Goal: Task Accomplishment & Management: Manage account settings

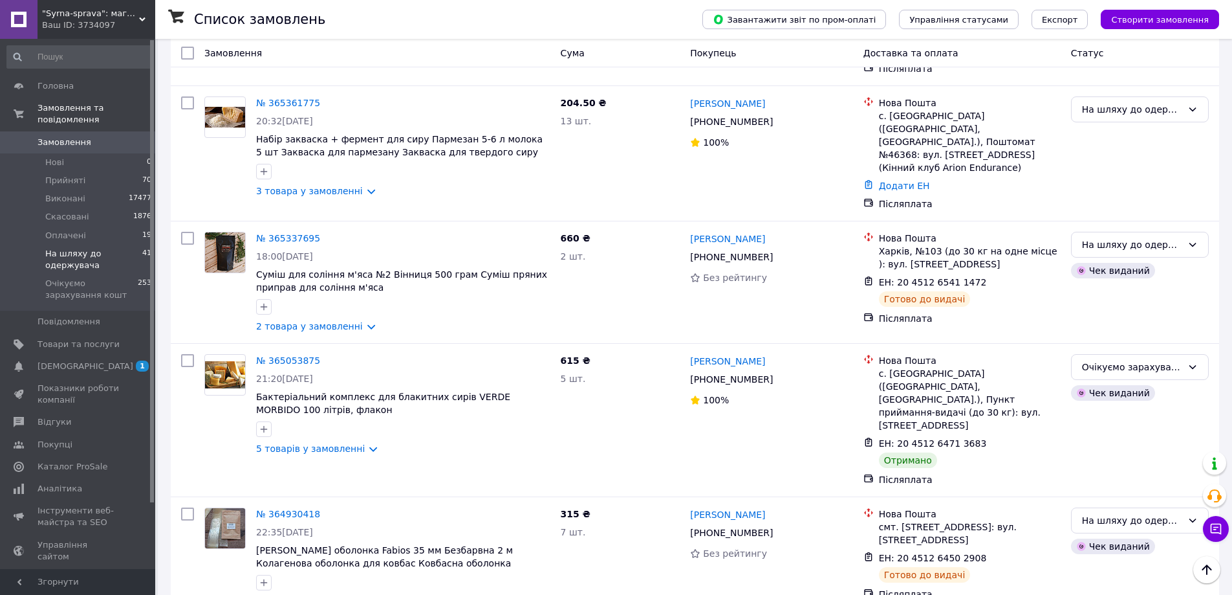
scroll to position [2225, 0]
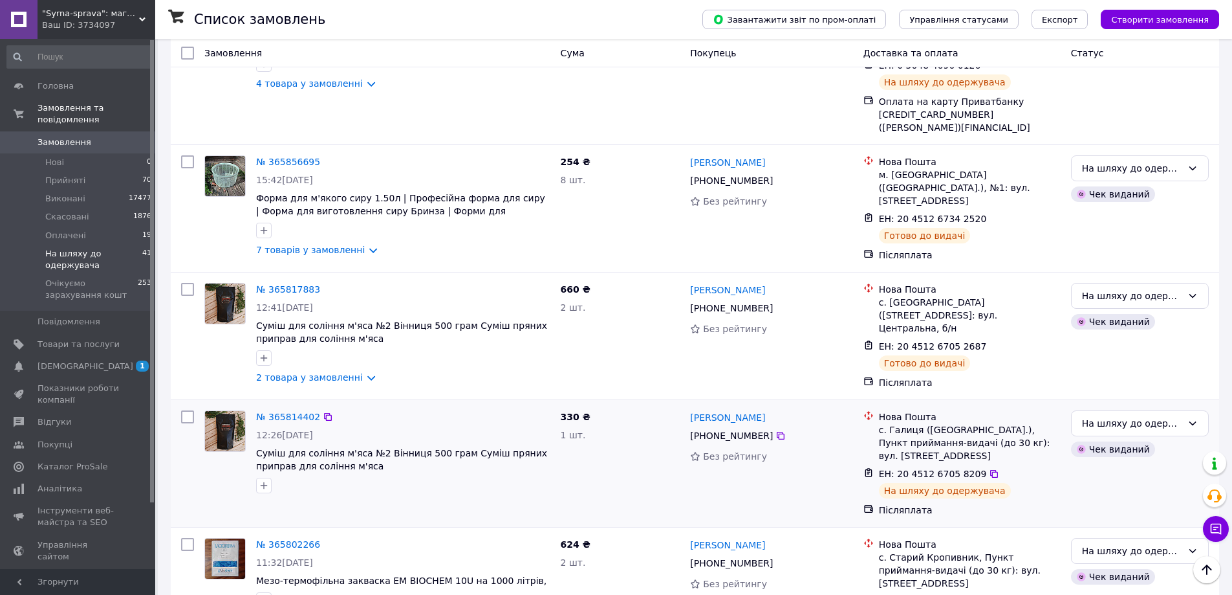
scroll to position [2082, 0]
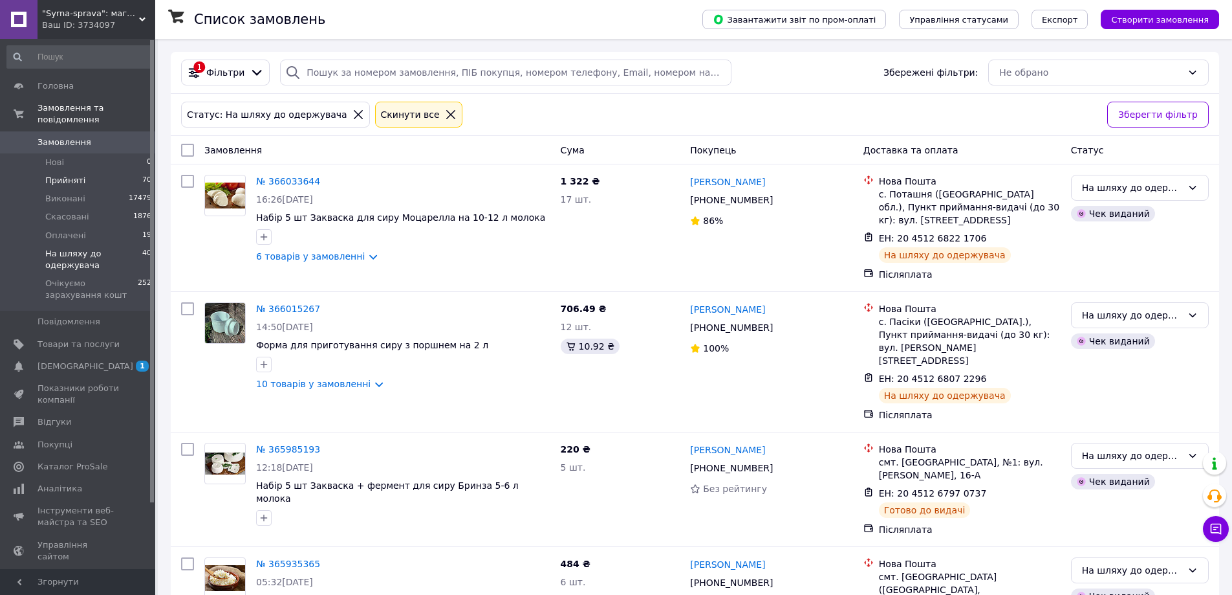
click at [74, 175] on span "Прийняті" at bounding box center [65, 181] width 40 height 12
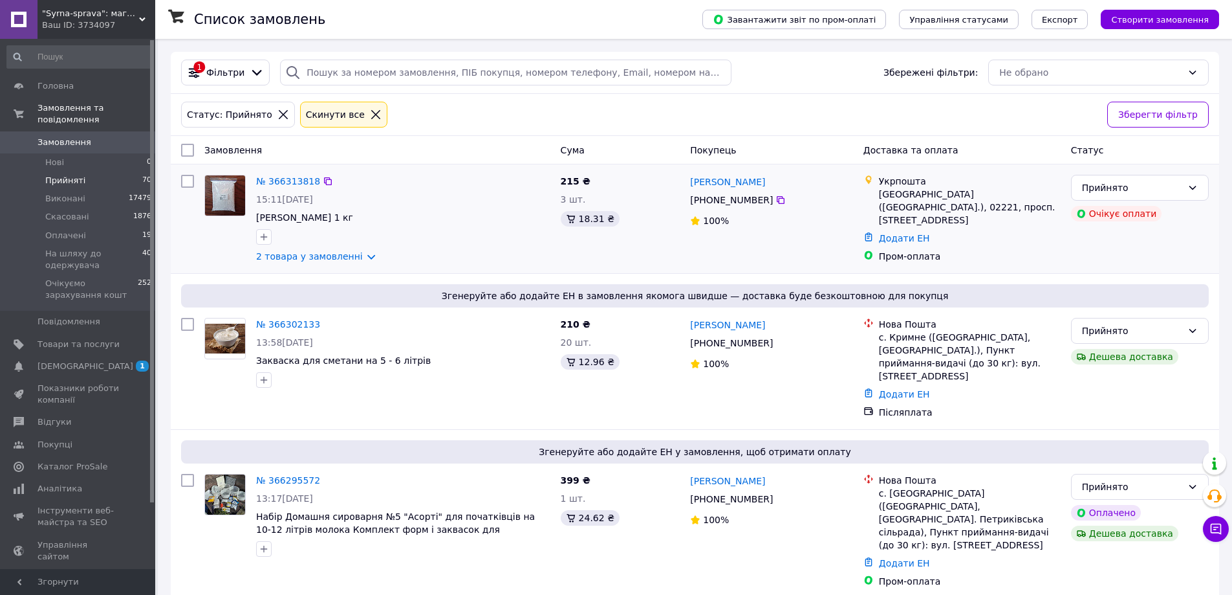
drag, startPoint x: 268, startPoint y: 174, endPoint x: 591, endPoint y: 264, distance: 335.1
click at [591, 264] on div "215 ₴ 3 шт. 18.31 ₴" at bounding box center [621, 218] width 130 height 98
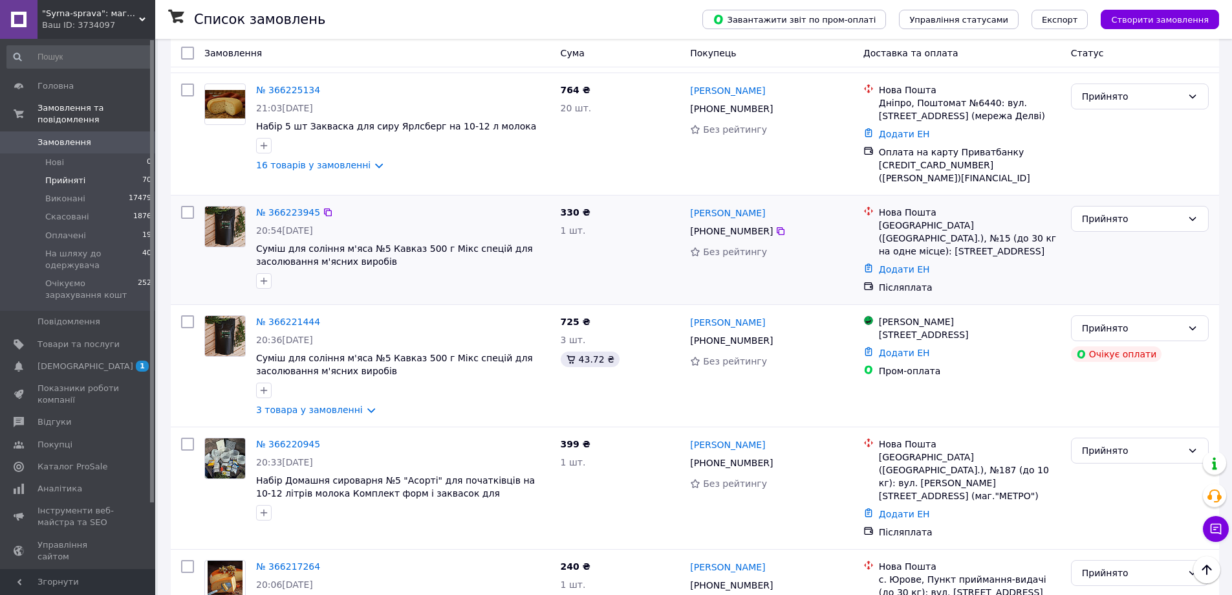
scroll to position [1996, 0]
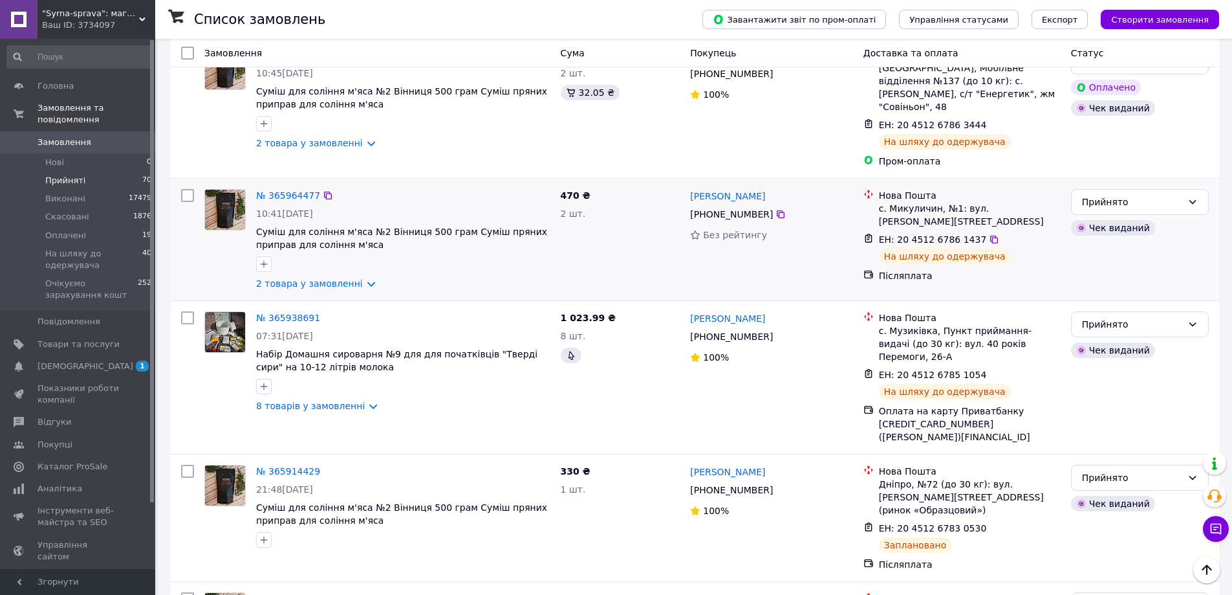
scroll to position [869, 0]
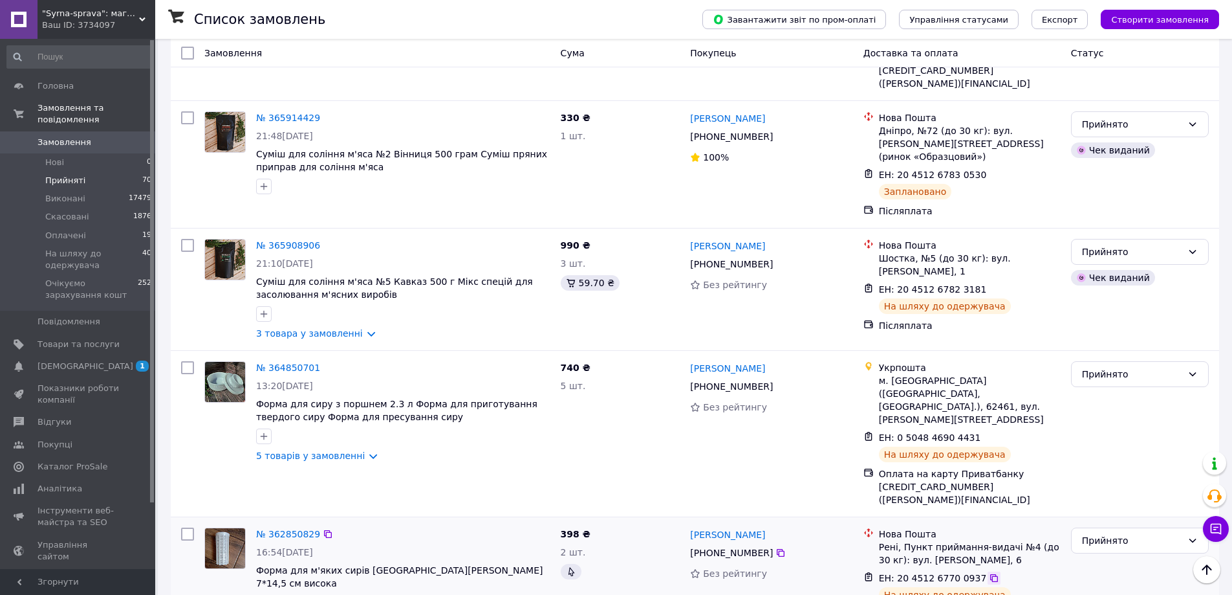
click at [990, 574] on icon at bounding box center [994, 578] width 8 height 8
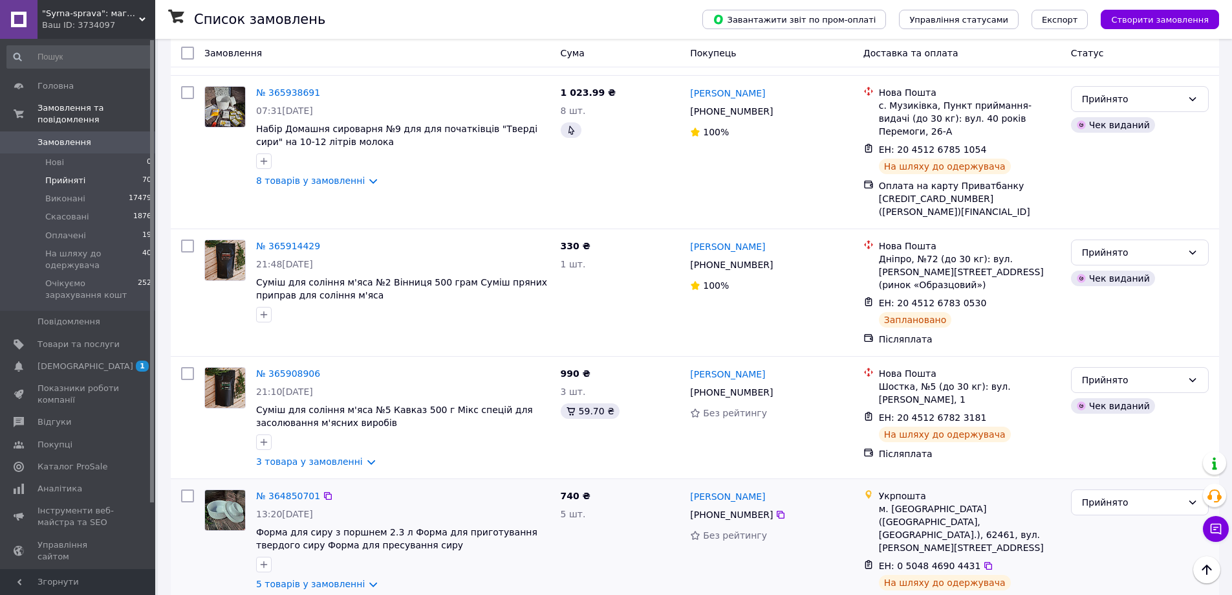
scroll to position [740, 0]
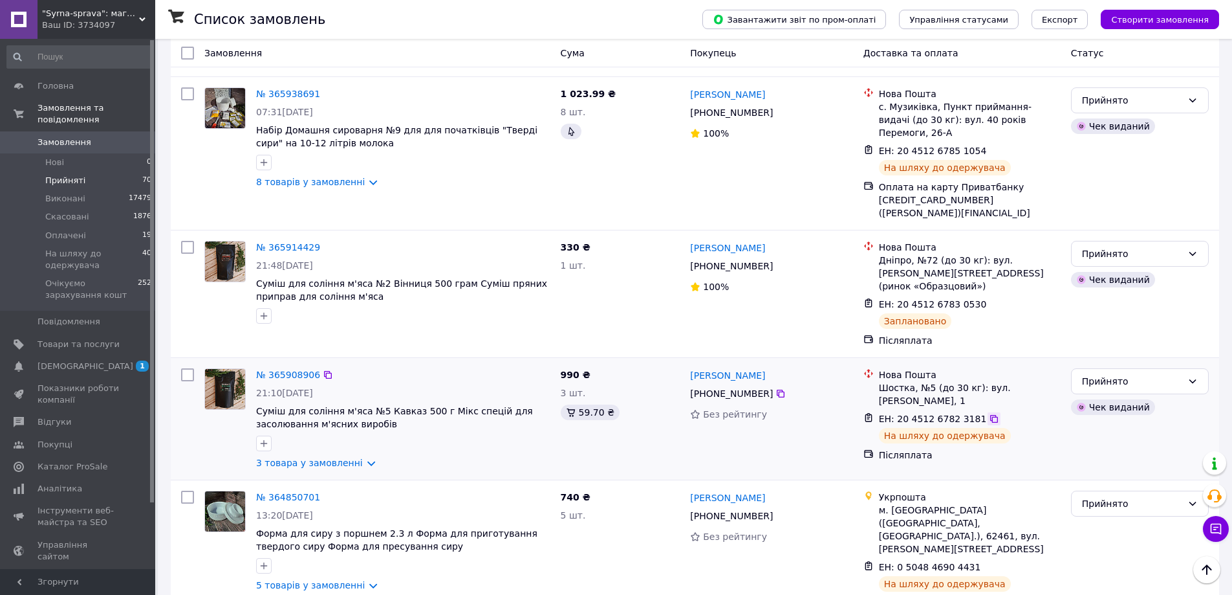
click at [989, 413] on icon at bounding box center [994, 418] width 10 height 10
click at [1139, 374] on div "Прийнято" at bounding box center [1132, 381] width 100 height 14
click at [1115, 411] on li "На шляху до одержувача" at bounding box center [1140, 421] width 137 height 36
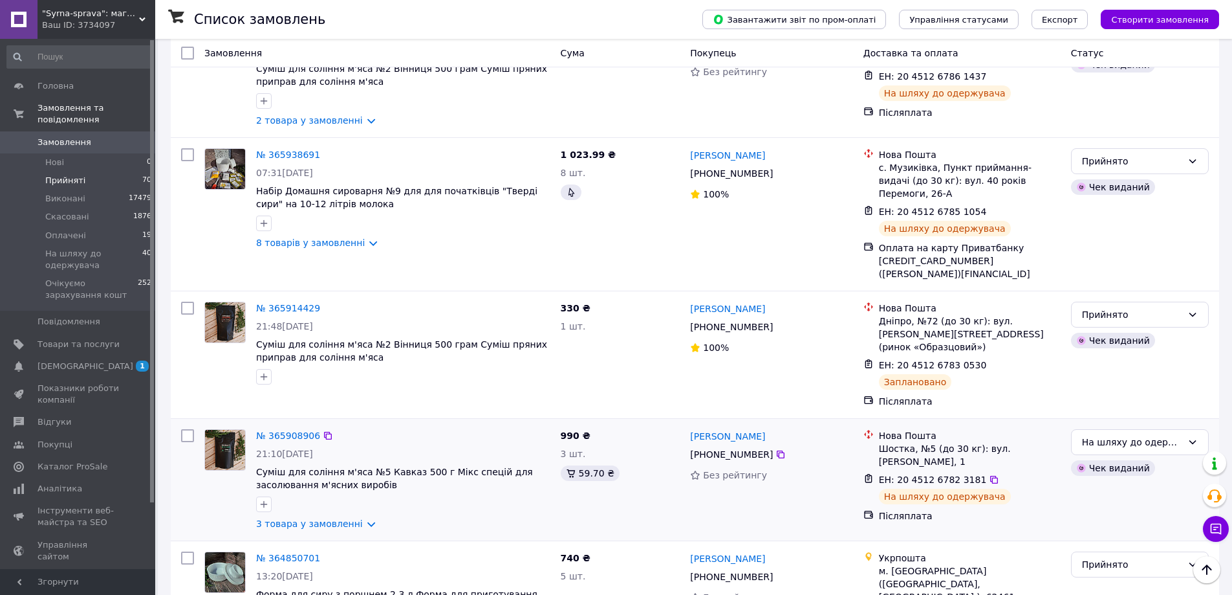
scroll to position [675, 0]
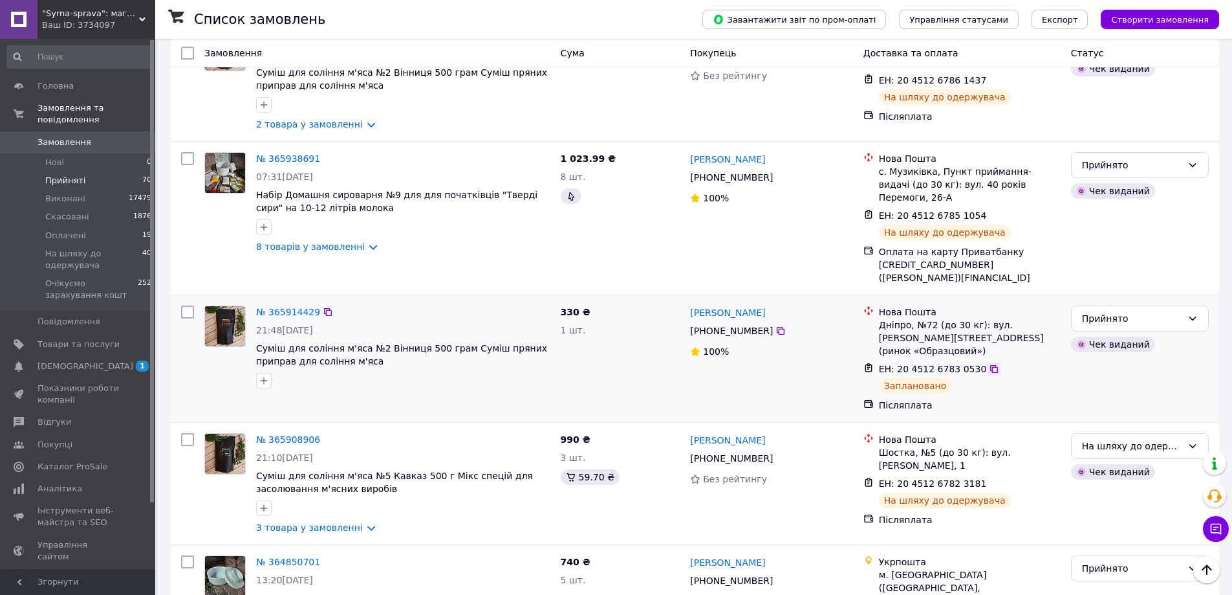
click at [989, 364] on icon at bounding box center [994, 369] width 10 height 10
click at [1170, 311] on div "Прийнято" at bounding box center [1132, 318] width 100 height 14
click at [1114, 364] on li "На шляху до одержувача" at bounding box center [1140, 371] width 137 height 36
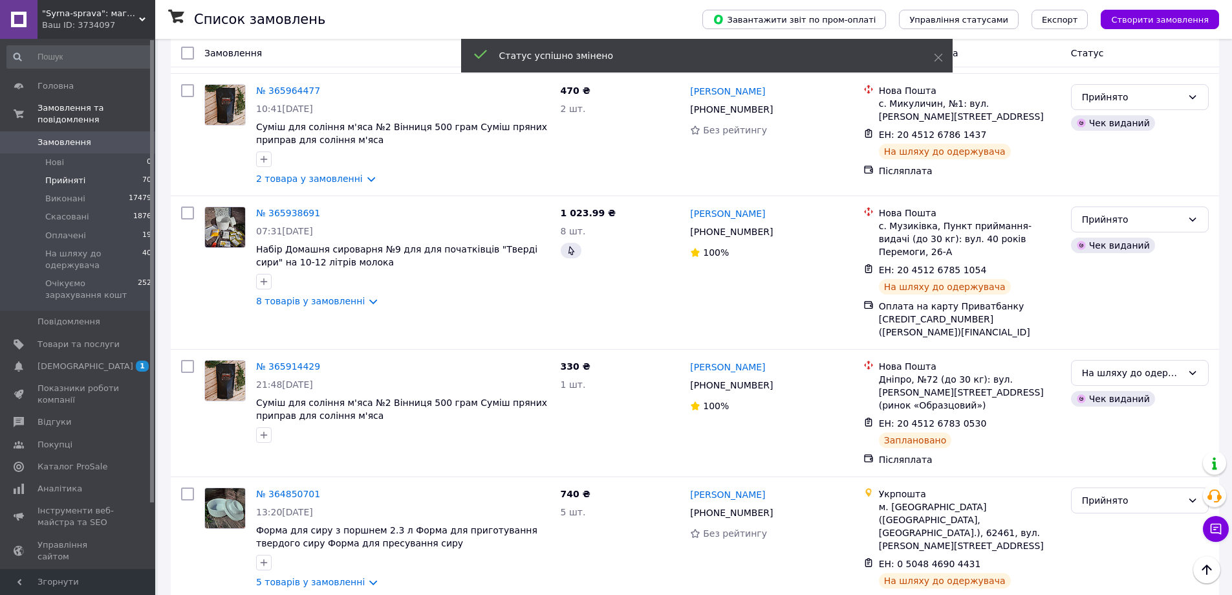
scroll to position [546, 0]
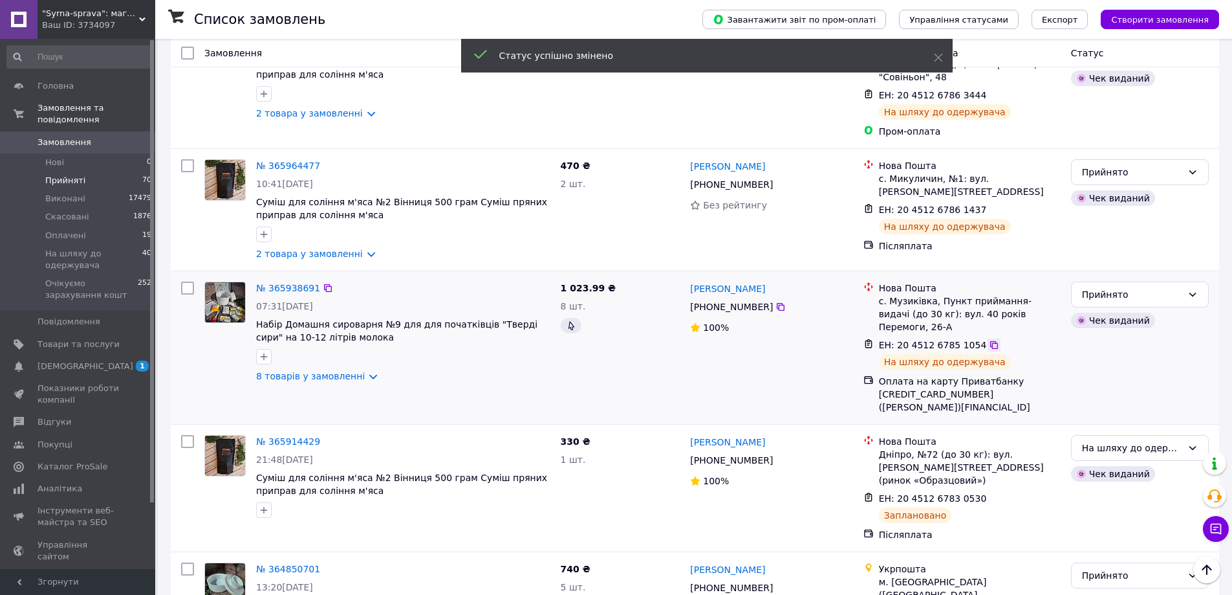
click at [989, 340] on icon at bounding box center [994, 345] width 10 height 10
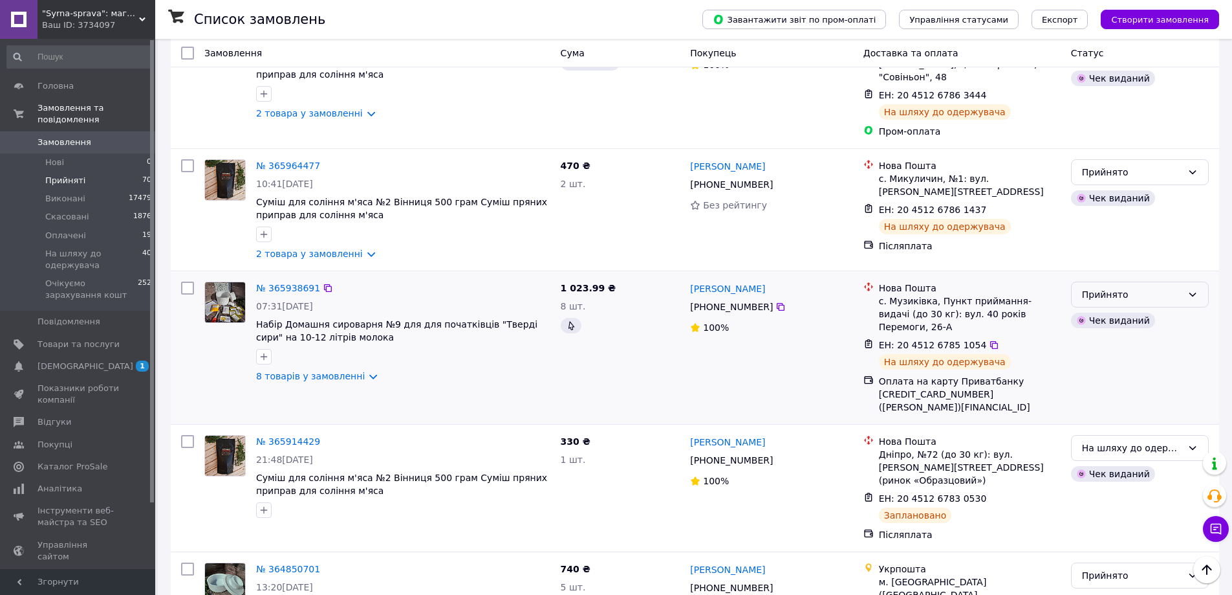
click at [1100, 287] on div "Прийнято" at bounding box center [1132, 294] width 100 height 14
click at [1107, 355] on li "На шляху до одержувача" at bounding box center [1140, 360] width 137 height 36
click at [990, 206] on icon at bounding box center [994, 210] width 8 height 8
click at [1128, 165] on div "Прийнято" at bounding box center [1132, 172] width 100 height 14
click at [1137, 228] on li "На шляху до одержувача" at bounding box center [1140, 238] width 137 height 36
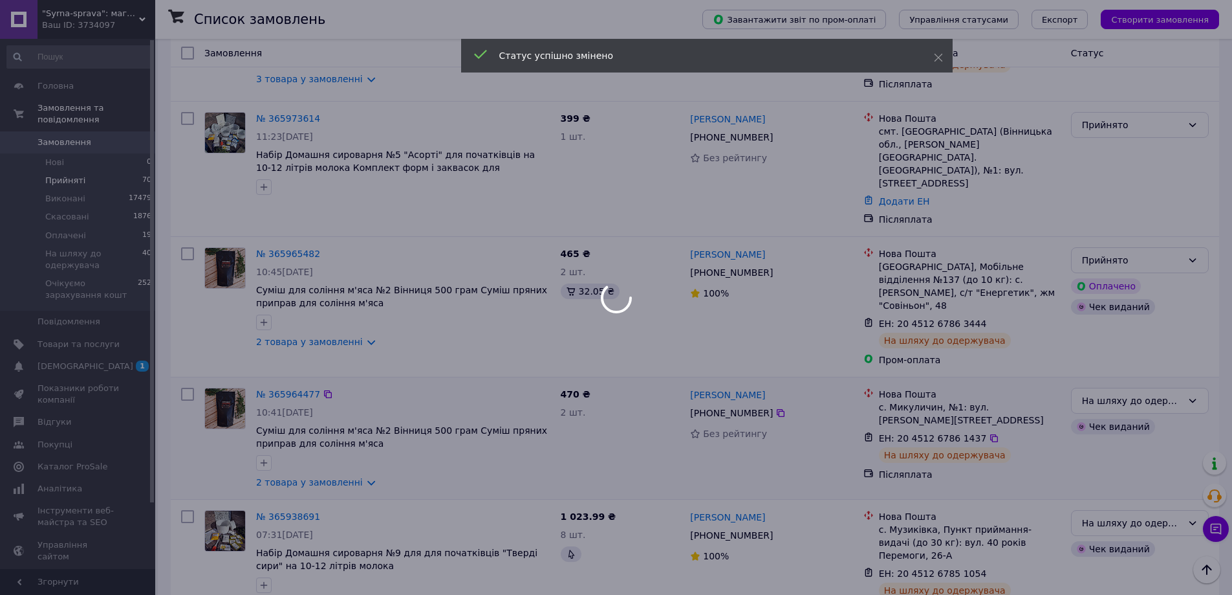
scroll to position [287, 0]
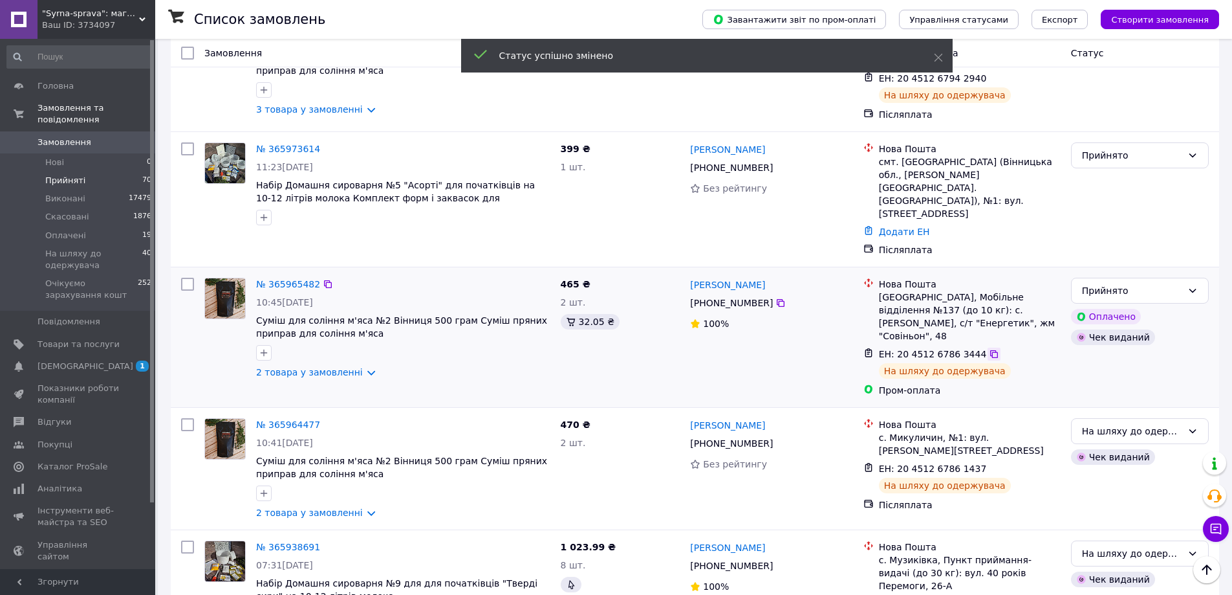
click at [990, 350] on icon at bounding box center [994, 354] width 8 height 8
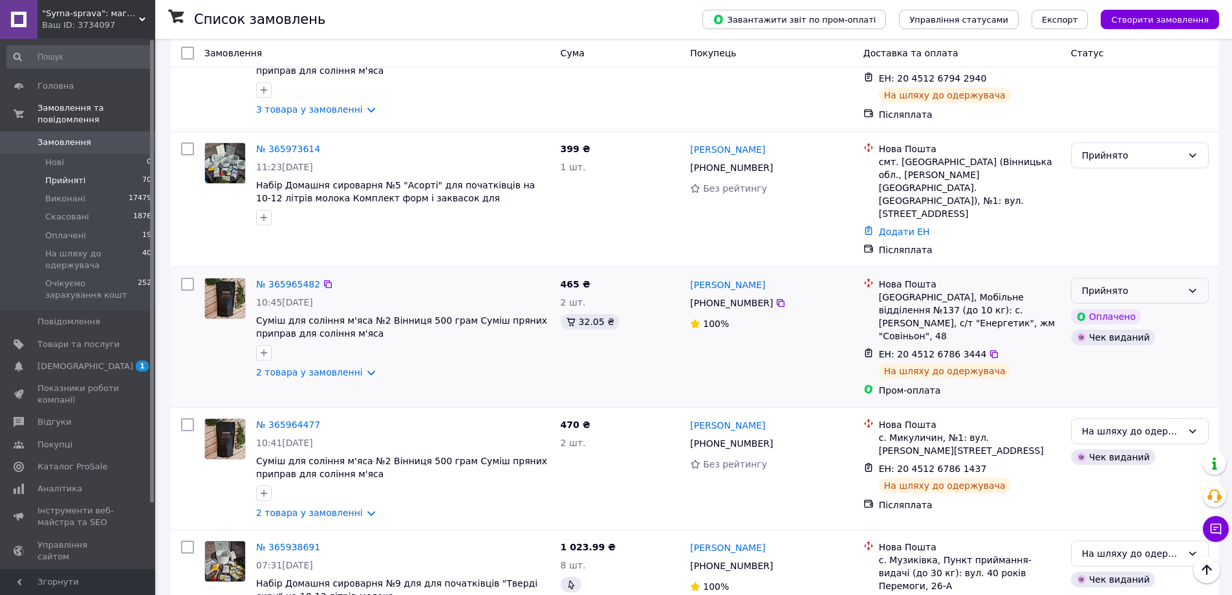
click at [1148, 283] on div "Прийнято" at bounding box center [1132, 290] width 100 height 14
click at [1152, 351] on ul "Виконано Скасовано Оплачено На шляху до одержувача Очікуємо зарахування кошт" at bounding box center [1140, 336] width 137 height 111
click at [1148, 346] on li "Оплачено" at bounding box center [1140, 339] width 137 height 23
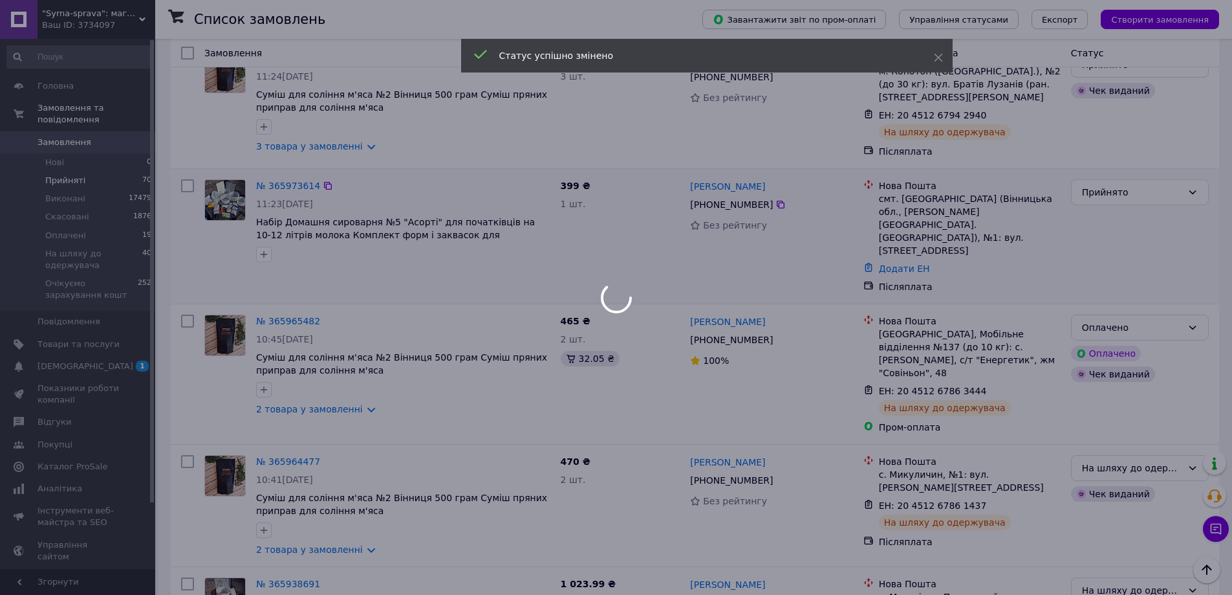
scroll to position [158, 0]
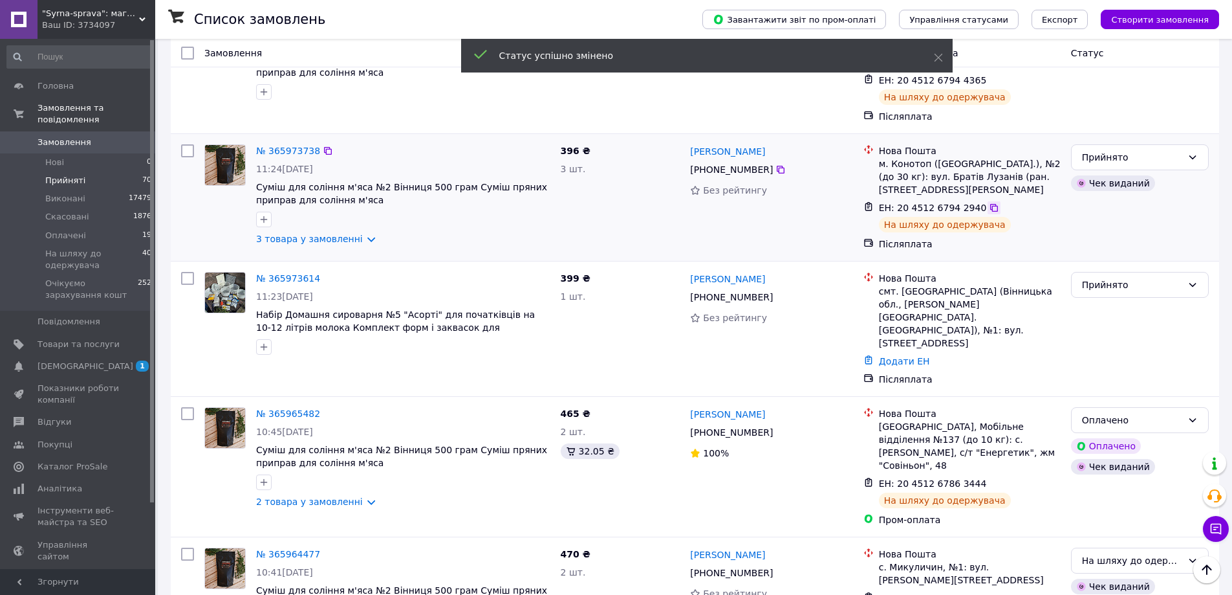
click at [990, 212] on icon at bounding box center [994, 208] width 8 height 8
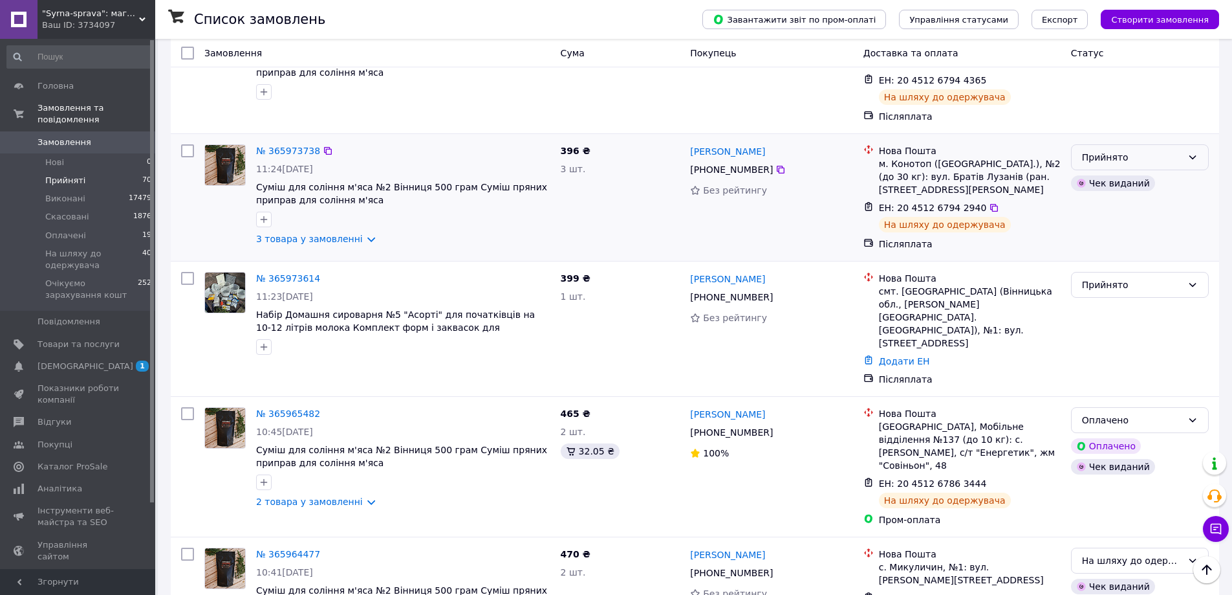
click at [1169, 162] on div "Прийнято" at bounding box center [1132, 157] width 100 height 14
click at [1172, 252] on li "На шляху до одержувача" at bounding box center [1140, 262] width 137 height 36
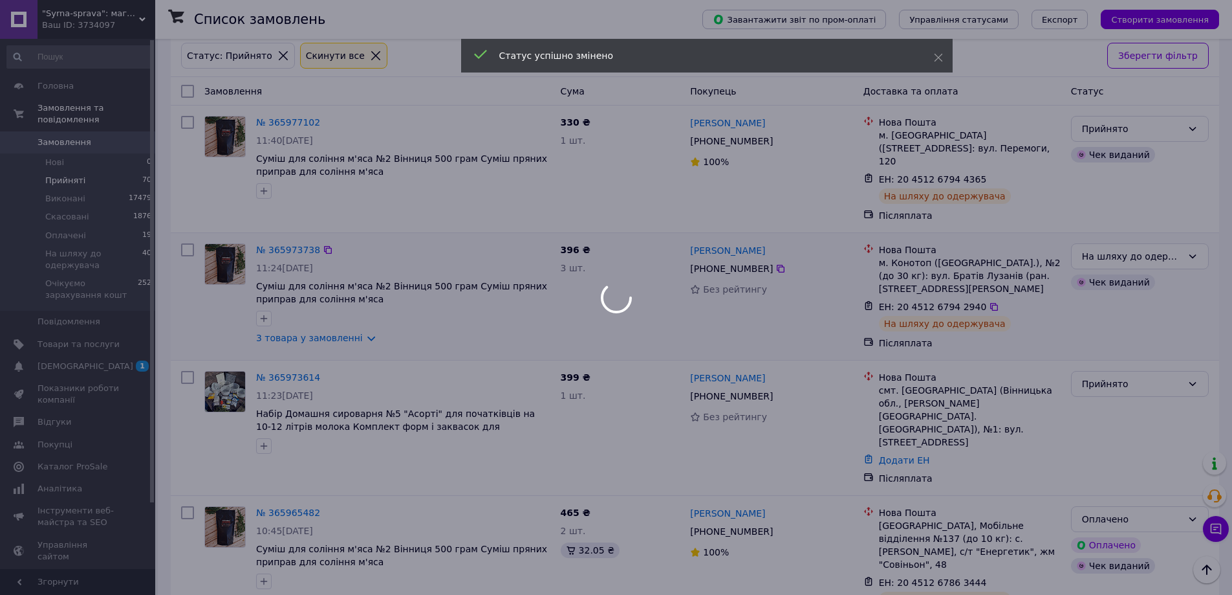
scroll to position [0, 0]
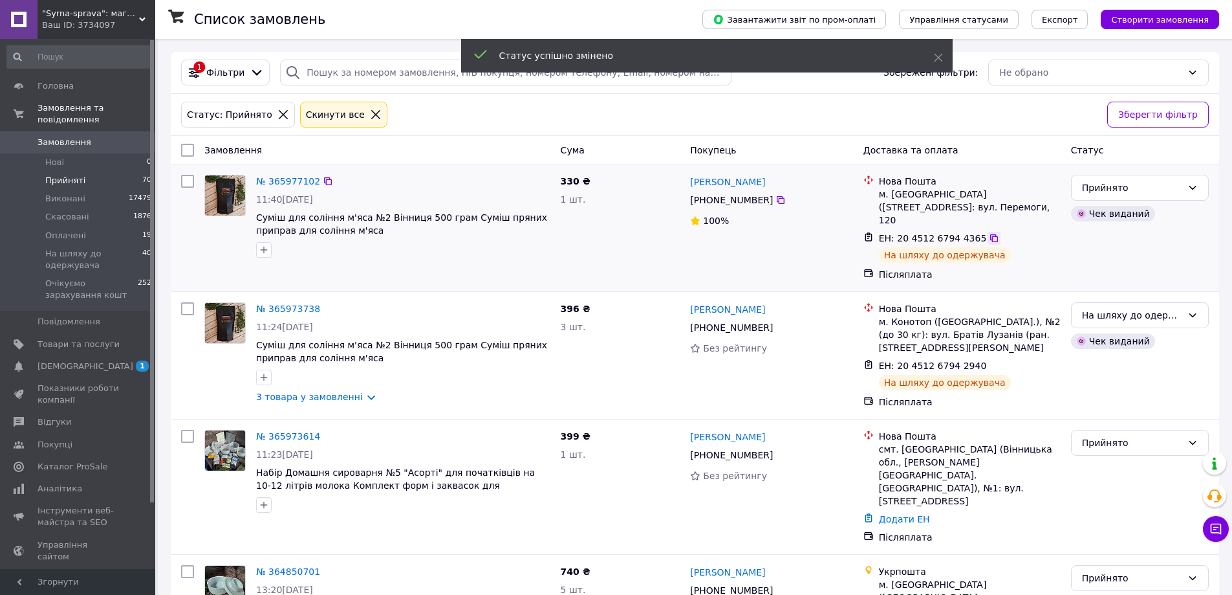
click at [989, 241] on icon at bounding box center [994, 238] width 10 height 10
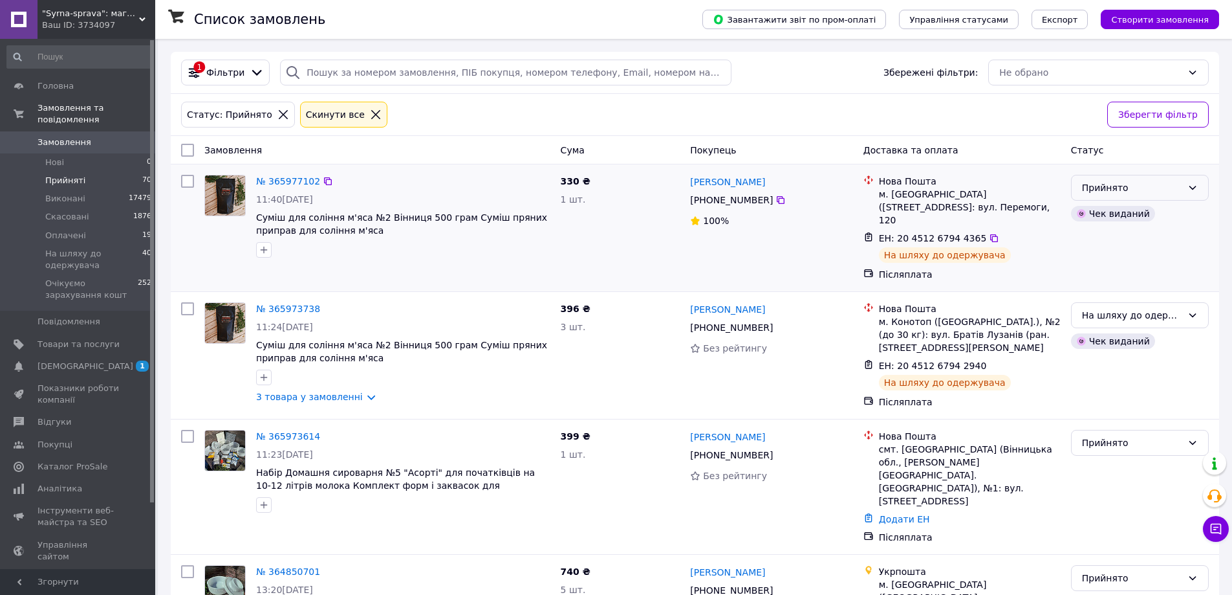
click at [1138, 187] on div "Прийнято" at bounding box center [1132, 187] width 100 height 14
click at [1157, 283] on li "На шляху до одержувача" at bounding box center [1140, 292] width 137 height 36
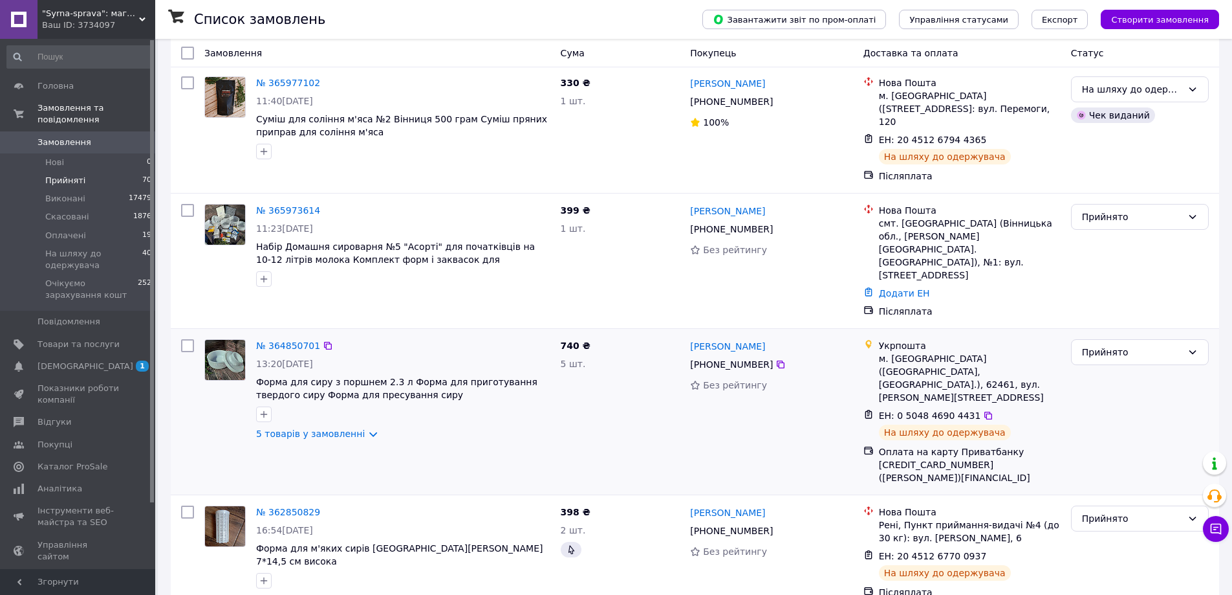
scroll to position [115, 0]
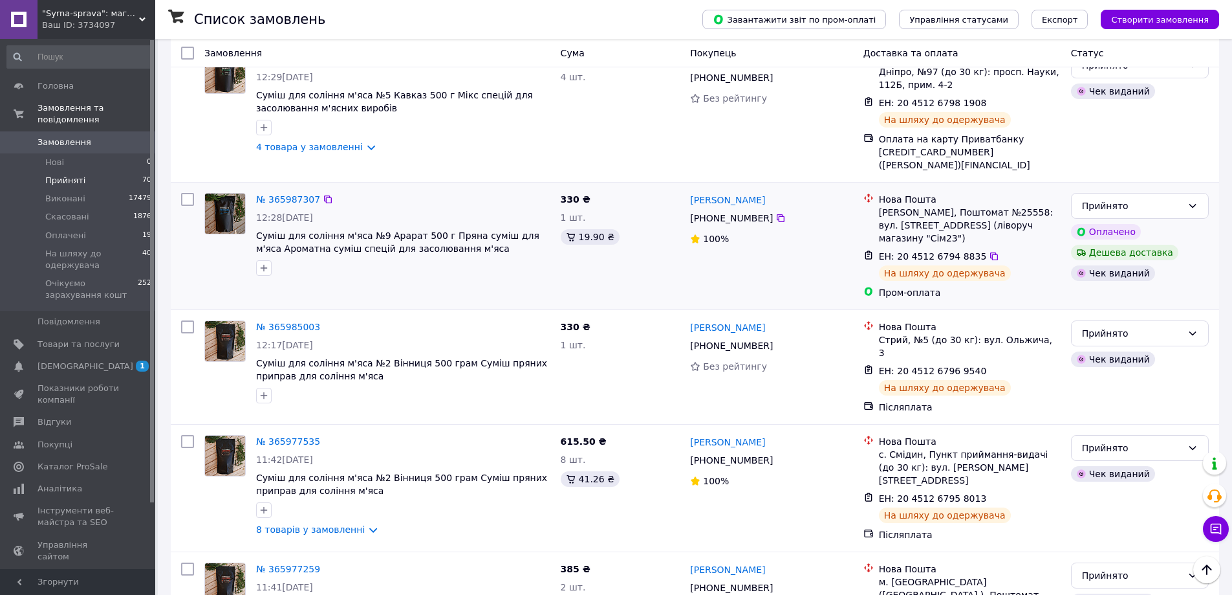
scroll to position [2146, 0]
click at [1137, 567] on div "Прийнято" at bounding box center [1132, 574] width 100 height 14
click at [1122, 546] on li "На шляху до одержувача" at bounding box center [1140, 547] width 137 height 36
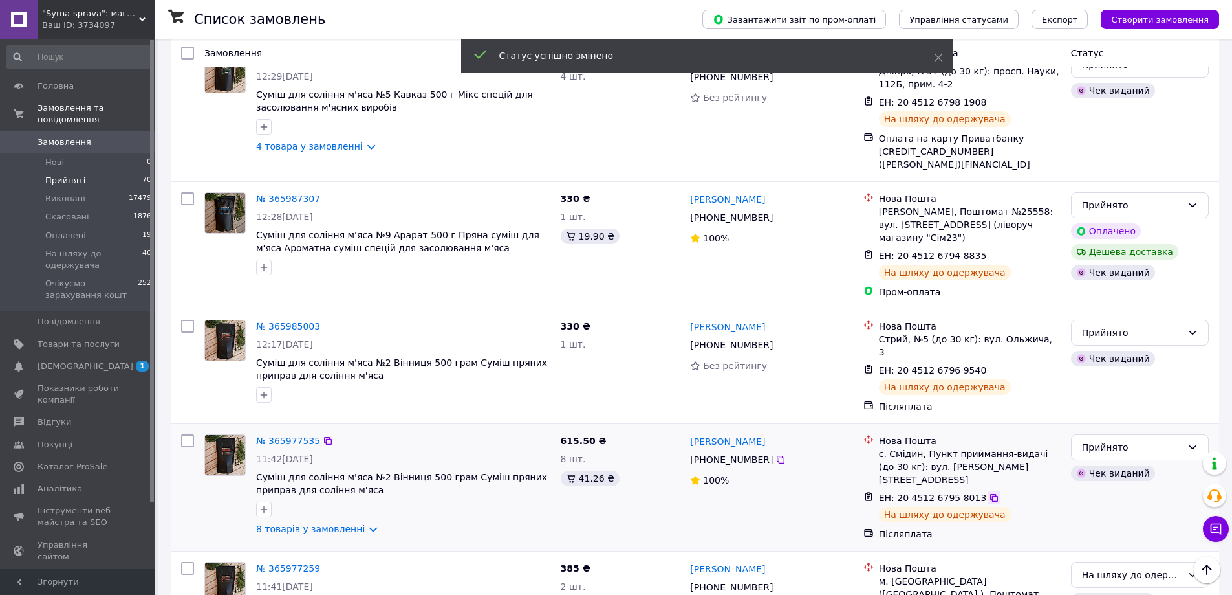
click at [989, 492] on icon at bounding box center [994, 497] width 10 height 10
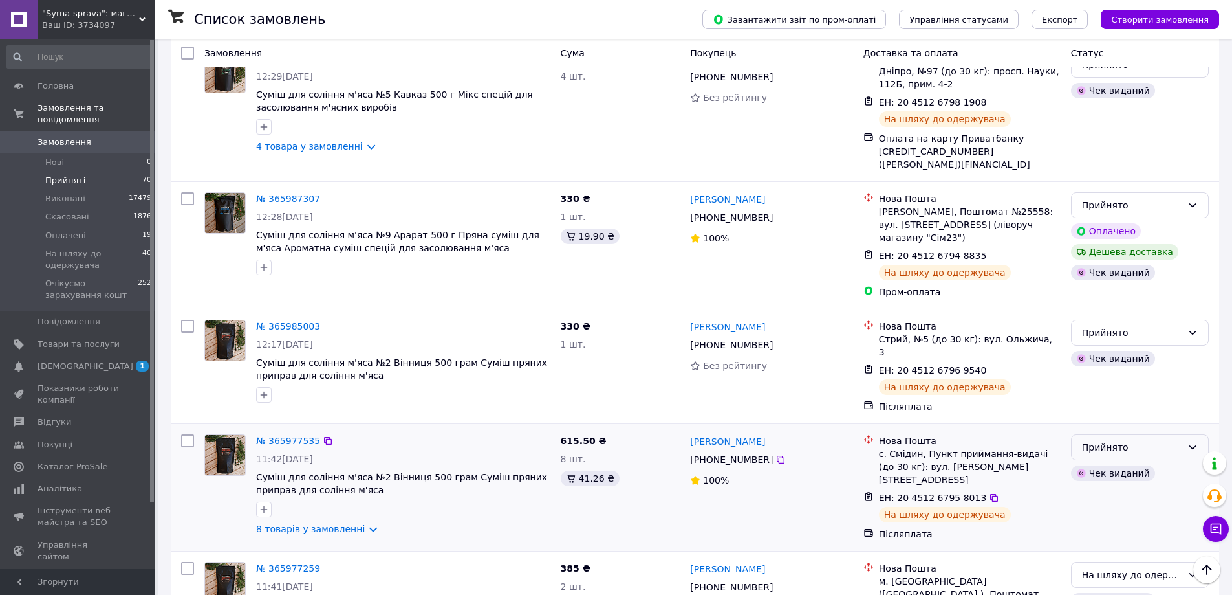
click at [1119, 440] on div "Прийнято" at bounding box center [1132, 447] width 100 height 14
click at [1120, 420] on li "На шляху до одержувача" at bounding box center [1140, 424] width 137 height 36
click at [989, 365] on icon at bounding box center [994, 370] width 10 height 10
click at [1130, 325] on div "Прийнято" at bounding box center [1132, 332] width 100 height 14
click at [1144, 312] on li "На шляху до одержувача" at bounding box center [1140, 319] width 137 height 36
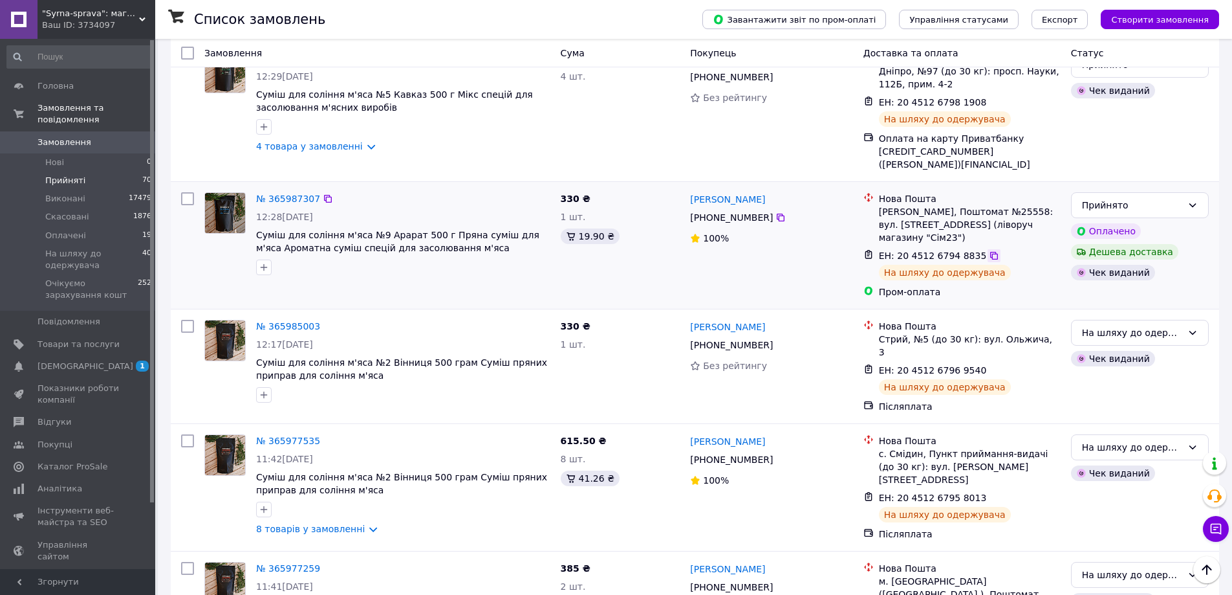
click at [990, 252] on icon at bounding box center [994, 256] width 8 height 8
click at [1168, 198] on div "Прийнято" at bounding box center [1132, 205] width 100 height 14
click at [1158, 169] on li "Оплачено" at bounding box center [1140, 175] width 137 height 23
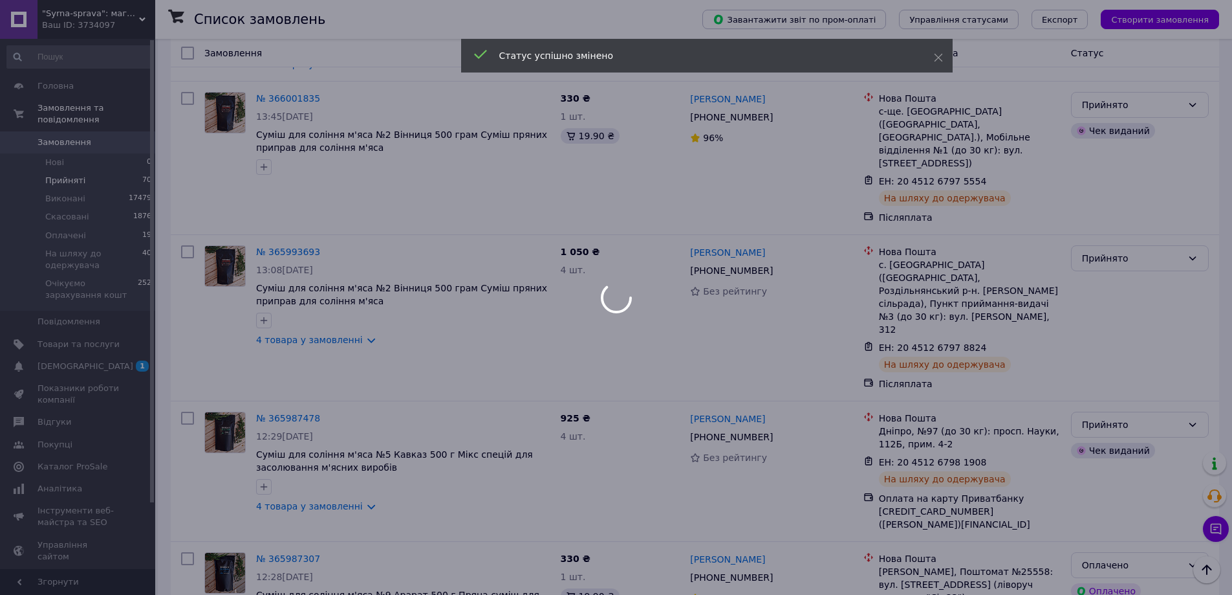
scroll to position [1758, 0]
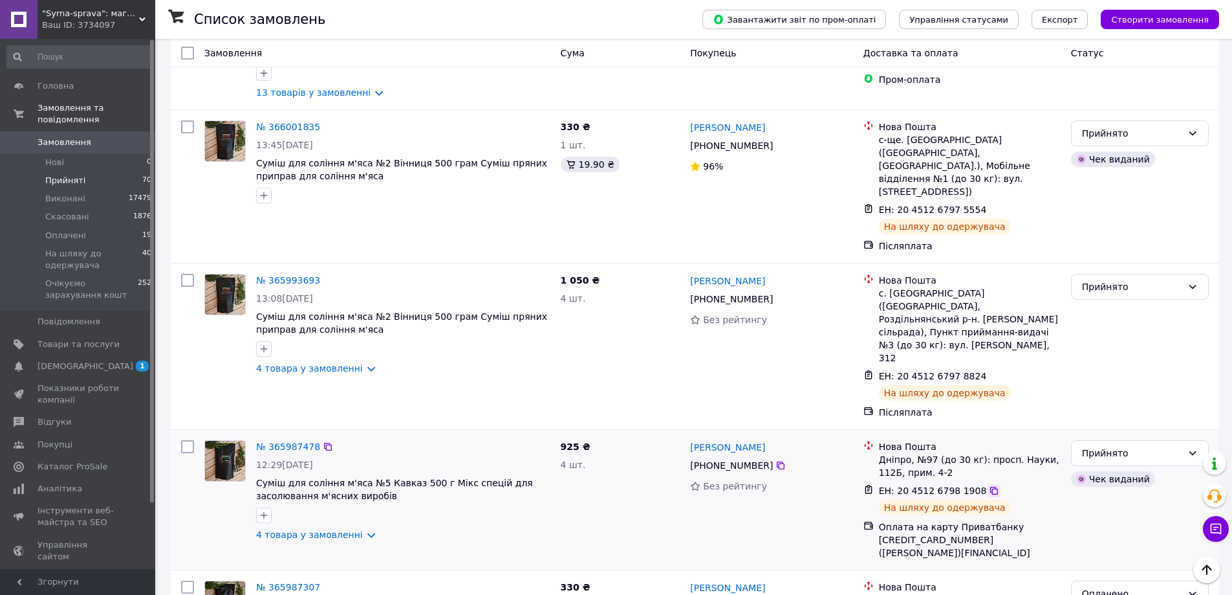
click at [990, 486] on icon at bounding box center [994, 490] width 8 height 8
click at [1140, 446] on div "Прийнято" at bounding box center [1132, 453] width 100 height 14
click at [1141, 442] on li "На шляху до одержувача" at bounding box center [1140, 453] width 137 height 36
click at [990, 372] on icon at bounding box center [994, 376] width 8 height 8
click at [1119, 279] on div "Прийнято" at bounding box center [1132, 286] width 100 height 14
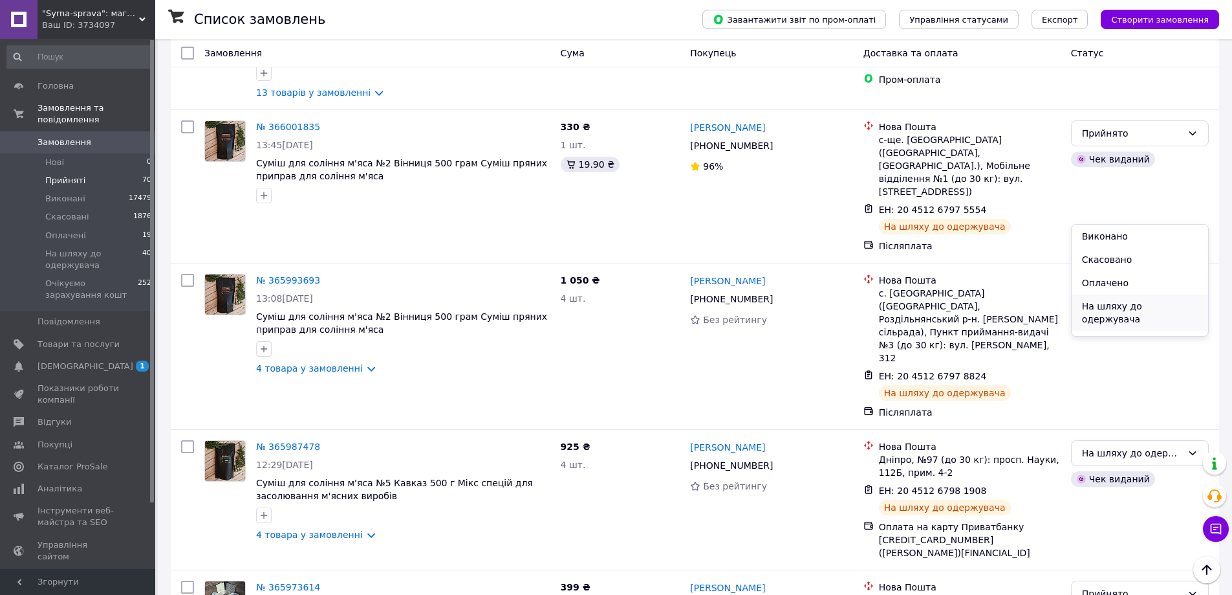
click at [1141, 303] on li "На шляху до одержувача" at bounding box center [1140, 312] width 137 height 36
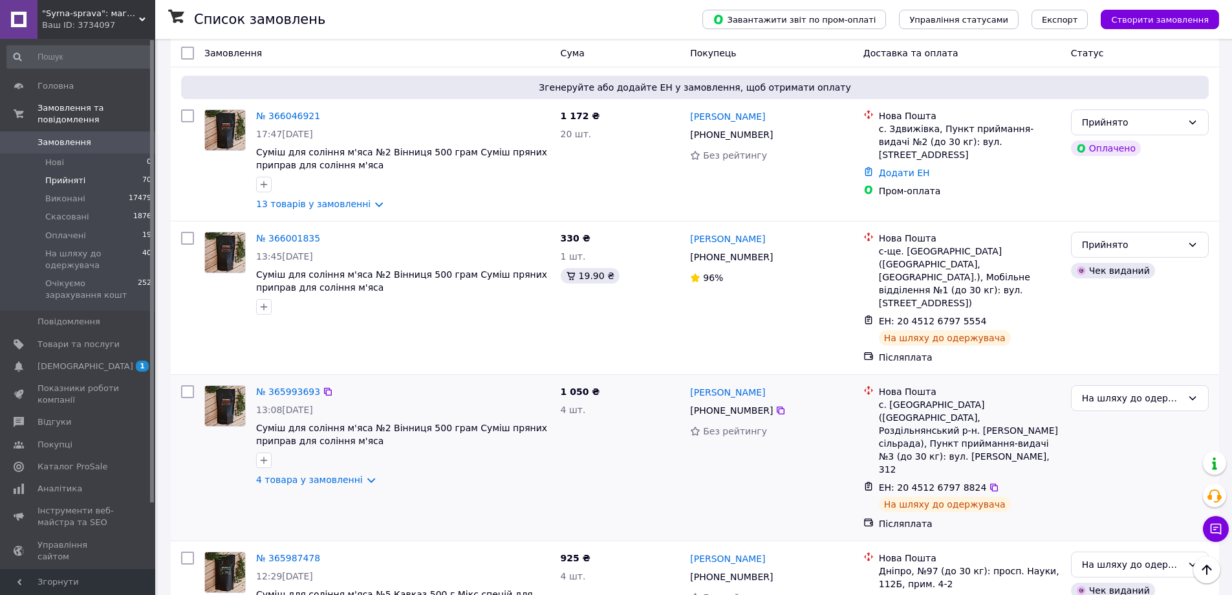
scroll to position [1628, 0]
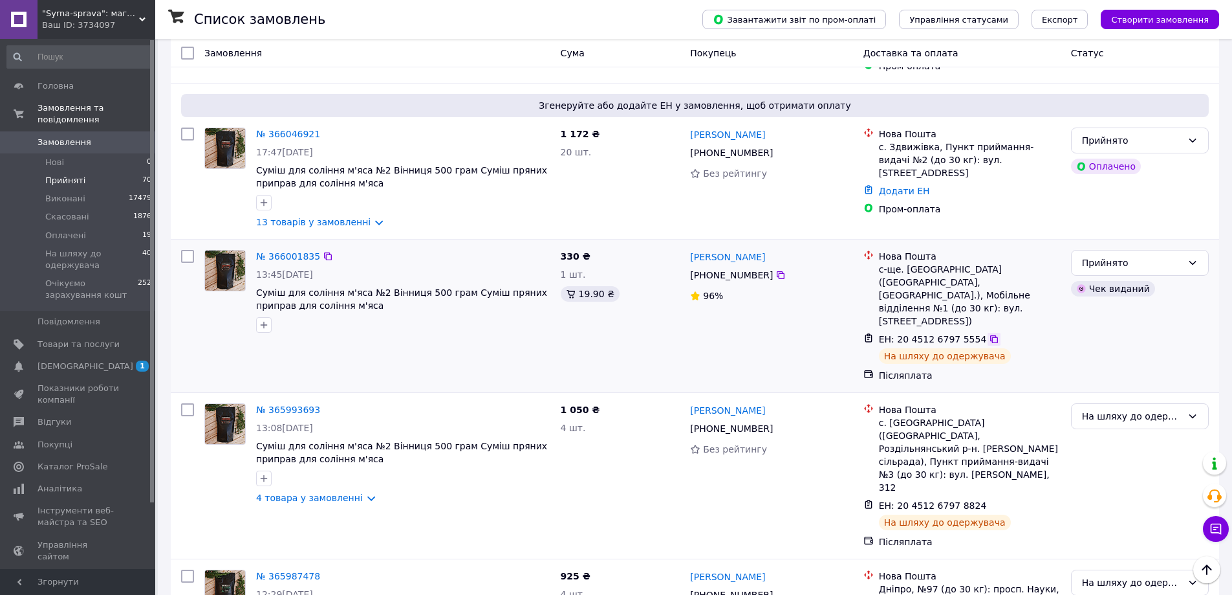
click at [989, 334] on icon at bounding box center [994, 339] width 10 height 10
click at [1124, 256] on div "Прийнято" at bounding box center [1132, 263] width 100 height 14
click at [1153, 289] on li "На шляху до одержувача" at bounding box center [1140, 301] width 137 height 36
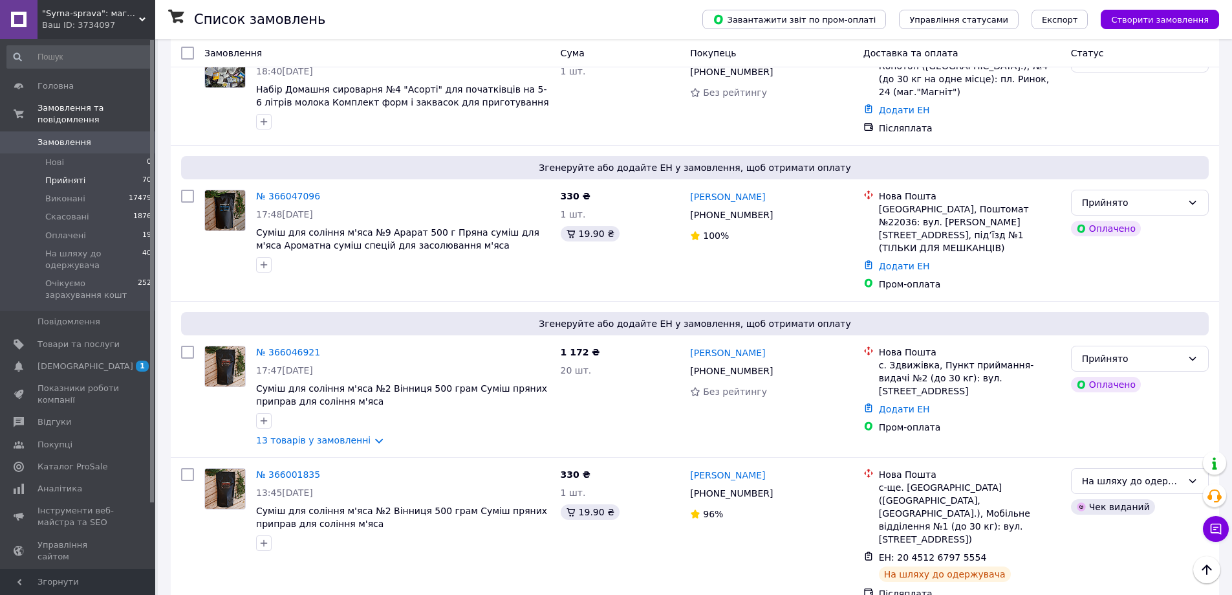
scroll to position [1370, 0]
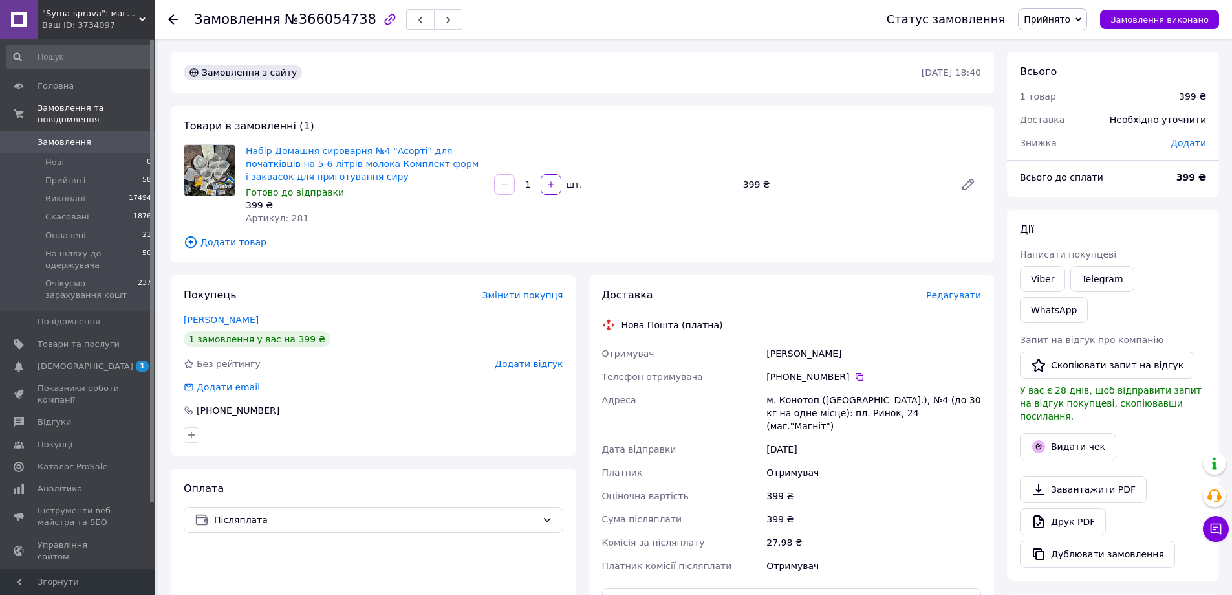
click at [81, 16] on span ""Syrna-sprava": магазин для справжніх сироварів!" at bounding box center [90, 14] width 97 height 12
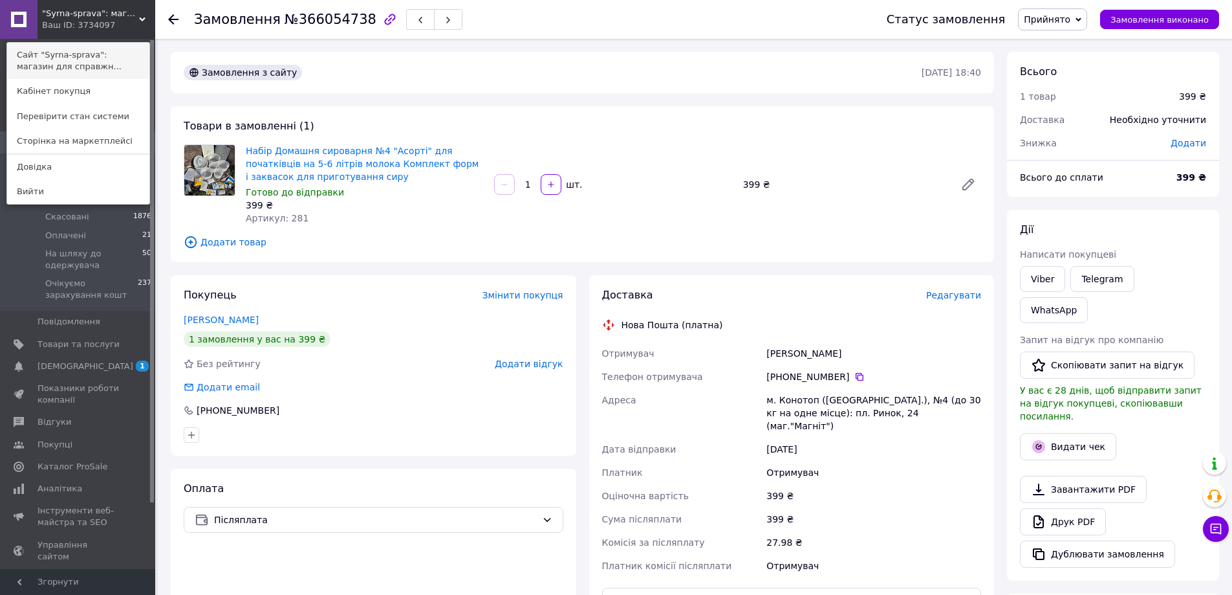
click at [69, 56] on link "Сайт "Syrna-sprava": магазин для справжн..." at bounding box center [78, 61] width 142 height 36
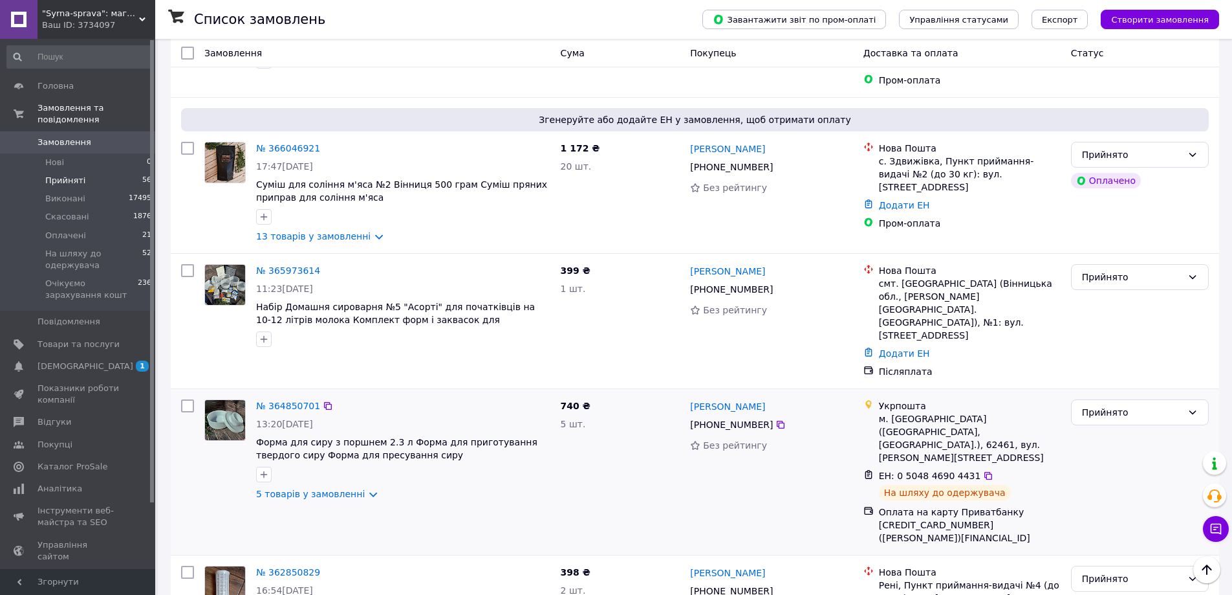
scroll to position [1625, 0]
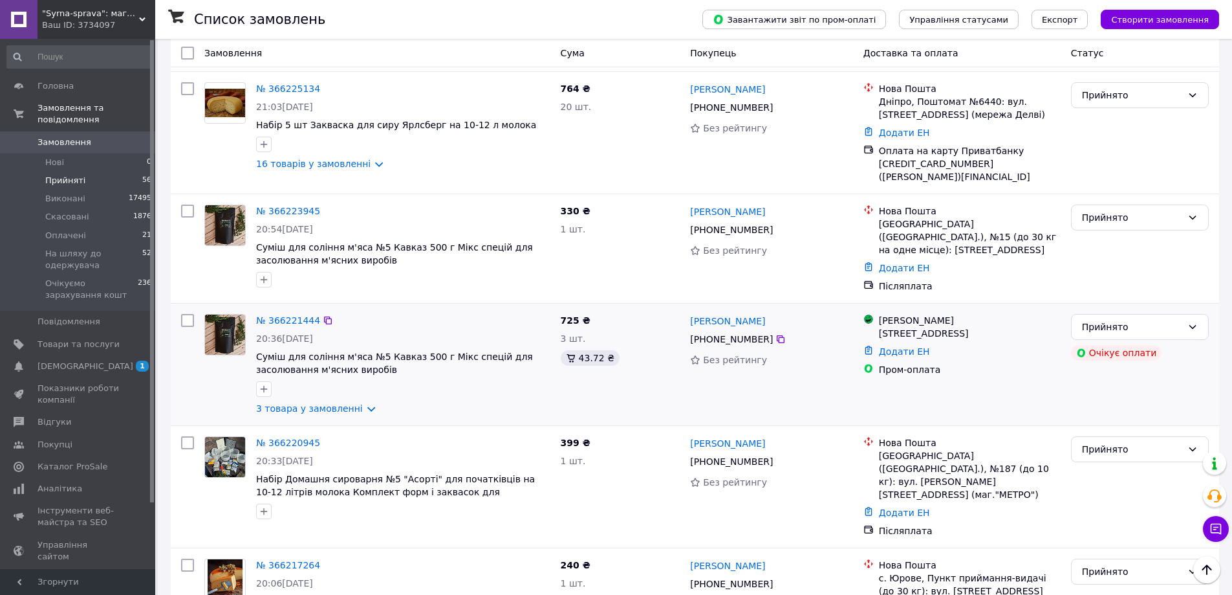
scroll to position [1996, 0]
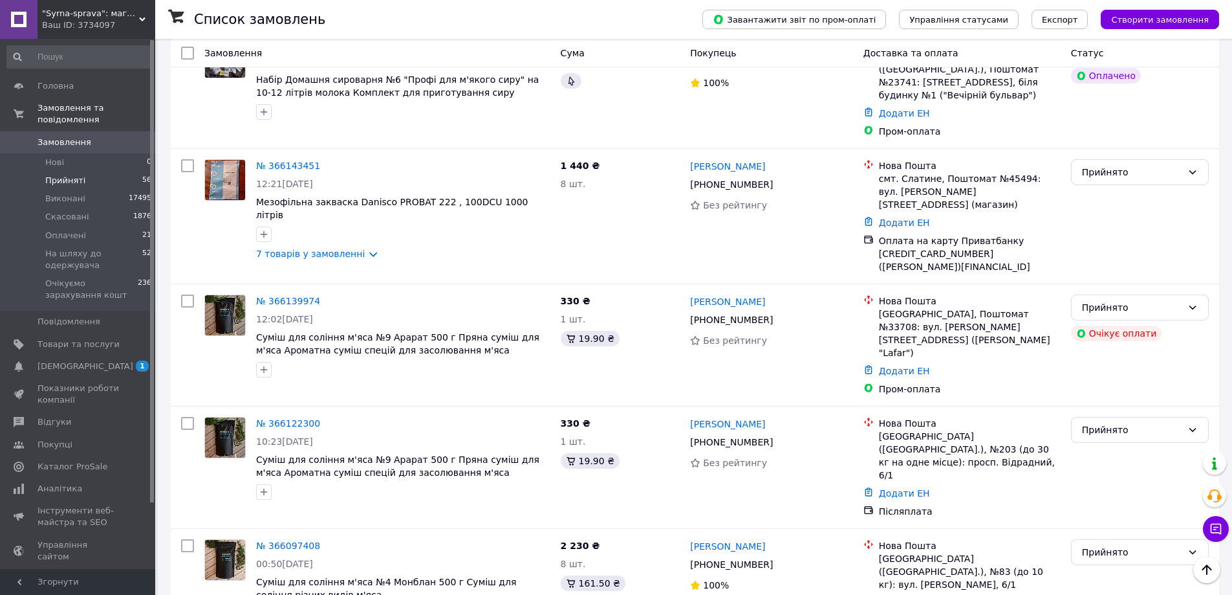
scroll to position [1956, 0]
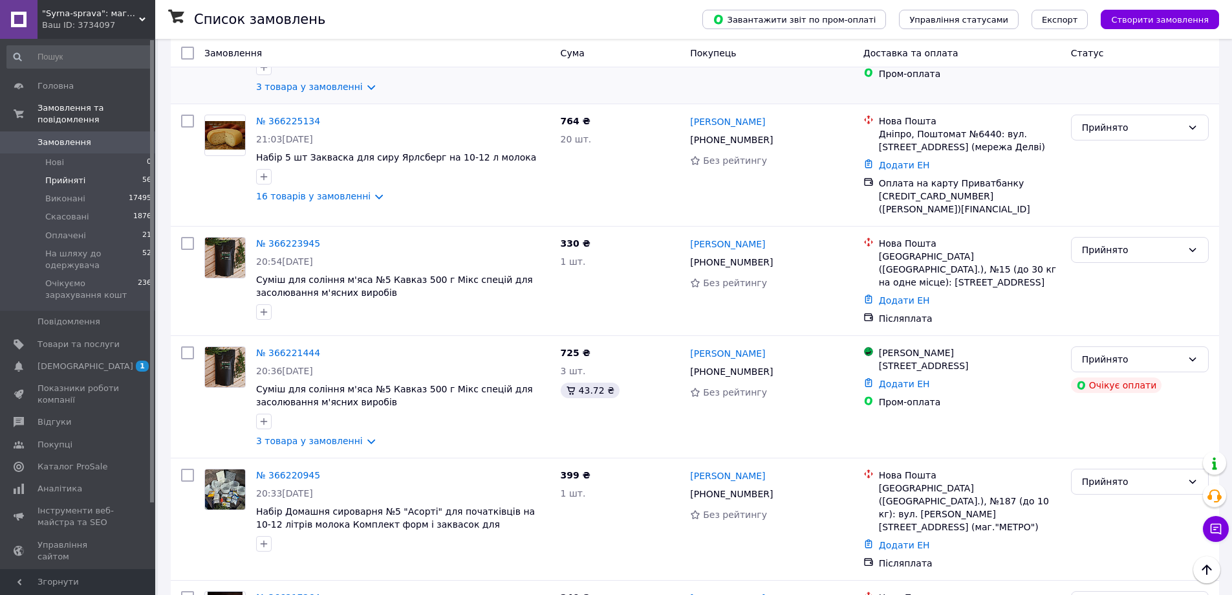
scroll to position [1996, 0]
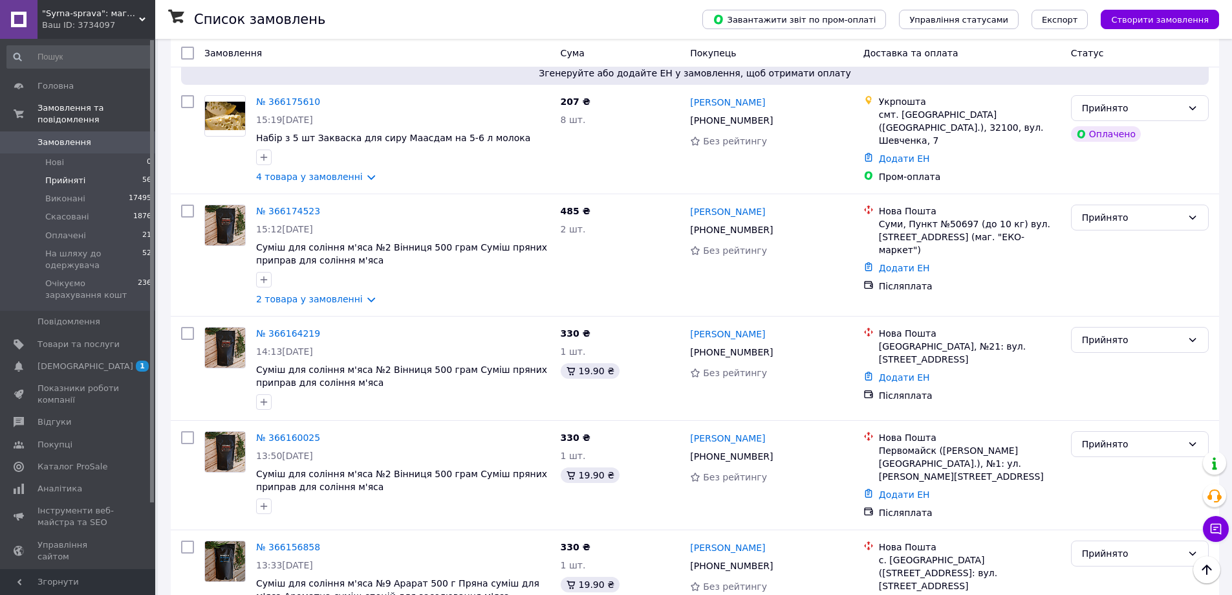
scroll to position [1115, 0]
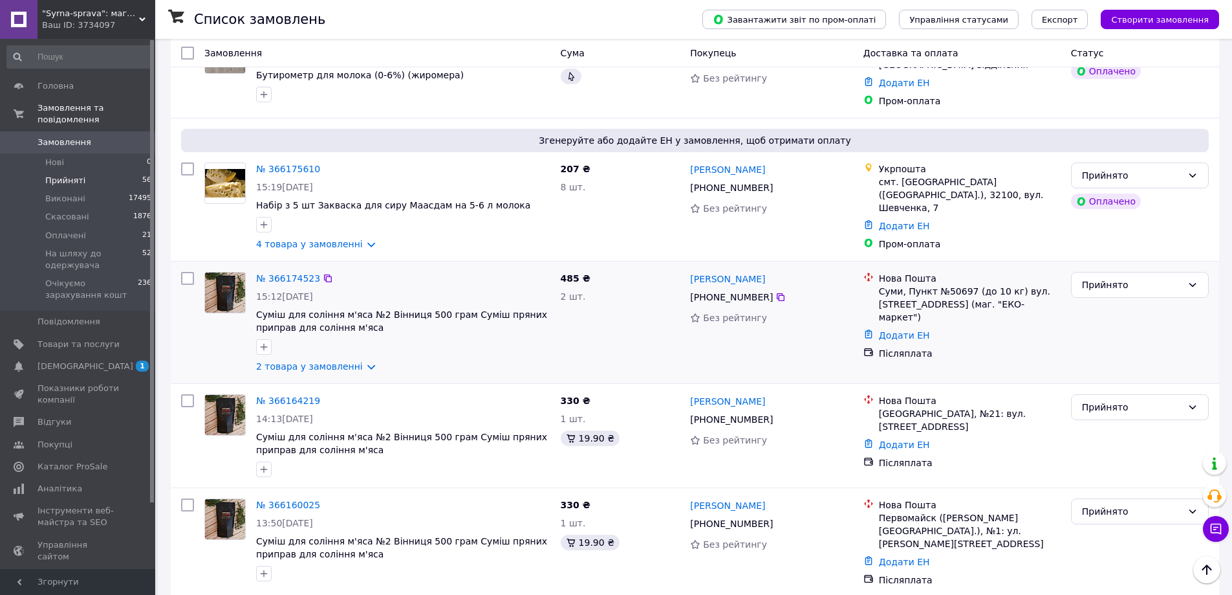
click at [293, 270] on div "№ 366174523" at bounding box center [288, 278] width 67 height 16
click at [287, 273] on link "№ 366174523" at bounding box center [288, 278] width 64 height 10
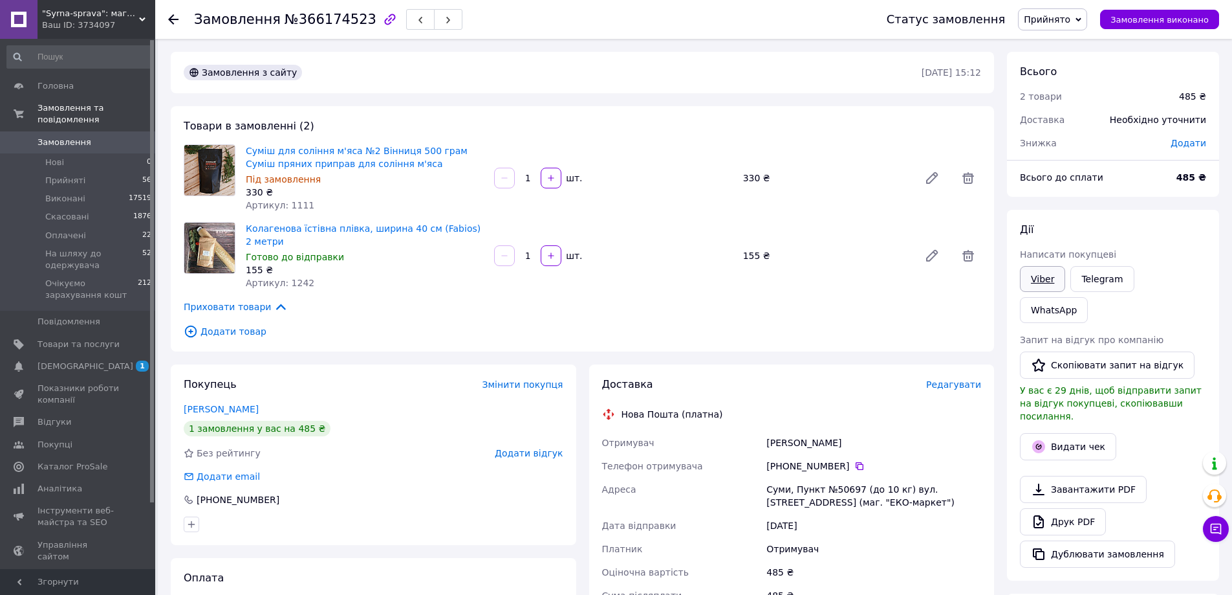
click at [1043, 278] on link "Viber" at bounding box center [1042, 279] width 45 height 26
click at [999, 525] on div "Доставка Редагувати Нова Пошта (платна) Отримувач Сєвідова Людмила Телефон отри…" at bounding box center [792, 577] width 419 height 427
click at [358, 193] on div "330 ₴" at bounding box center [365, 192] width 238 height 13
click at [218, 324] on span "Додати товар" at bounding box center [583, 331] width 798 height 14
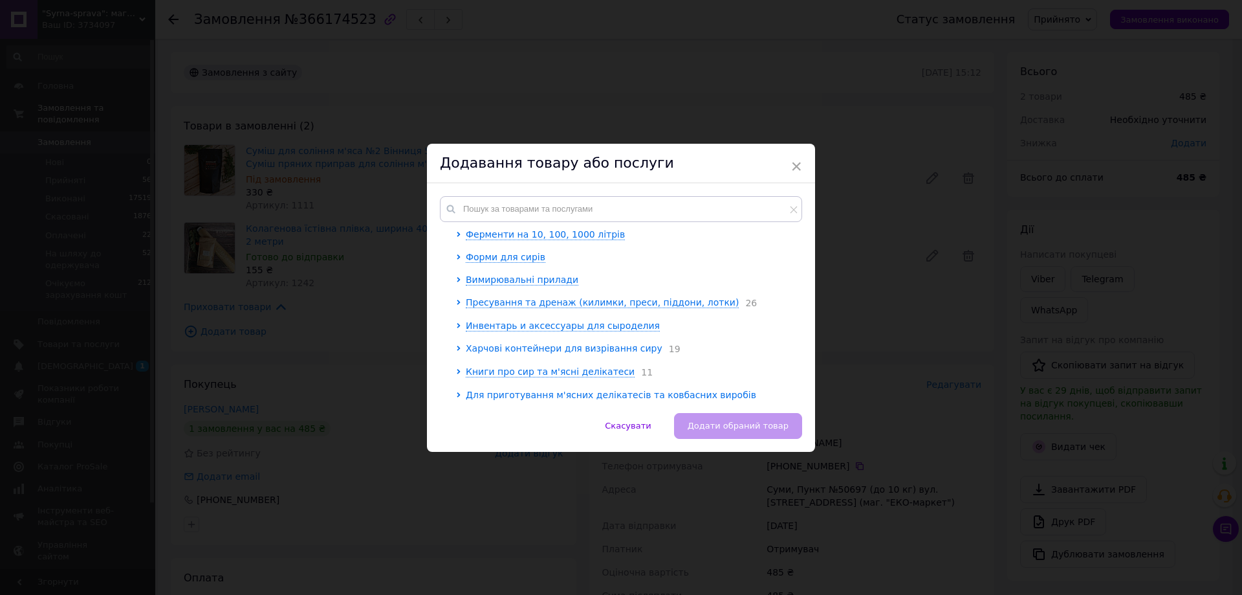
scroll to position [395, 0]
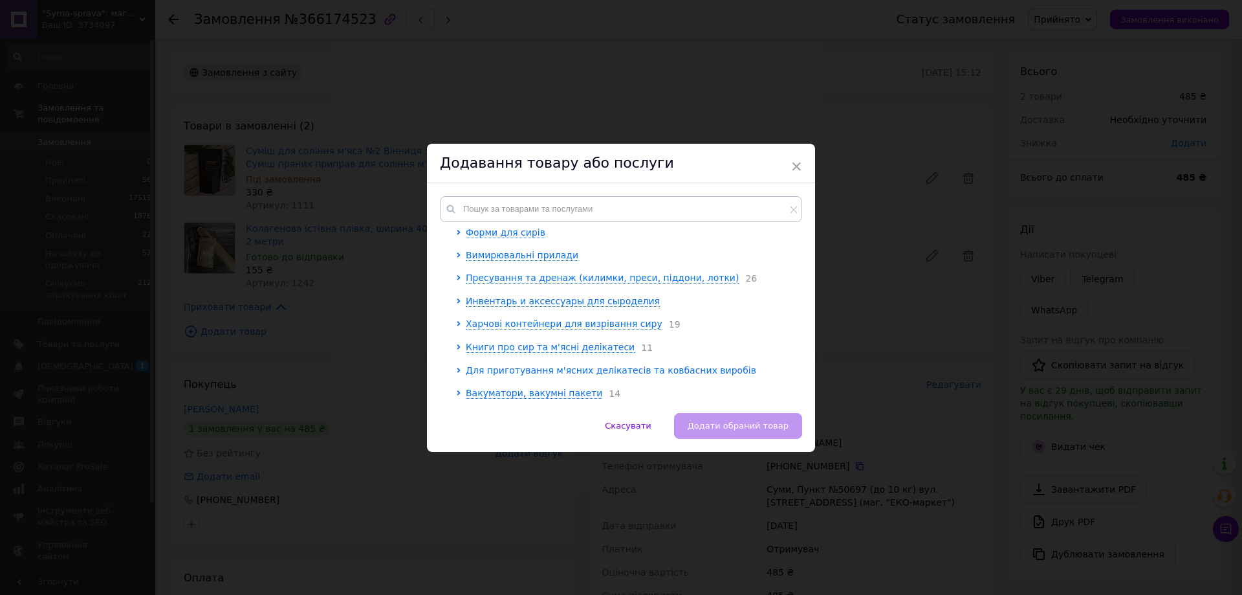
click at [491, 370] on span "Для приготування м'ясних делікатесів та ковбасних виробів" at bounding box center [611, 370] width 290 height 10
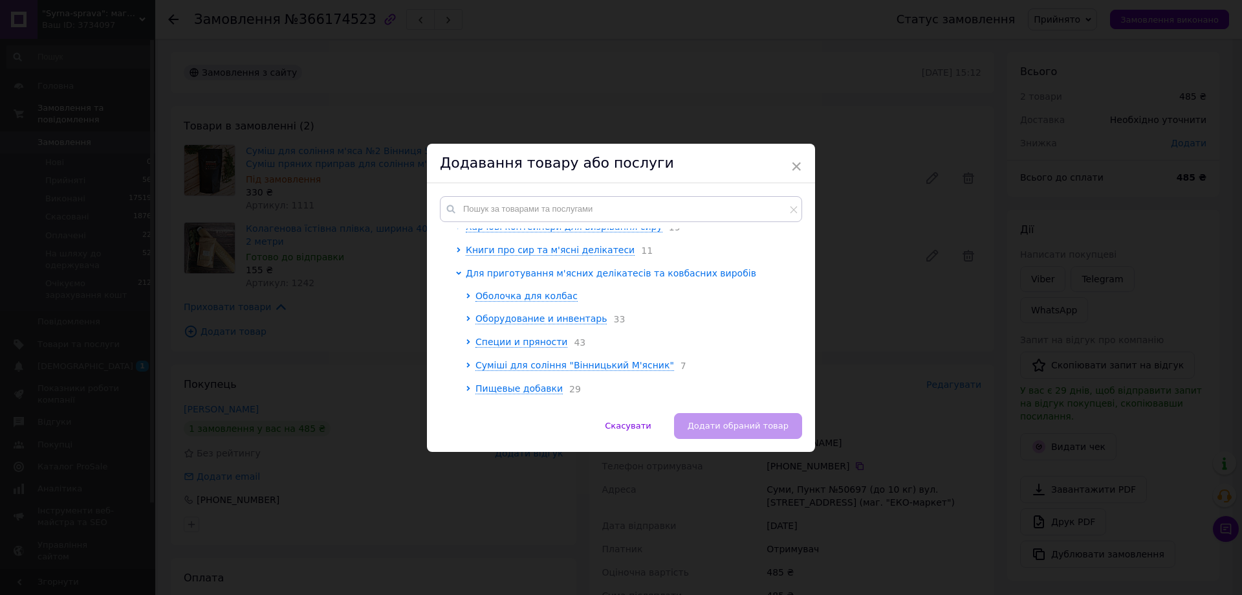
scroll to position [525, 0]
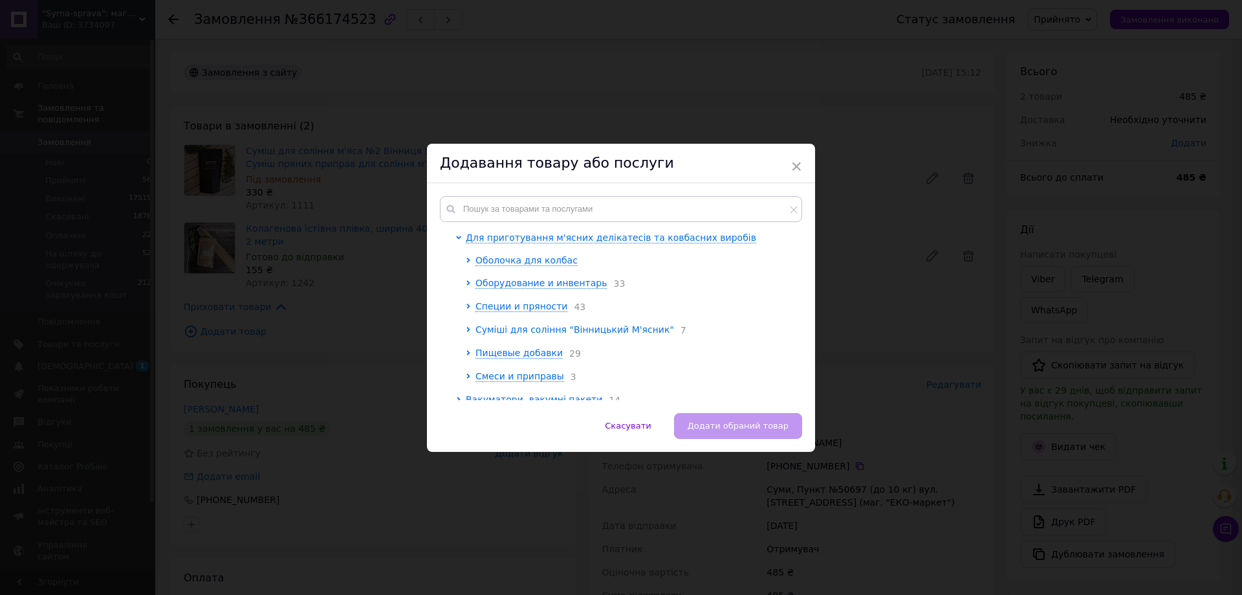
click at [504, 331] on span "Суміші для соління "Вінницький М'ясник"" at bounding box center [574, 329] width 199 height 10
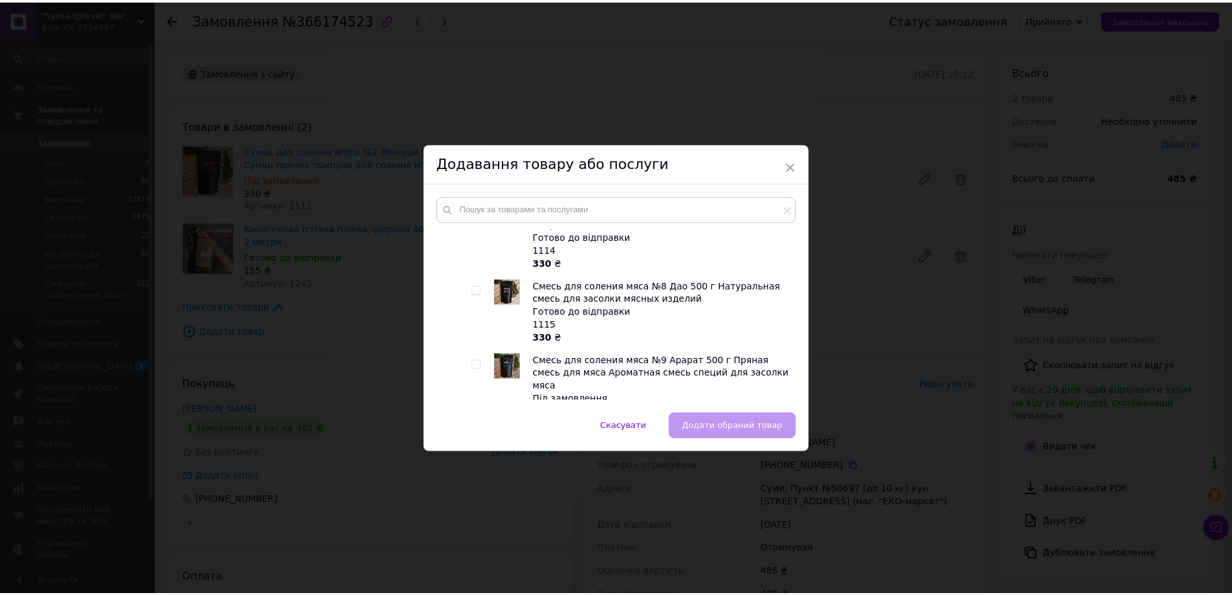
scroll to position [977, 0]
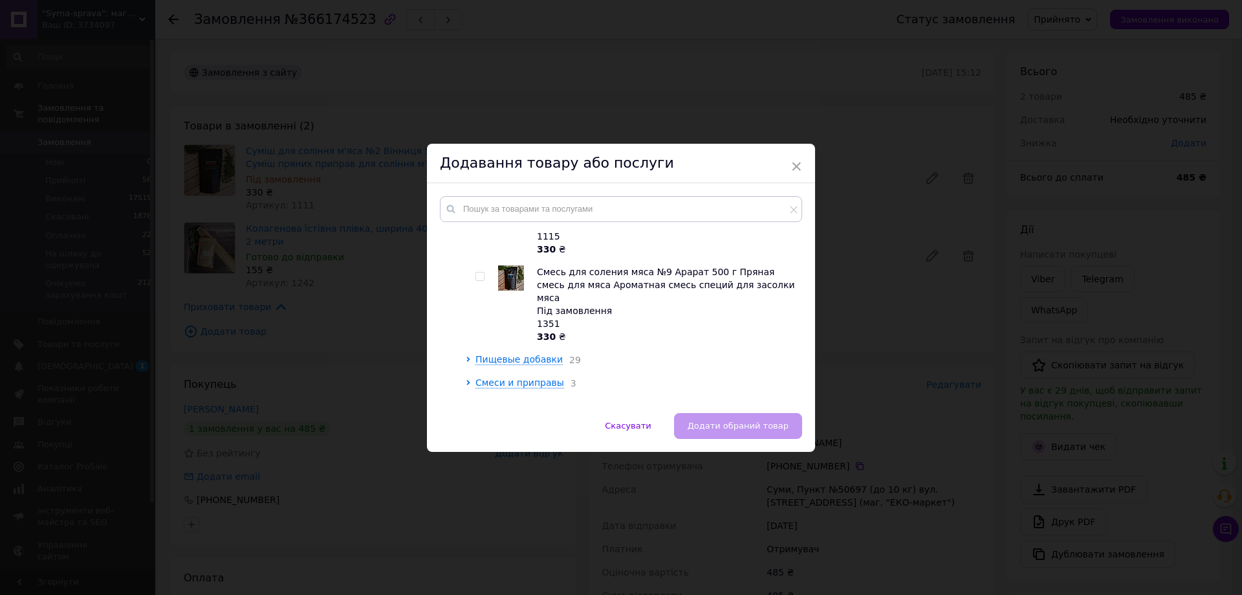
click at [481, 277] on input "checkbox" at bounding box center [479, 276] width 8 height 8
checkbox input "true"
click at [701, 420] on span "Додати обраний товар" at bounding box center [738, 425] width 101 height 10
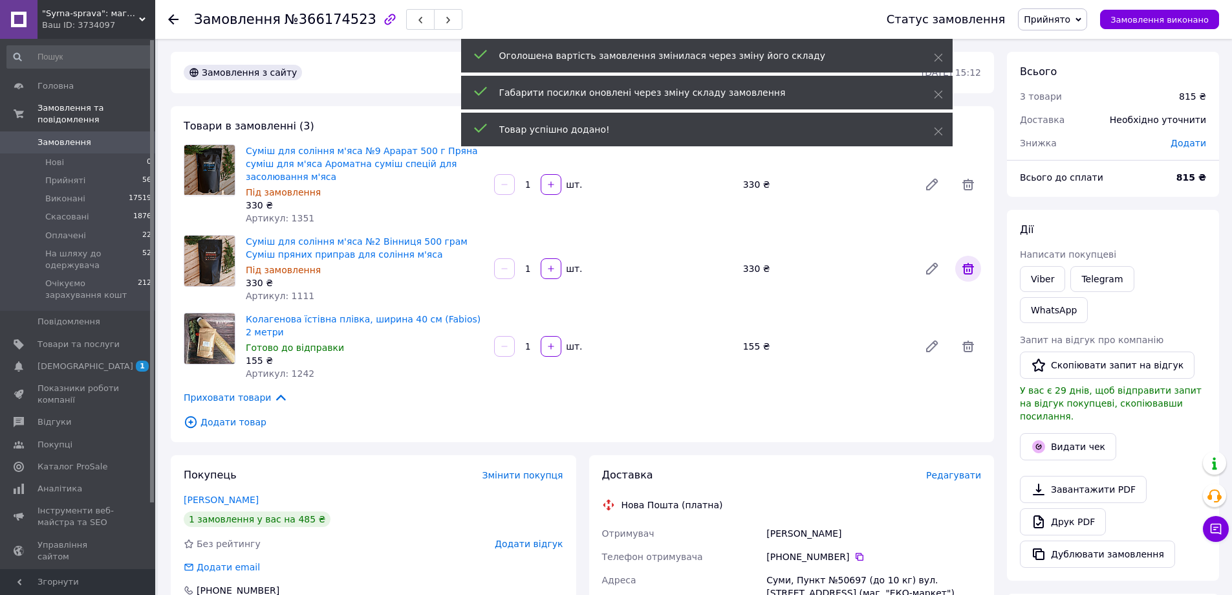
click at [972, 261] on icon at bounding box center [969, 269] width 16 height 16
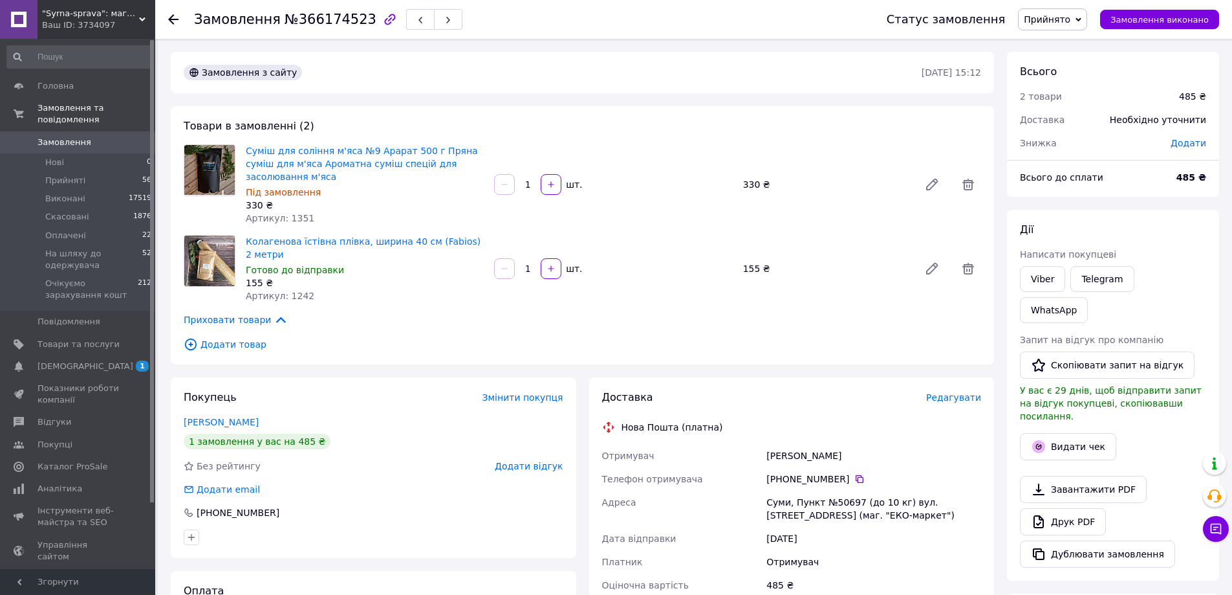
click at [987, 522] on div "Доставка Редагувати Нова Пошта (платна) Отримувач Сєвідова Людмила Телефон отри…" at bounding box center [792, 590] width 406 height 427
click at [1001, 541] on div "Всього 2 товари 485 ₴ Доставка Необхідно уточнити Знижка Додати Всього до сплат…" at bounding box center [1113, 551] width 225 height 998
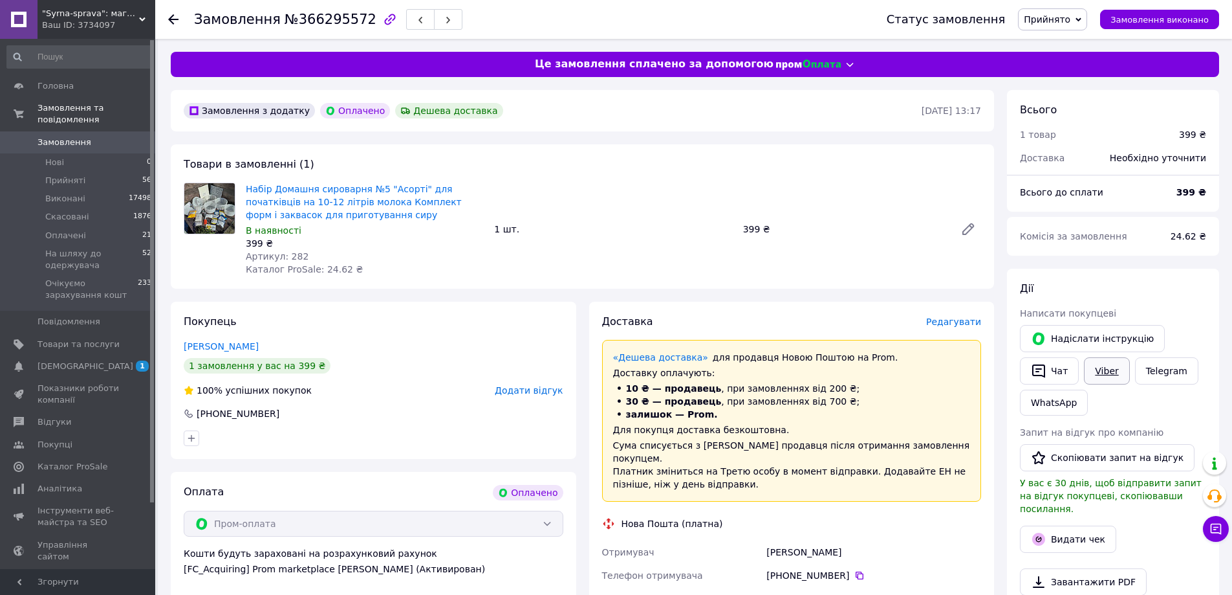
click at [1108, 371] on link "Viber" at bounding box center [1106, 370] width 45 height 27
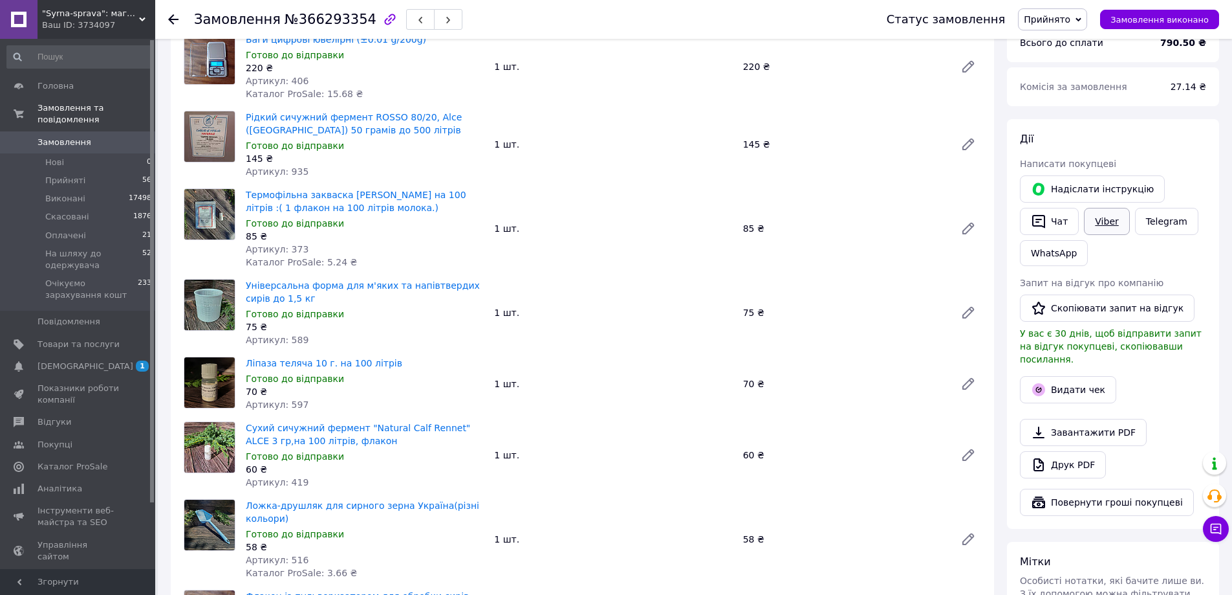
scroll to position [129, 0]
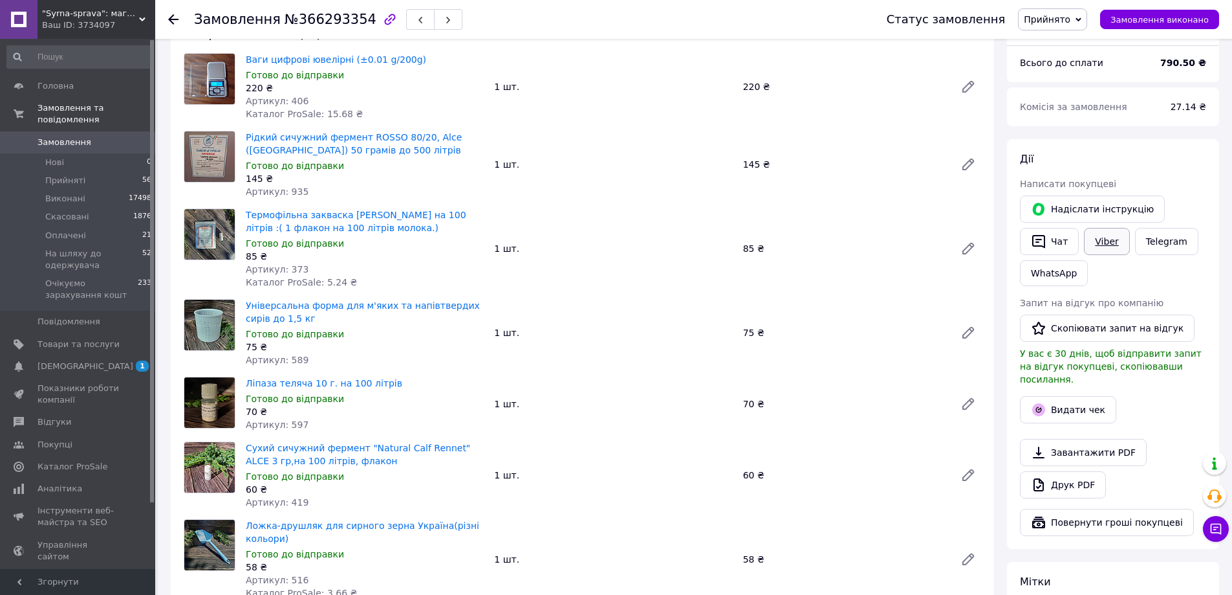
click at [1116, 240] on link "Viber" at bounding box center [1106, 241] width 45 height 27
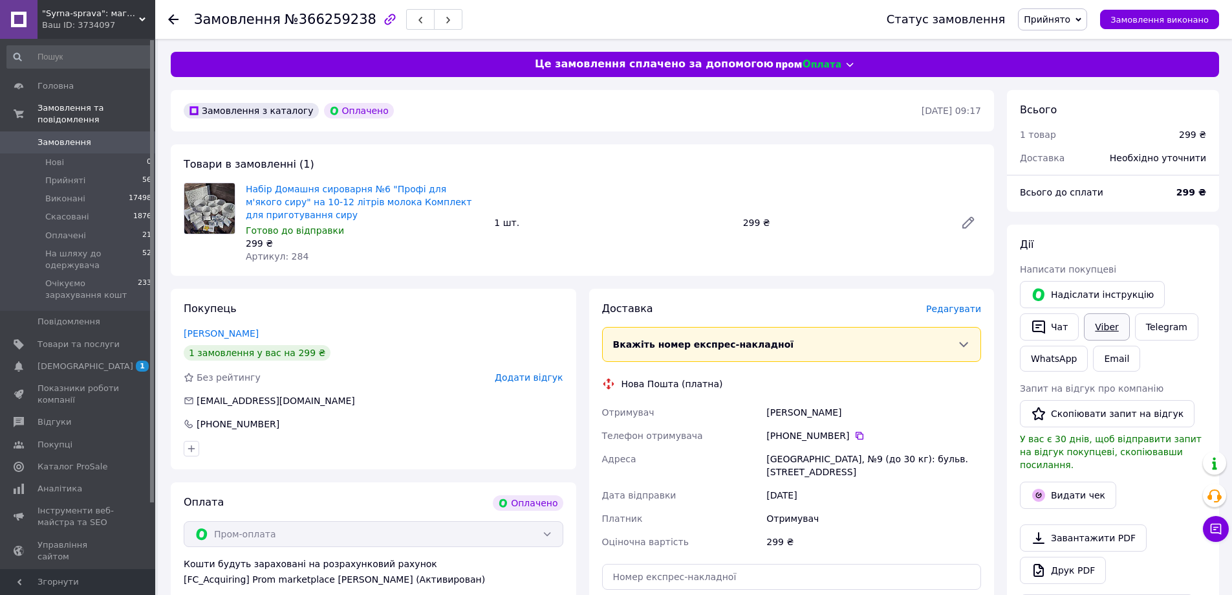
click at [1109, 324] on link "Viber" at bounding box center [1106, 326] width 45 height 27
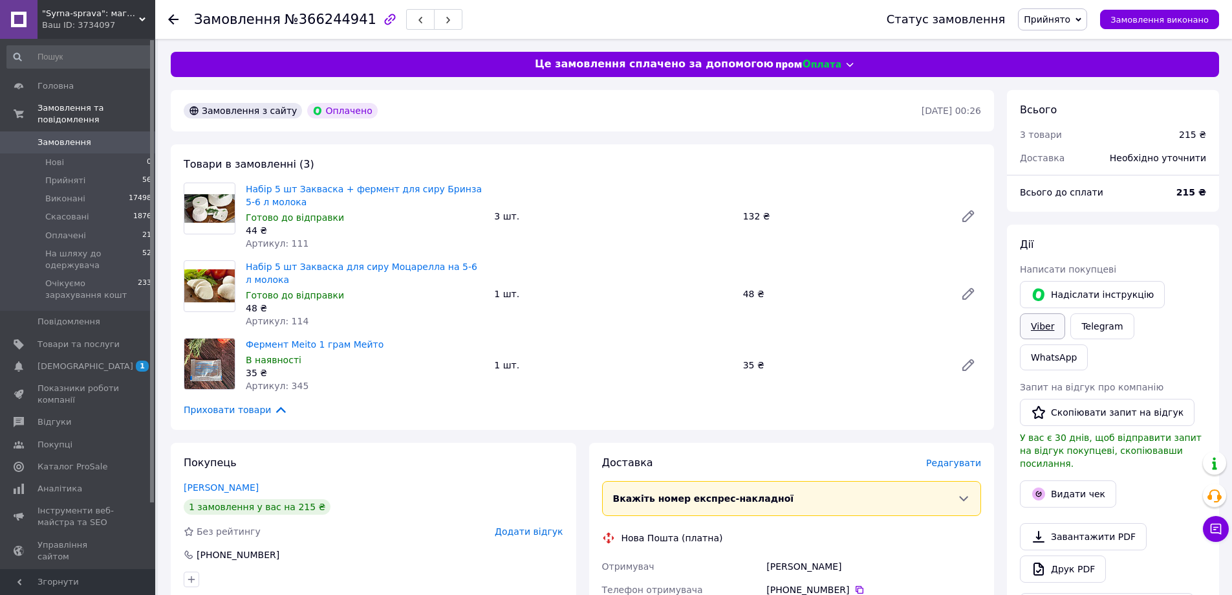
click at [1065, 313] on link "Viber" at bounding box center [1042, 326] width 45 height 26
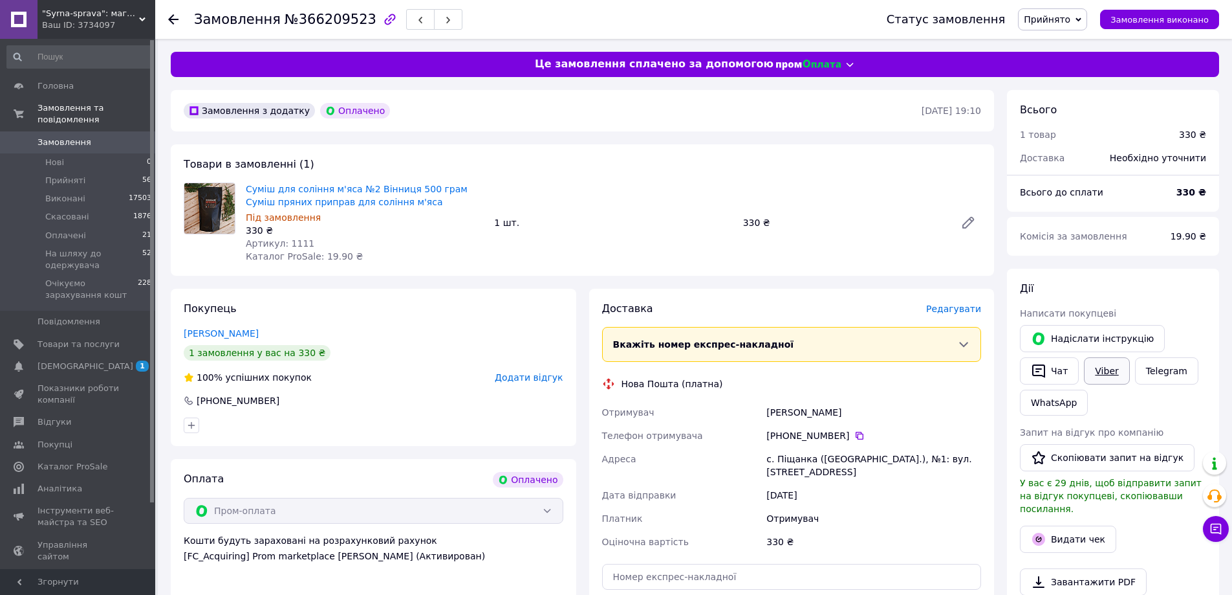
click at [1111, 369] on link "Viber" at bounding box center [1106, 370] width 45 height 27
click at [1196, 279] on div "Дії Написати покупцеві   Надіслати інструкцію   Чат Viber Telegram WhatsApp Зап…" at bounding box center [1113, 473] width 212 height 410
click at [1111, 371] on link "Viber" at bounding box center [1106, 370] width 45 height 27
click at [1020, 523] on div "Видати чек" at bounding box center [1113, 539] width 191 height 32
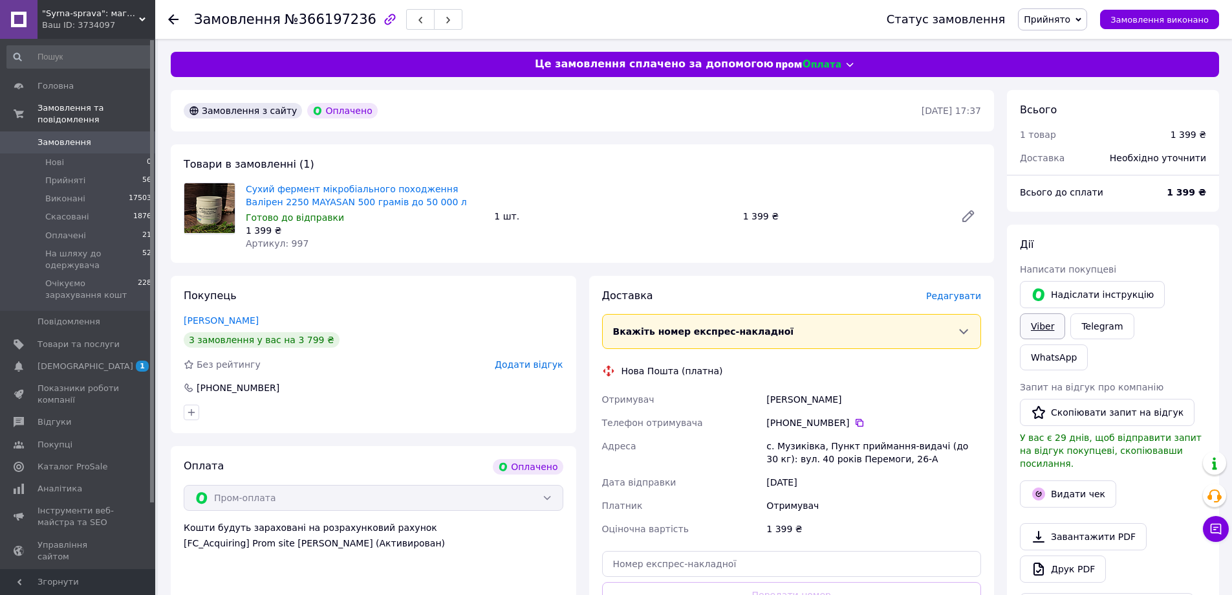
click at [1065, 313] on link "Viber" at bounding box center [1042, 326] width 45 height 26
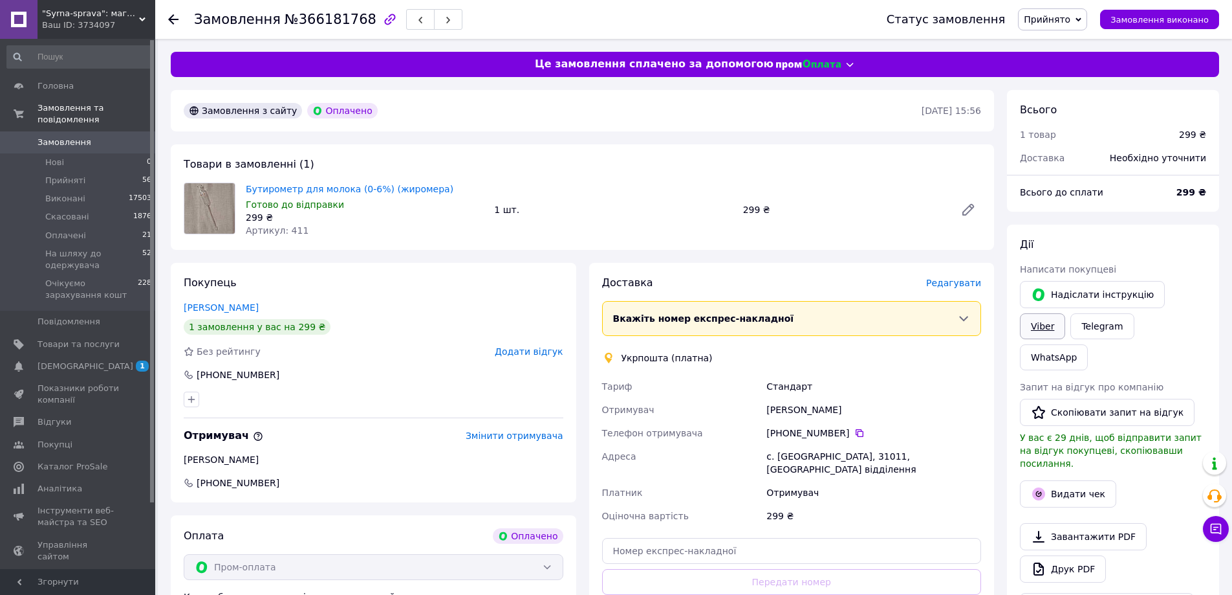
click at [1065, 313] on link "Viber" at bounding box center [1042, 326] width 45 height 26
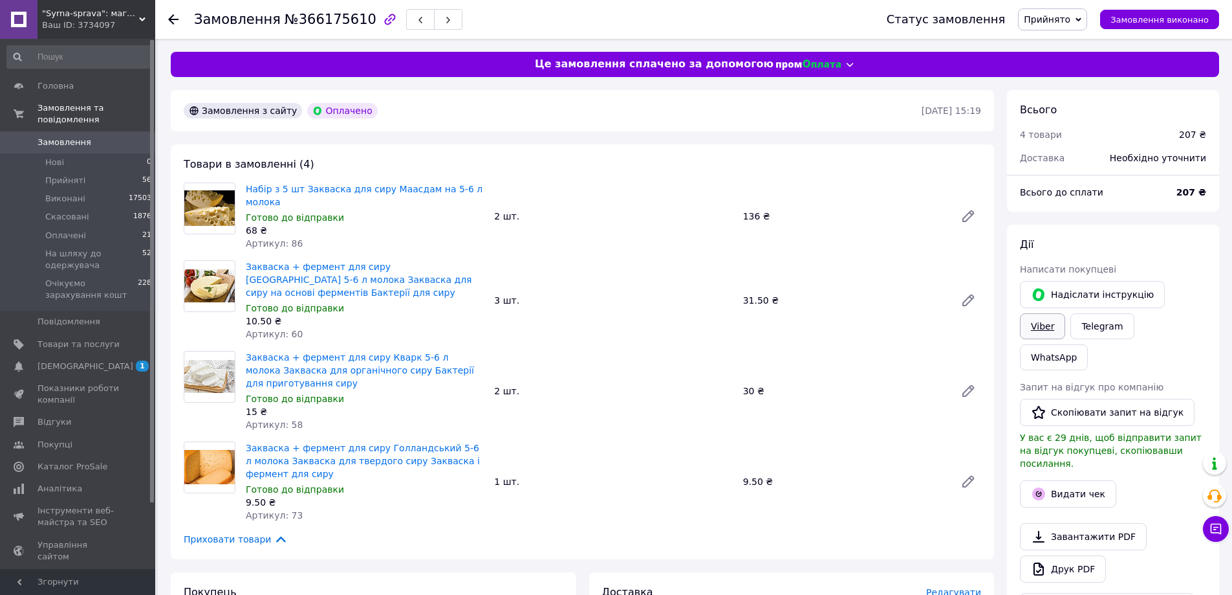
click at [1065, 313] on link "Viber" at bounding box center [1042, 326] width 45 height 26
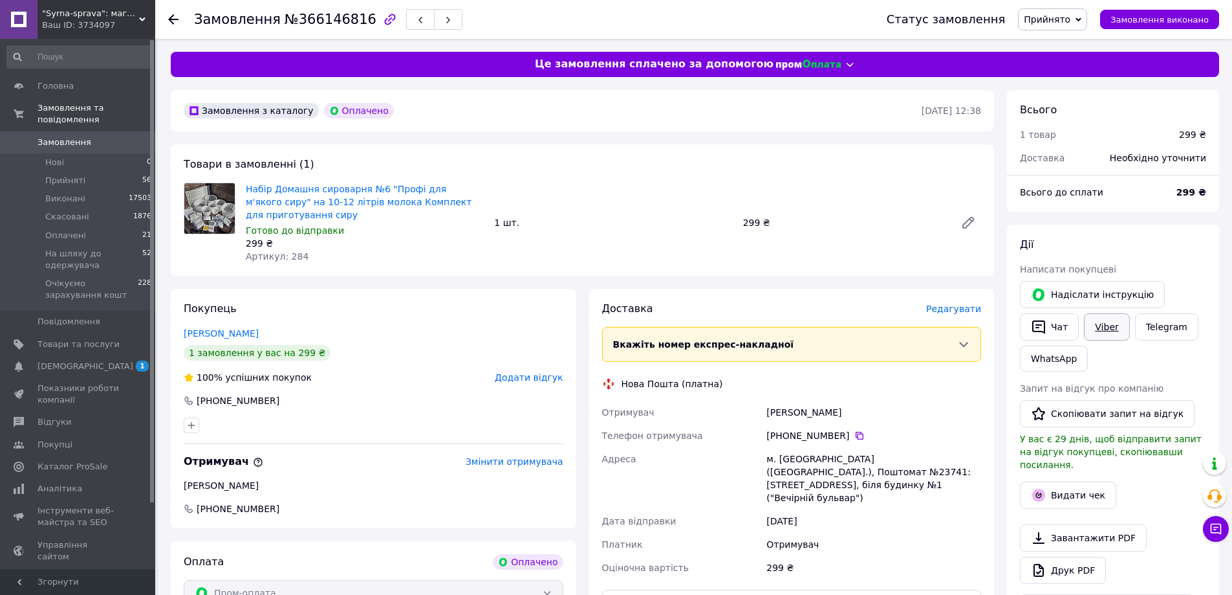
click at [1100, 323] on link "Viber" at bounding box center [1106, 326] width 45 height 27
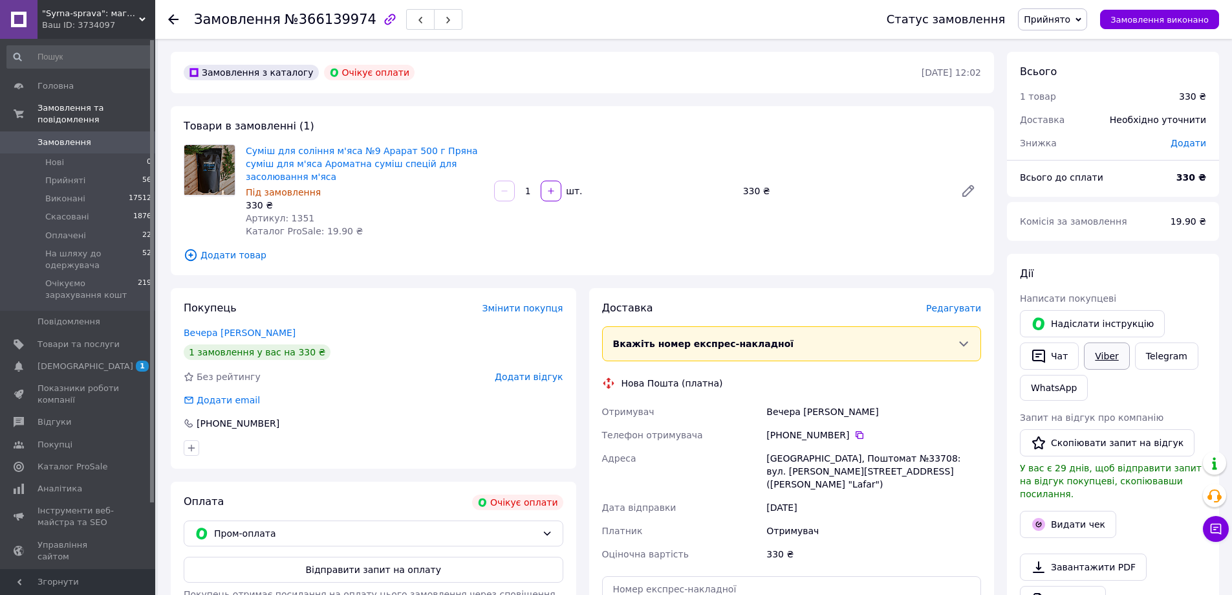
click at [1115, 355] on link "Viber" at bounding box center [1106, 355] width 45 height 27
click at [1001, 549] on div "Всього 1 товар 330 ₴ Доставка Необхідно уточнити Знижка Додати Всього до сплати…" at bounding box center [1113, 493] width 225 height 882
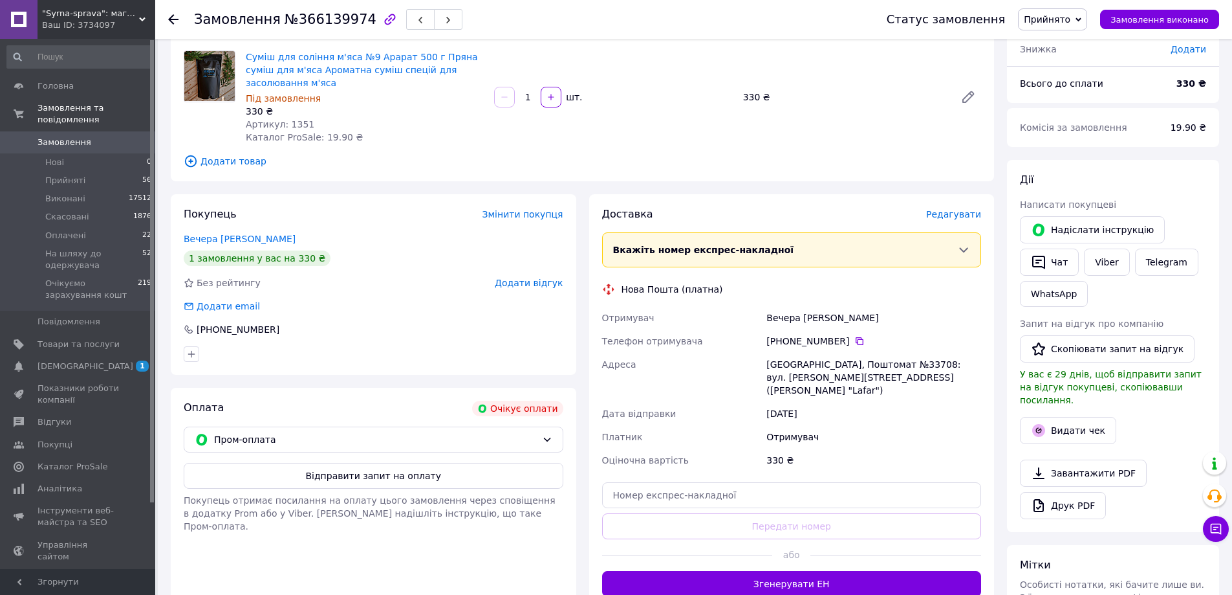
scroll to position [129, 0]
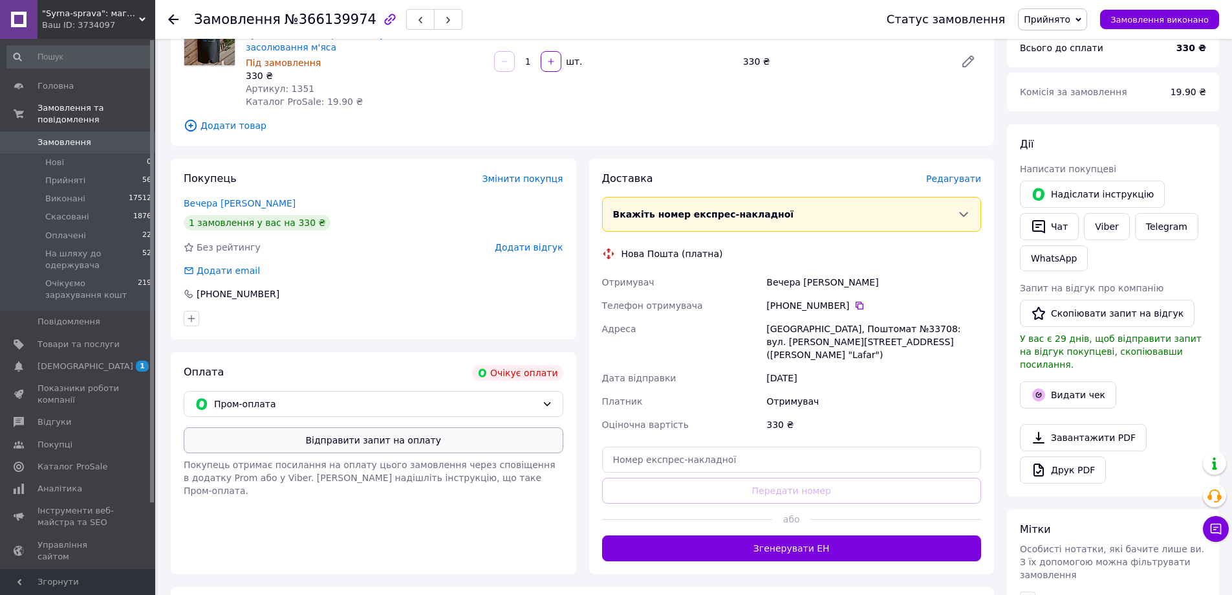
click at [378, 427] on button "Відправити запит на оплату" at bounding box center [374, 440] width 380 height 26
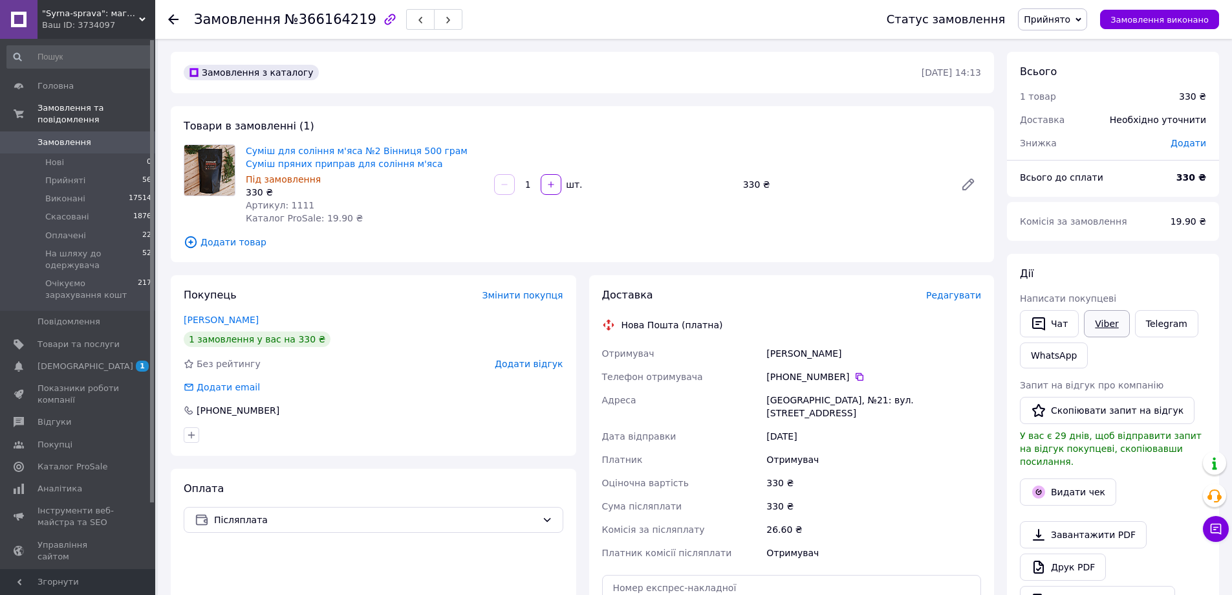
click at [1096, 333] on link "Viber" at bounding box center [1106, 323] width 45 height 27
click at [1110, 325] on link "Viber" at bounding box center [1106, 323] width 45 height 27
click at [1196, 301] on div "Написати покупцеві" at bounding box center [1113, 298] width 186 height 13
click at [1118, 329] on link "Viber" at bounding box center [1106, 323] width 45 height 27
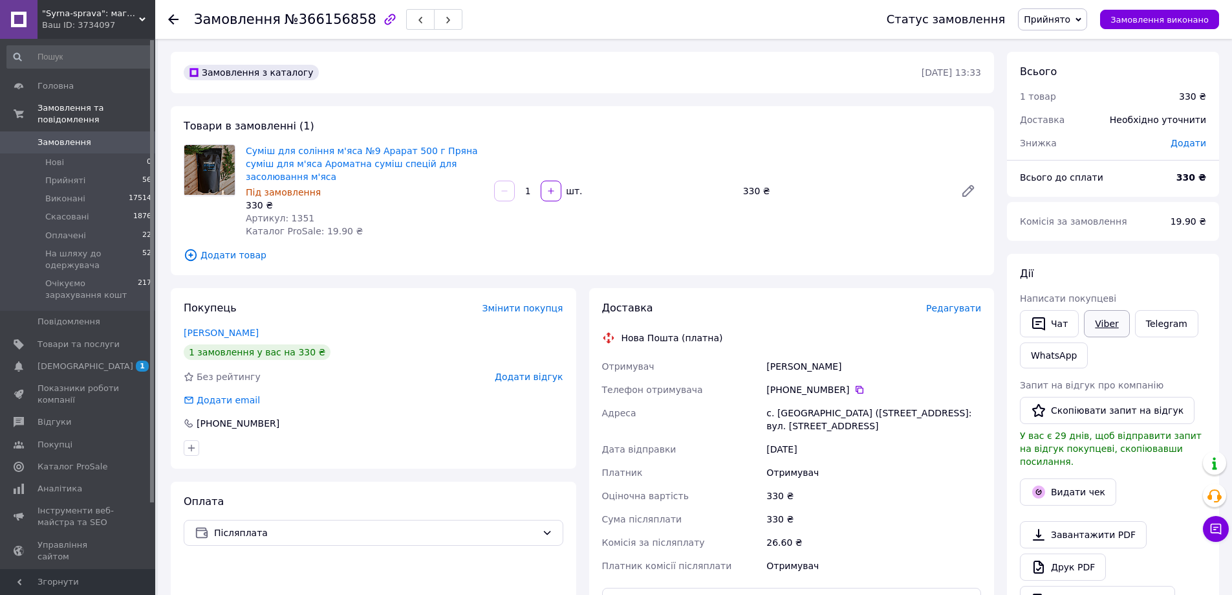
click at [1115, 321] on link "Viber" at bounding box center [1106, 323] width 45 height 27
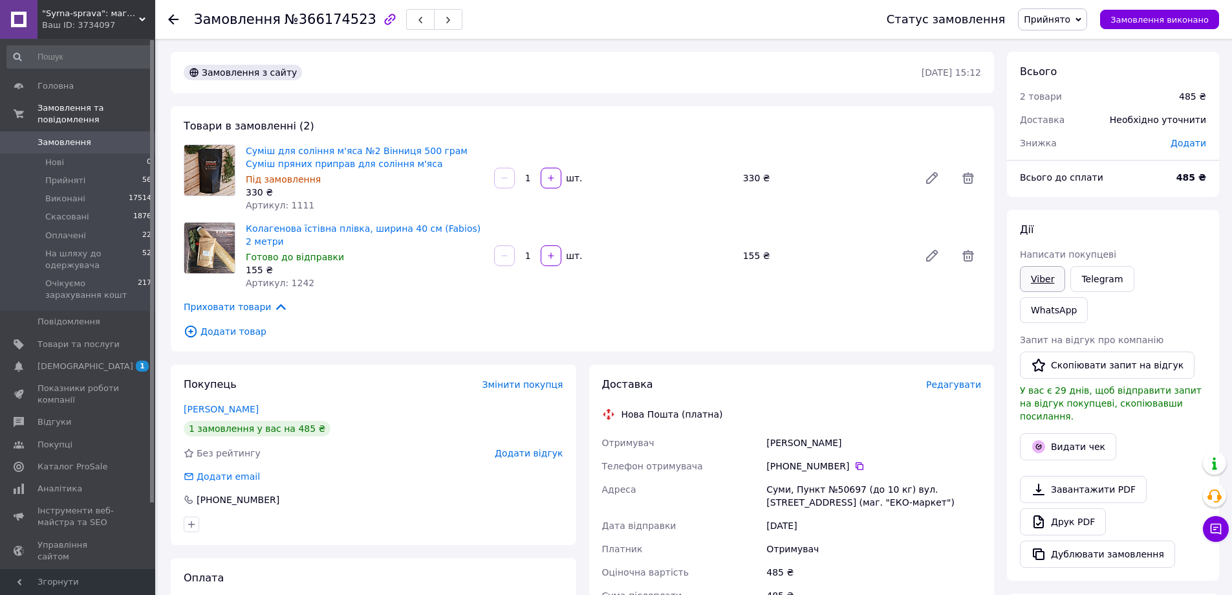
click at [1047, 283] on link "Viber" at bounding box center [1042, 279] width 45 height 26
click at [1207, 307] on div "[PERSON_NAME] покупцеві Viber Telegram WhatsApp Запит на відгук про компанію   …" at bounding box center [1113, 395] width 212 height 371
click at [1036, 284] on link "Viber" at bounding box center [1042, 279] width 45 height 26
click at [997, 519] on div "Доставка Редагувати Нова Пошта (платна) Отримувач [PERSON_NAME] Телефон отримув…" at bounding box center [792, 577] width 419 height 427
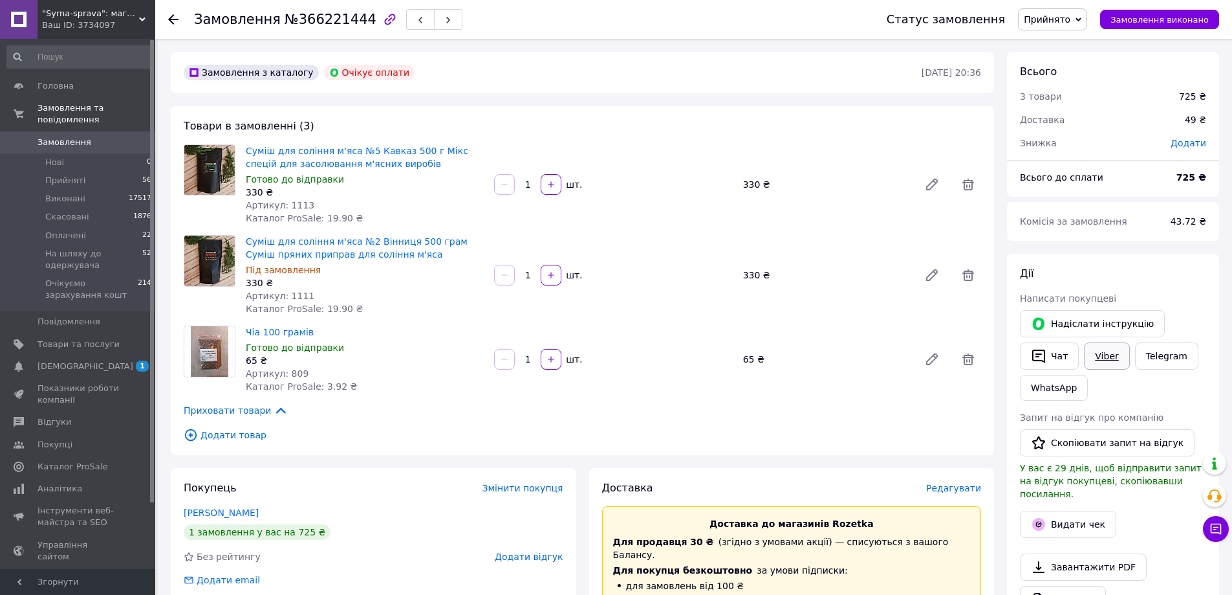
click at [1106, 355] on link "Viber" at bounding box center [1106, 355] width 45 height 27
click at [1207, 252] on div "Всього 3 товари 725 ₴ Доставка 49 ₴ Знижка Додати Всього до сплати 725 ₴ Комісі…" at bounding box center [1113, 493] width 212 height 882
click at [1107, 356] on link "Viber" at bounding box center [1106, 355] width 45 height 27
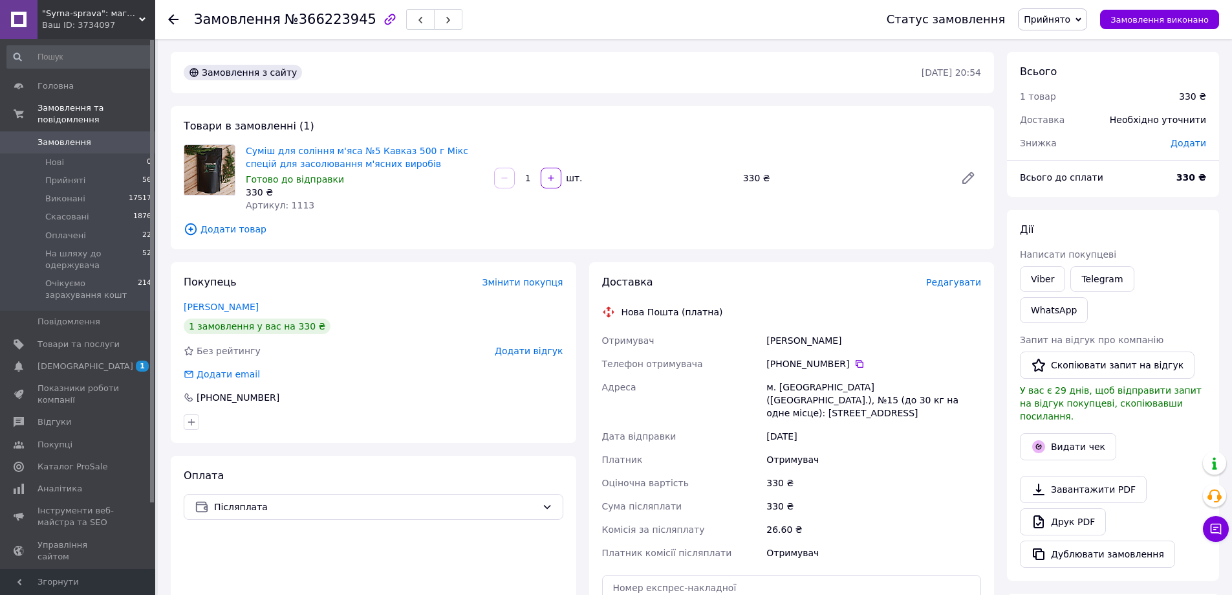
click at [1210, 250] on div "Дії Написати покупцеві Viber Telegram WhatsApp Запит на відгук про компанію   С…" at bounding box center [1113, 395] width 212 height 371
click at [1044, 280] on link "Viber" at bounding box center [1042, 279] width 45 height 26
click at [1100, 287] on link "Telegram" at bounding box center [1102, 279] width 63 height 26
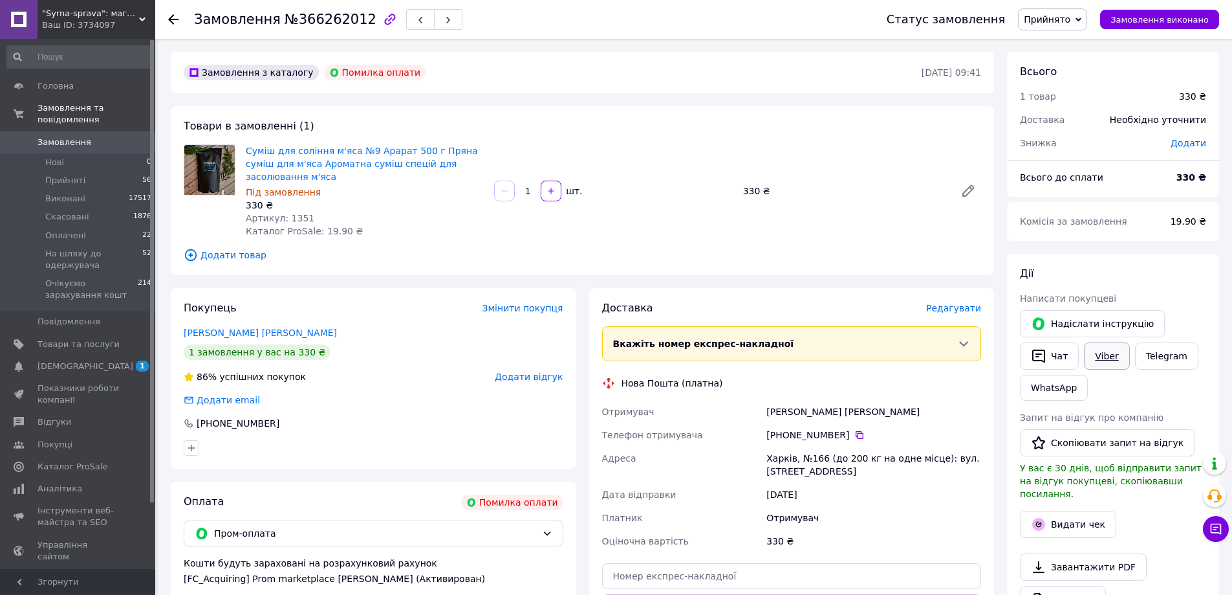
click at [1107, 354] on link "Viber" at bounding box center [1106, 355] width 45 height 27
click at [1201, 292] on div "Написати покупцеві" at bounding box center [1113, 298] width 186 height 13
click at [1112, 354] on link "Viber" at bounding box center [1106, 355] width 45 height 27
click at [999, 525] on div "Доставка Редагувати Вкажіть номер експрес-накладної Обов'язково введіть номер е…" at bounding box center [792, 489] width 419 height 402
click at [1111, 351] on link "Viber" at bounding box center [1106, 355] width 45 height 27
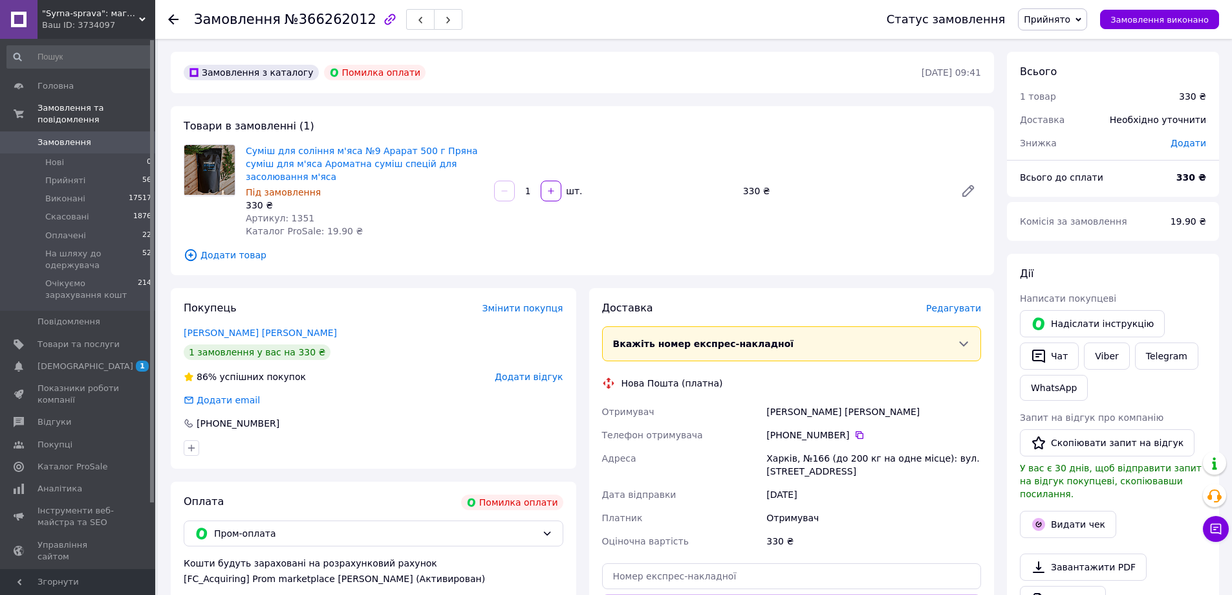
click at [1007, 550] on div "Всього 1 товар 330 ₴ Доставка Необхідно уточнити Знижка Додати Всього до сплати…" at bounding box center [1113, 493] width 225 height 882
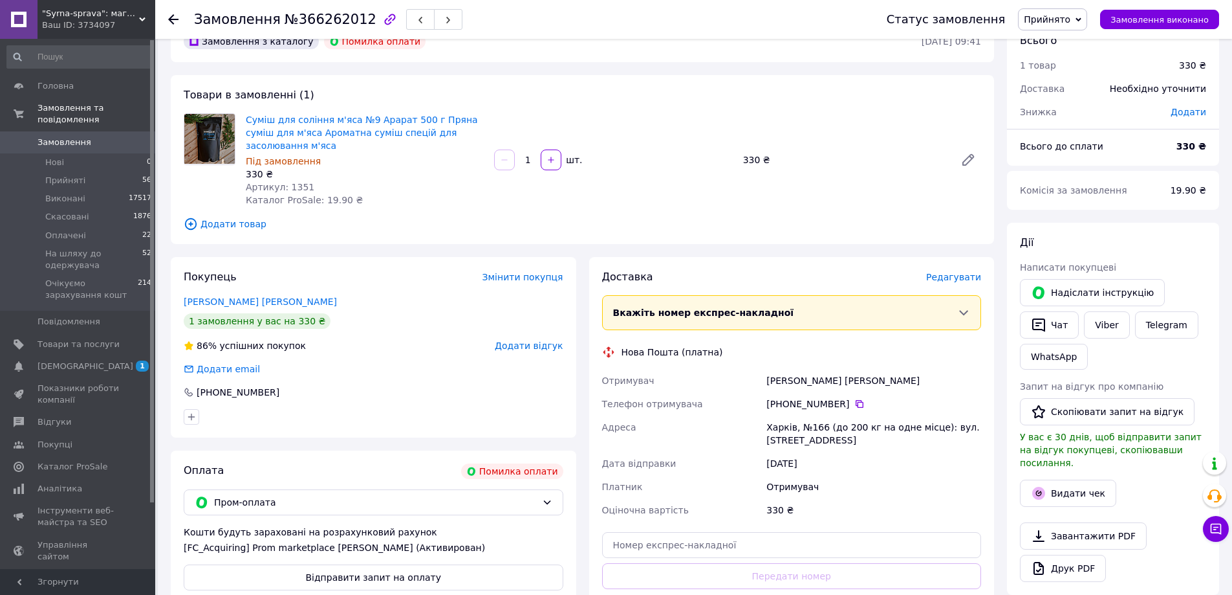
scroll to position [194, 0]
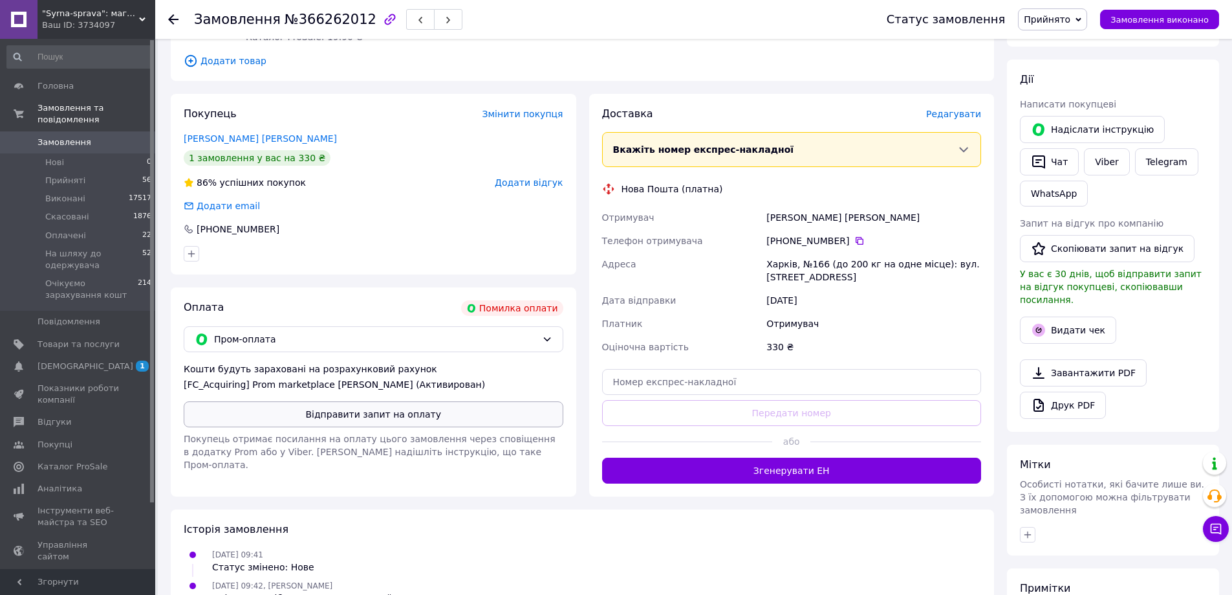
click at [445, 401] on button "Відправити запит на оплату" at bounding box center [374, 414] width 380 height 26
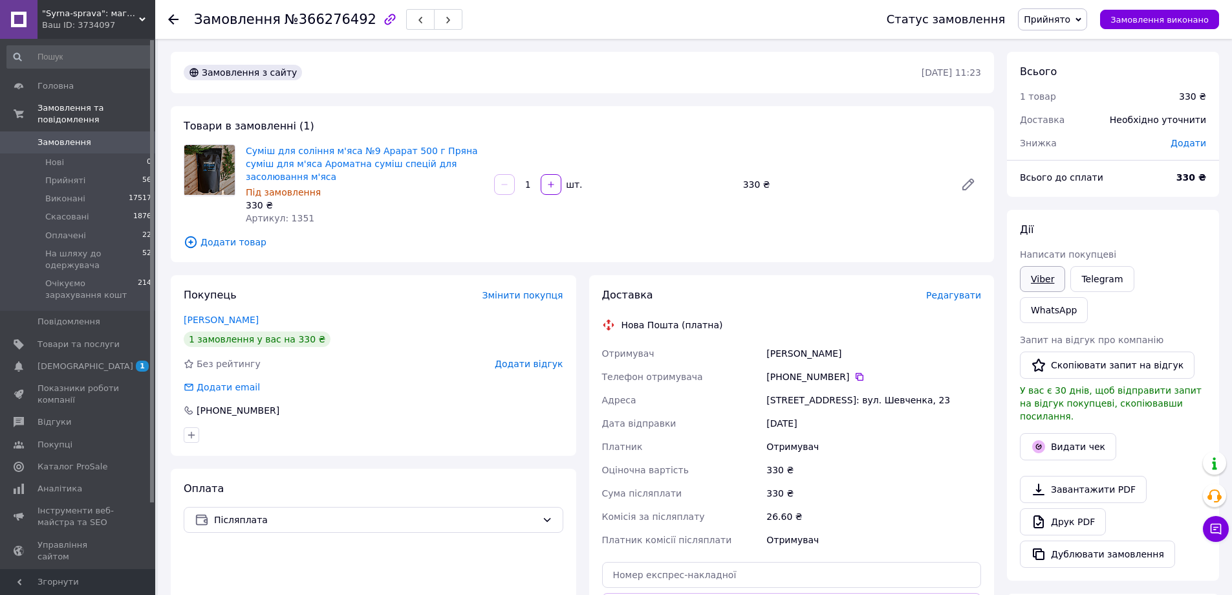
click at [1039, 281] on link "Viber" at bounding box center [1042, 279] width 45 height 26
click at [1218, 340] on div "[PERSON_NAME] покупцеві Viber Telegram WhatsApp Запит на відгук про компанію   …" at bounding box center [1113, 395] width 212 height 371
click at [1033, 279] on link "Viber" at bounding box center [1042, 279] width 45 height 26
click at [992, 525] on div "Доставка Редагувати Нова Пошта (платна) Отримувач [PERSON_NAME] Телефон отримув…" at bounding box center [792, 482] width 406 height 414
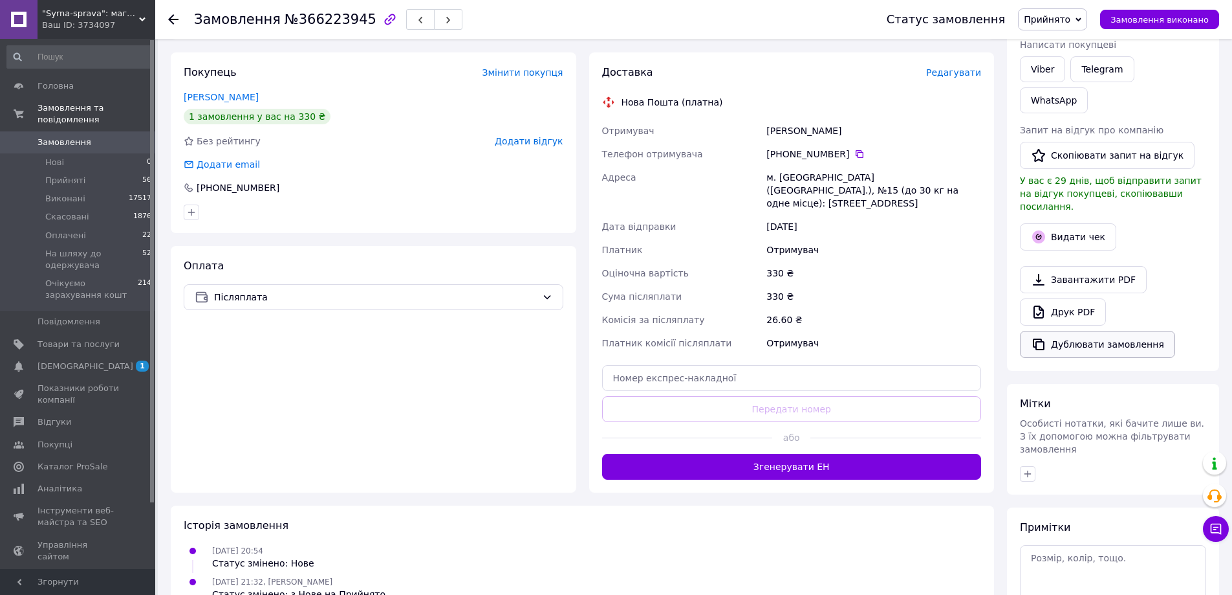
scroll to position [250, 0]
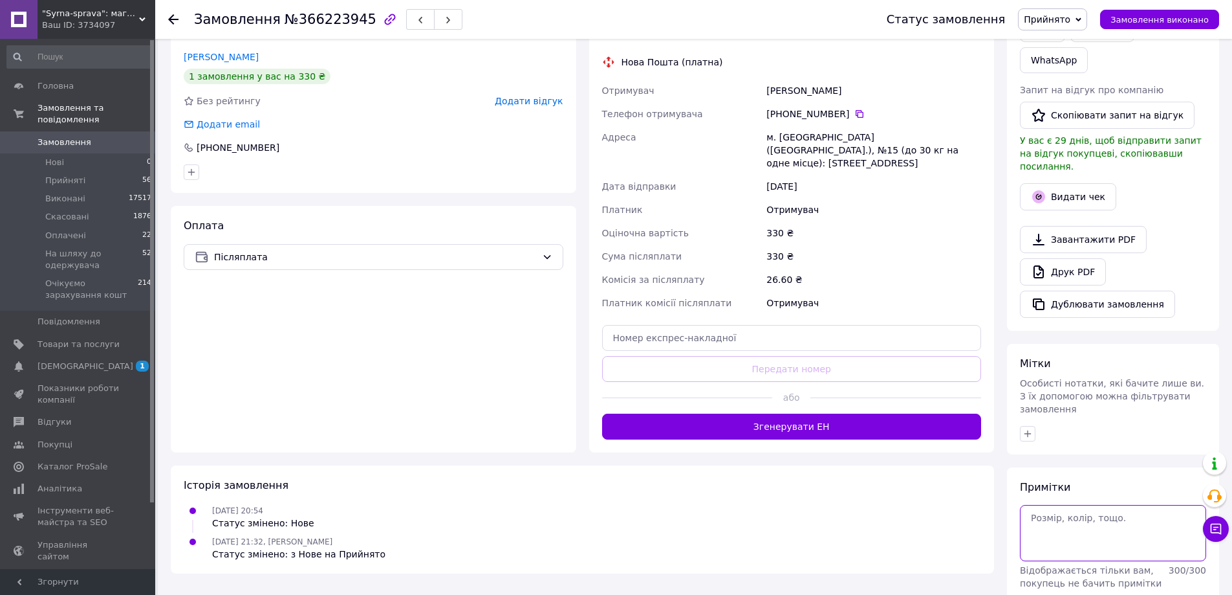
click at [1086, 505] on textarea at bounding box center [1113, 533] width 186 height 56
type textarea "позвон"
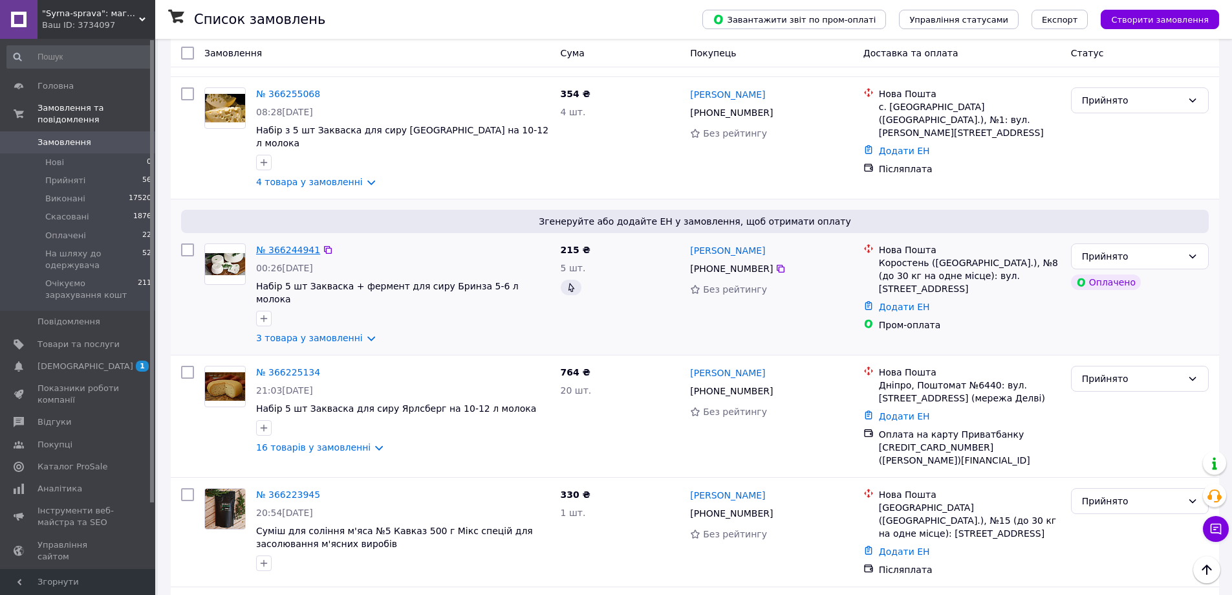
scroll to position [2022, 0]
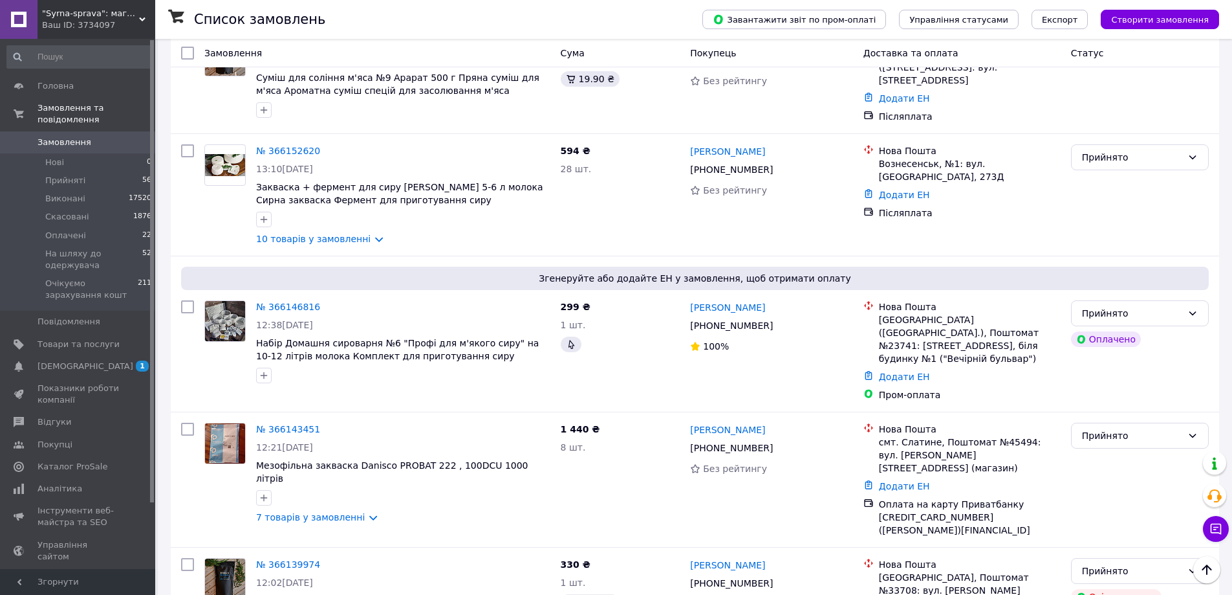
scroll to position [1896, 0]
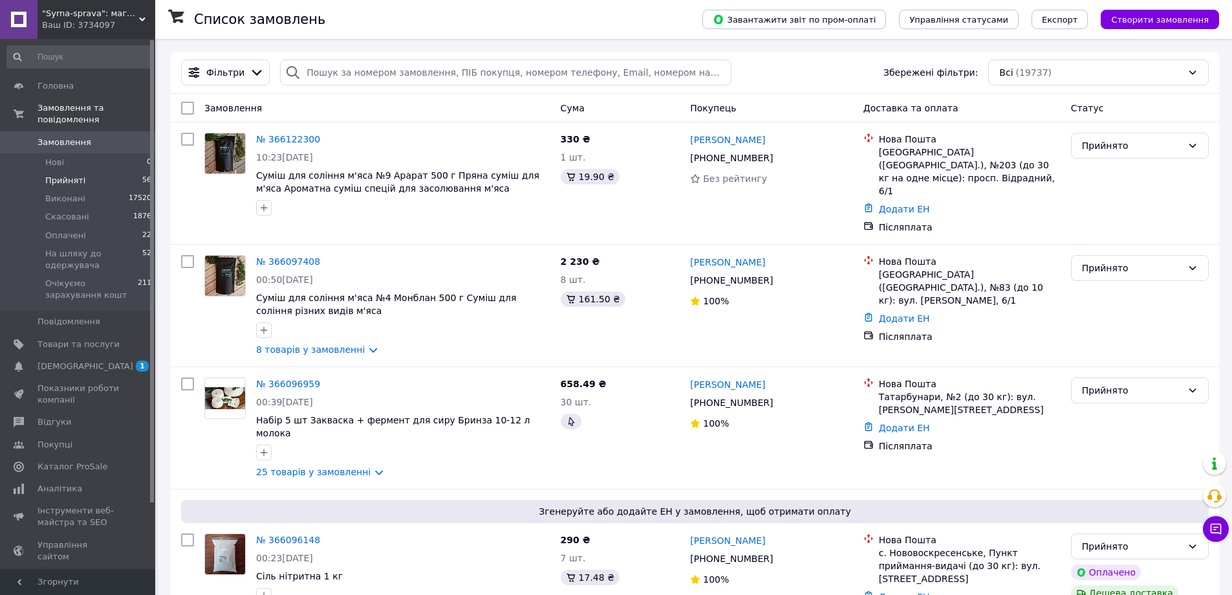
click at [61, 175] on span "Прийняті" at bounding box center [65, 181] width 40 height 12
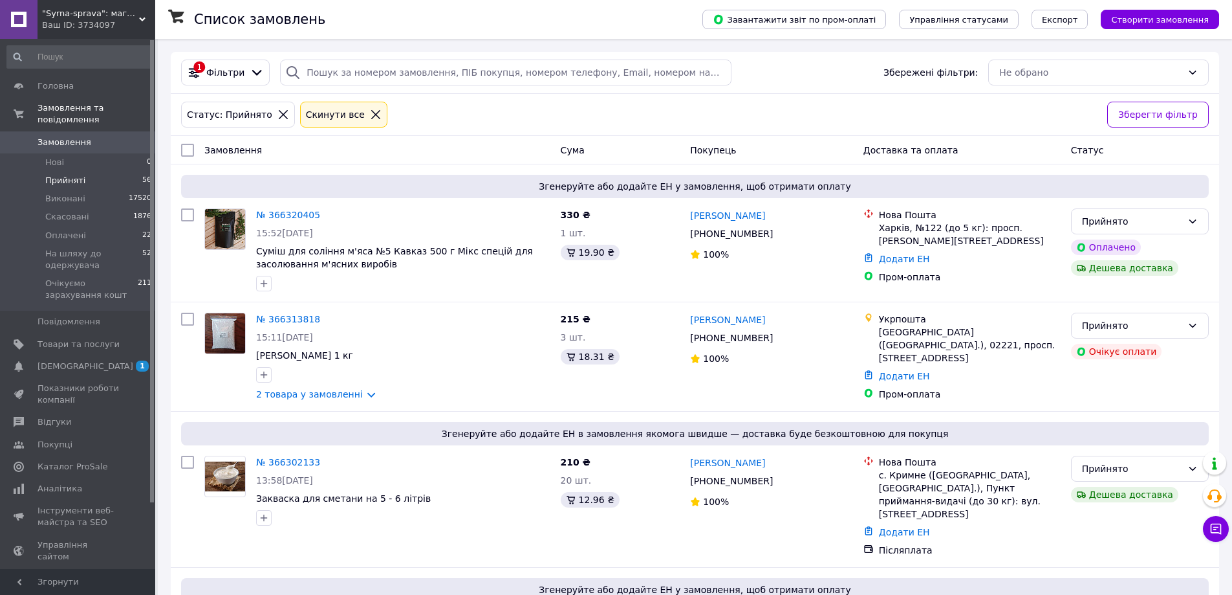
click at [67, 175] on span "Прийняті" at bounding box center [65, 181] width 40 height 12
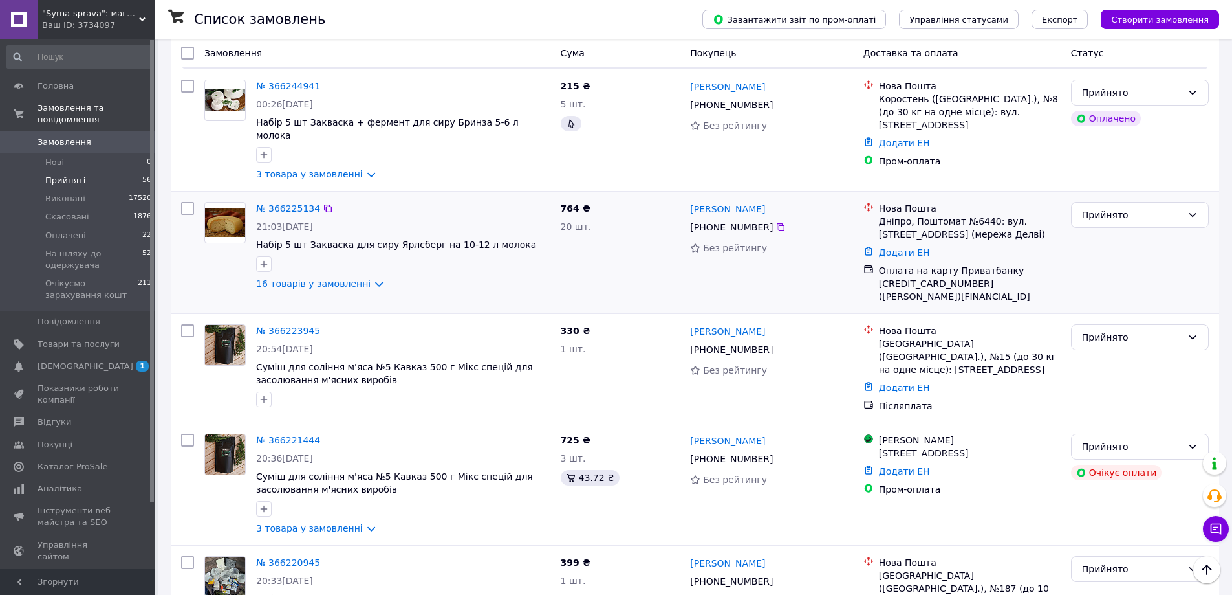
scroll to position [2030, 0]
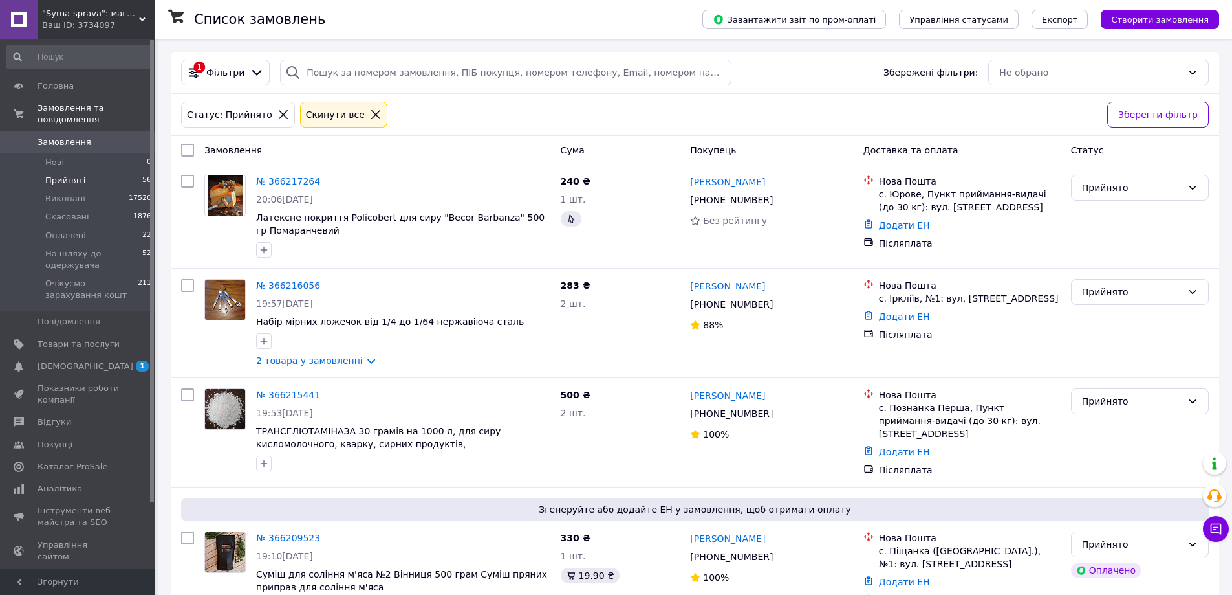
click at [61, 175] on span "Прийняті" at bounding box center [65, 181] width 40 height 12
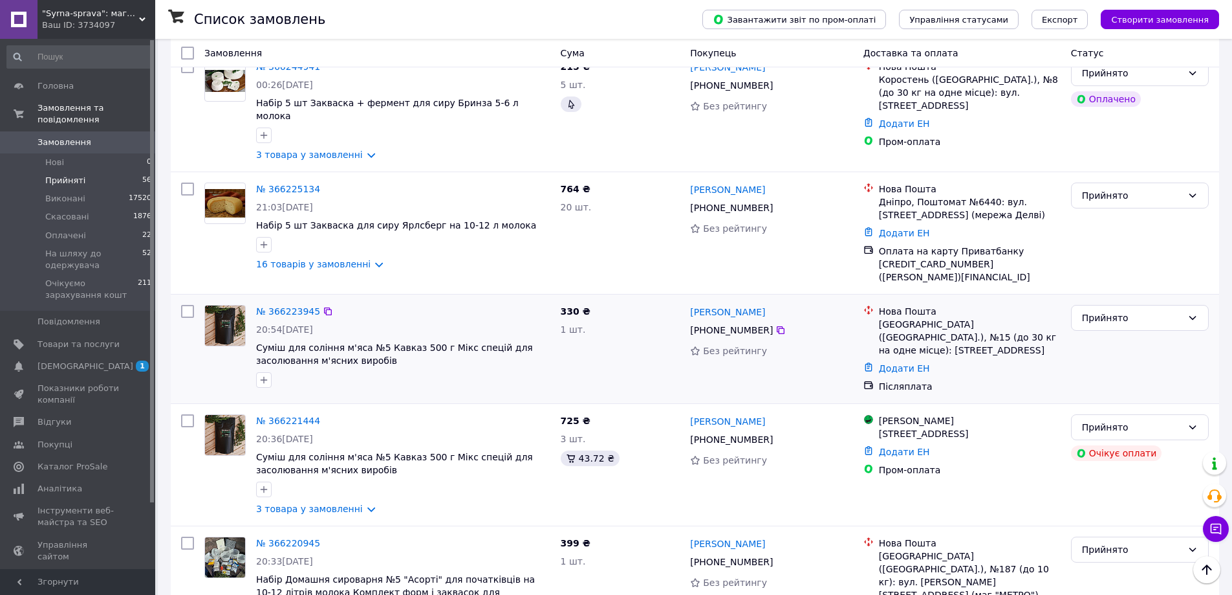
scroll to position [2030, 0]
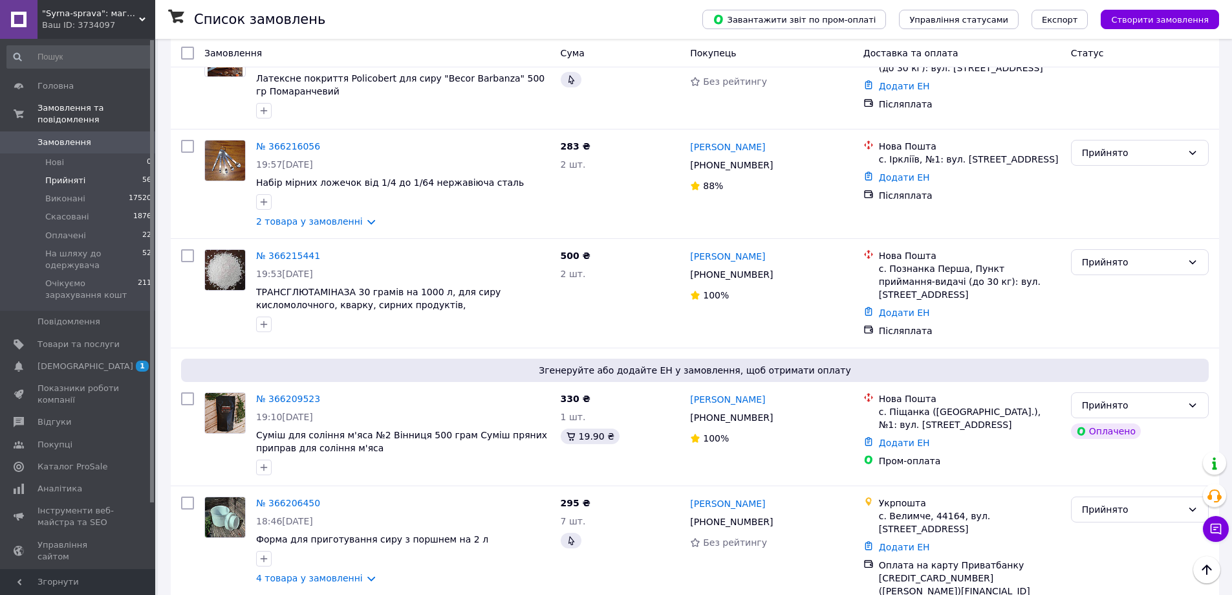
scroll to position [129, 0]
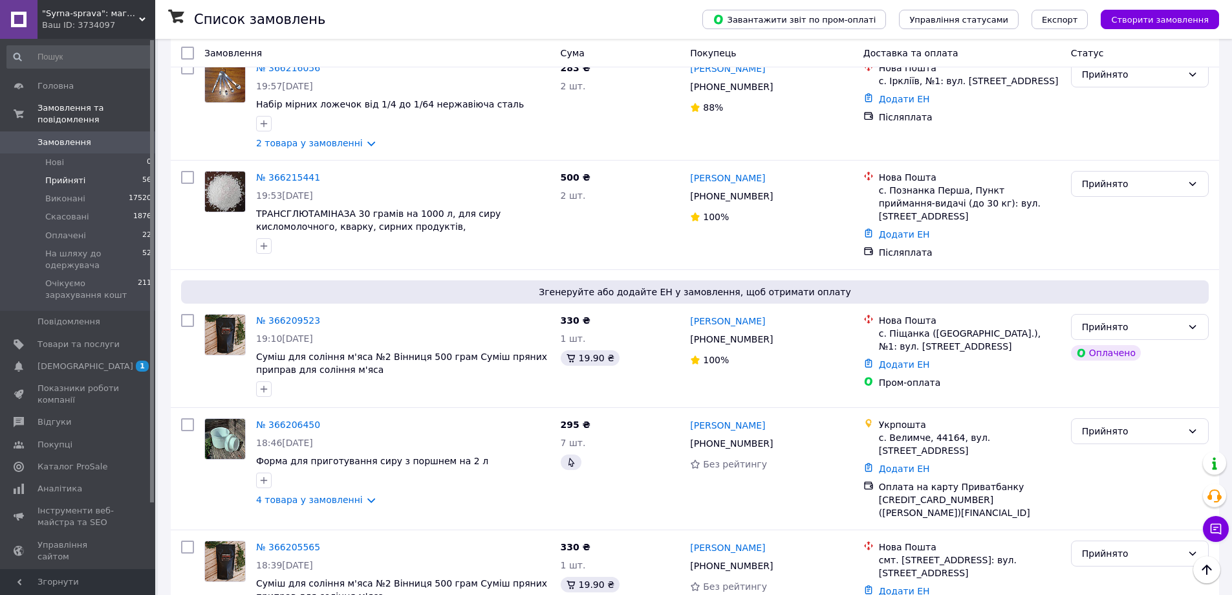
scroll to position [259, 0]
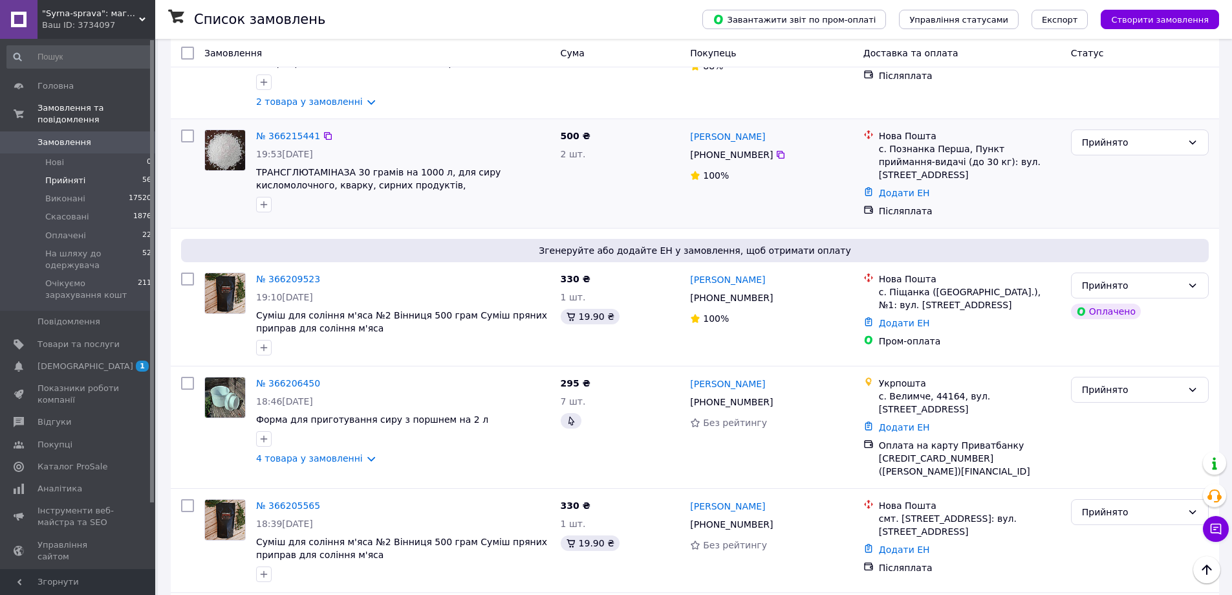
click at [298, 129] on div "№ 366215441" at bounding box center [288, 136] width 67 height 16
click at [289, 137] on link "№ 366215441" at bounding box center [288, 136] width 64 height 10
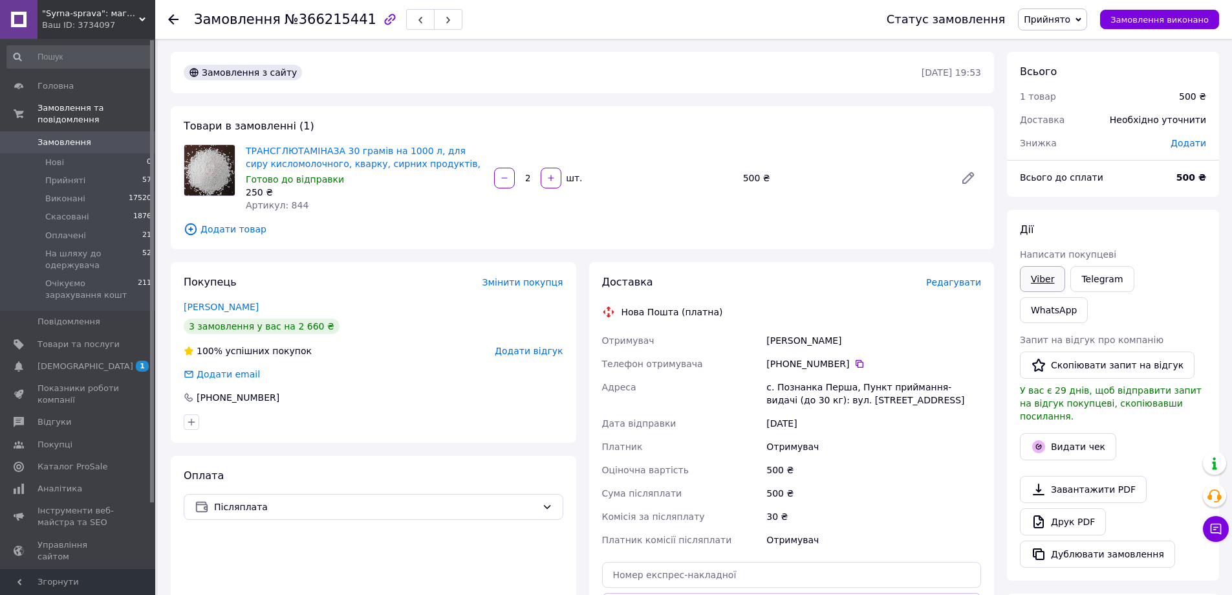
click at [1047, 279] on link "Viber" at bounding box center [1042, 279] width 45 height 26
click at [1224, 305] on div "Всього 1 товар 500 ₴ Доставка Необхідно уточнити Знижка Додати Всього до сплати…" at bounding box center [1113, 470] width 225 height 836
click at [207, 231] on span "Додати товар" at bounding box center [583, 229] width 798 height 14
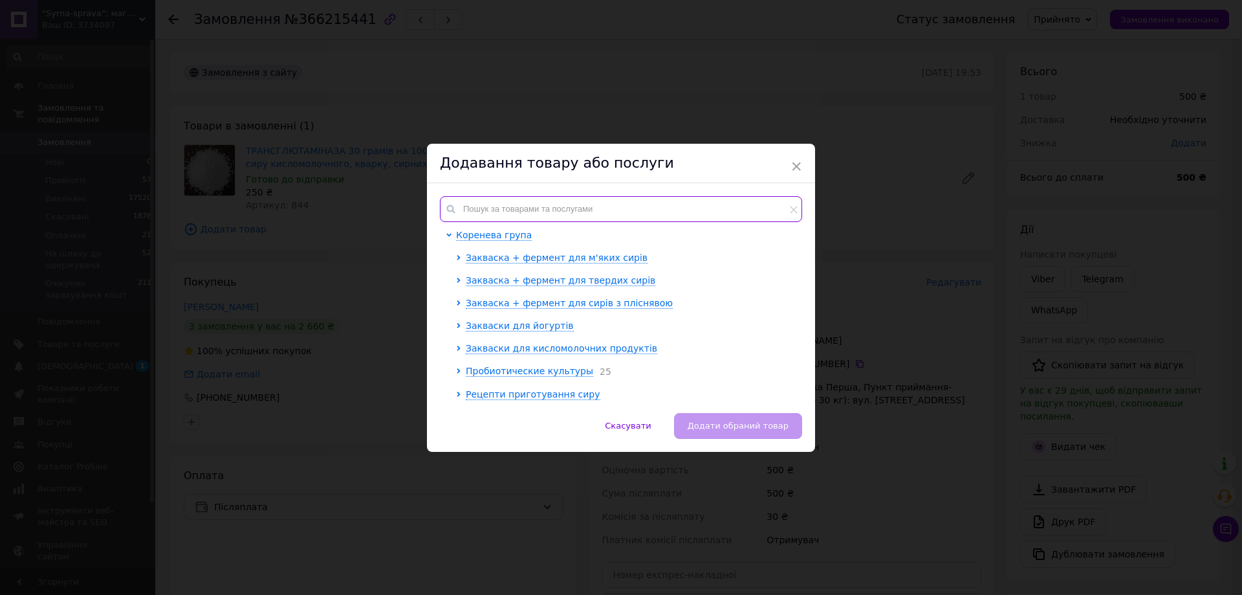
click at [481, 203] on input "text" at bounding box center [621, 209] width 362 height 26
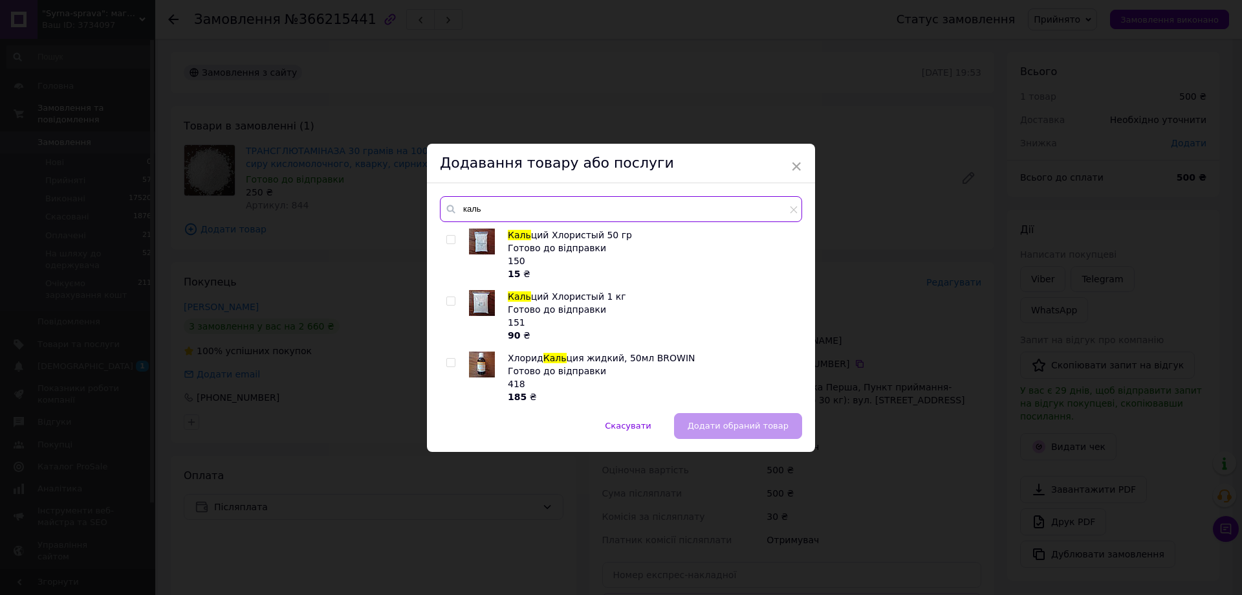
type input "каль"
click at [452, 300] on input "checkbox" at bounding box center [450, 301] width 8 height 8
checkbox input "true"
click at [728, 420] on span "Додати обраний товар" at bounding box center [738, 425] width 101 height 10
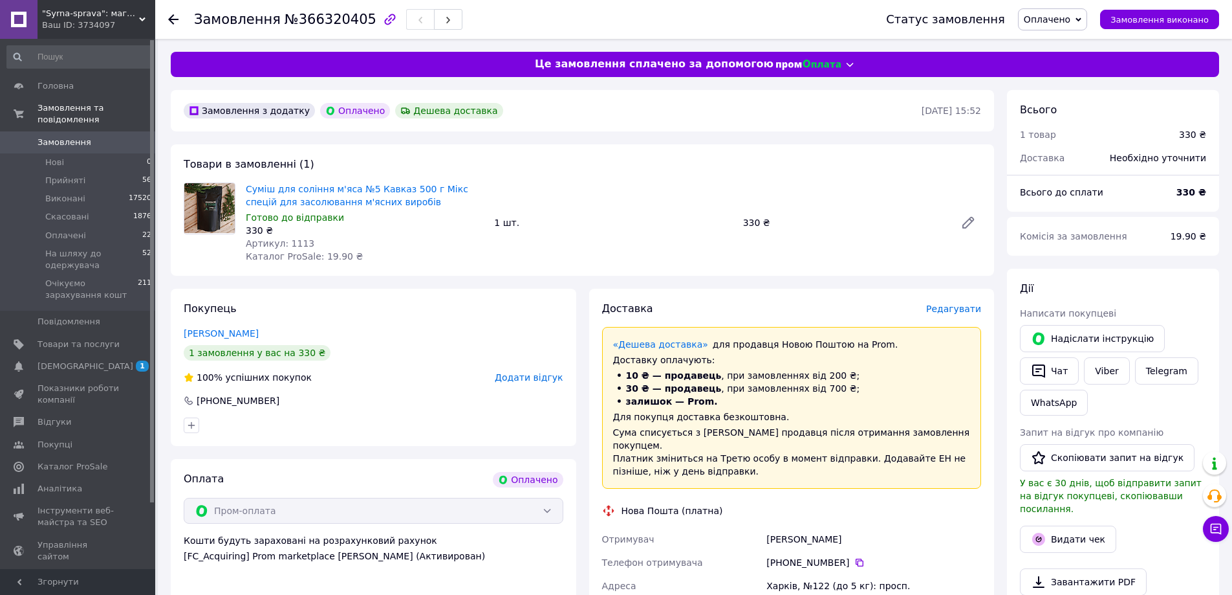
click at [1070, 12] on span "Оплачено" at bounding box center [1052, 19] width 69 height 22
click at [1056, 43] on li "Прийнято" at bounding box center [1087, 45] width 137 height 19
click at [1175, 285] on div "Дії" at bounding box center [1113, 288] width 186 height 15
click at [1108, 375] on link "Viber" at bounding box center [1106, 370] width 45 height 27
click at [996, 536] on div "Доставка Редагувати «Дешева доставка»   для продавця [GEOGRAPHIC_DATA] на Prom.…" at bounding box center [792, 553] width 419 height 529
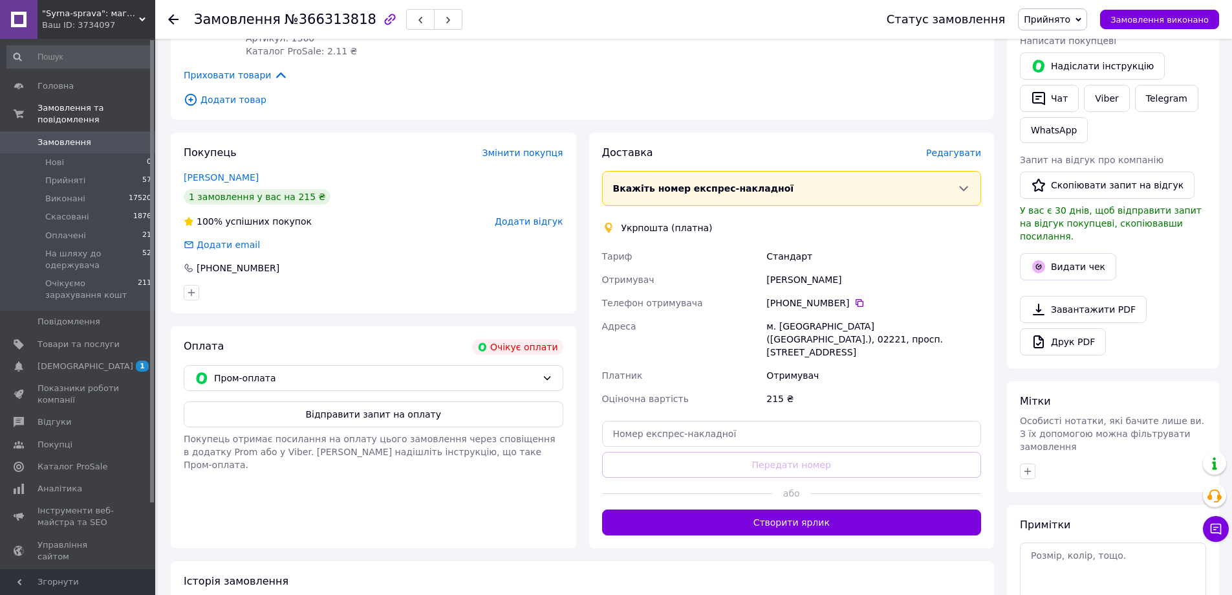
scroll to position [259, 0]
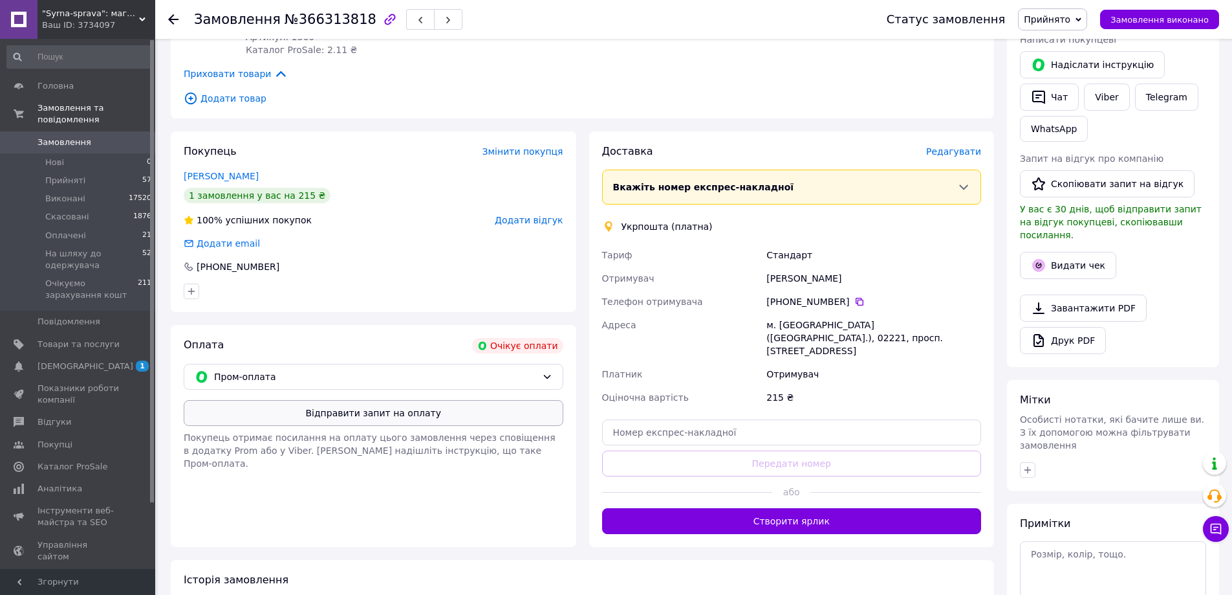
click at [385, 414] on button "Відправити запит на оплату" at bounding box center [374, 413] width 380 height 26
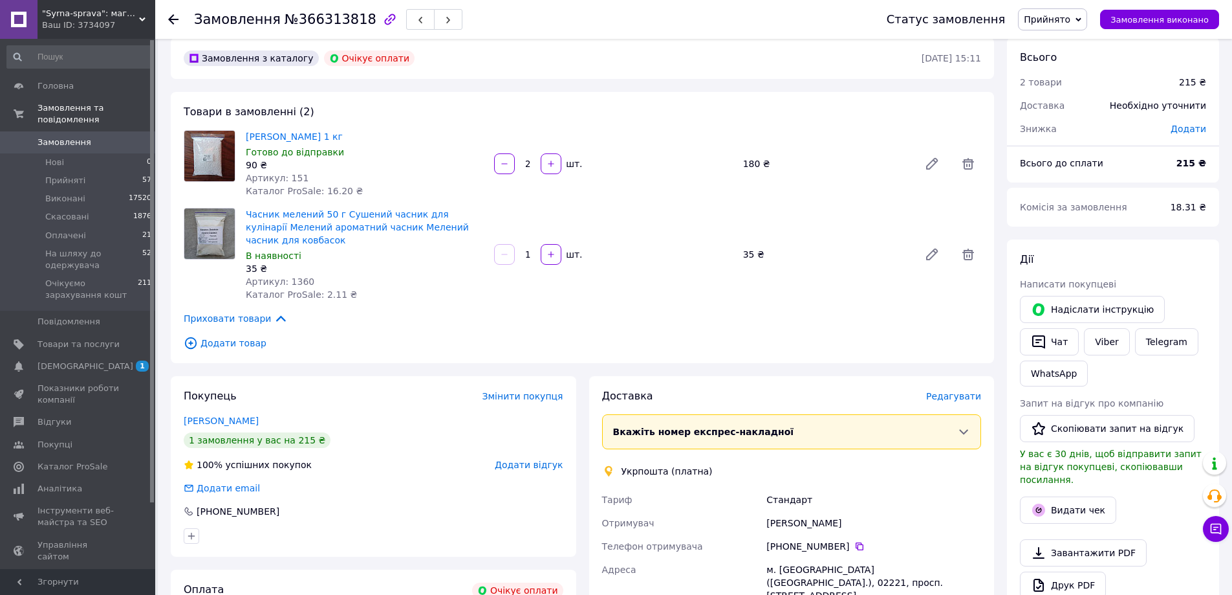
scroll to position [0, 0]
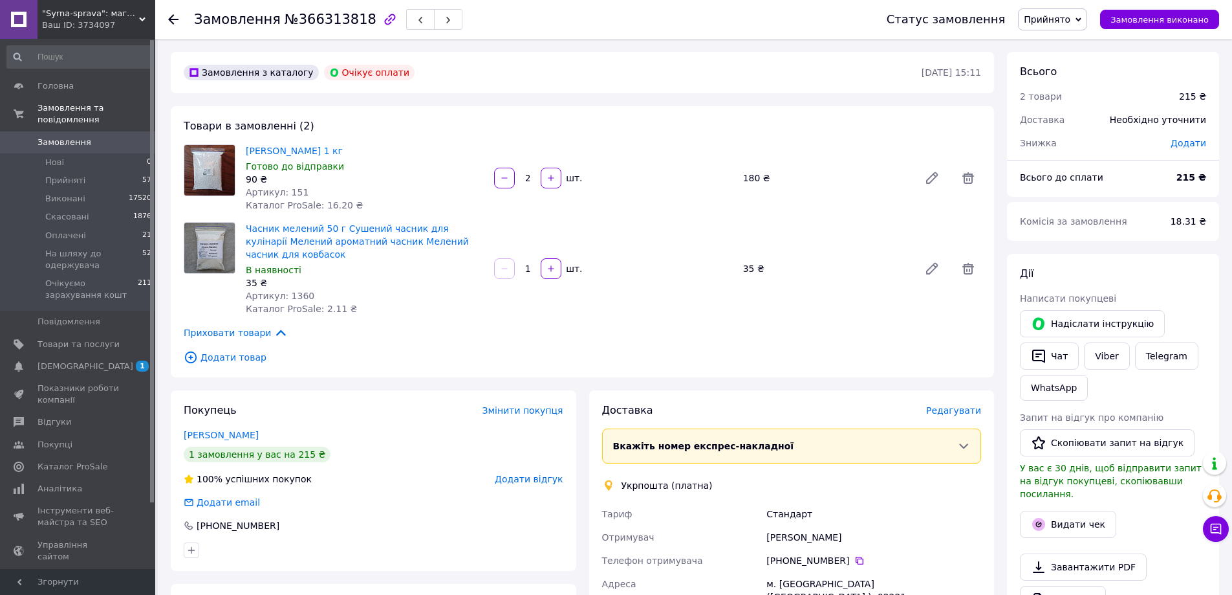
click at [1182, 265] on div "[PERSON_NAME] покупцеві   [PERSON_NAME] інструкцію   Чат Viber Telegram WhatsAp…" at bounding box center [1113, 440] width 212 height 372
click at [1113, 356] on link "Viber" at bounding box center [1106, 355] width 45 height 27
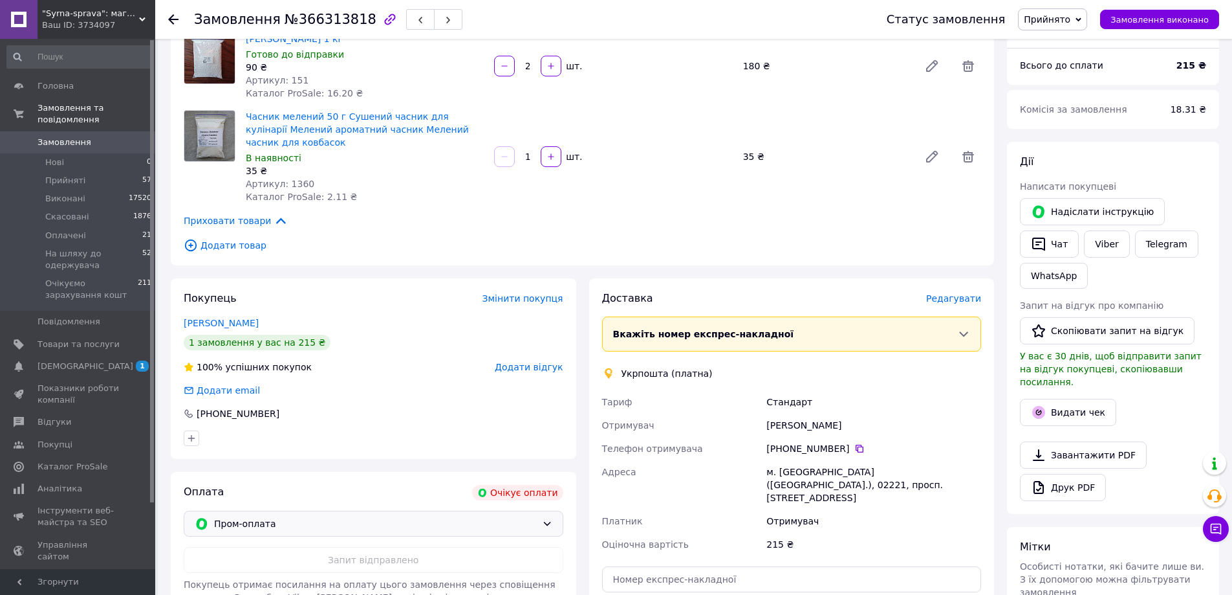
scroll to position [129, 0]
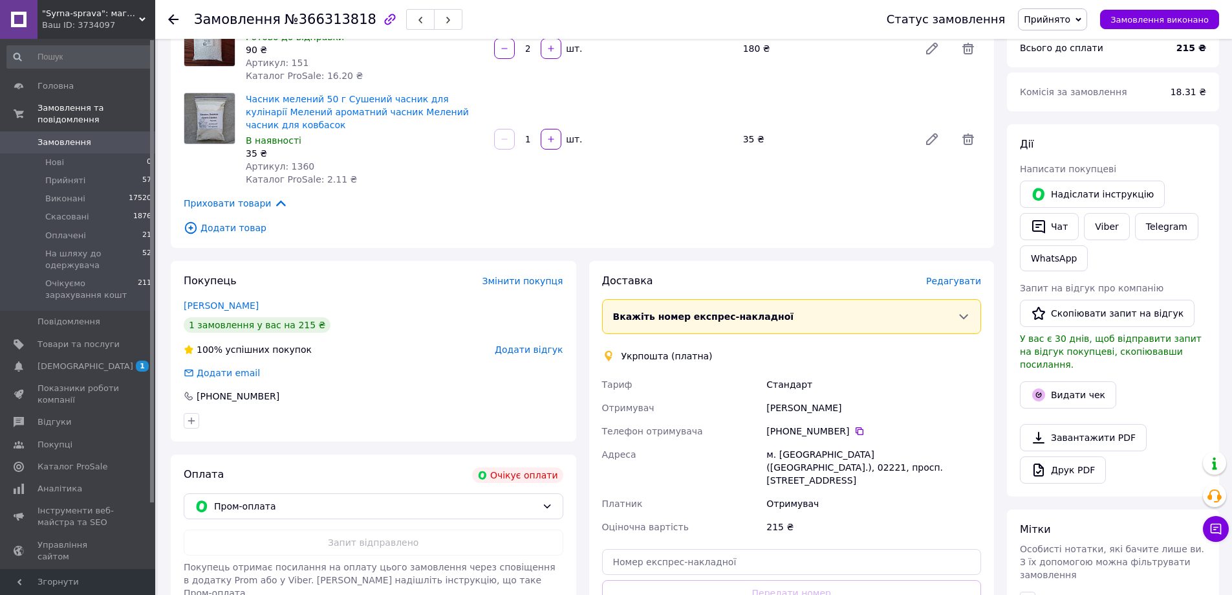
click at [1157, 404] on div "[PERSON_NAME] покупцеві   [PERSON_NAME] інструкцію   Чат Viber Telegram WhatsAp…" at bounding box center [1113, 310] width 186 height 346
click at [1110, 229] on link "Viber" at bounding box center [1106, 226] width 45 height 27
click at [992, 550] on div "Доставка [PERSON_NAME] Вкажіть номер експрес-накладної Обов'язково введіть номе…" at bounding box center [792, 468] width 406 height 415
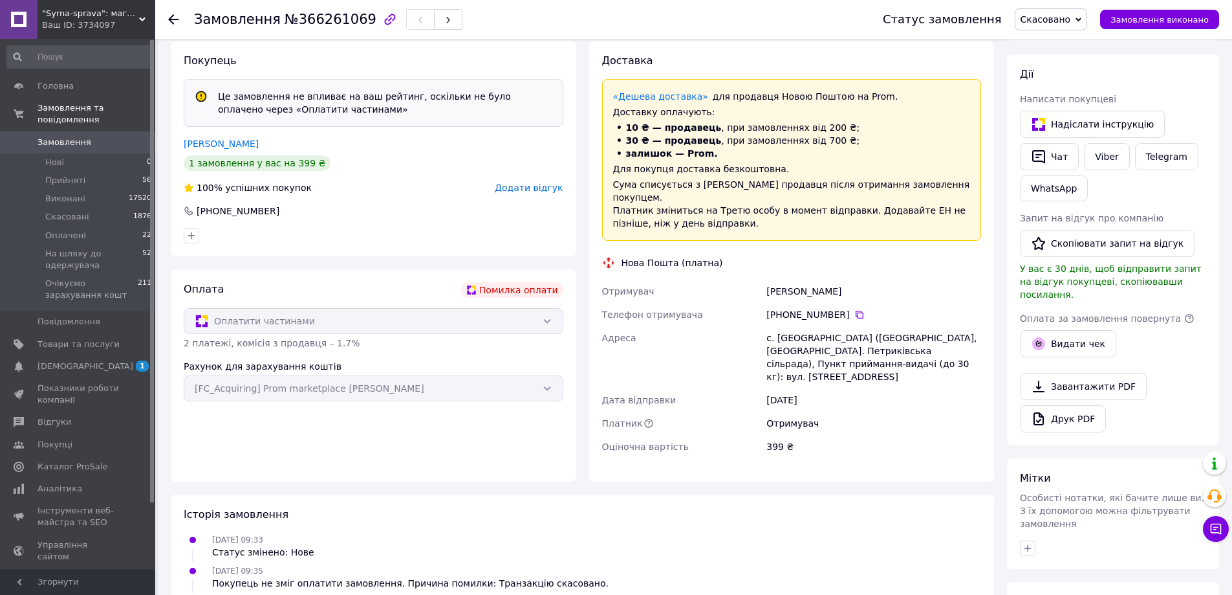
scroll to position [259, 0]
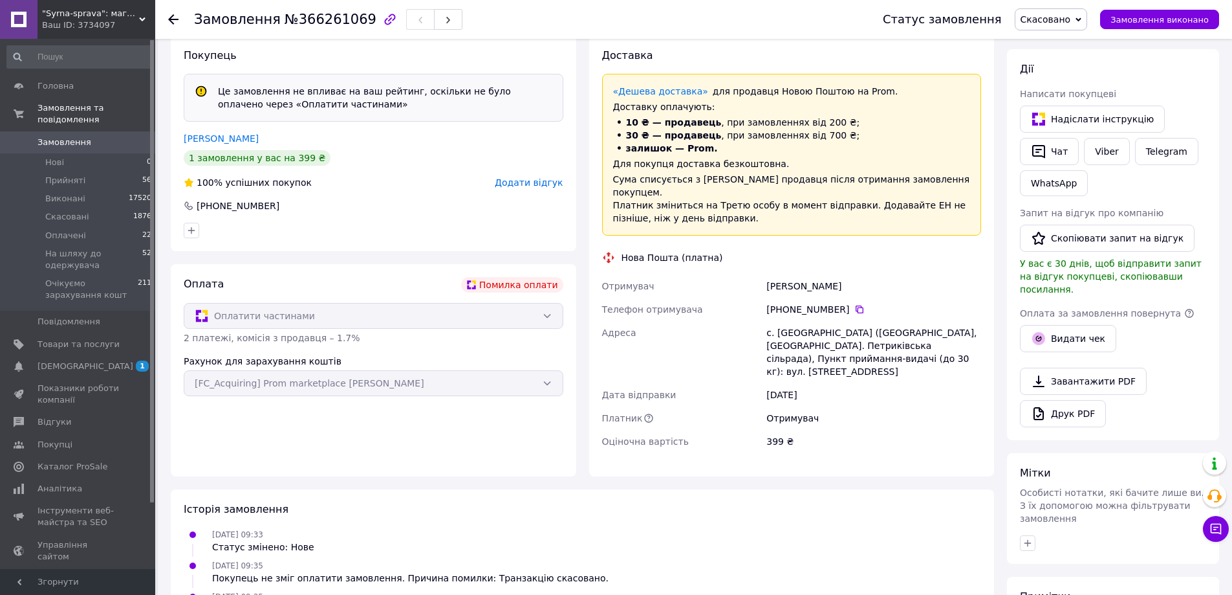
click at [319, 316] on div "Оплатити частинами" at bounding box center [374, 316] width 380 height 26
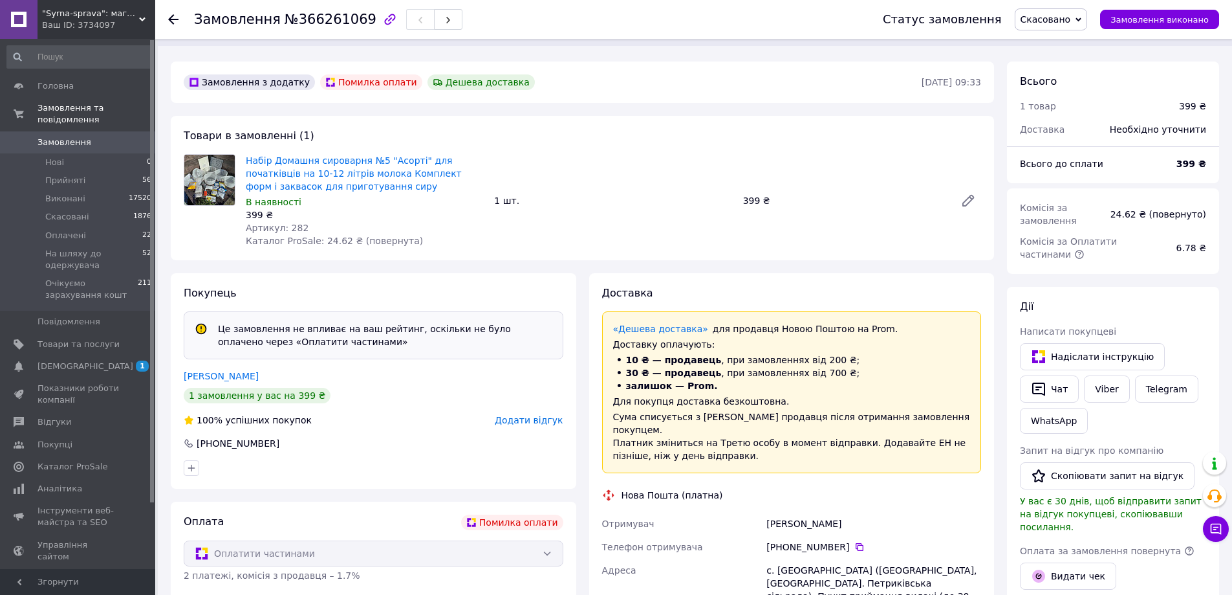
scroll to position [0, 0]
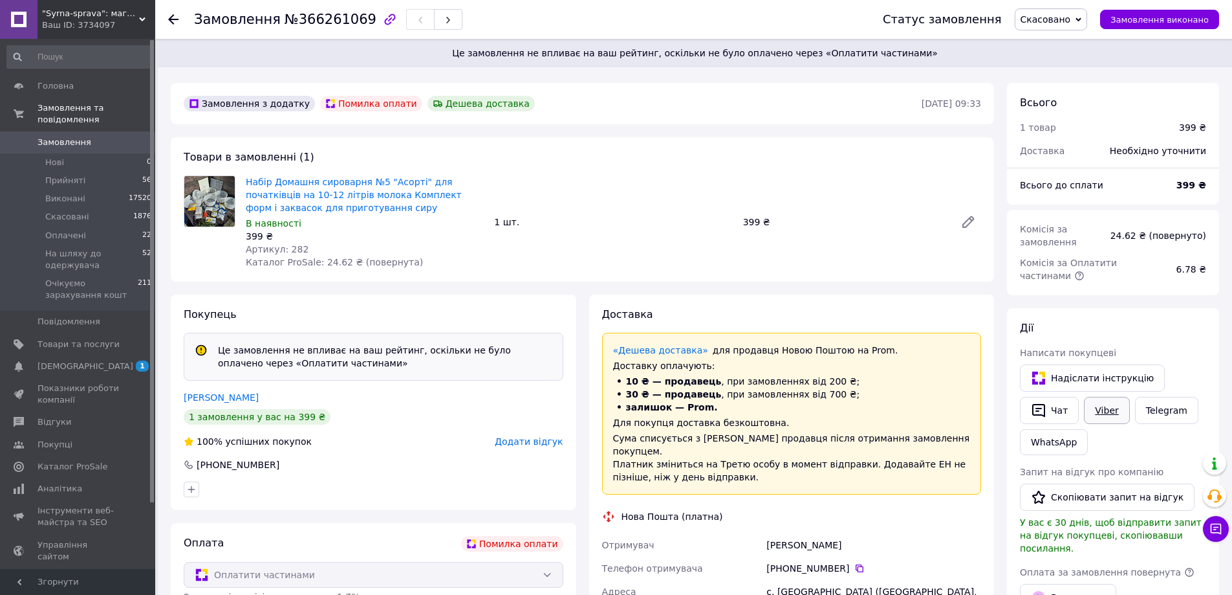
click at [1117, 397] on link "Viber" at bounding box center [1106, 410] width 45 height 27
click at [367, 404] on div "Покупець Це замовлення не впливає на ваш рейтинг, оскільки не було оплачено чер…" at bounding box center [374, 401] width 406 height 215
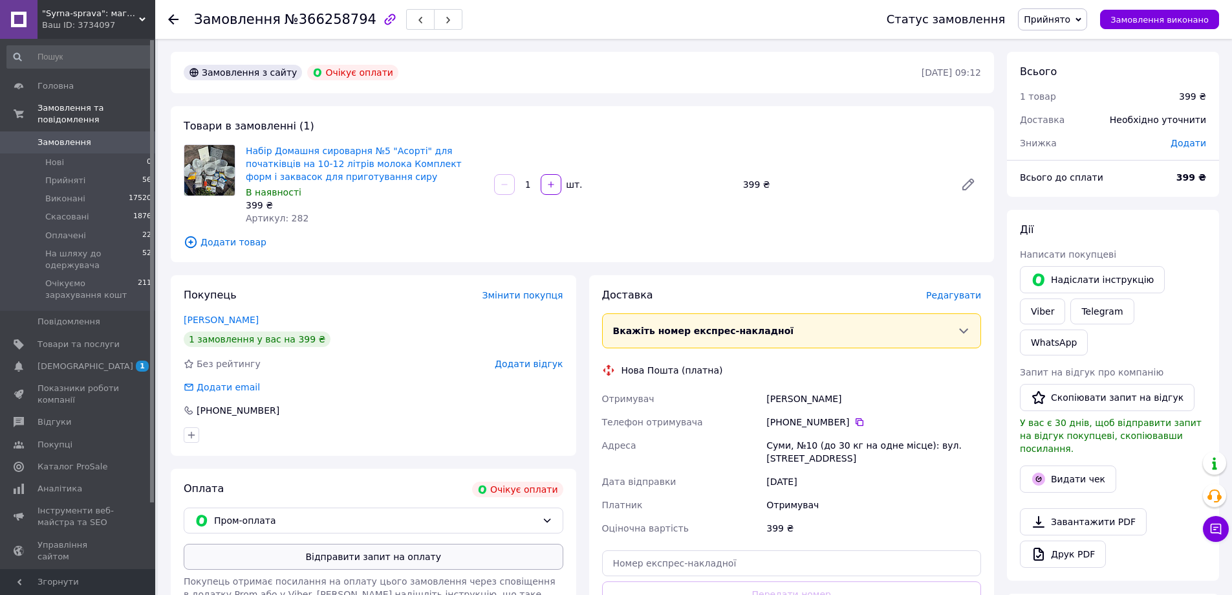
click at [469, 563] on button "Відправити запит на оплату" at bounding box center [374, 556] width 380 height 26
click at [1065, 298] on link "Viber" at bounding box center [1042, 311] width 45 height 26
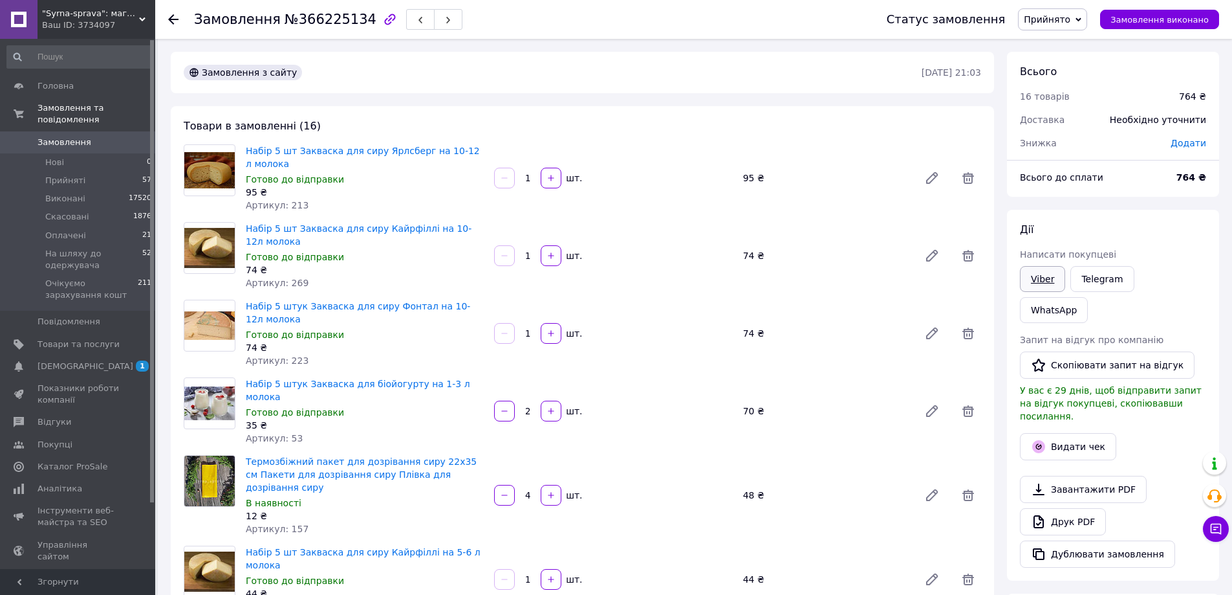
click at [1055, 273] on link "Viber" at bounding box center [1042, 279] width 45 height 26
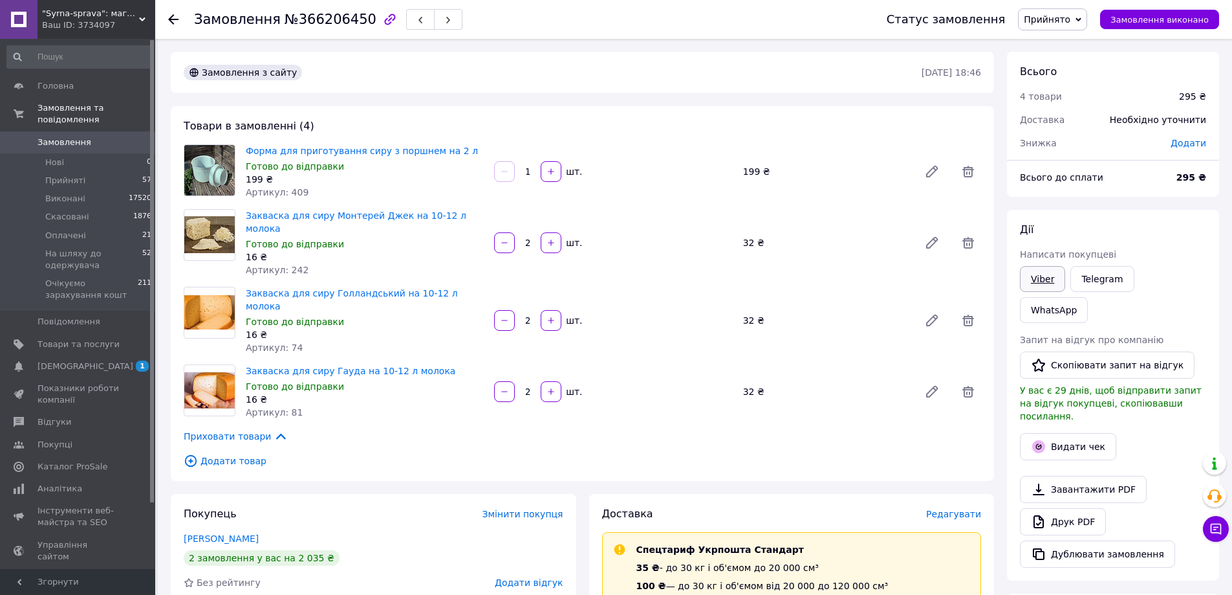
click at [1046, 277] on link "Viber" at bounding box center [1042, 279] width 45 height 26
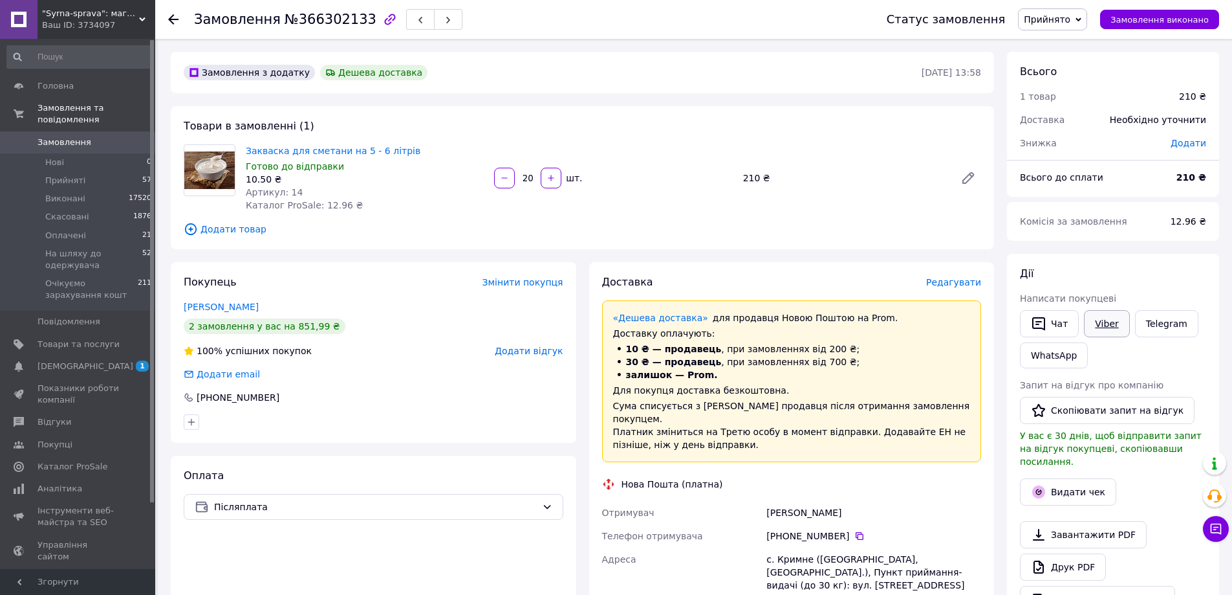
click at [1109, 320] on link "Viber" at bounding box center [1106, 323] width 45 height 27
click at [1100, 326] on link "Viber" at bounding box center [1106, 323] width 45 height 27
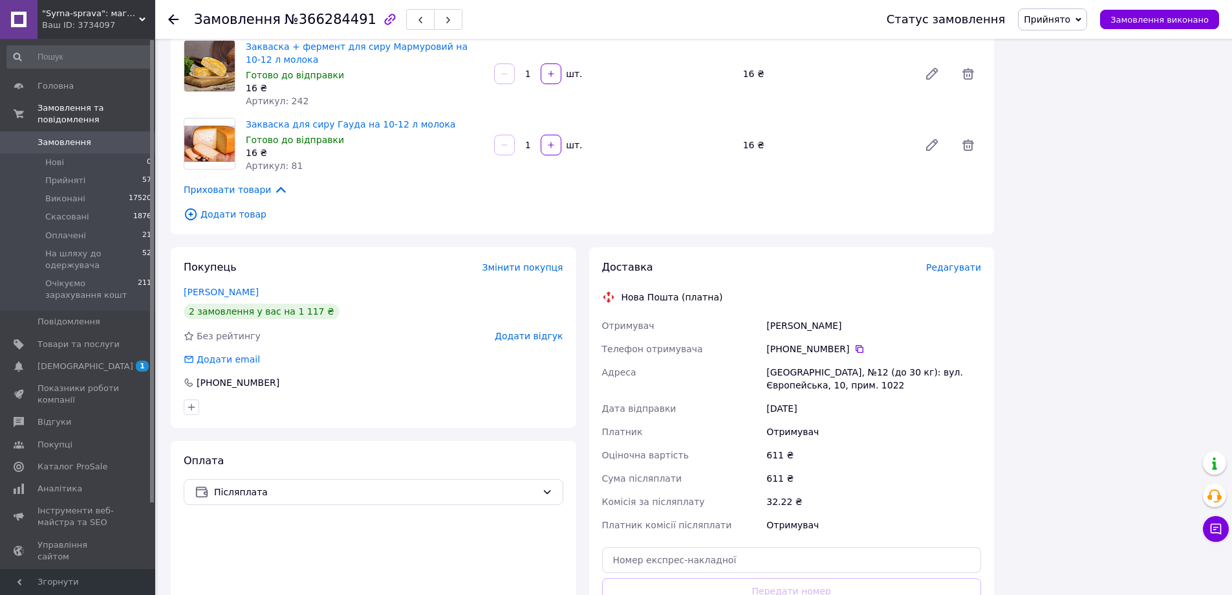
scroll to position [1164, 0]
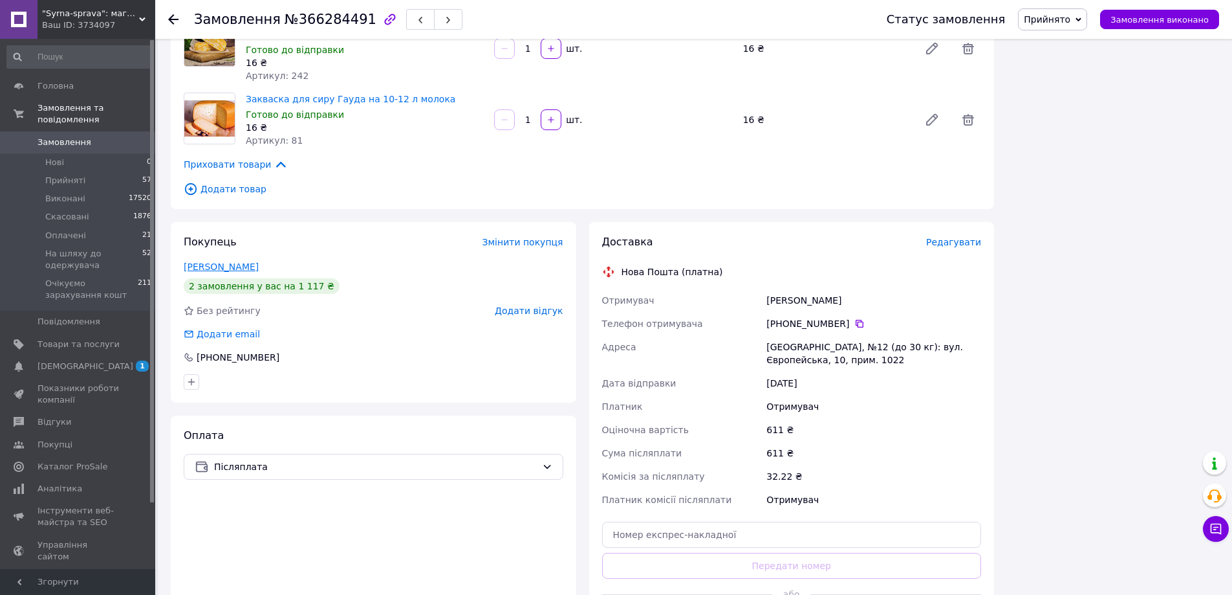
click at [220, 261] on link "[PERSON_NAME]" at bounding box center [221, 266] width 75 height 10
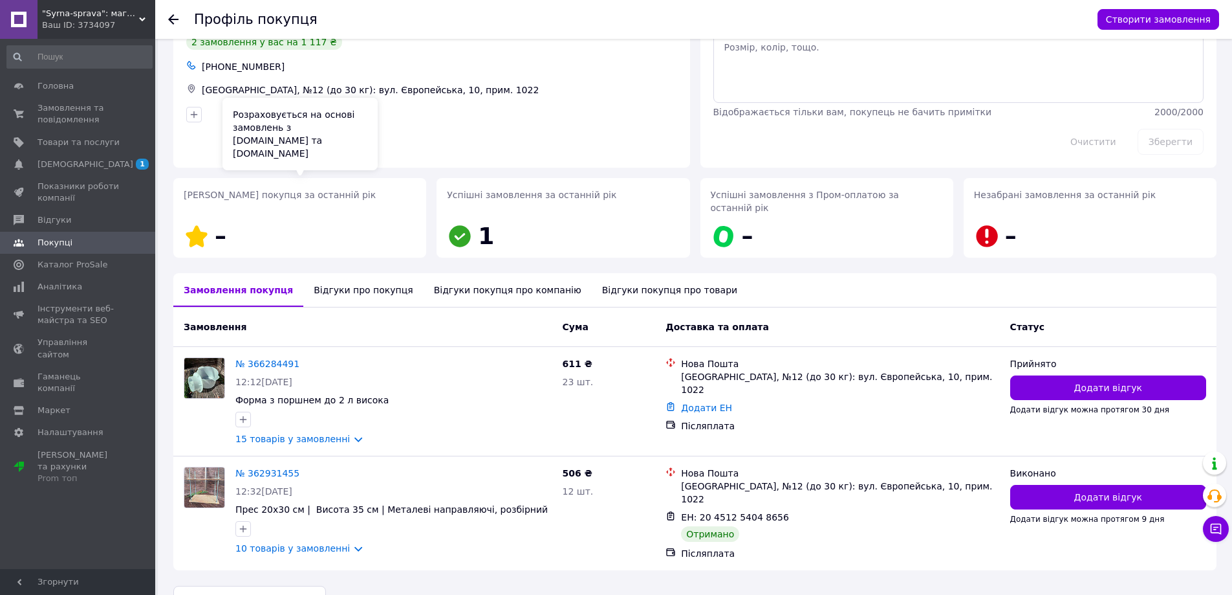
scroll to position [73, 0]
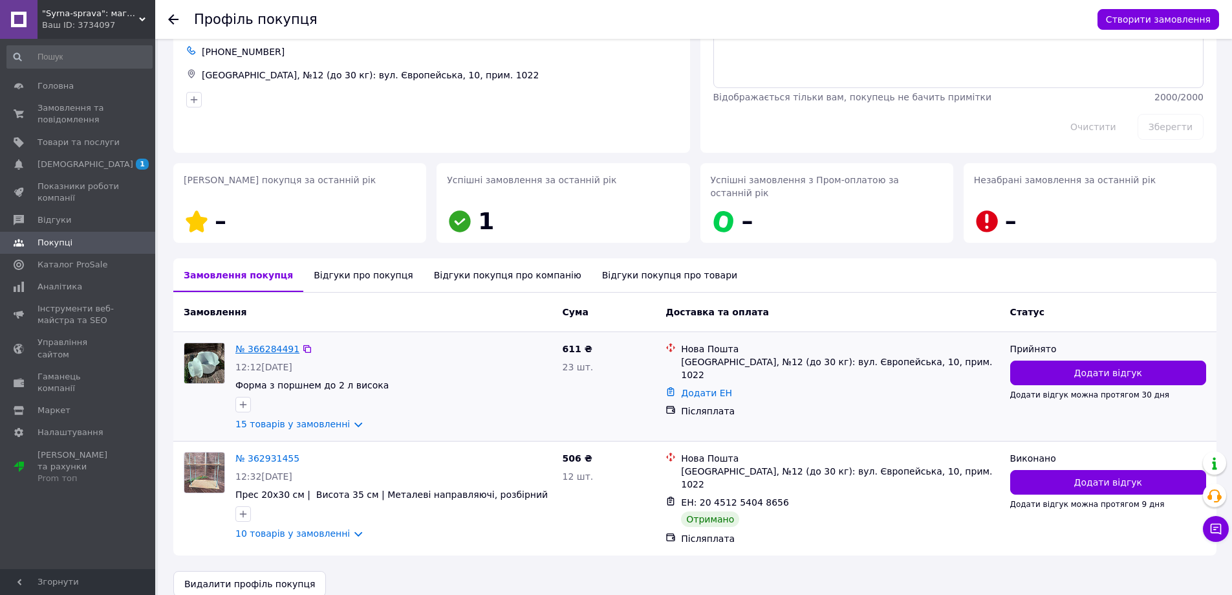
click at [257, 344] on link "№ 366284491" at bounding box center [267, 349] width 64 height 10
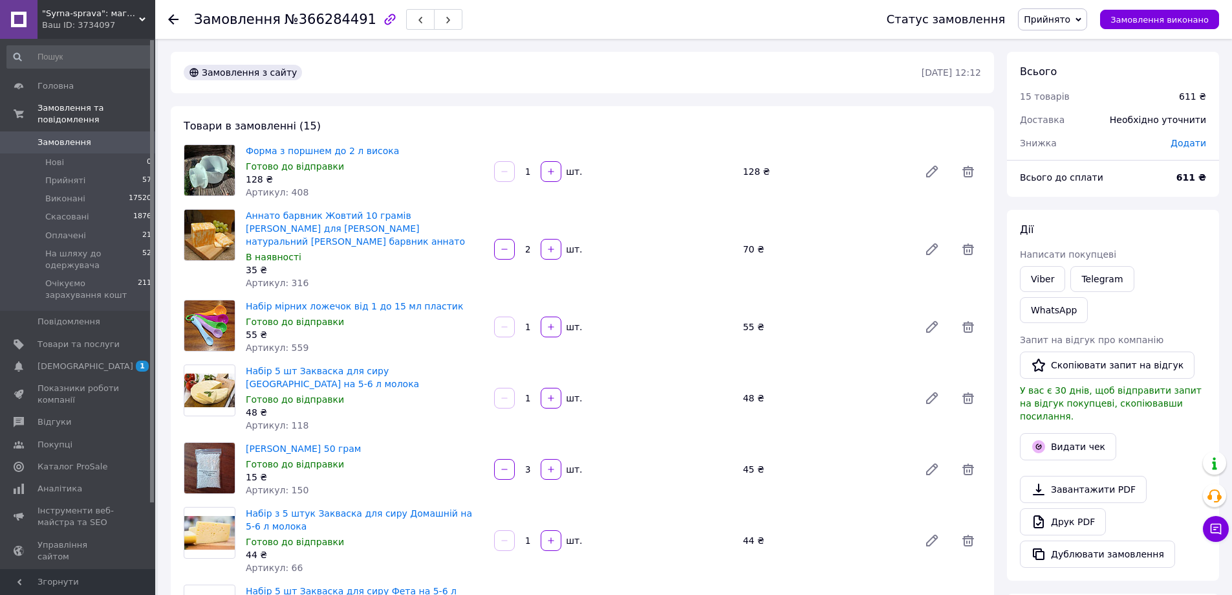
click at [1214, 407] on div "[PERSON_NAME] покупцеві Viber Telegram WhatsApp Запит на відгук про компанію   …" at bounding box center [1113, 395] width 212 height 371
click at [1035, 279] on link "Viber" at bounding box center [1042, 279] width 45 height 26
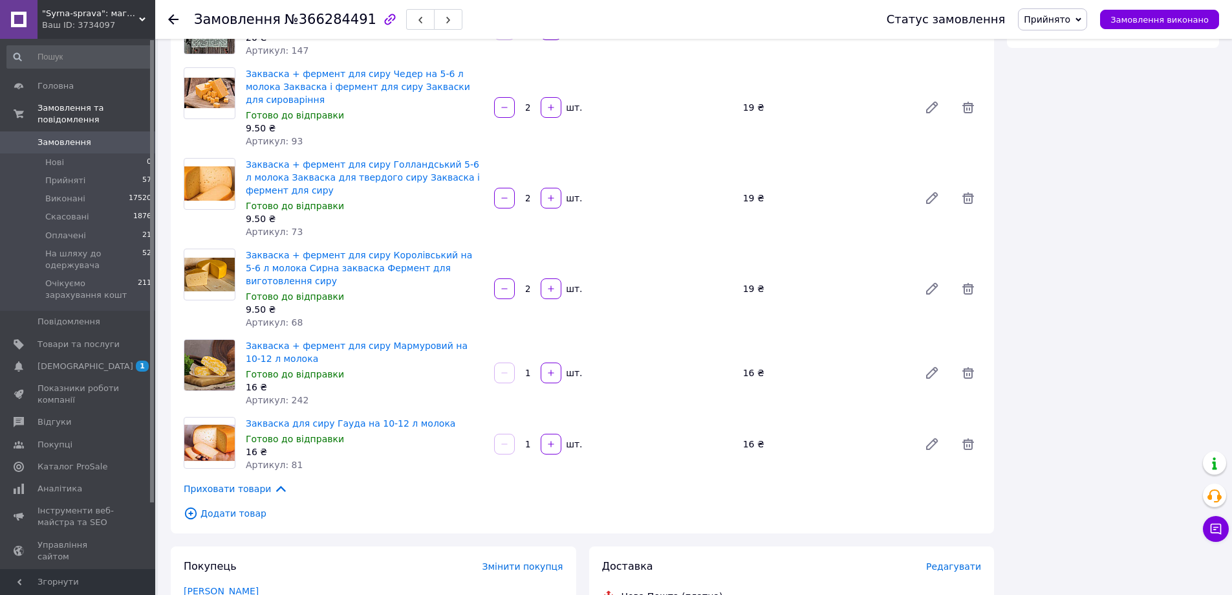
scroll to position [1164, 0]
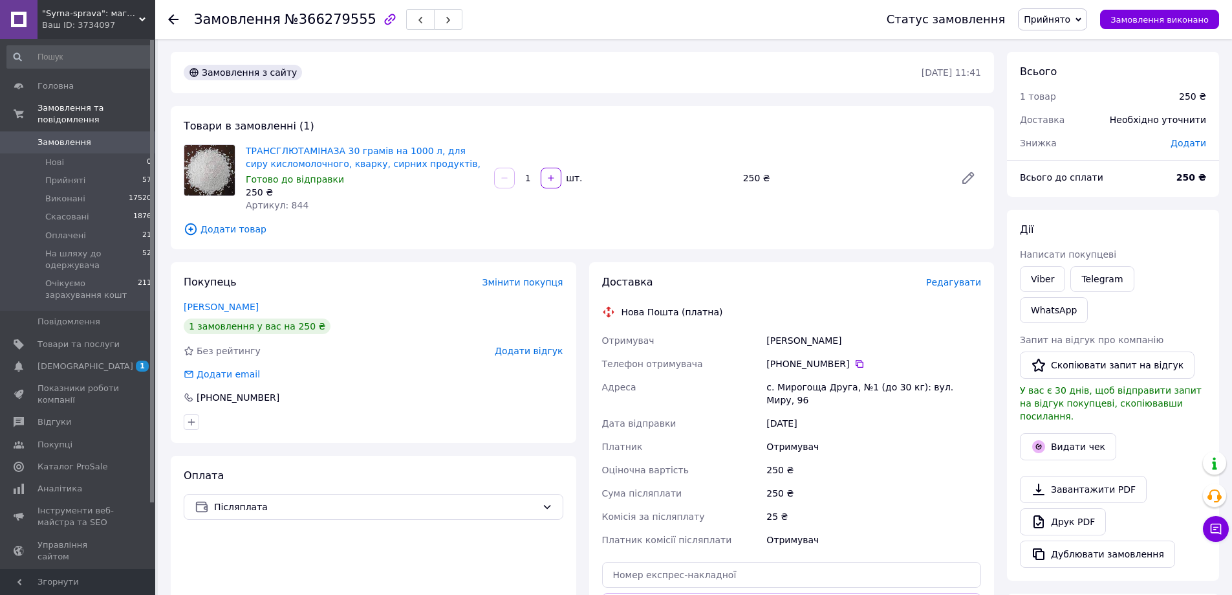
click at [1148, 206] on div "Всього 1 товар 250 ₴ Доставка Необхідно уточнити Знижка Додати Всього до сплати…" at bounding box center [1113, 470] width 212 height 836
click at [1038, 281] on link "Viber" at bounding box center [1042, 279] width 45 height 26
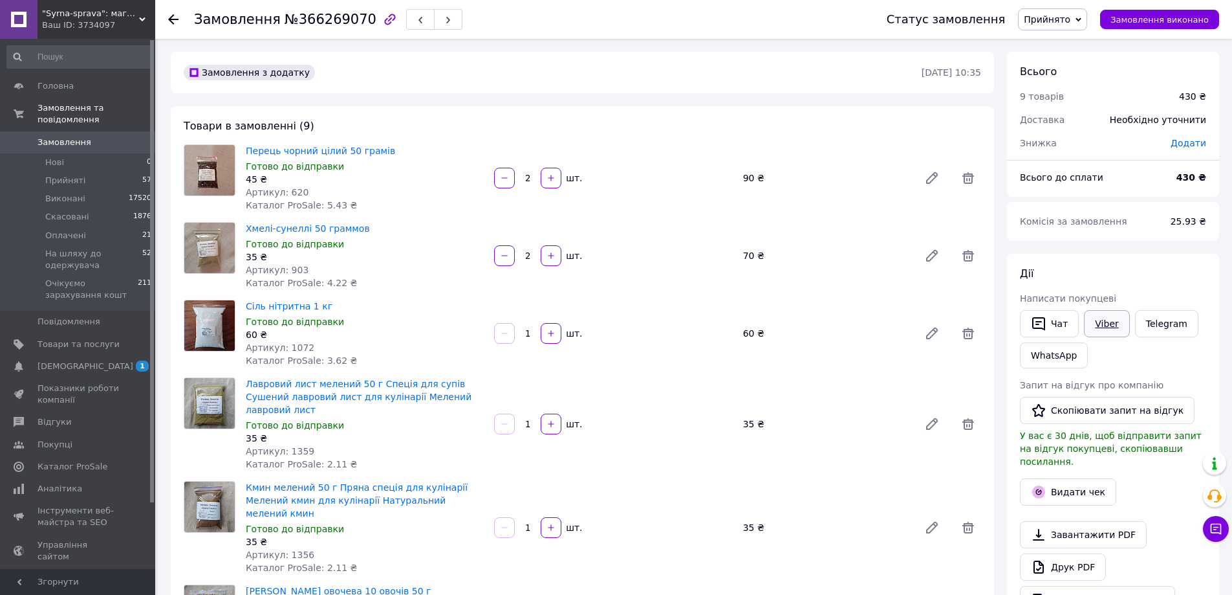
click at [1092, 318] on link "Viber" at bounding box center [1106, 323] width 45 height 27
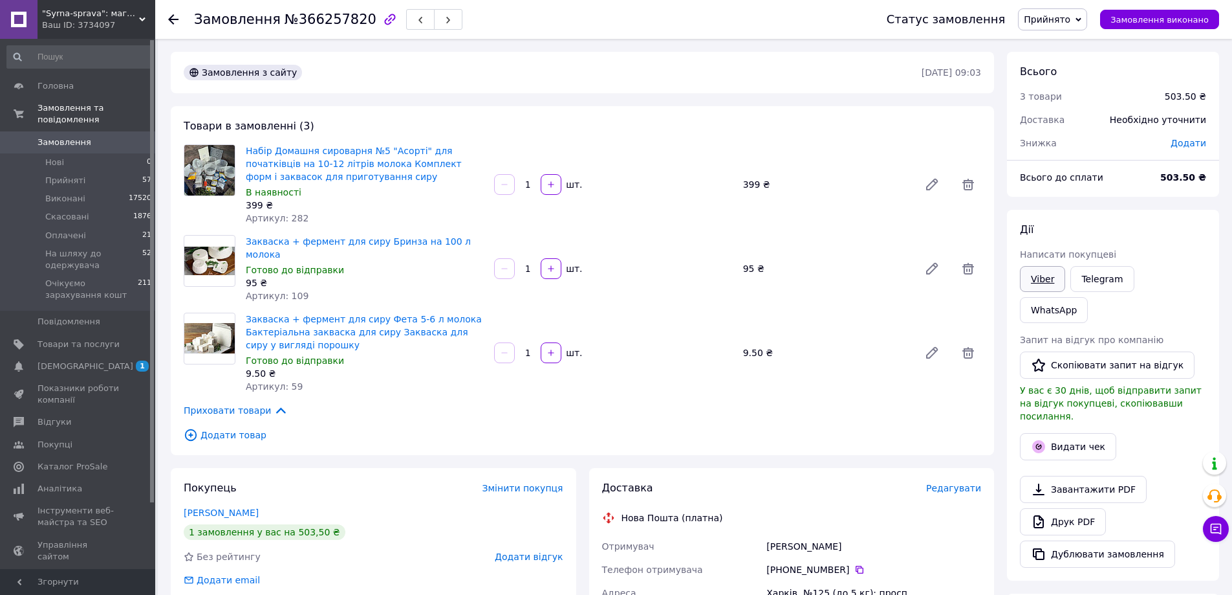
click at [1051, 279] on link "Viber" at bounding box center [1042, 279] width 45 height 26
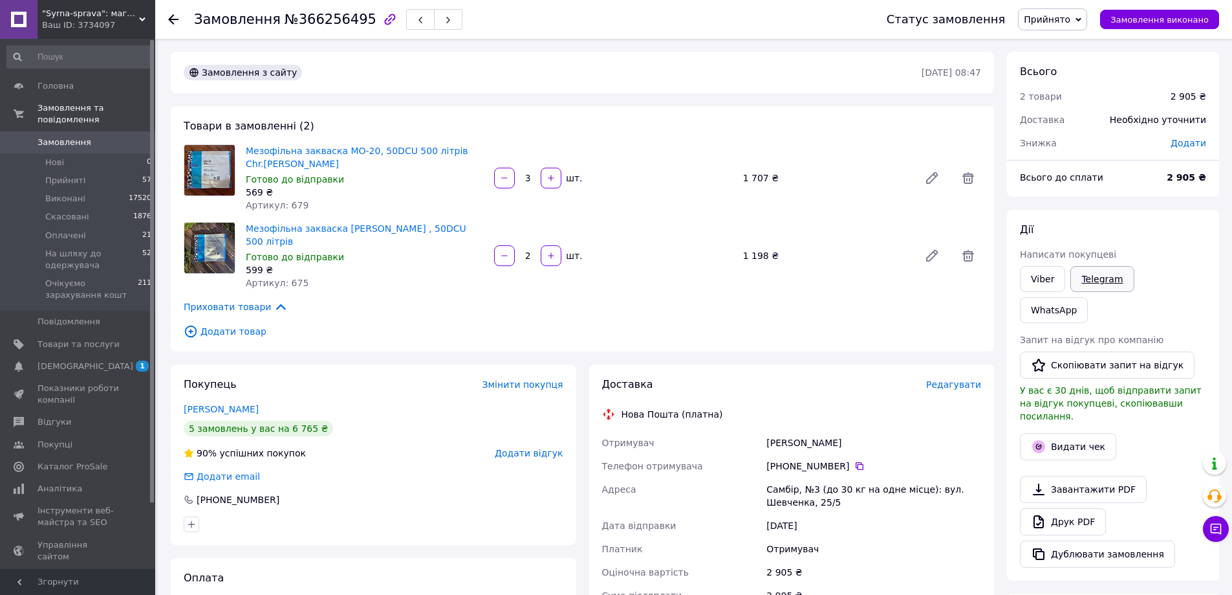
click at [1110, 274] on link "Telegram" at bounding box center [1102, 279] width 63 height 26
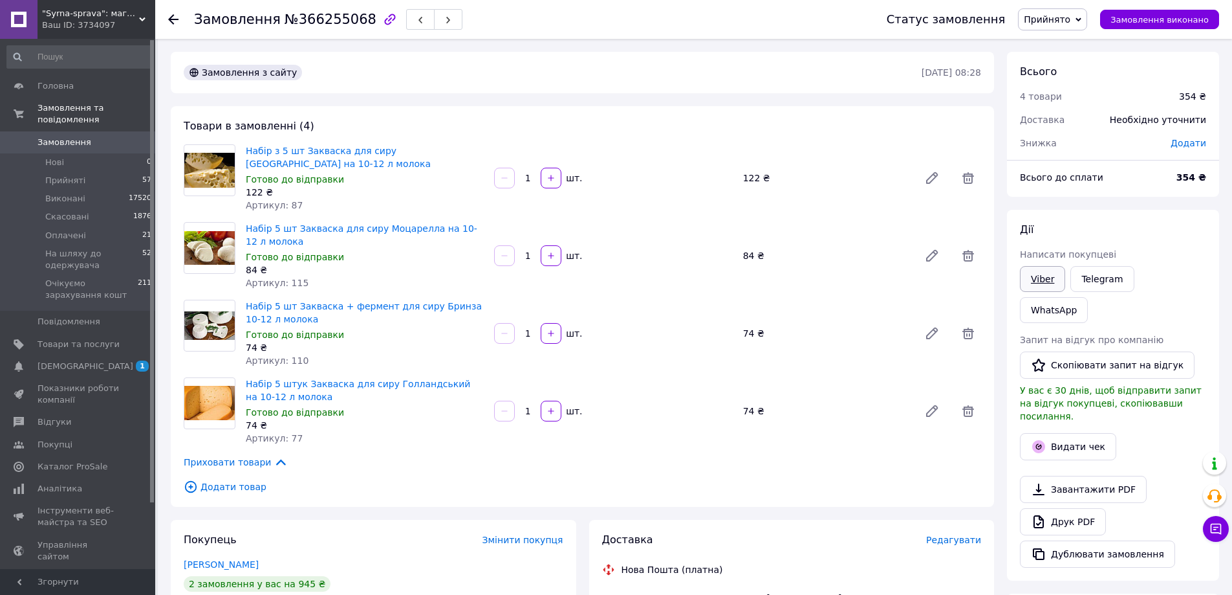
click at [1032, 278] on link "Viber" at bounding box center [1042, 279] width 45 height 26
click at [211, 561] on link "[PERSON_NAME]" at bounding box center [221, 564] width 75 height 10
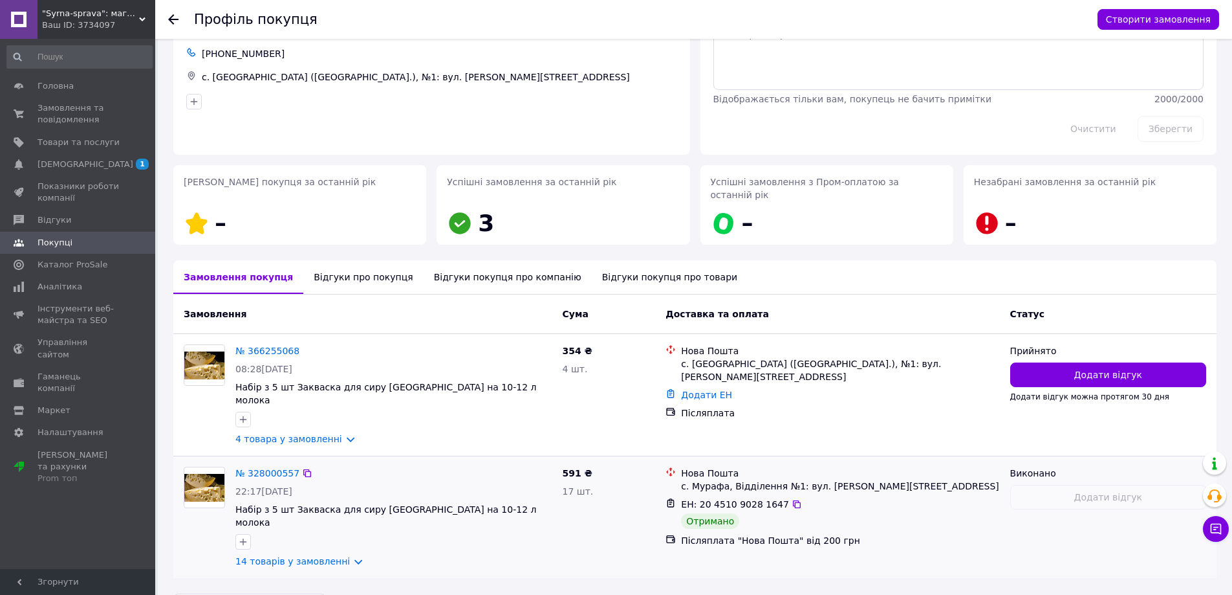
scroll to position [73, 0]
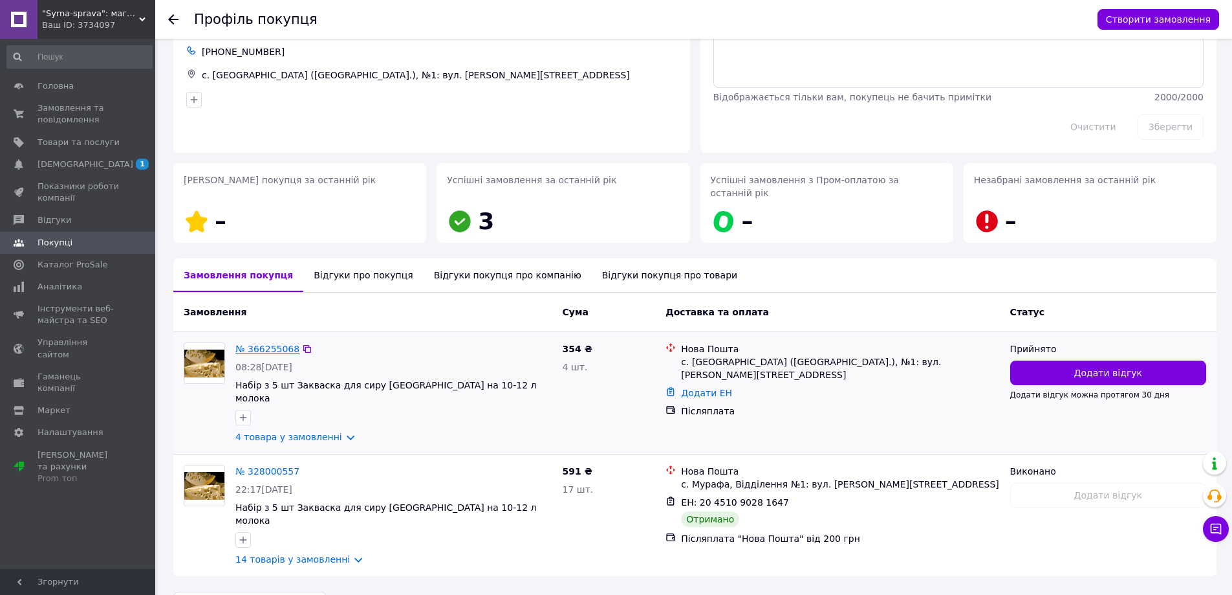
click at [273, 344] on link "№ 366255068" at bounding box center [267, 349] width 64 height 10
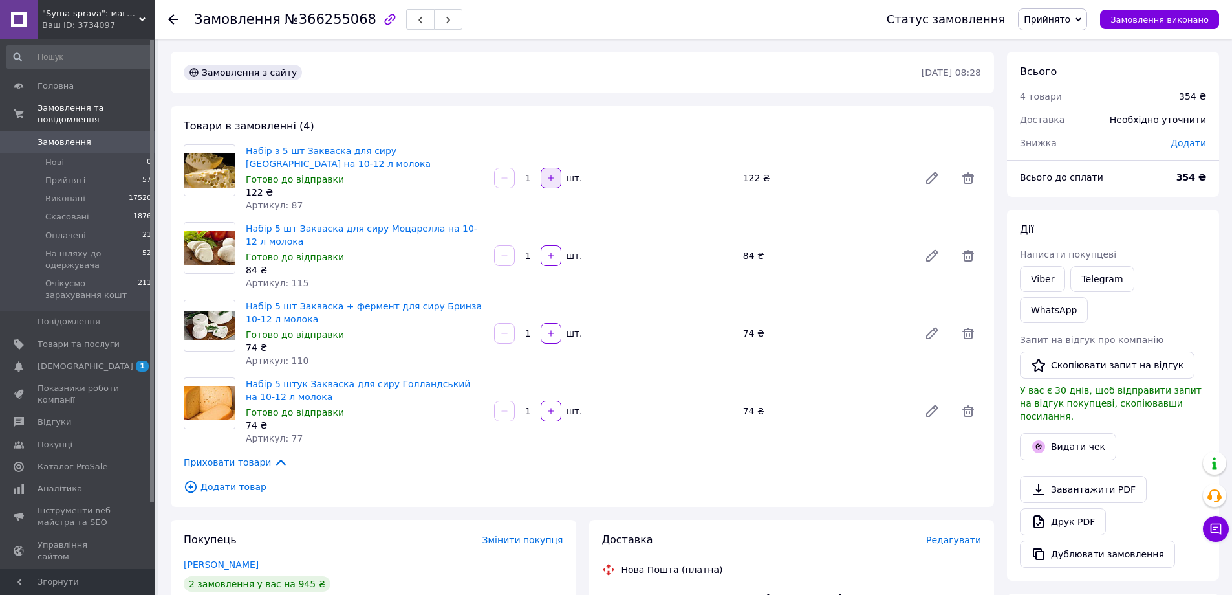
click at [550, 187] on button "button" at bounding box center [551, 178] width 21 height 21
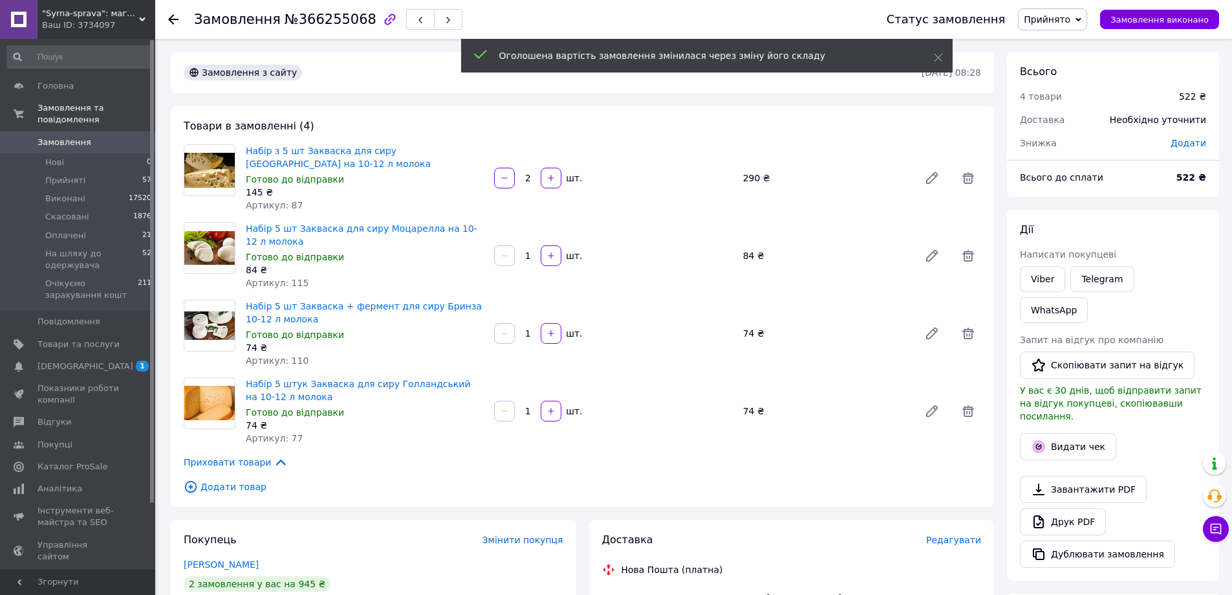
click at [499, 179] on button "button" at bounding box center [504, 178] width 21 height 21
type input "1"
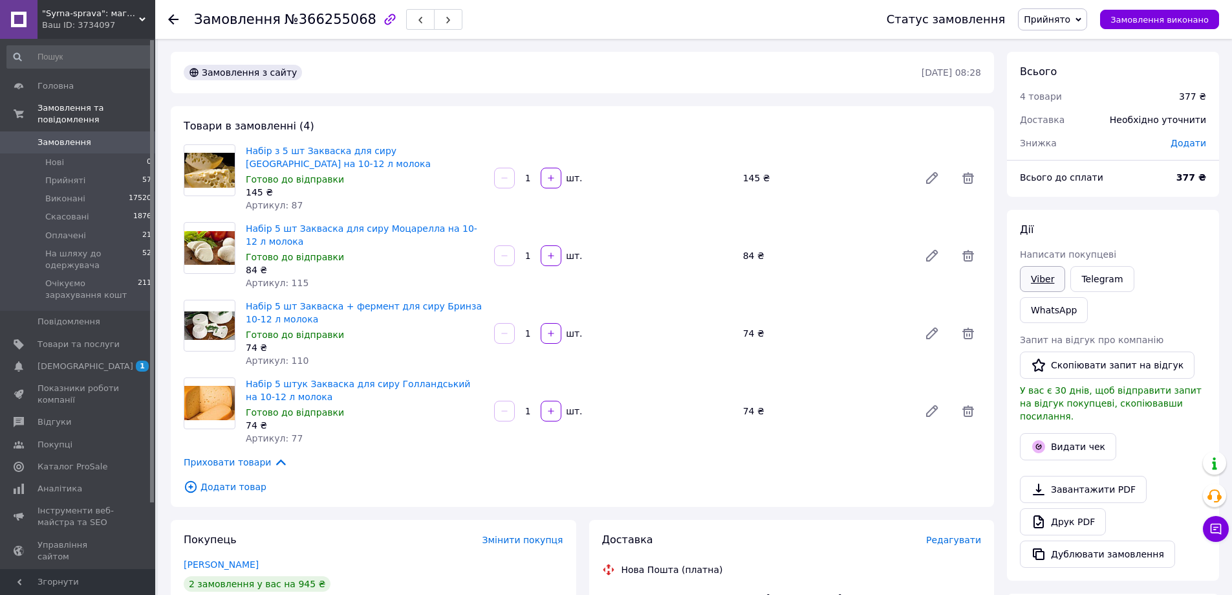
click at [1032, 278] on link "Viber" at bounding box center [1042, 279] width 45 height 26
click at [1155, 223] on div "Дії" at bounding box center [1113, 230] width 186 height 15
click at [1046, 273] on link "Viber" at bounding box center [1042, 279] width 45 height 26
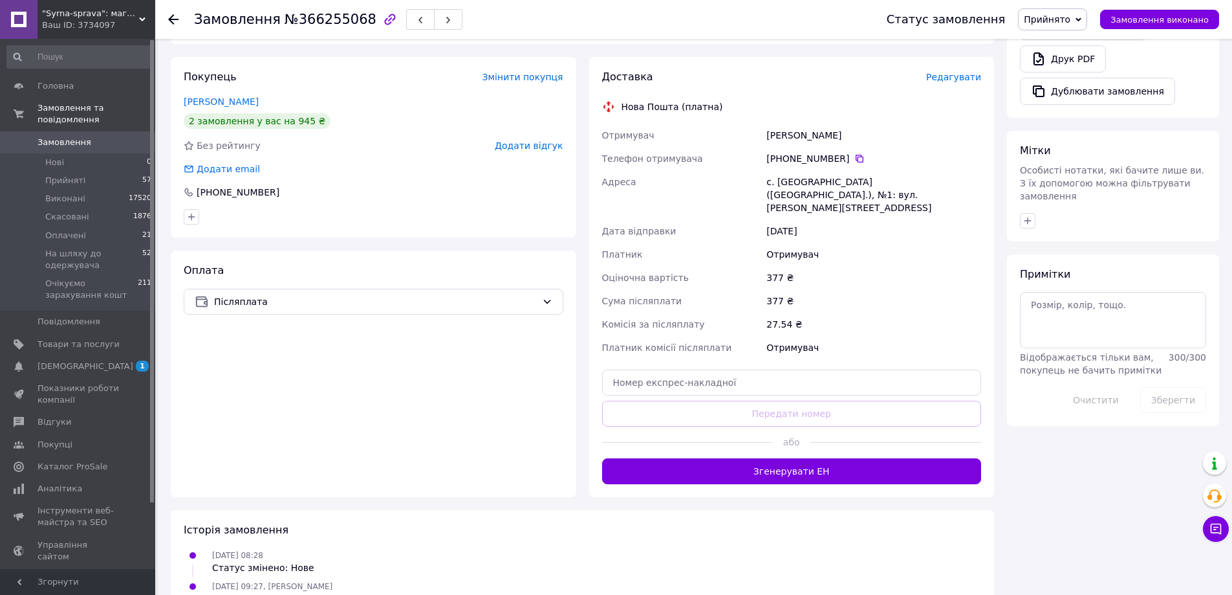
scroll to position [520, 0]
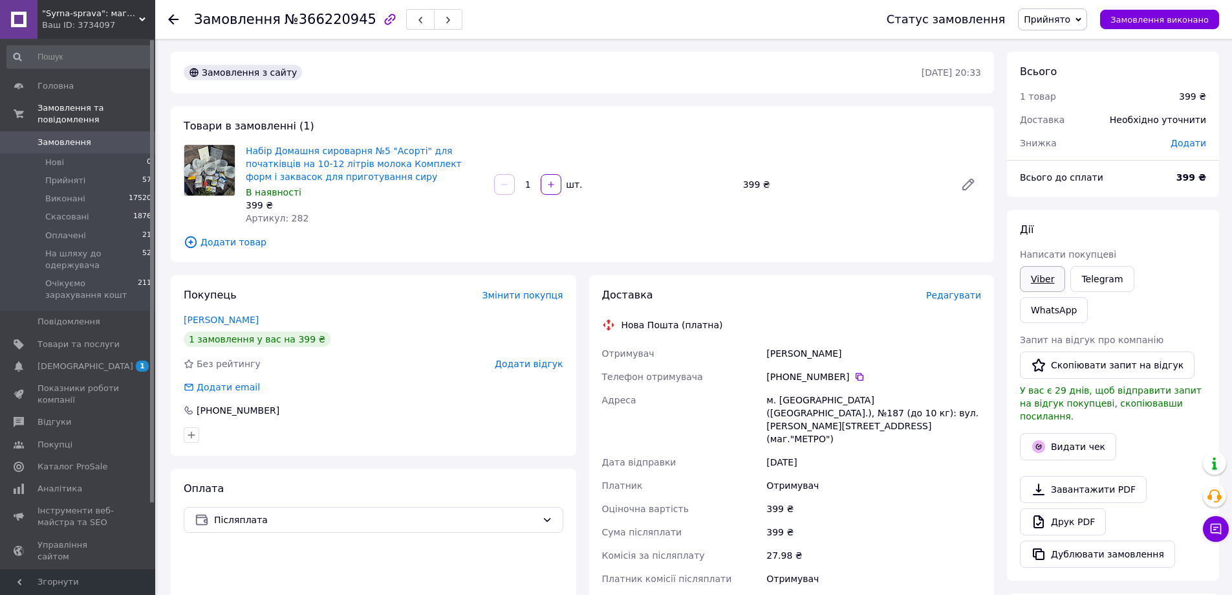
click at [1039, 279] on link "Viber" at bounding box center [1042, 279] width 45 height 26
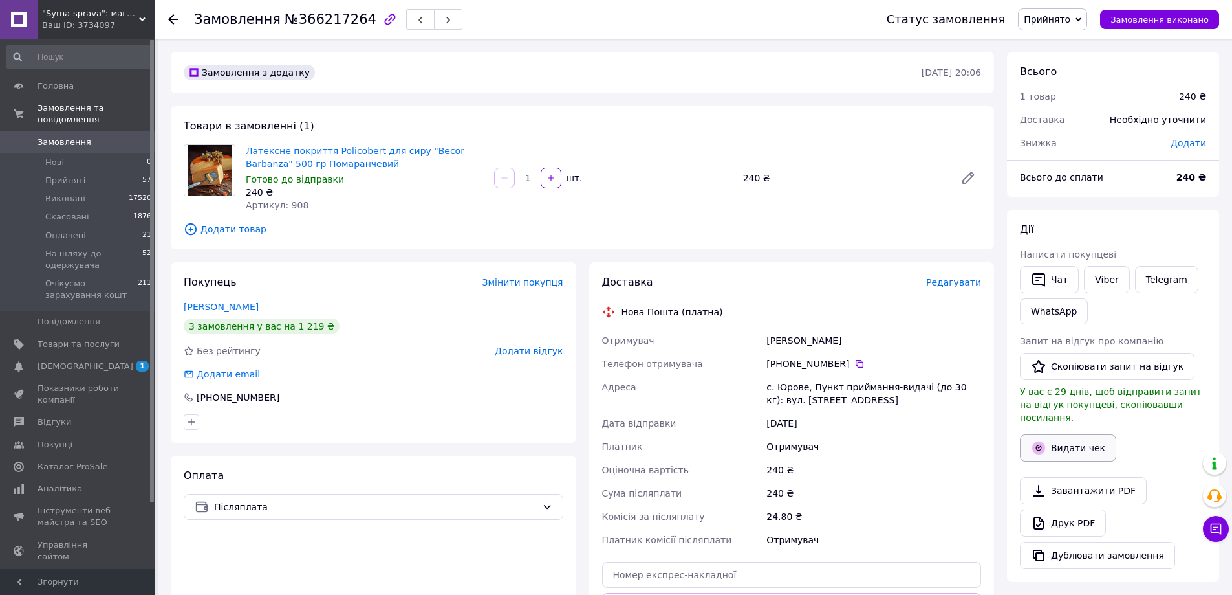
click at [1064, 434] on button "Видати чек" at bounding box center [1068, 447] width 96 height 27
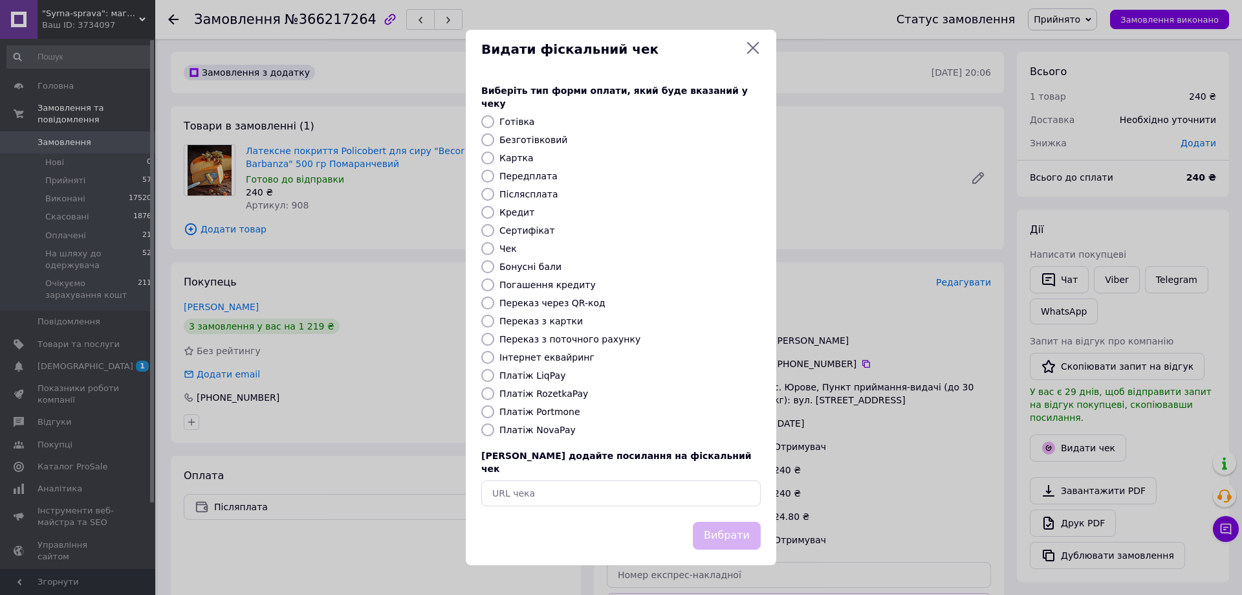
click at [907, 137] on div "Видати фіскальний чек Виберіть тип форми оплати, який буде вказаний у чеку Готі…" at bounding box center [621, 297] width 1242 height 595
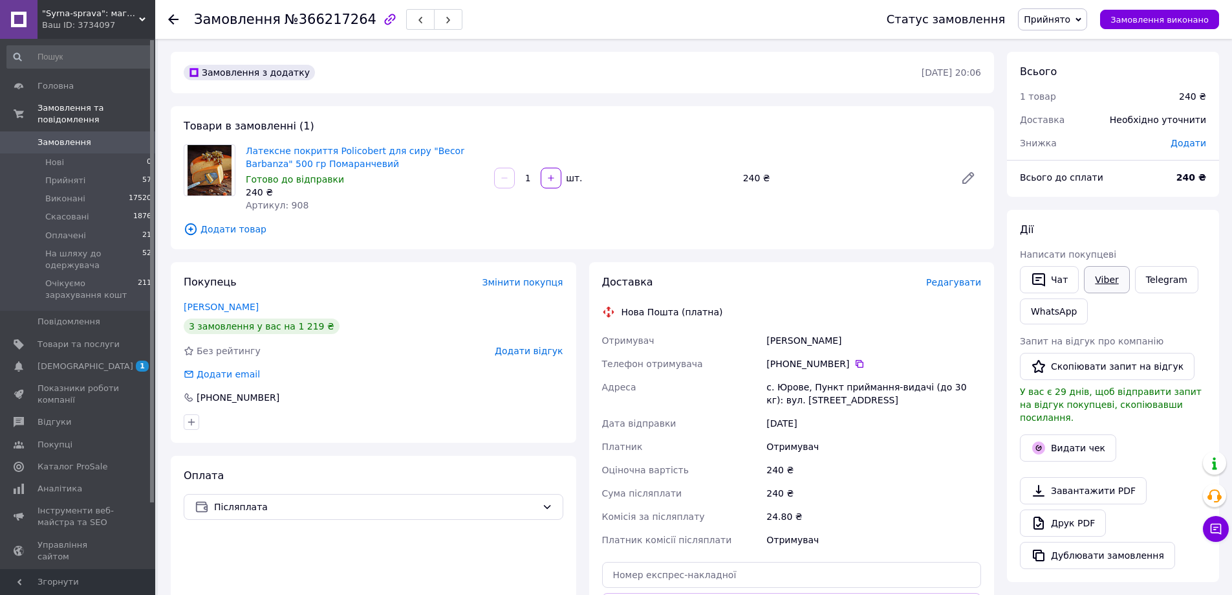
click at [1105, 283] on link "Viber" at bounding box center [1106, 279] width 45 height 27
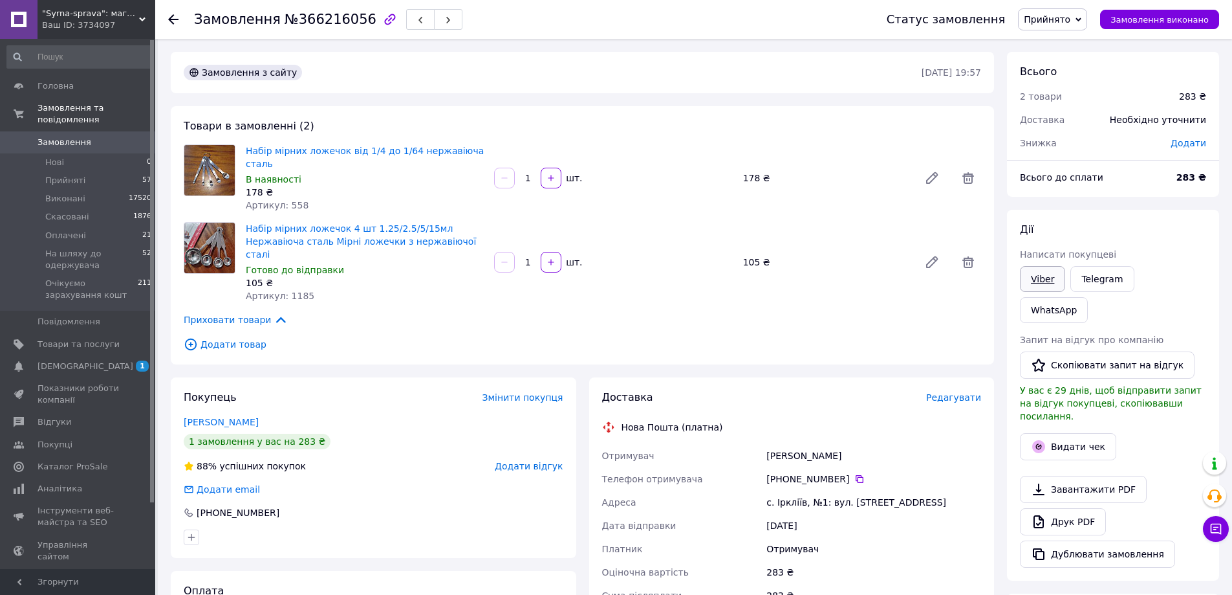
click at [1043, 280] on link "Viber" at bounding box center [1042, 279] width 45 height 26
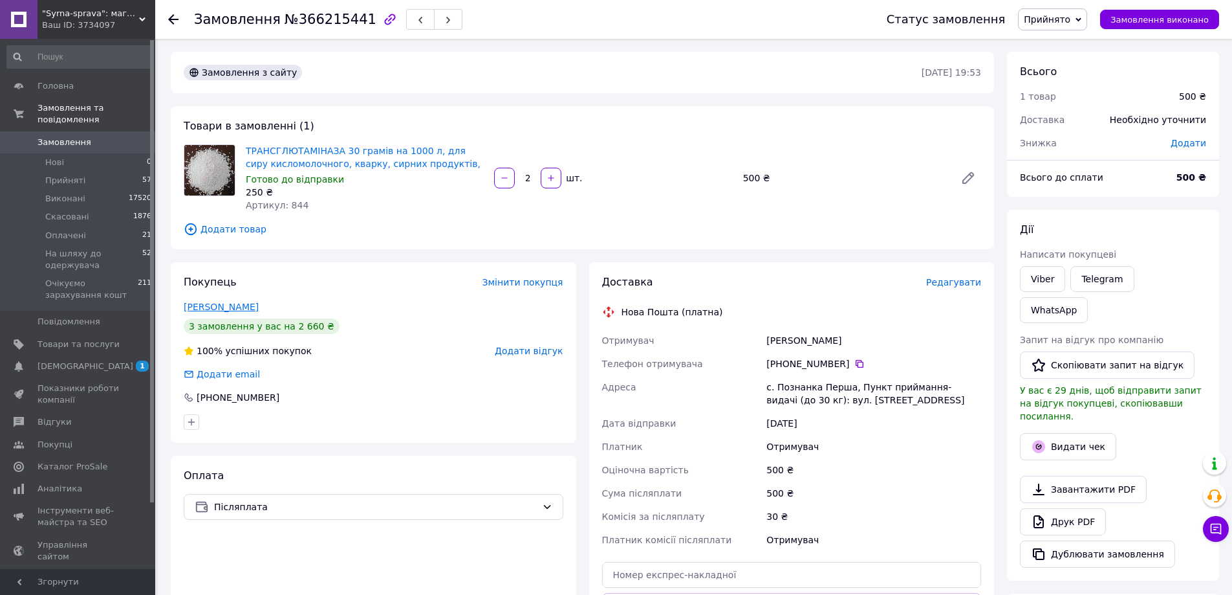
click at [189, 311] on link "[PERSON_NAME]" at bounding box center [221, 306] width 75 height 10
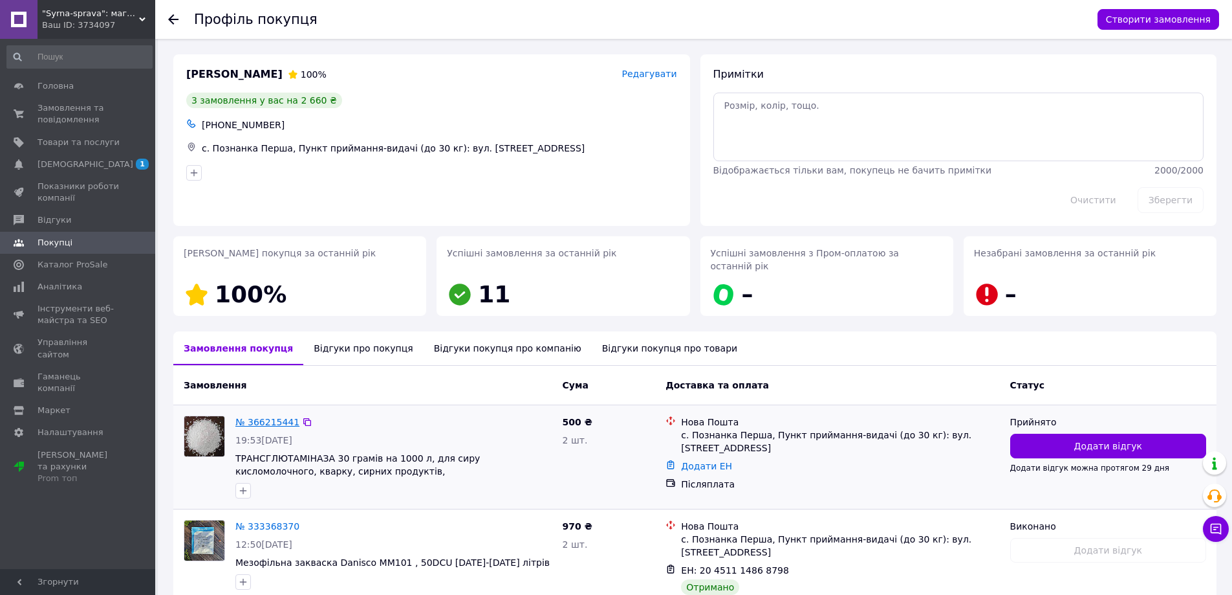
click at [266, 417] on link "№ 366215441" at bounding box center [267, 422] width 64 height 10
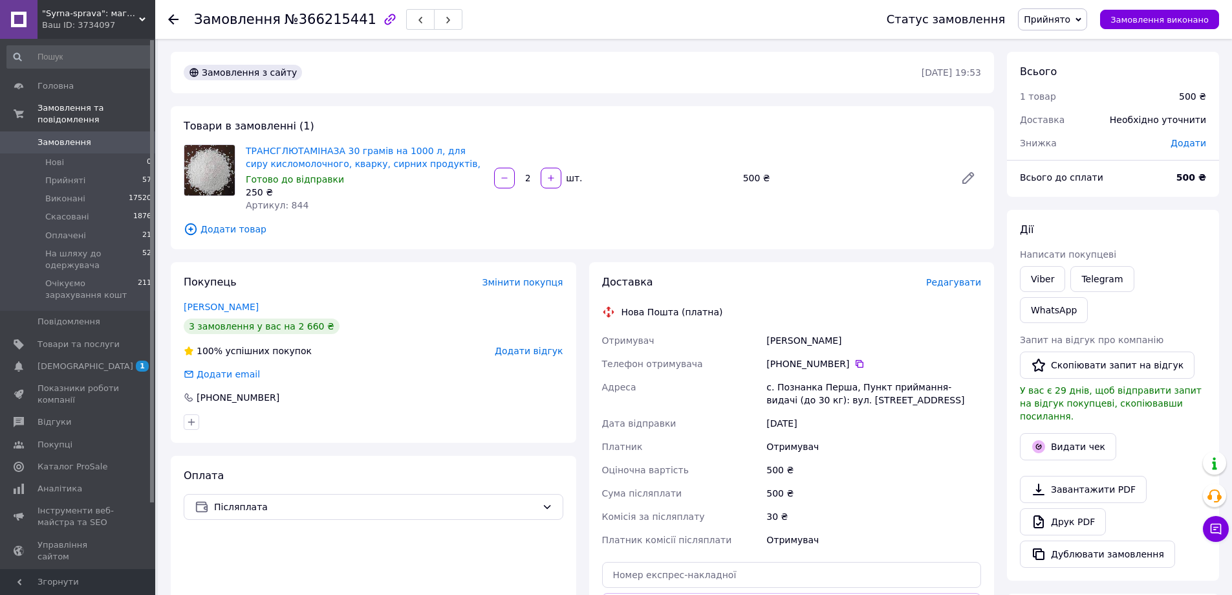
click at [1194, 221] on div "[PERSON_NAME] покупцеві Viber Telegram WhatsApp Запит на відгук про компанію   …" at bounding box center [1113, 395] width 212 height 371
click at [1050, 286] on link "Viber" at bounding box center [1042, 279] width 45 height 26
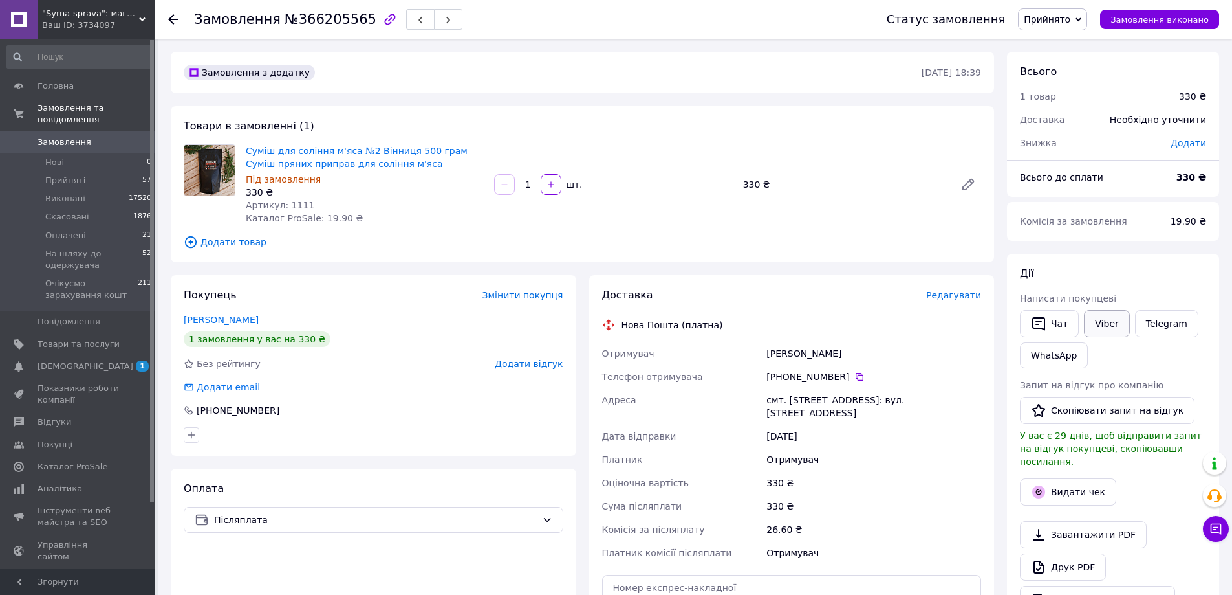
click at [1115, 325] on link "Viber" at bounding box center [1106, 323] width 45 height 27
drag, startPoint x: 1148, startPoint y: 361, endPoint x: 1127, endPoint y: 330, distance: 37.3
click at [1145, 357] on div "Чат Viber Telegram WhatsApp" at bounding box center [1113, 338] width 191 height 63
click at [1108, 314] on link "Viber" at bounding box center [1106, 323] width 45 height 27
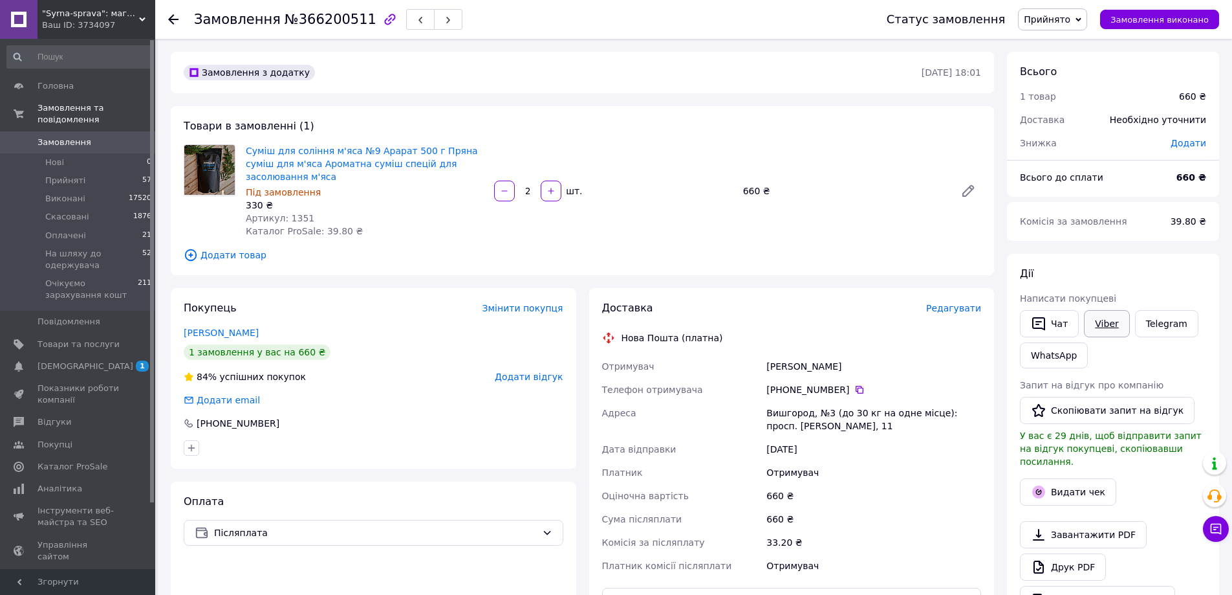
click at [1091, 325] on link "Viber" at bounding box center [1106, 323] width 45 height 27
click at [1103, 322] on link "Viber" at bounding box center [1106, 323] width 45 height 27
click at [1231, 330] on div "Замовлення №366200511 Статус замовлення Прийнято Виконано Скасовано Оплачено На…" at bounding box center [695, 493] width 1075 height 908
click at [1216, 226] on div "Комісія за замовлення 39.80 ₴" at bounding box center [1113, 221] width 212 height 39
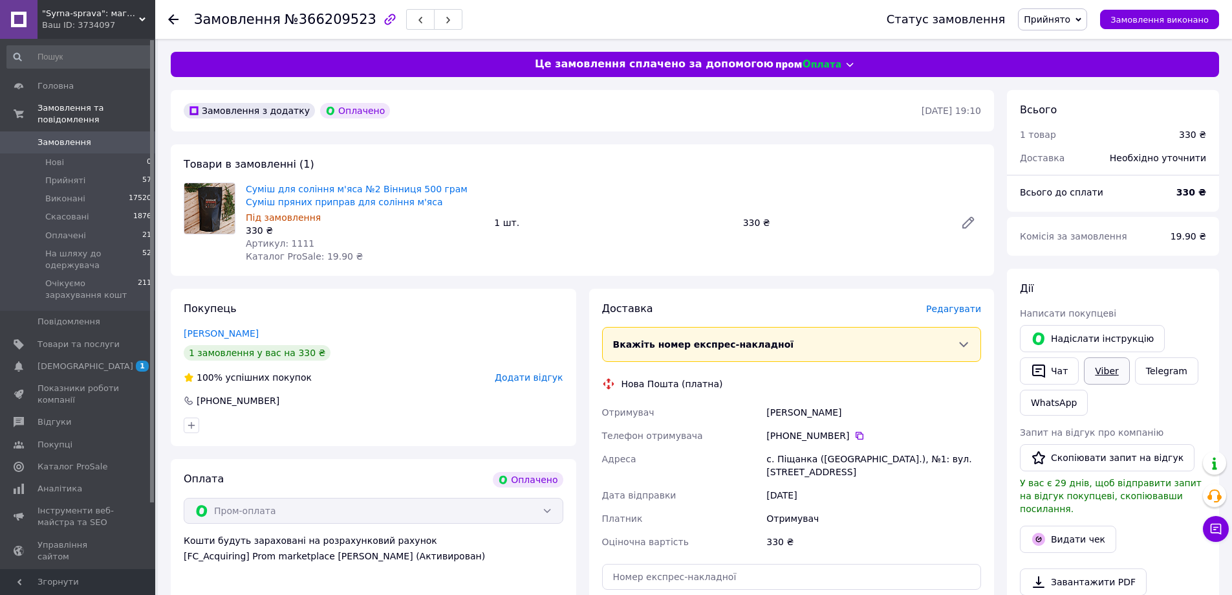
click at [1109, 369] on link "Viber" at bounding box center [1106, 370] width 45 height 27
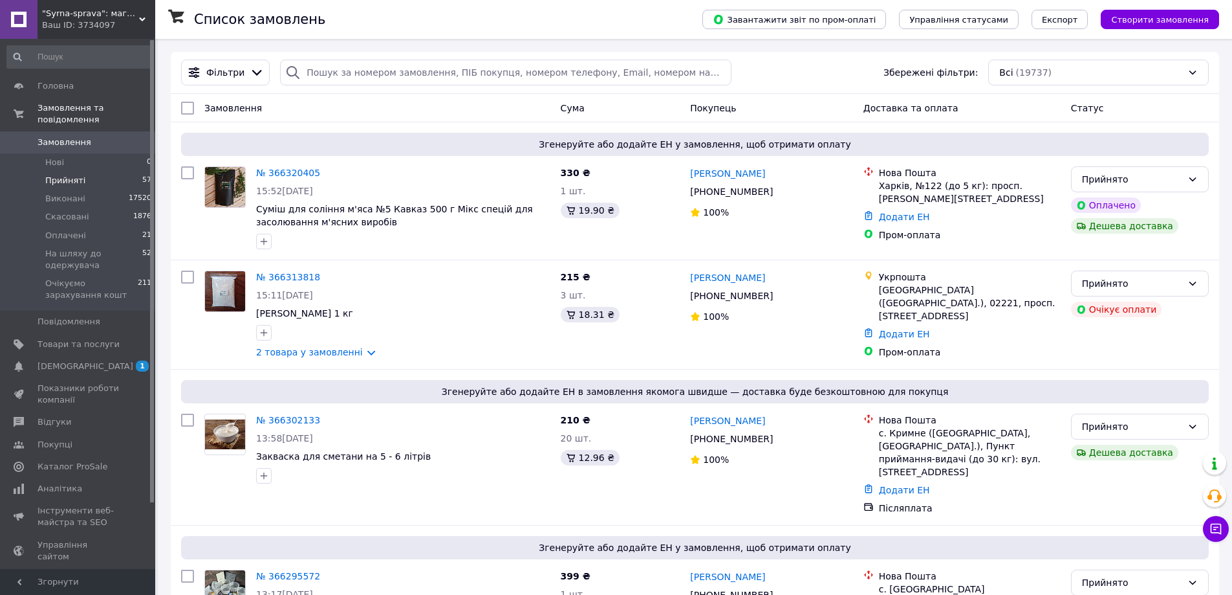
click at [71, 175] on span "Прийняті" at bounding box center [65, 181] width 40 height 12
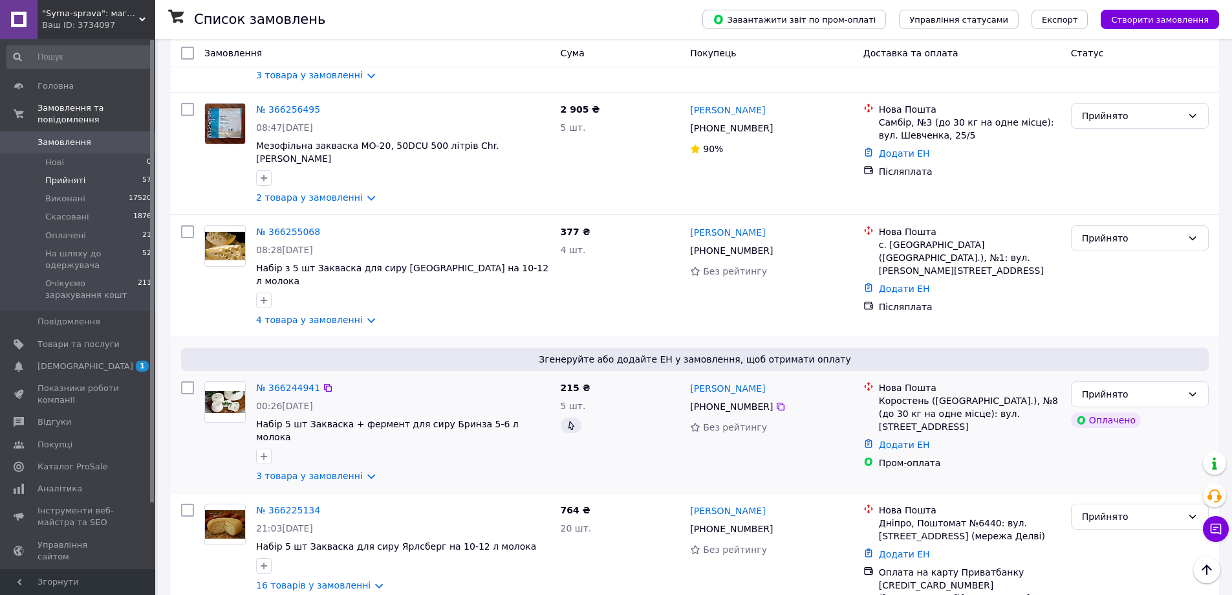
scroll to position [2030, 0]
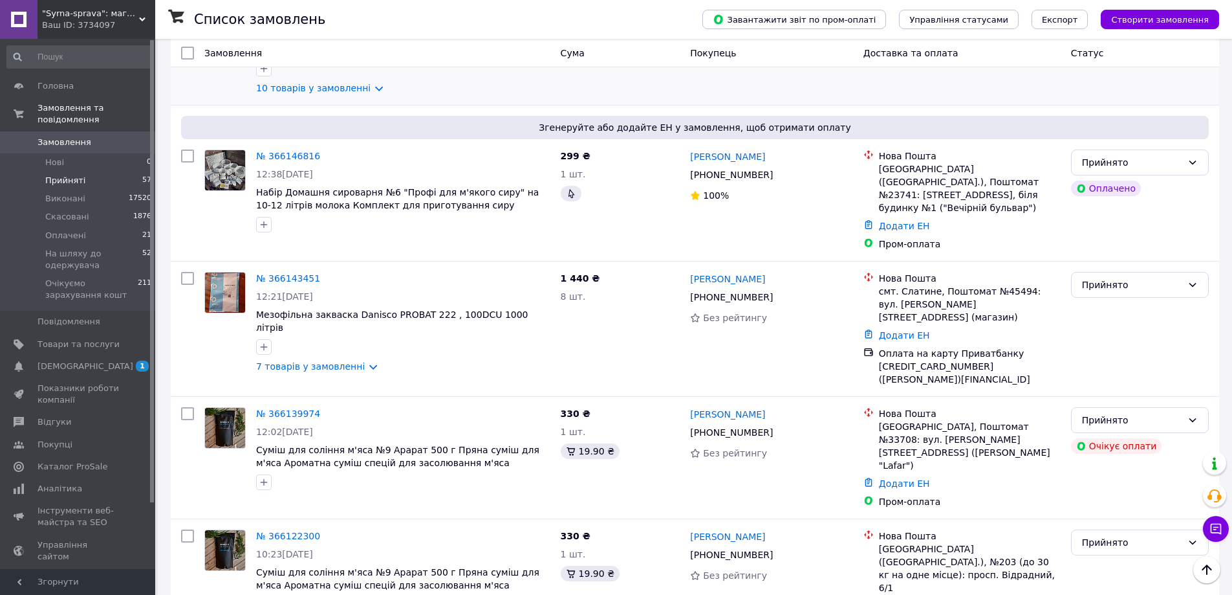
scroll to position [1956, 0]
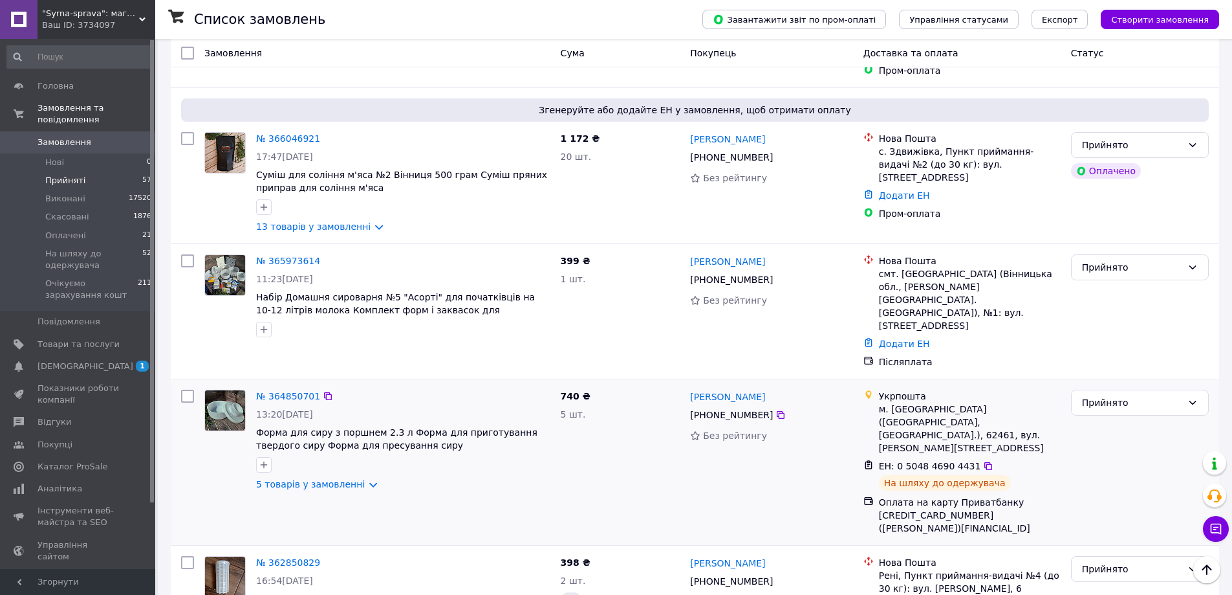
scroll to position [1747, 0]
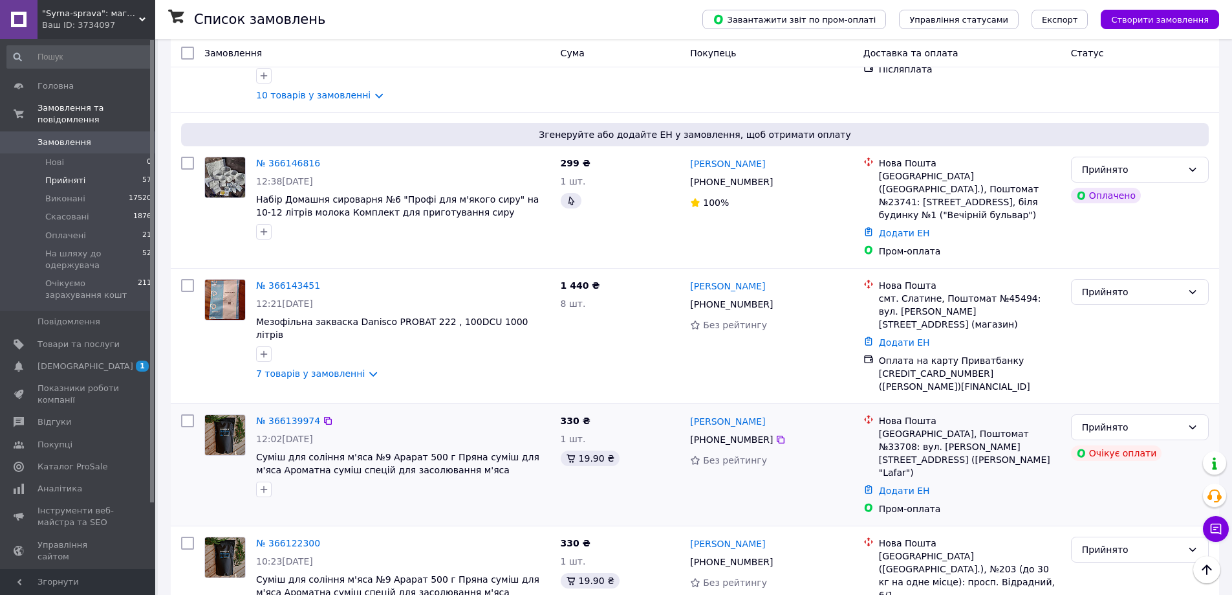
scroll to position [1956, 0]
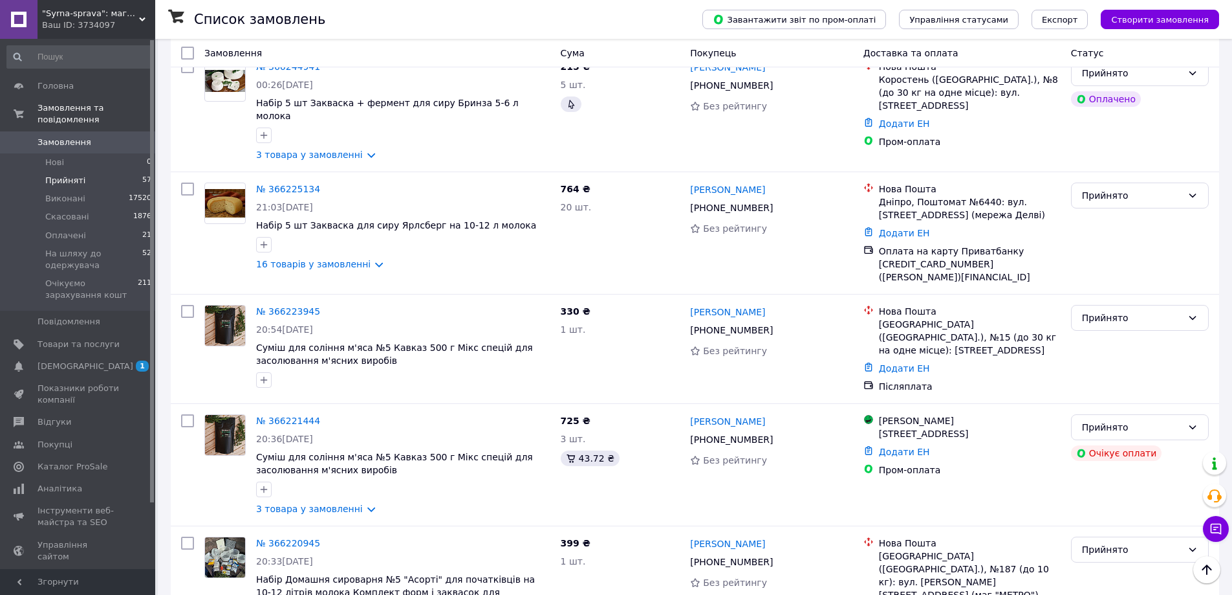
scroll to position [2030, 0]
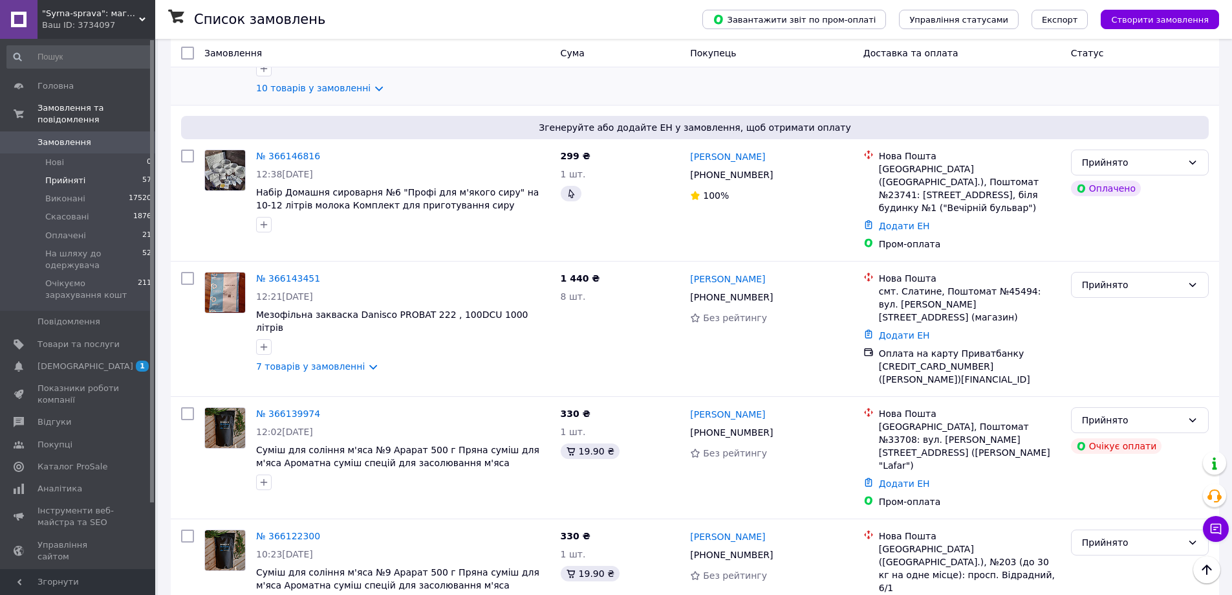
scroll to position [1956, 0]
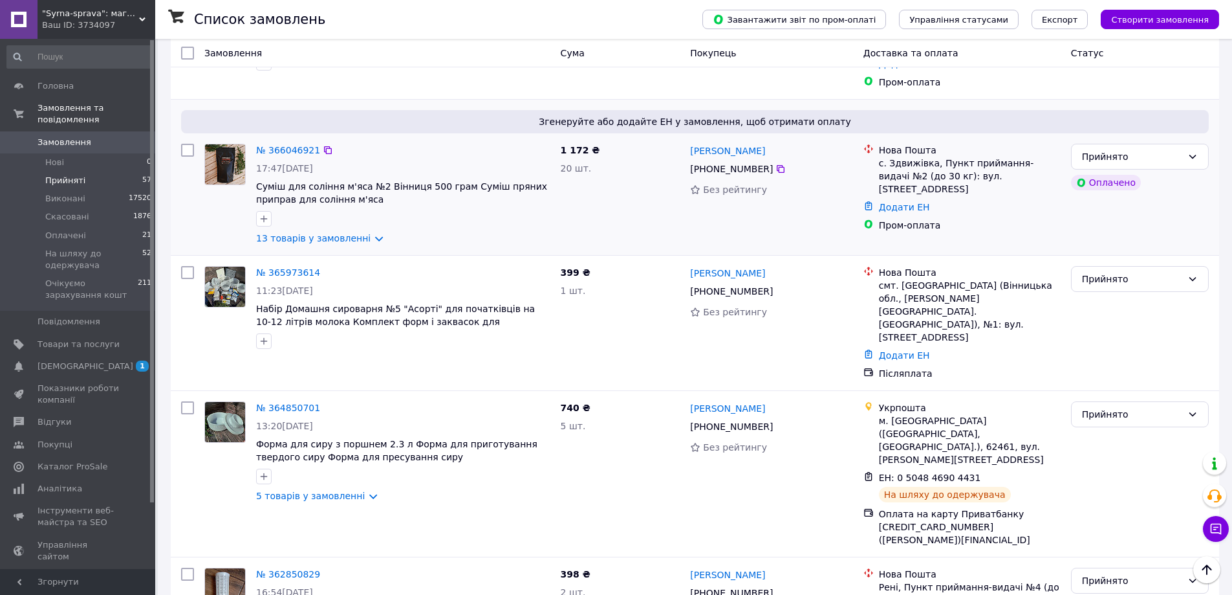
scroll to position [1747, 0]
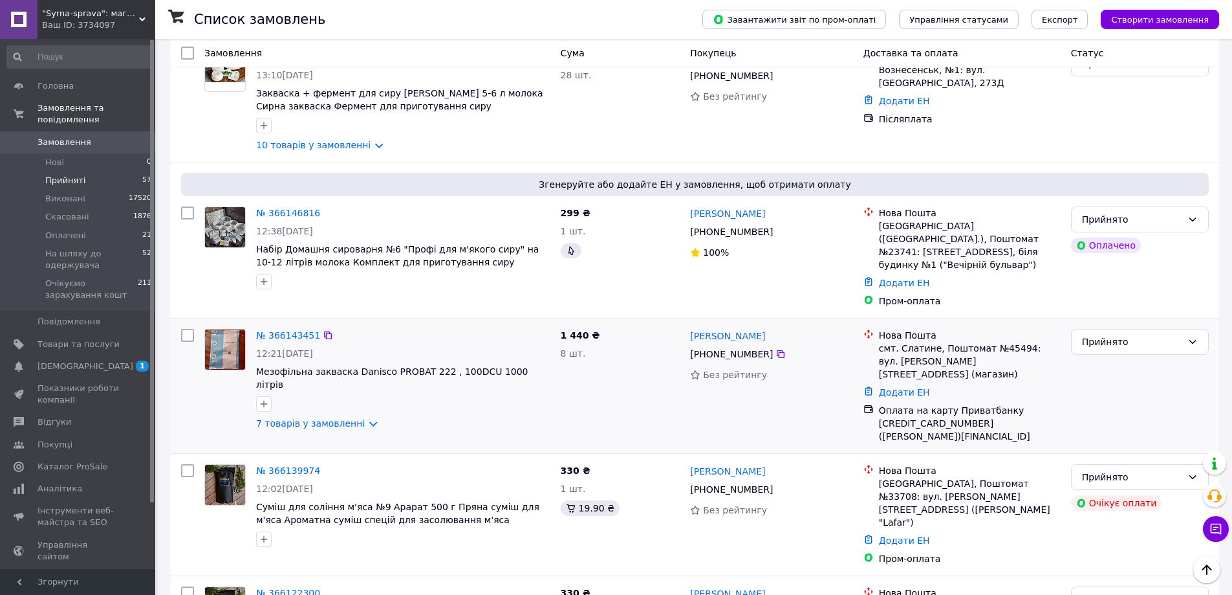
scroll to position [1956, 0]
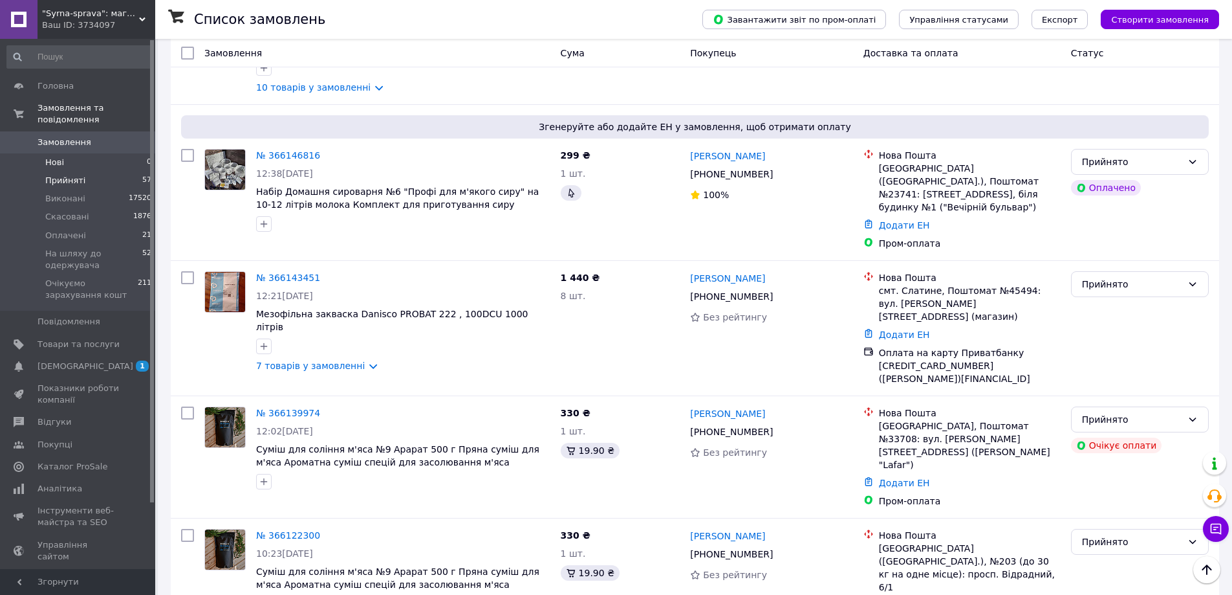
click at [62, 157] on span "Нові" at bounding box center [54, 163] width 19 height 12
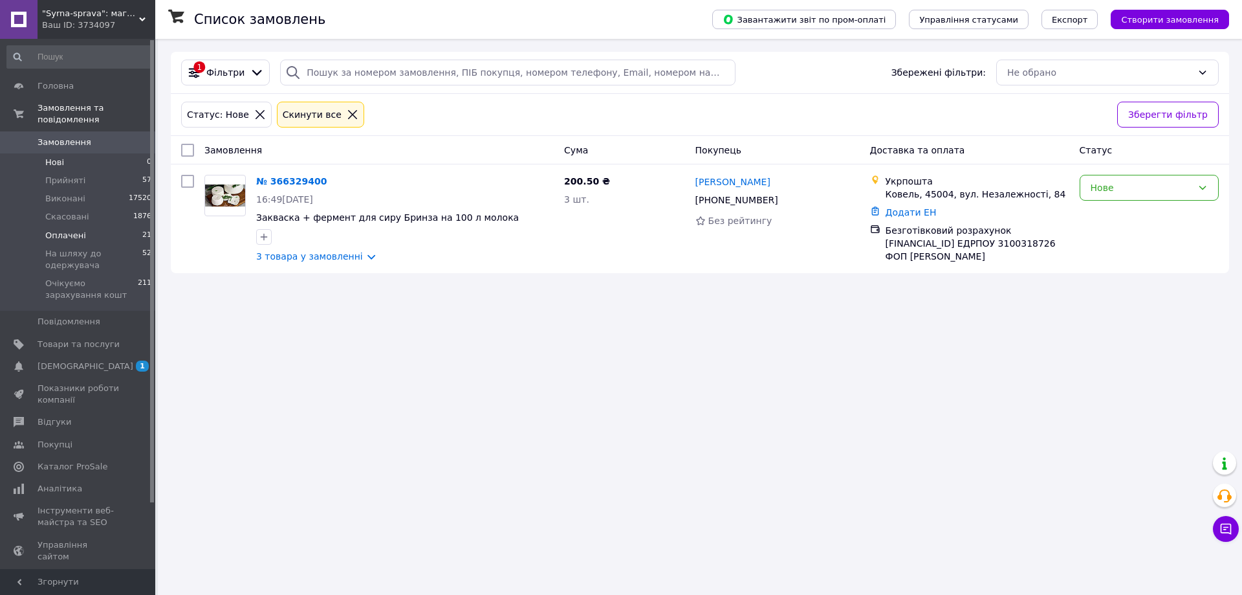
click at [58, 230] on span "Оплачені" at bounding box center [65, 236] width 41 height 12
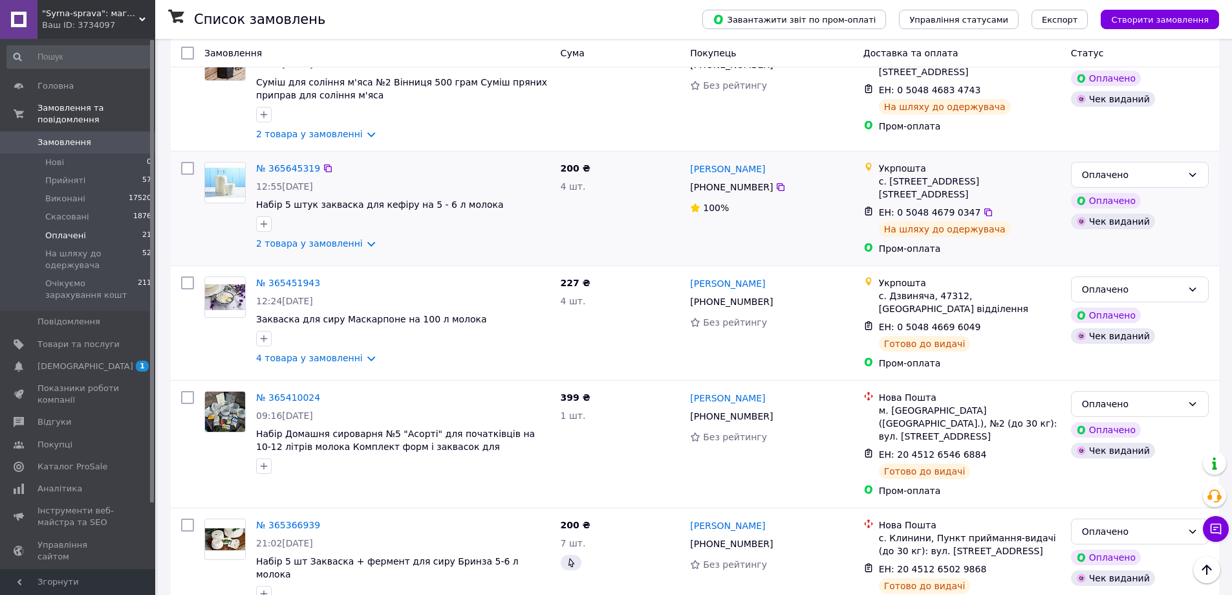
scroll to position [1961, 0]
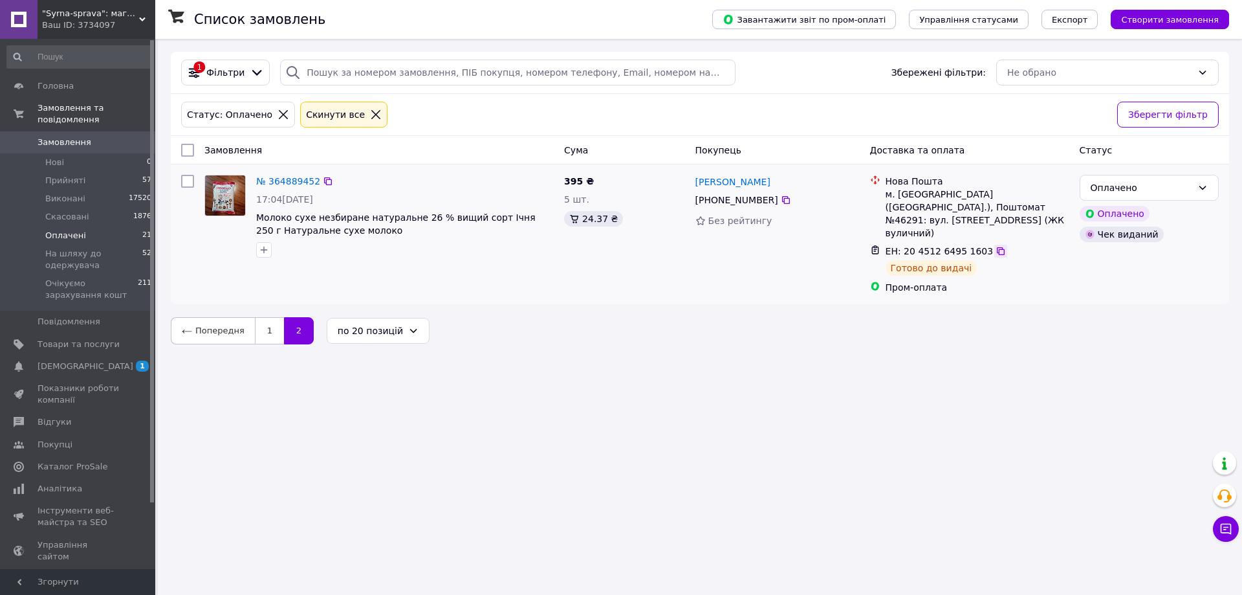
click at [996, 246] on icon at bounding box center [1001, 251] width 10 height 10
click at [265, 318] on link "1" at bounding box center [269, 330] width 29 height 27
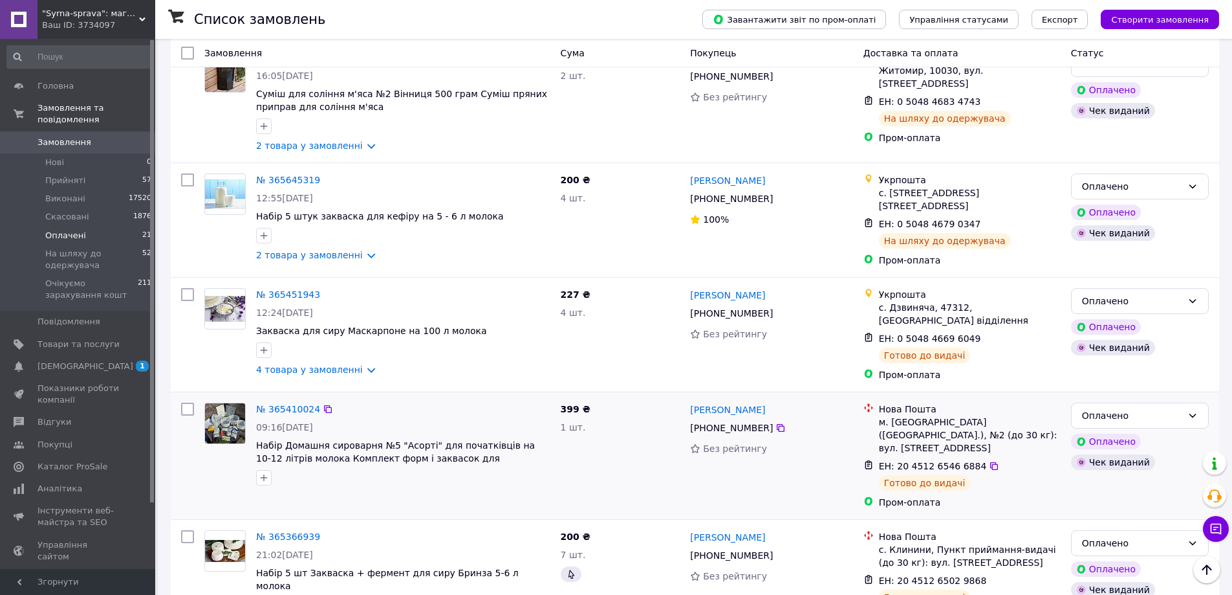
scroll to position [1509, 0]
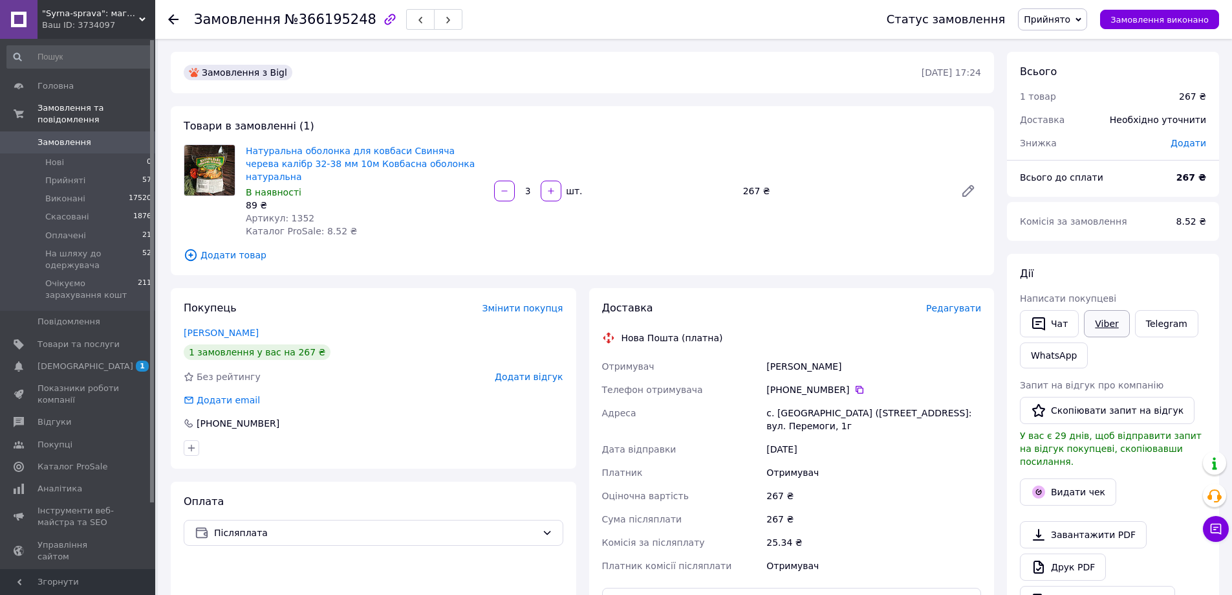
click at [1112, 320] on link "Viber" at bounding box center [1106, 323] width 45 height 27
click at [301, 248] on span "Додати товар" at bounding box center [583, 255] width 798 height 14
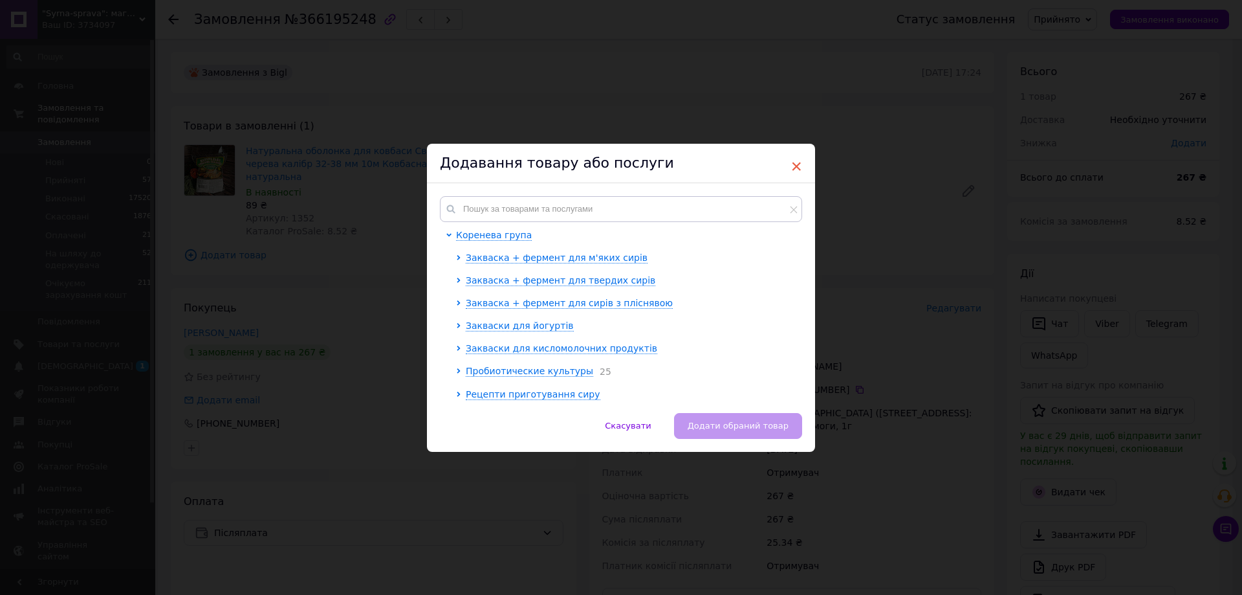
click at [793, 164] on span "×" at bounding box center [797, 166] width 12 height 22
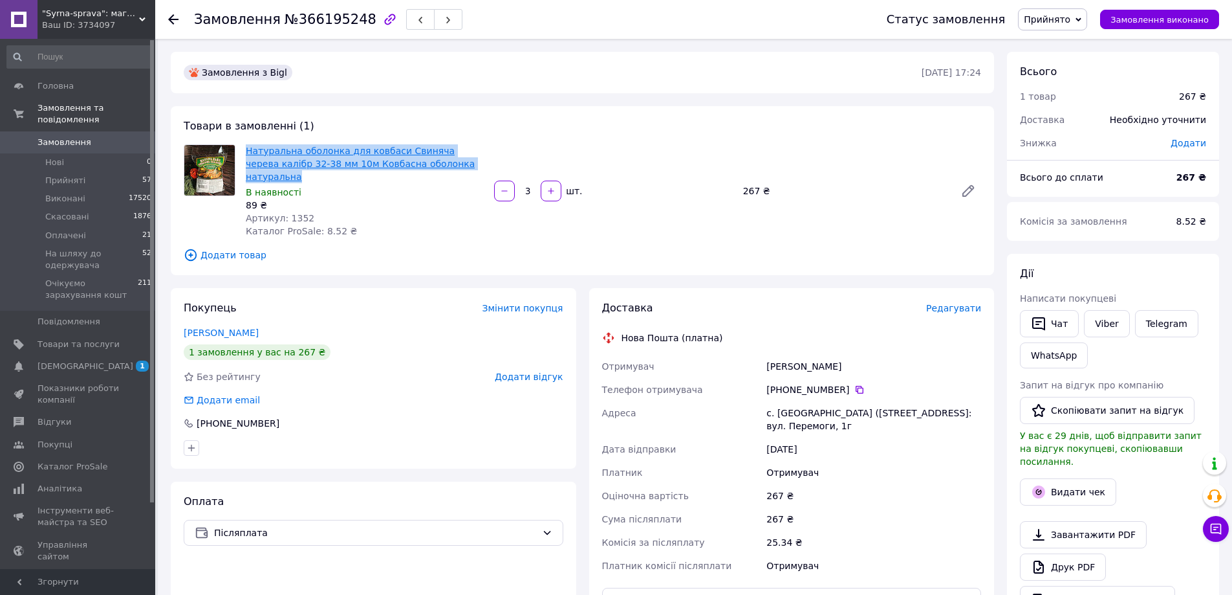
drag, startPoint x: 479, startPoint y: 163, endPoint x: 250, endPoint y: 155, distance: 229.2
click at [239, 157] on div "Натуральна оболонка для ковбаси Свиняча черева калібр 32-38 мм 10м Ковбасна обо…" at bounding box center [583, 190] width 808 height 93
copy div "Натуральна оболонка для ковбаси Свиняча черева калібр 32-38 мм 10м Ковбасна обо…"
click at [1104, 329] on link "Viber" at bounding box center [1106, 323] width 45 height 27
click at [1208, 250] on div "Всього 1 товар 267 ₴ Доставка Необхідно уточнити Знижка Додати Всього до сплати…" at bounding box center [1113, 493] width 212 height 882
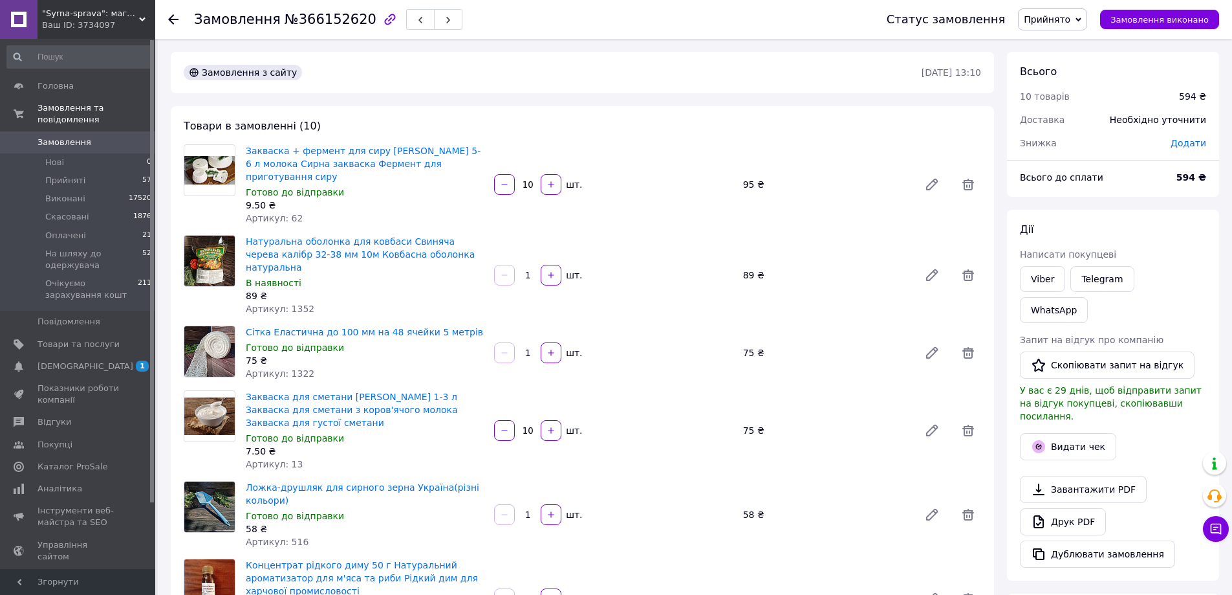
click at [1155, 210] on div "[PERSON_NAME] покупцеві Viber Telegram WhatsApp Запит на відгук про компанію   …" at bounding box center [1113, 395] width 212 height 371
click at [1034, 282] on link "Viber" at bounding box center [1042, 279] width 45 height 26
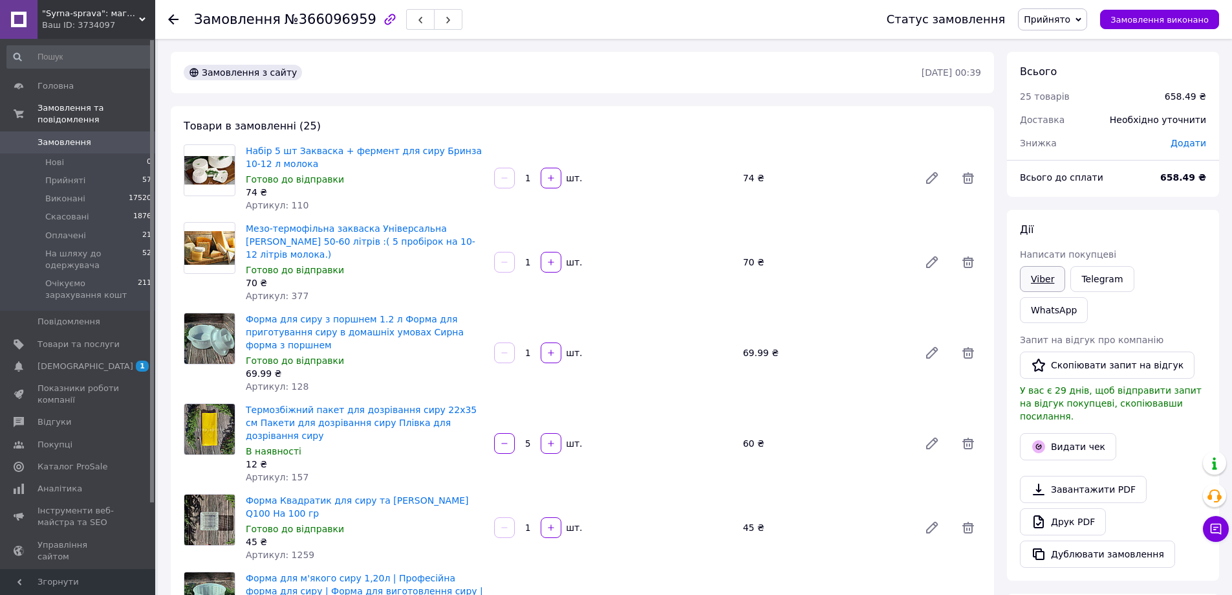
click at [1033, 283] on link "Viber" at bounding box center [1042, 279] width 45 height 26
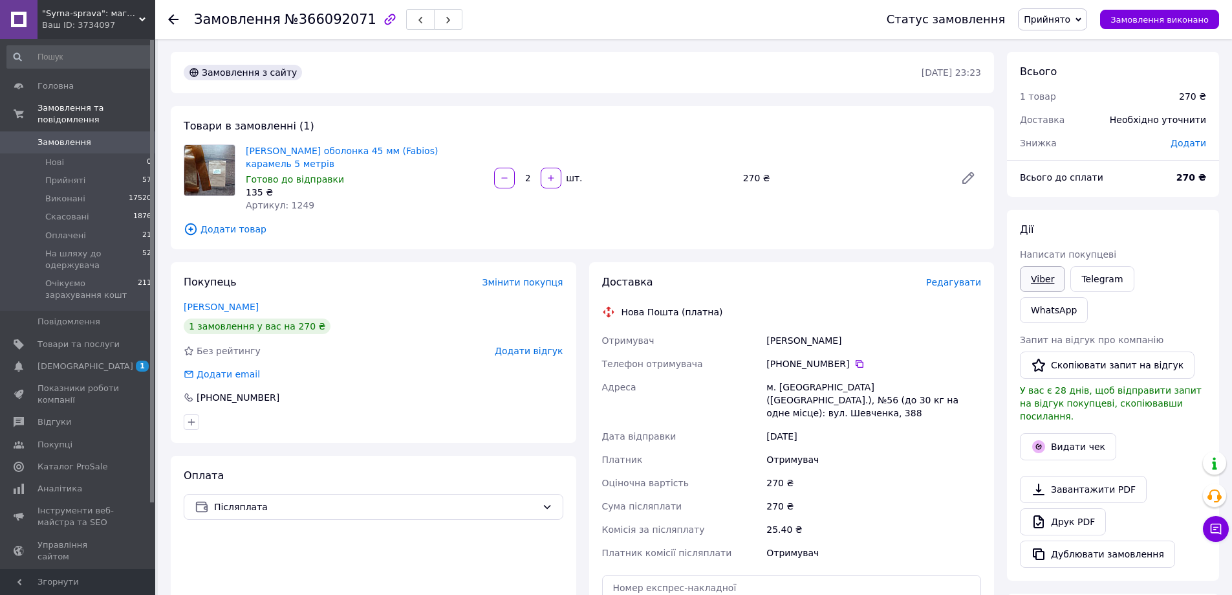
click at [1037, 272] on link "Viber" at bounding box center [1042, 279] width 45 height 26
click at [344, 186] on div "135 ₴" at bounding box center [365, 192] width 238 height 13
drag, startPoint x: 492, startPoint y: 142, endPoint x: 314, endPoint y: 170, distance: 180.7
click at [314, 170] on div "Колагенова оболонка 45 мм (Fabios) карамель 5 метрів Готово до відправки 135 ₴ …" at bounding box center [614, 178] width 746 height 72
click at [1034, 287] on link "Viber" at bounding box center [1042, 279] width 45 height 26
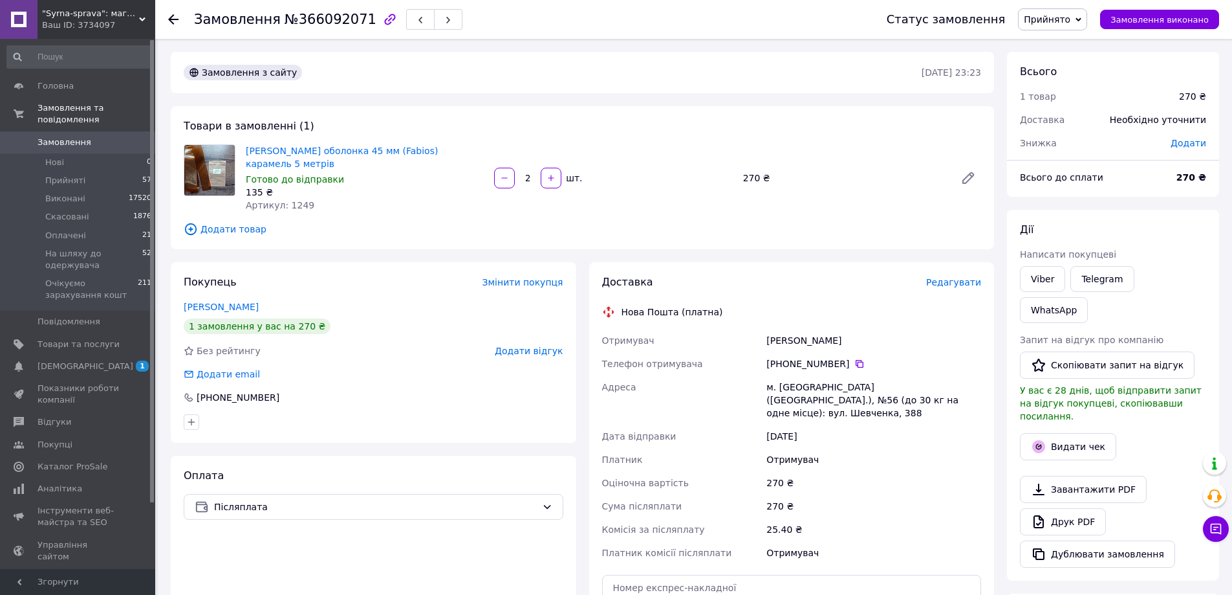
click at [996, 551] on div "Доставка Редагувати Нова Пошта (платна) Отримувач Кос Роксолана Телефон отримув…" at bounding box center [792, 482] width 419 height 440
click at [1034, 274] on link "Viber" at bounding box center [1042, 279] width 45 height 26
click at [1015, 533] on div "Дії Написати покупцеві Viber Telegram WhatsApp Запит на відгук про компанію   С…" at bounding box center [1113, 395] width 212 height 371
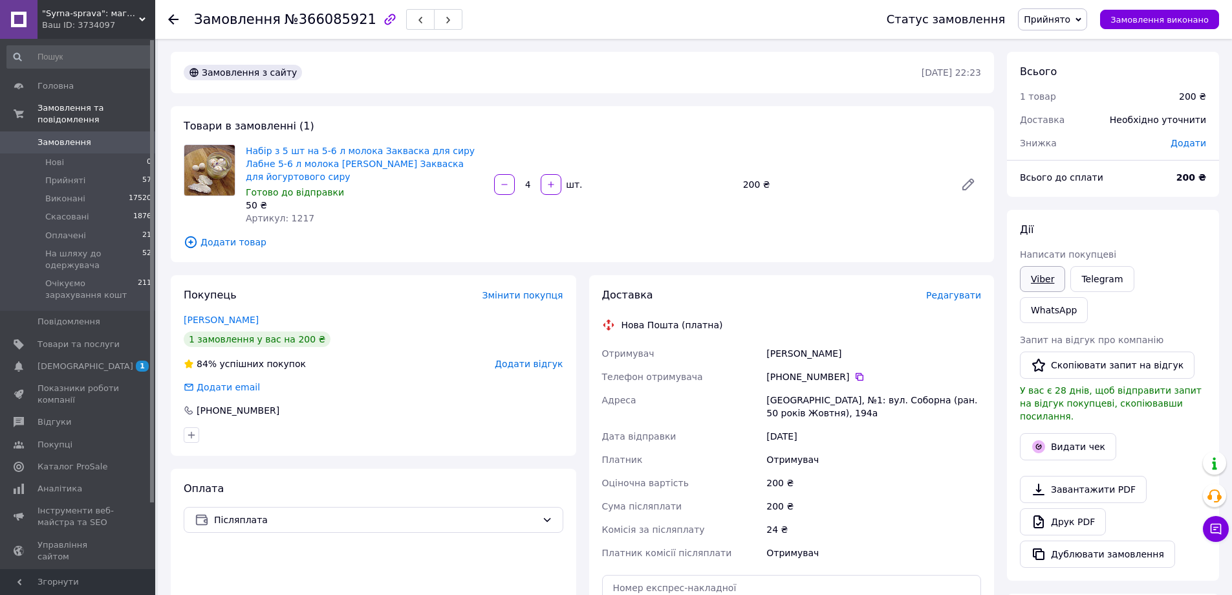
click at [1042, 284] on link "Viber" at bounding box center [1042, 279] width 45 height 26
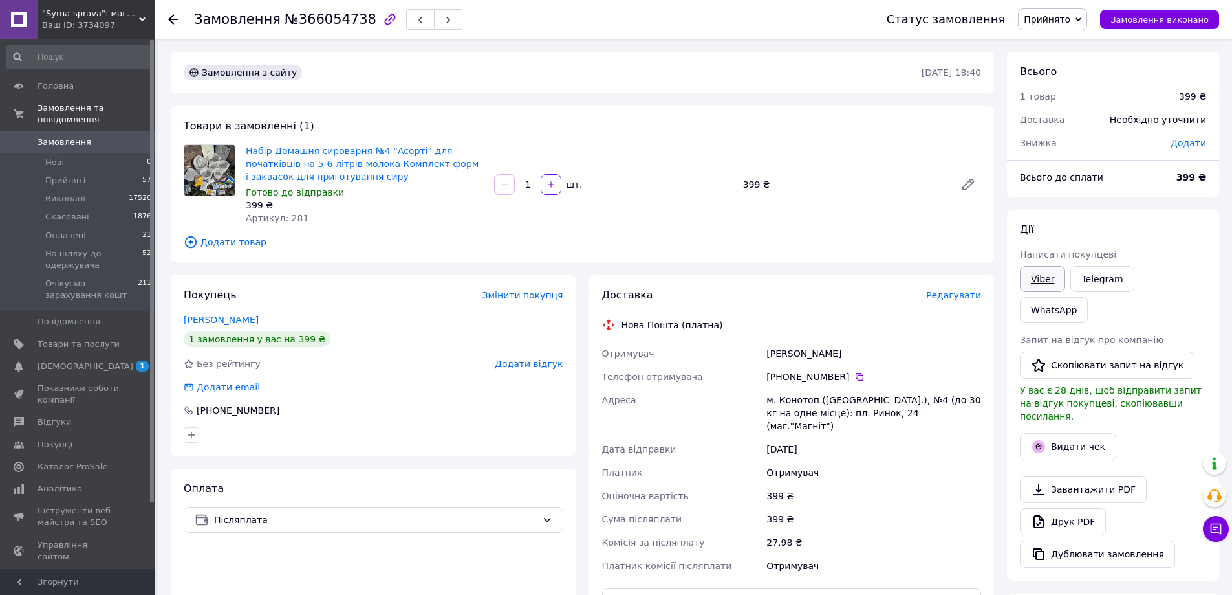
click at [1047, 282] on link "Viber" at bounding box center [1042, 279] width 45 height 26
click at [1032, 275] on link "Viber" at bounding box center [1042, 279] width 45 height 26
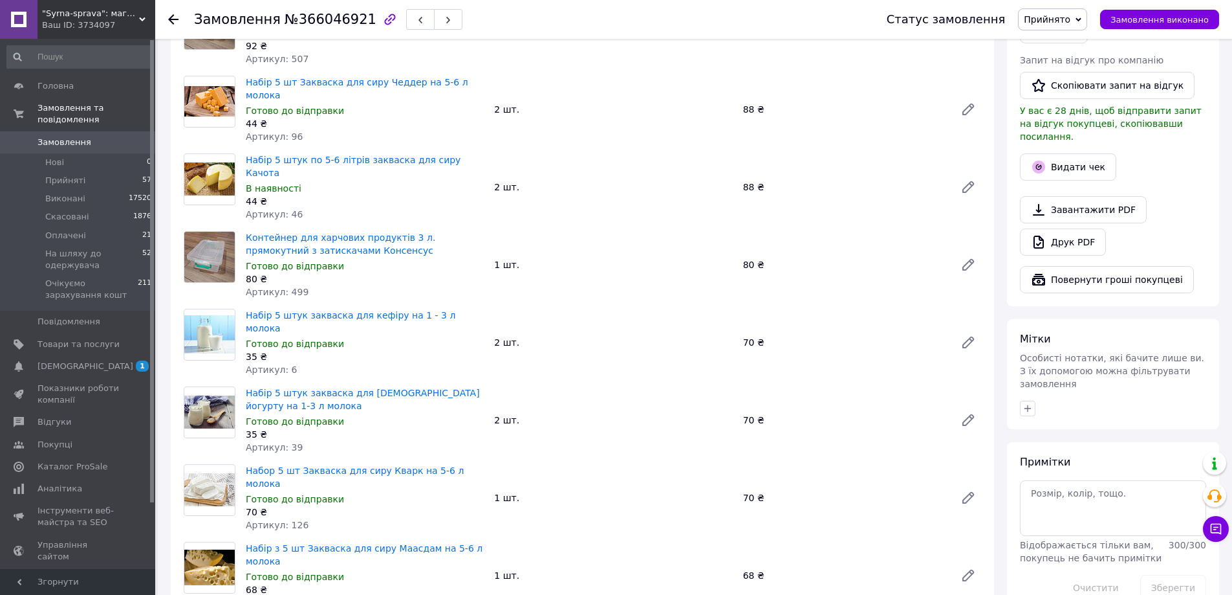
scroll to position [323, 0]
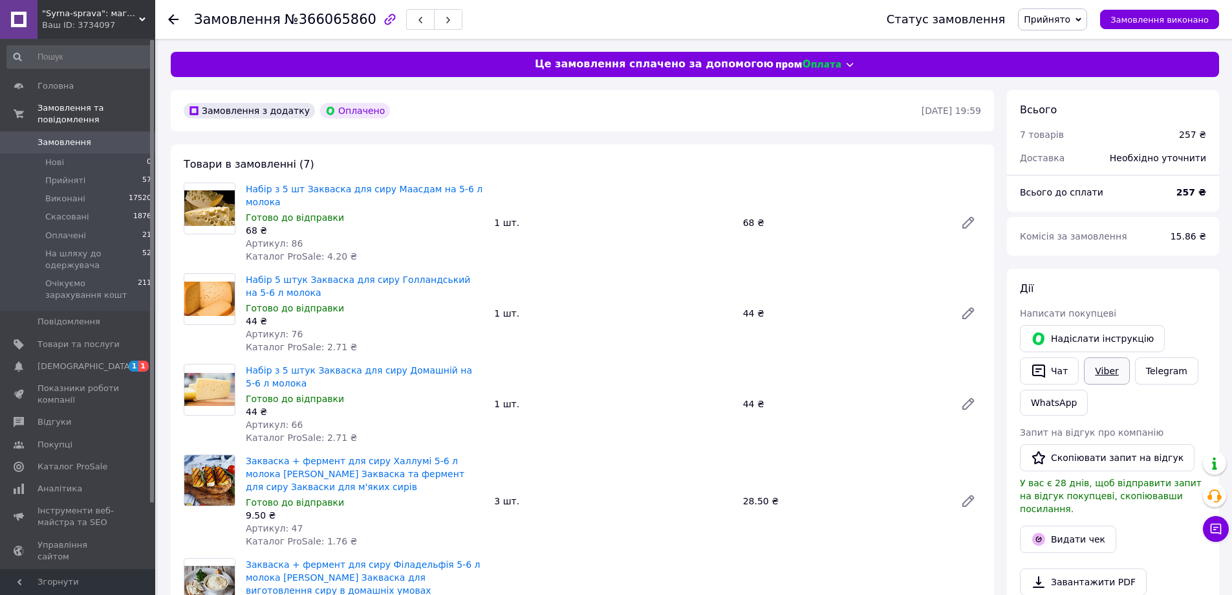
click at [1110, 371] on link "Viber" at bounding box center [1106, 370] width 45 height 27
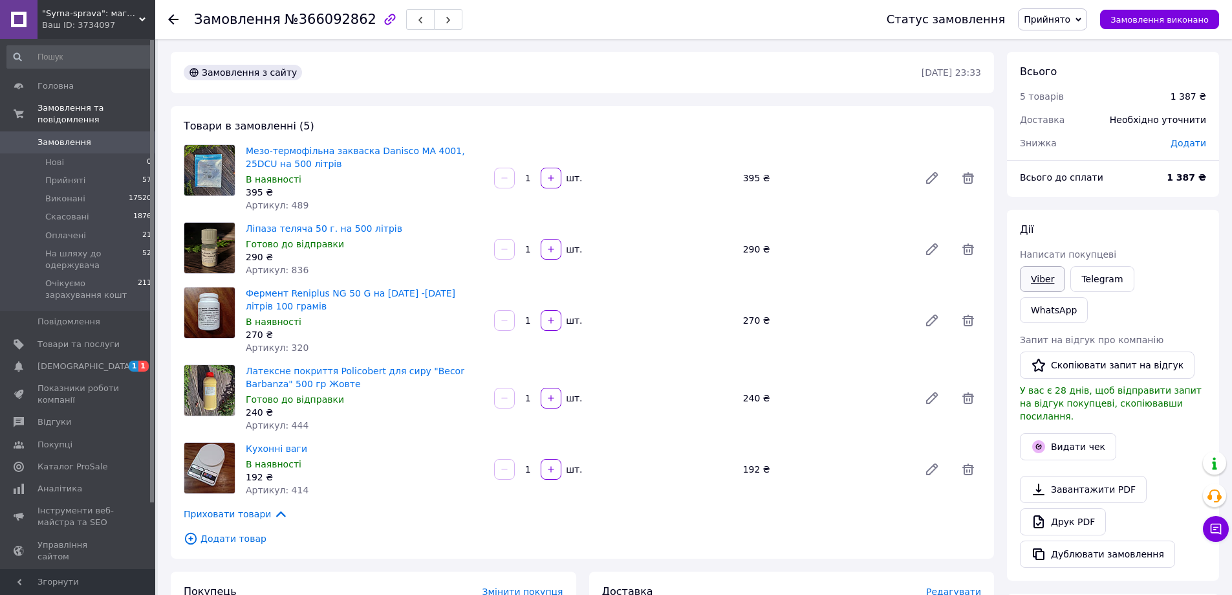
click at [1051, 284] on link "Viber" at bounding box center [1042, 279] width 45 height 26
click at [1223, 310] on div "Всього 5 товарів 1 387 ₴ Доставка Необхідно уточнити Знижка Додати Всього до сп…" at bounding box center [1113, 563] width 225 height 1023
click at [1051, 280] on link "Viber" at bounding box center [1042, 279] width 45 height 26
click at [1185, 142] on span "Додати" at bounding box center [1189, 143] width 36 height 10
click at [1120, 195] on input "text" at bounding box center [1100, 195] width 76 height 26
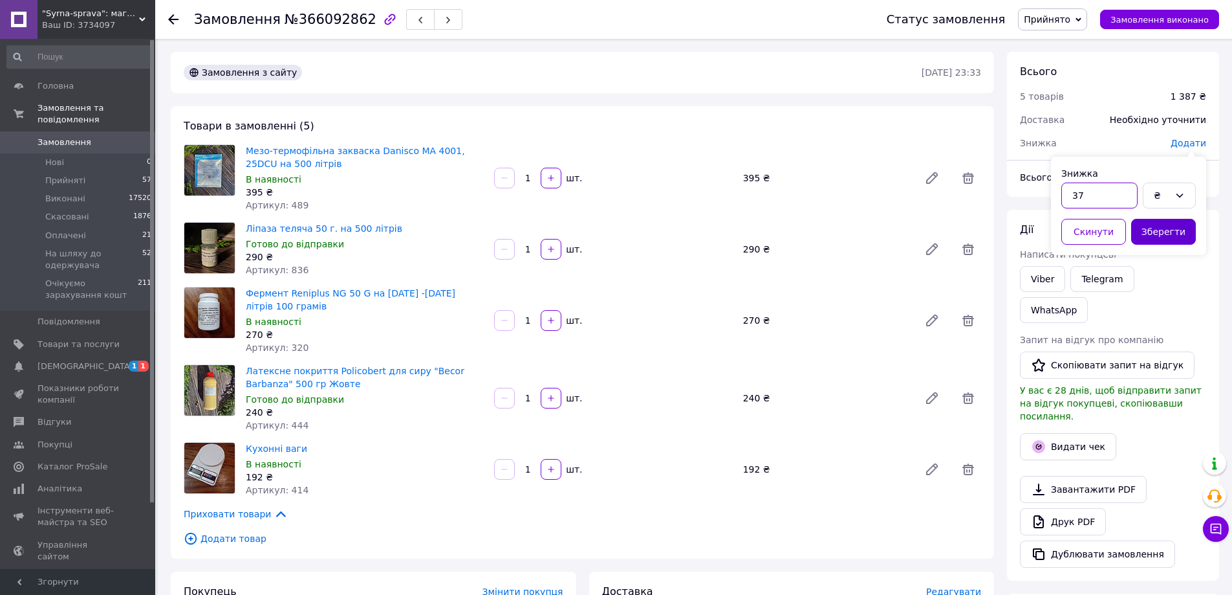
type input "37"
click at [1166, 232] on button "Зберегти" at bounding box center [1163, 232] width 65 height 26
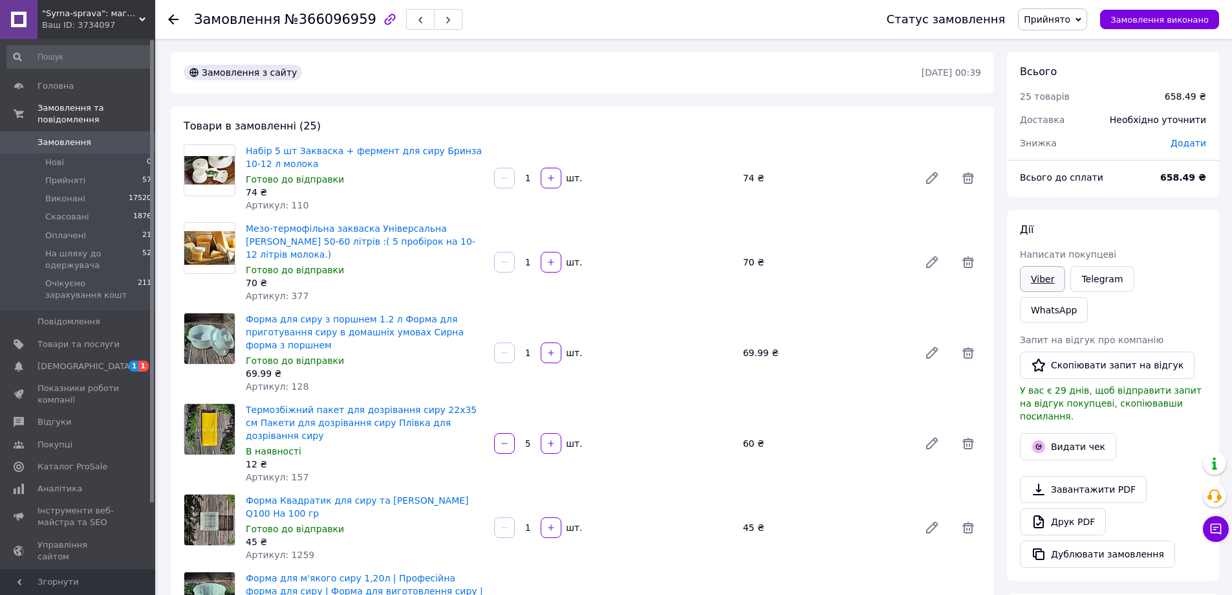
click at [1036, 276] on link "Viber" at bounding box center [1042, 279] width 45 height 26
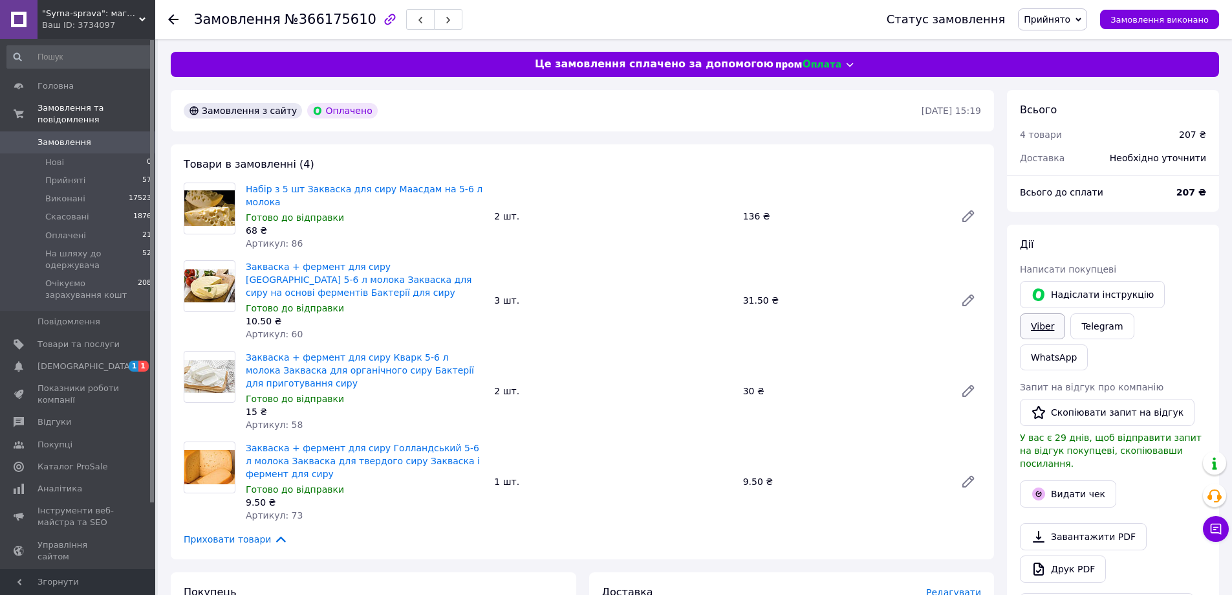
click at [1065, 313] on link "Viber" at bounding box center [1042, 326] width 45 height 26
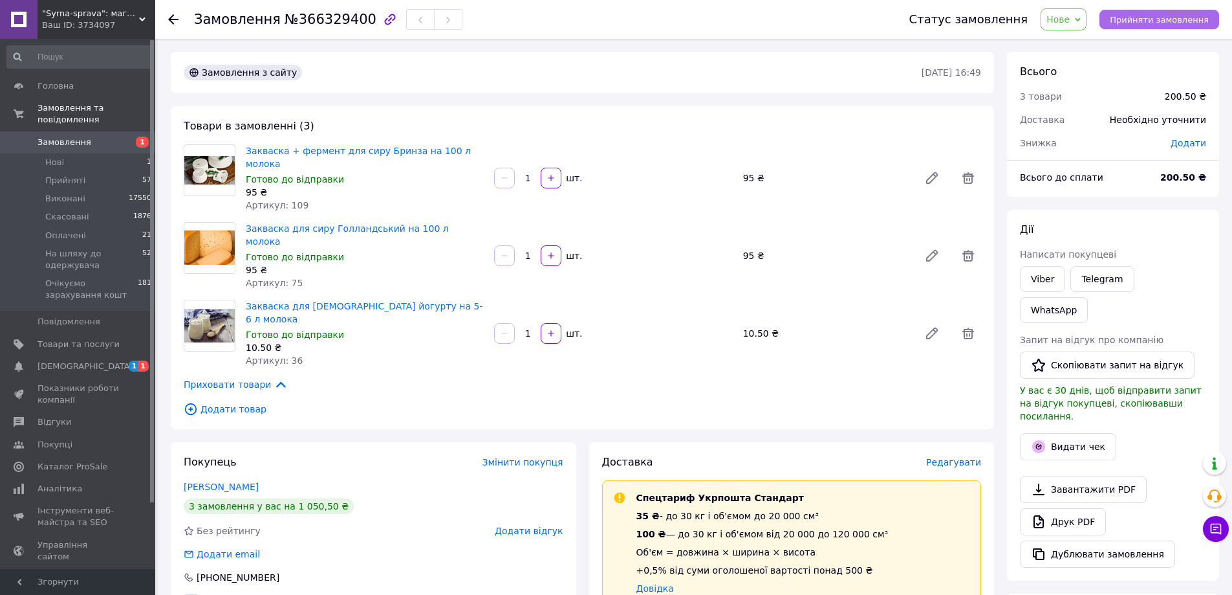
click at [1164, 15] on span "Прийняти замовлення" at bounding box center [1159, 20] width 99 height 10
click at [1038, 276] on link "Viber" at bounding box center [1042, 279] width 45 height 26
click at [1120, 38] on div "Статус замовлення Прийнято Виконано Скасовано Оплачено На шляху до одержувача О…" at bounding box center [1040, 19] width 358 height 39
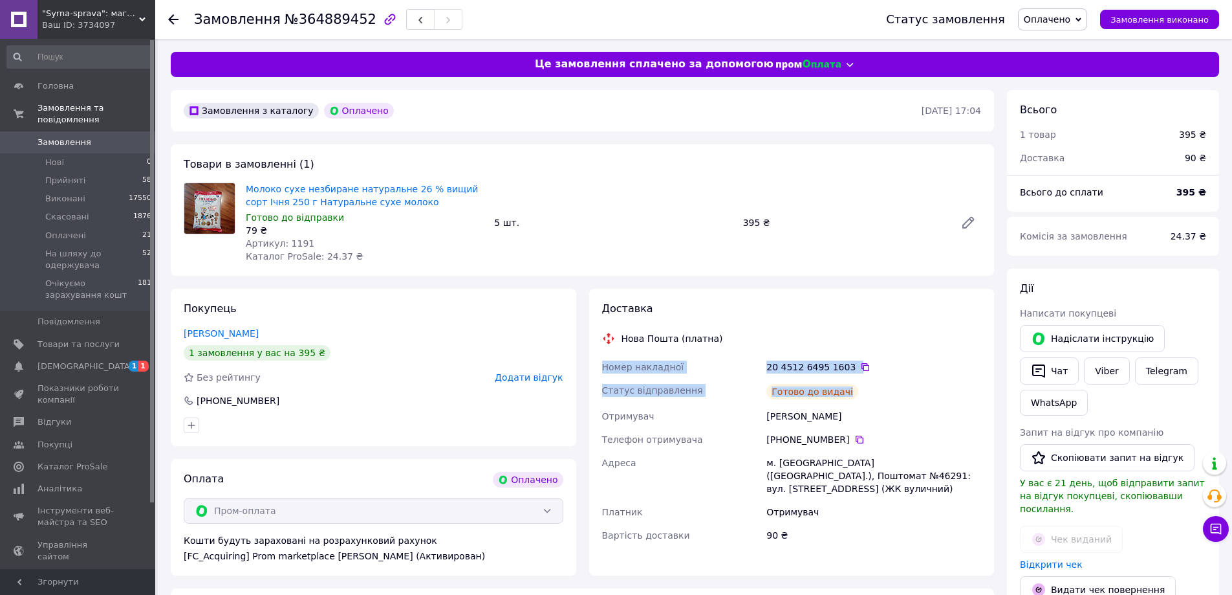
drag, startPoint x: 861, startPoint y: 391, endPoint x: 595, endPoint y: 370, distance: 266.7
click at [595, 370] on div "Доставка Нова Пошта (платна) Номер накладної 20 4512 6495 1603   Статус відправ…" at bounding box center [792, 432] width 406 height 287
copy div "Номер накладної 20 4512 6495 1603   Статус відправлення Готово до видачі"
click at [1106, 373] on link "Viber" at bounding box center [1106, 370] width 45 height 27
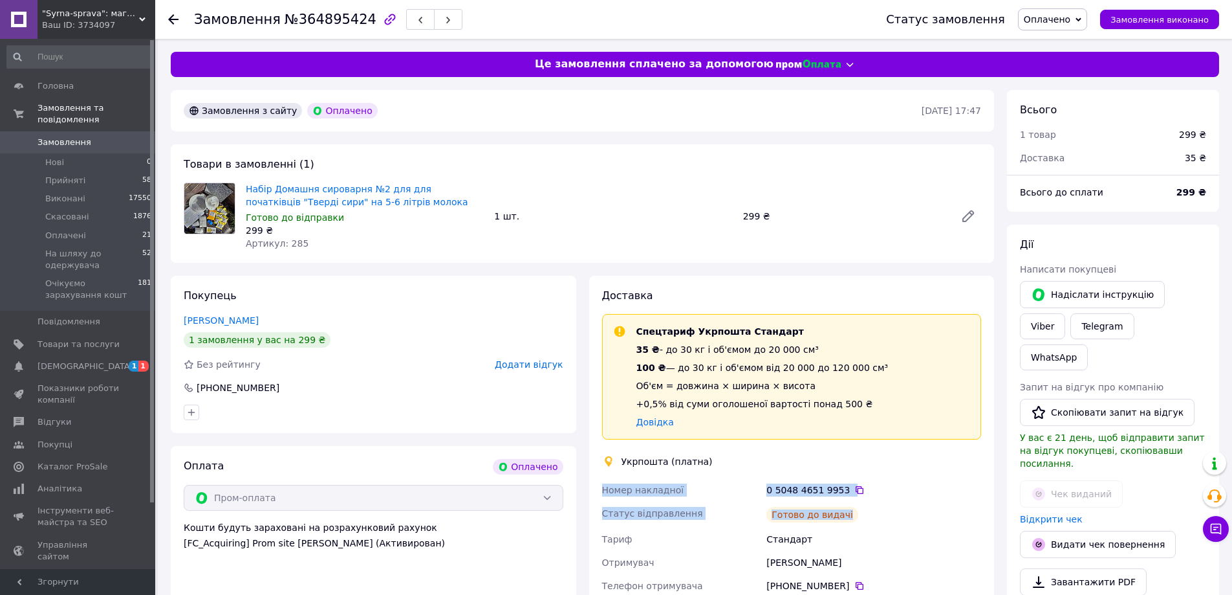
drag, startPoint x: 870, startPoint y: 513, endPoint x: 599, endPoint y: 494, distance: 271.7
click at [600, 494] on div "Номер накладної 0 5048 4651 9953   Статус відправлення Готово до видачі [PERSON…" at bounding box center [792, 590] width 385 height 225
copy div "Номер накладної 0 5048 4651 9953   Статус відправлення Готово до видачі"
click at [1065, 313] on link "Viber" at bounding box center [1042, 326] width 45 height 26
drag, startPoint x: 1186, startPoint y: 331, endPoint x: 1159, endPoint y: 333, distance: 27.9
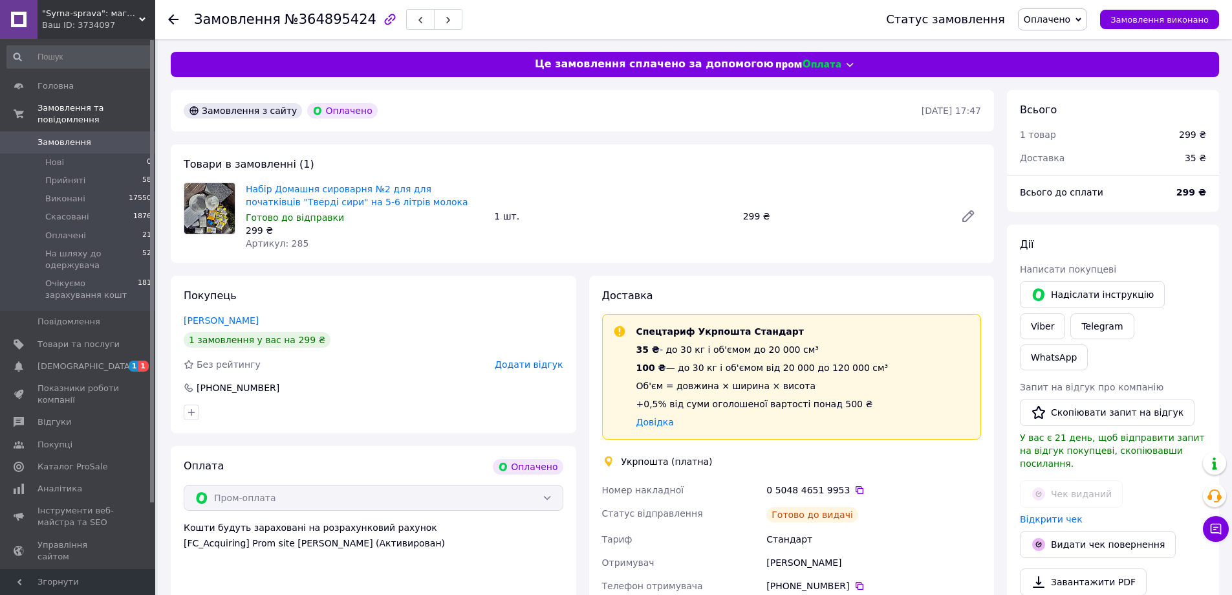
click at [1186, 331] on div "Надіслати інструкцію Viber Telegram WhatsApp" at bounding box center [1113, 325] width 191 height 94
click at [1071, 316] on link "Telegram" at bounding box center [1102, 326] width 63 height 26
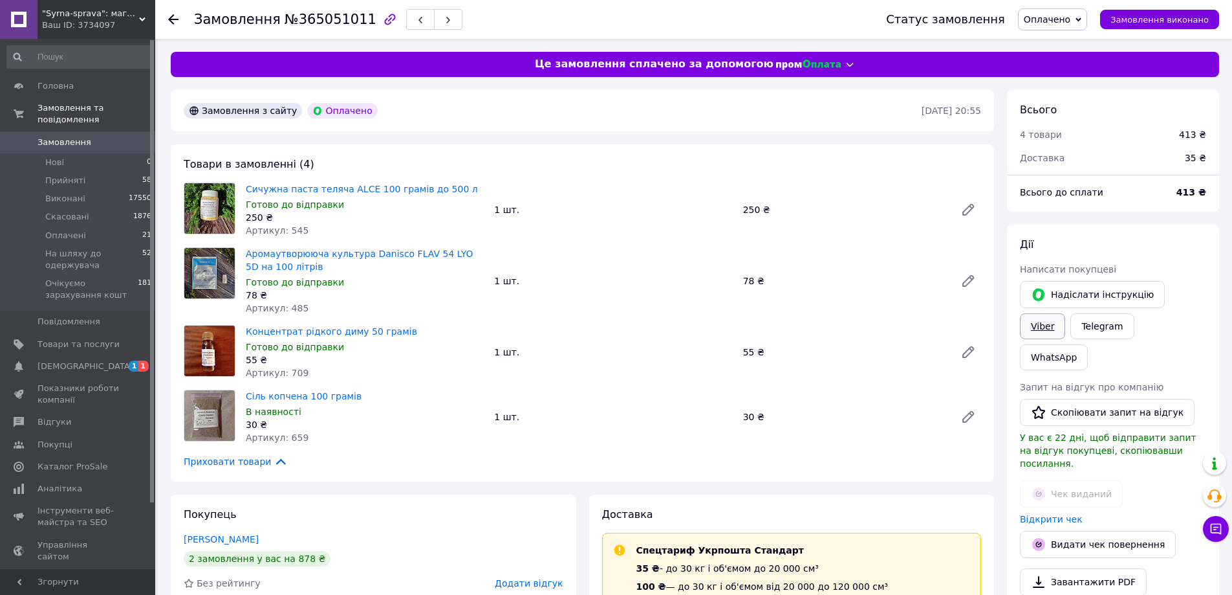
click at [1065, 313] on link "Viber" at bounding box center [1042, 326] width 45 height 26
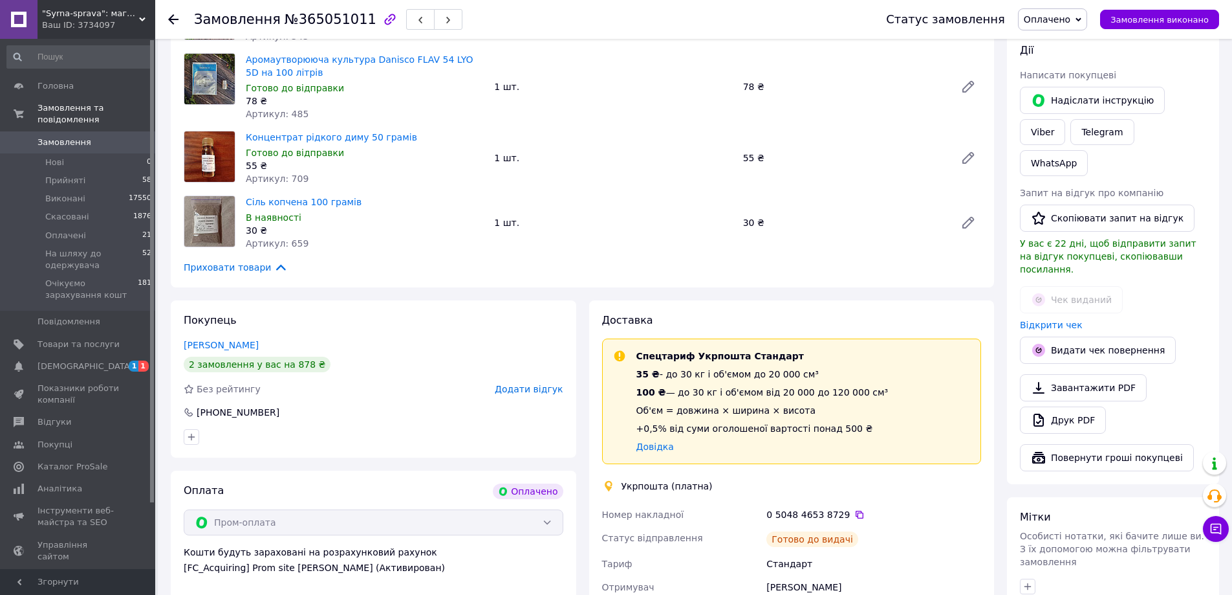
scroll to position [259, 0]
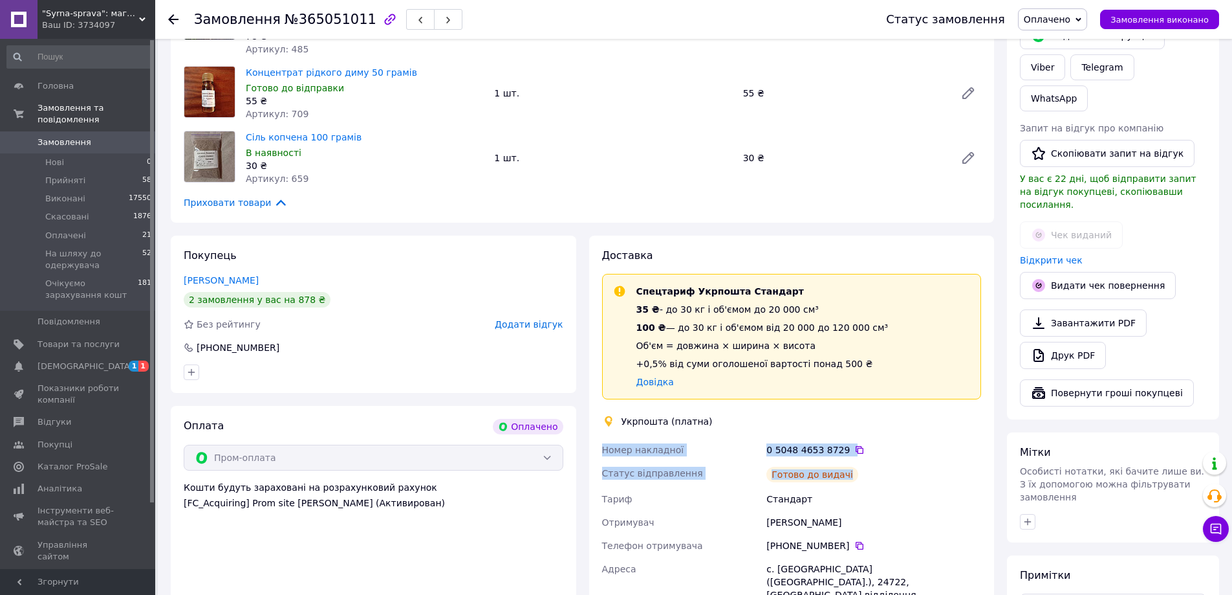
drag, startPoint x: 855, startPoint y: 474, endPoint x: 599, endPoint y: 439, distance: 258.6
click at [600, 439] on div "Номер накладної 0 5048 4653 8729   Статус відправлення Готово до видачі Тариф С…" at bounding box center [792, 557] width 385 height 238
copy div "Номер накладної 0 5048 4653 8729   Статус відправлення Готово до видачі"
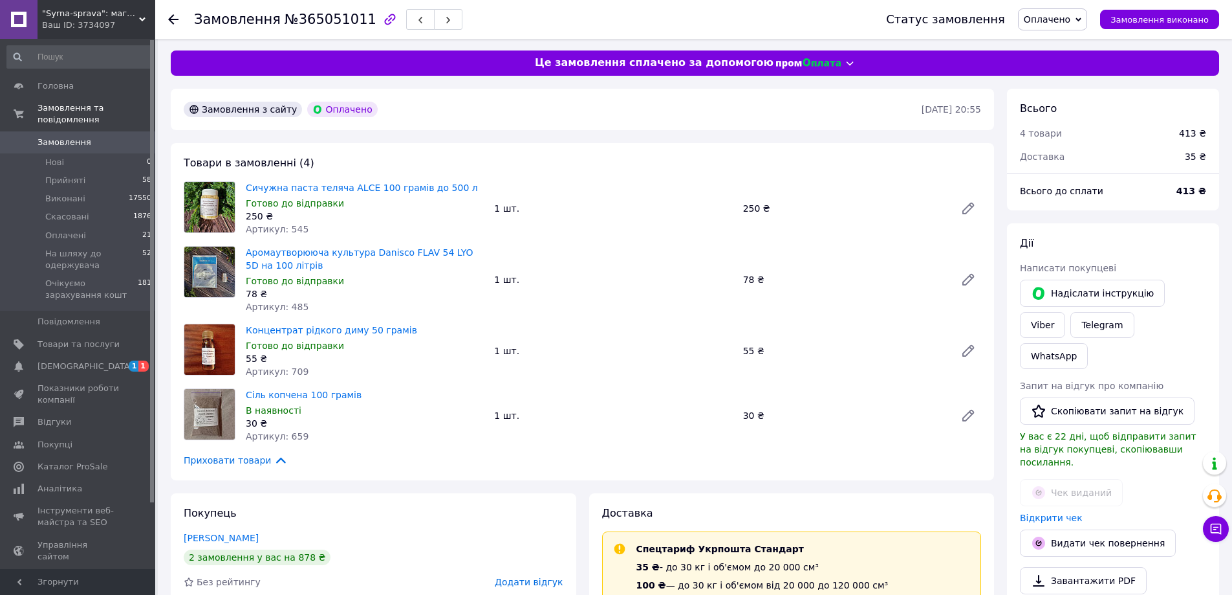
scroll to position [0, 0]
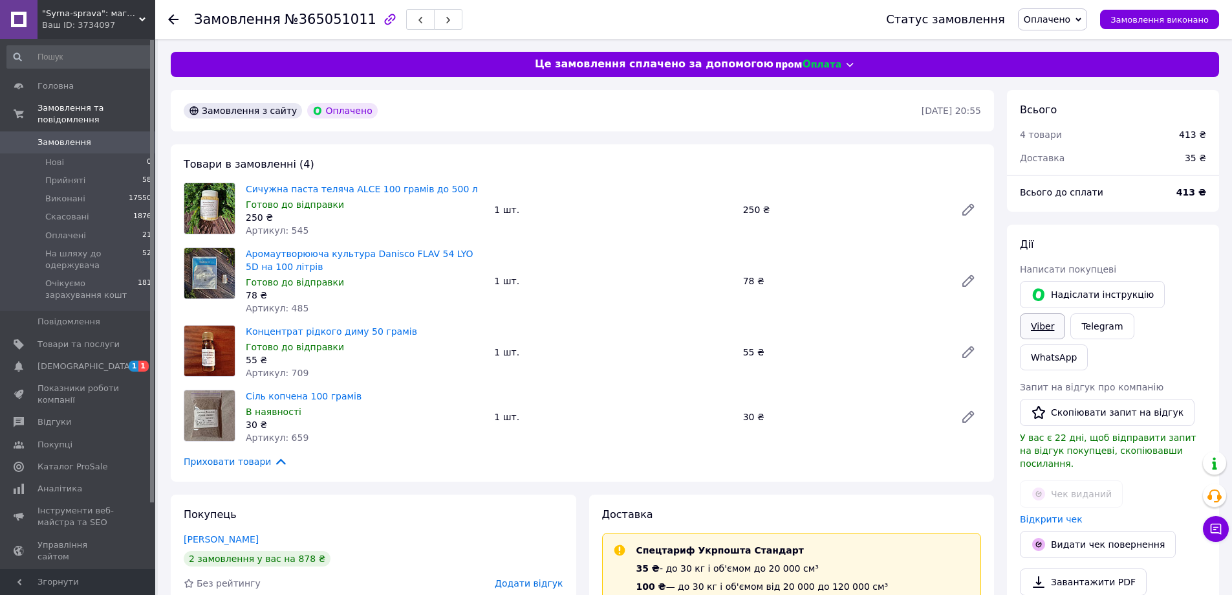
click at [1065, 313] on link "Viber" at bounding box center [1042, 326] width 45 height 26
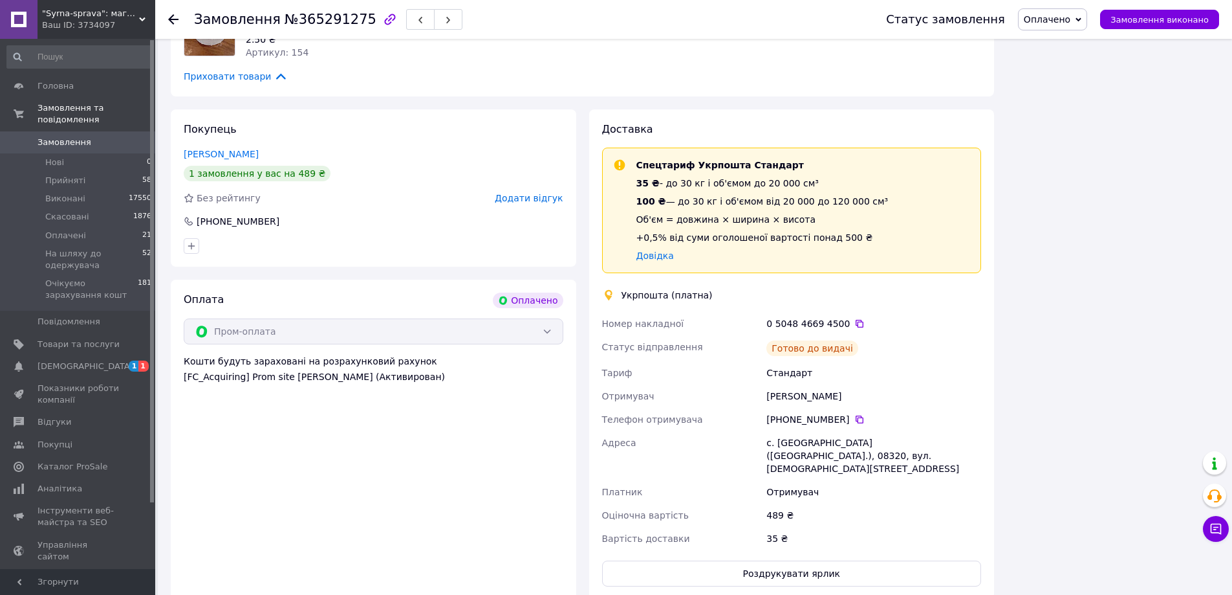
scroll to position [1553, 0]
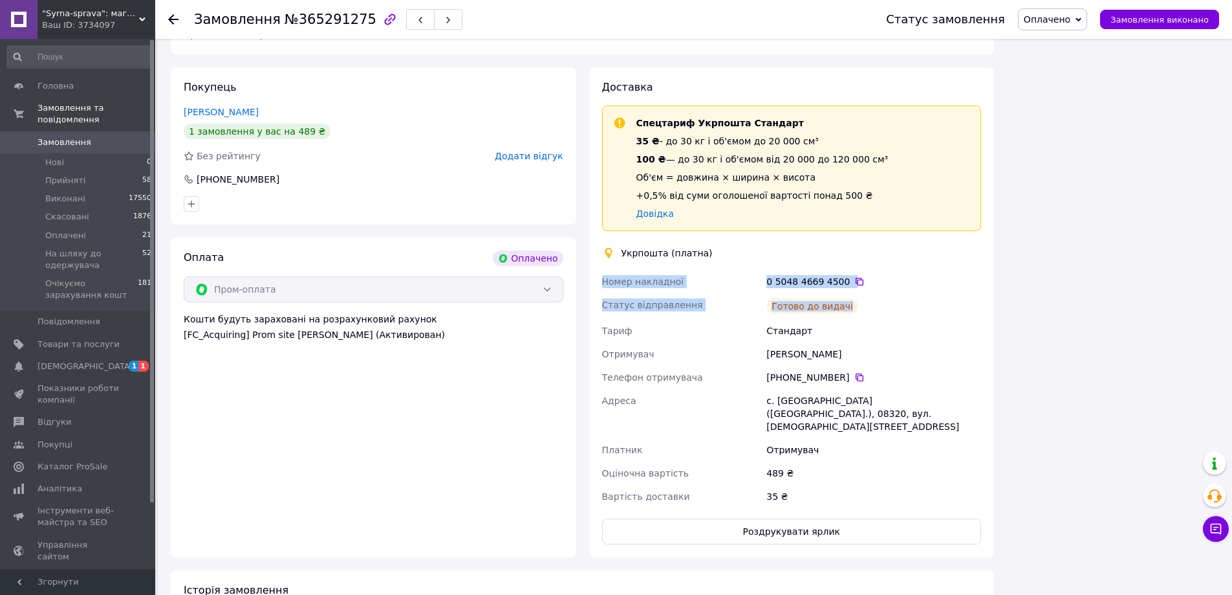
drag, startPoint x: 869, startPoint y: 224, endPoint x: 595, endPoint y: 210, distance: 275.3
click at [595, 210] on div "Доставка Спецтариф Укрпошта Стандарт 35 ₴ - до 30 кг і об'ємом до 20 000 см³ 10…" at bounding box center [792, 312] width 406 height 490
copy div "Номер накладної 0 5048 4669 4500   Статус відправлення Готово до видачі"
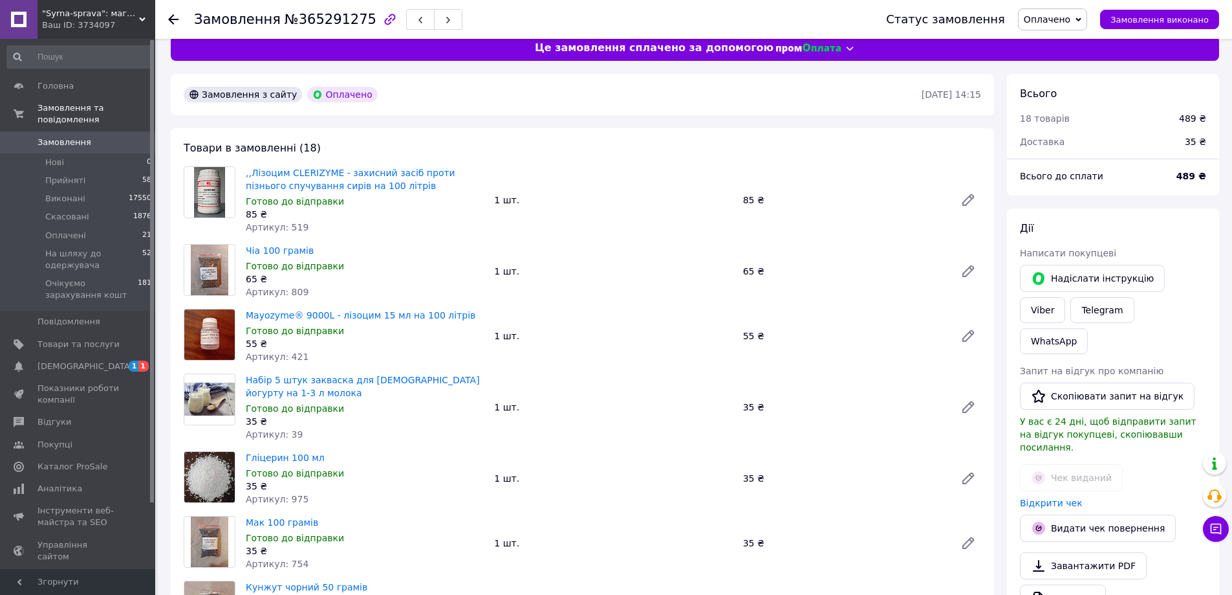
scroll to position [0, 0]
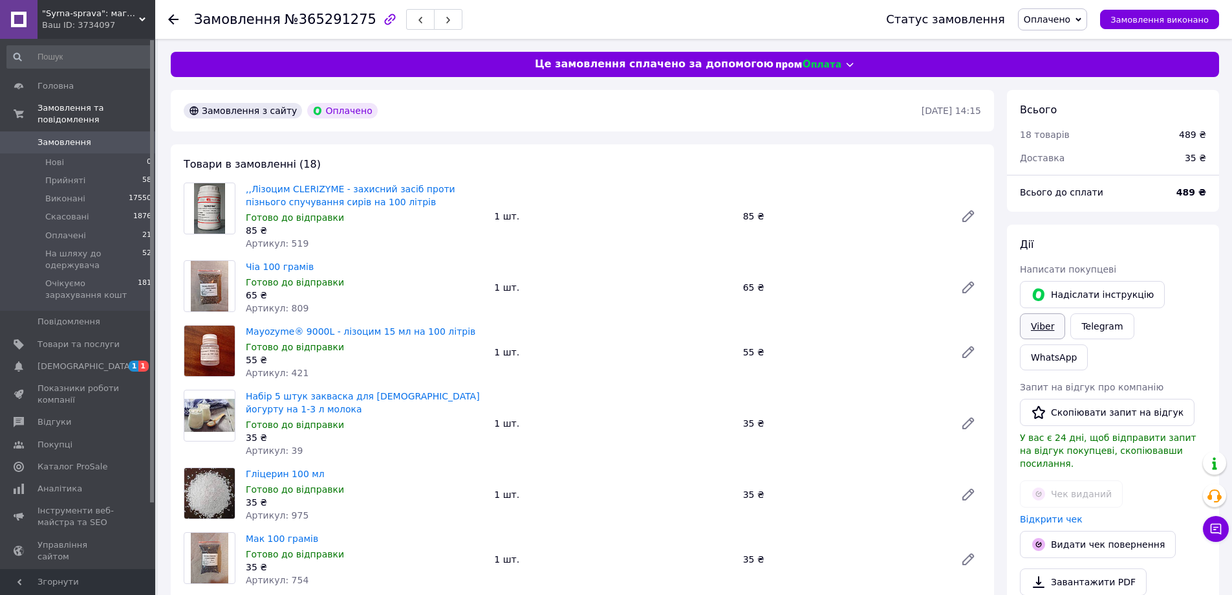
click at [1065, 313] on link "Viber" at bounding box center [1042, 326] width 45 height 26
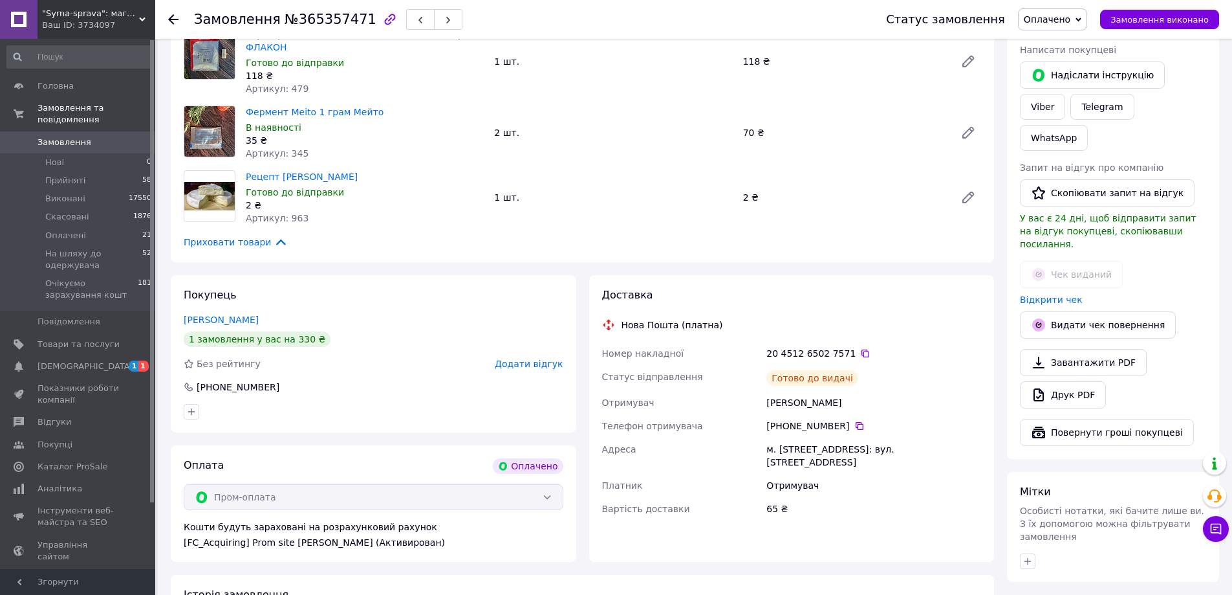
scroll to position [259, 0]
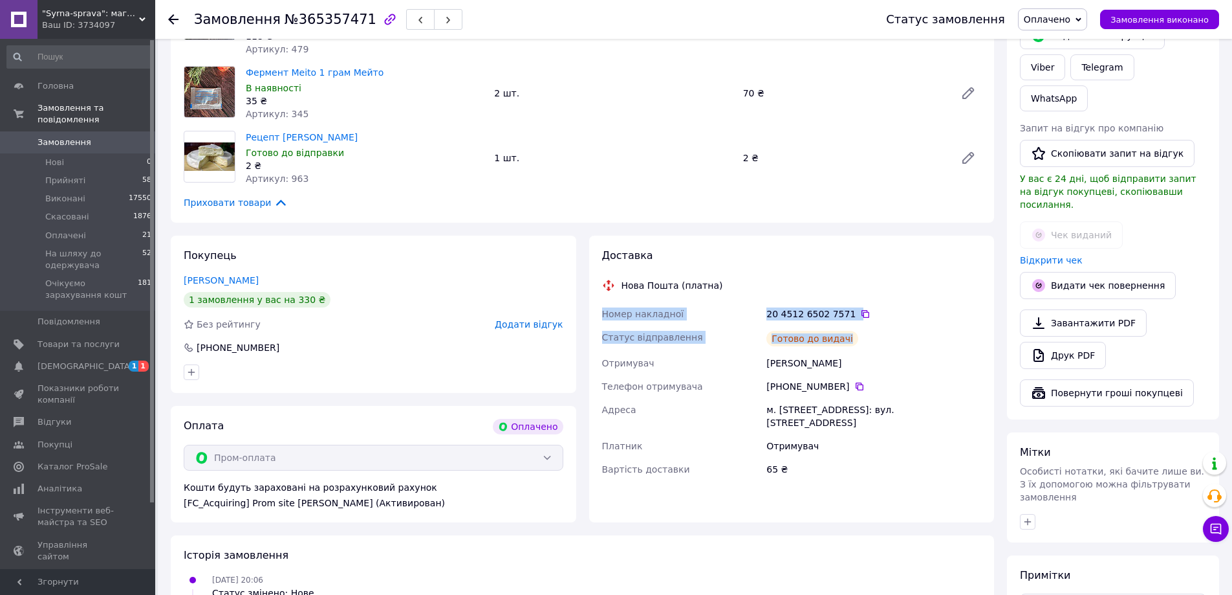
drag, startPoint x: 860, startPoint y: 327, endPoint x: 596, endPoint y: 298, distance: 265.5
click at [596, 298] on div "Доставка Нова Пошта (платна) Номер накладної 20 4512 6502 7571   Статус відправ…" at bounding box center [792, 378] width 406 height 287
copy div "Номер накладної 20 4512 6502 7571   Статус відправлення Готово до видачі"
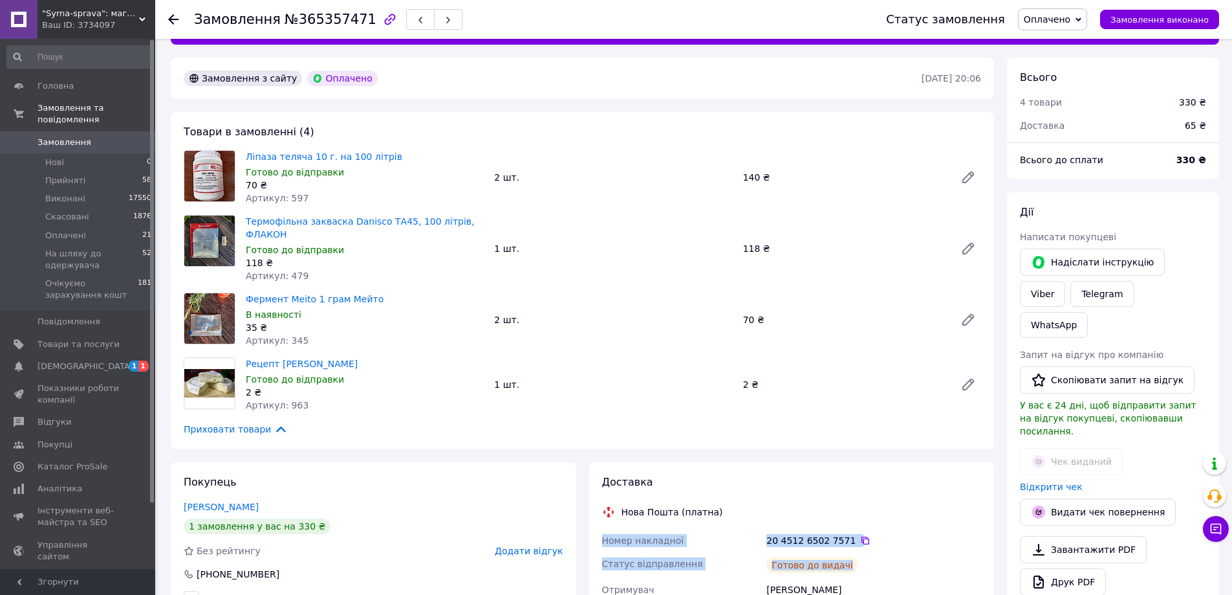
scroll to position [0, 0]
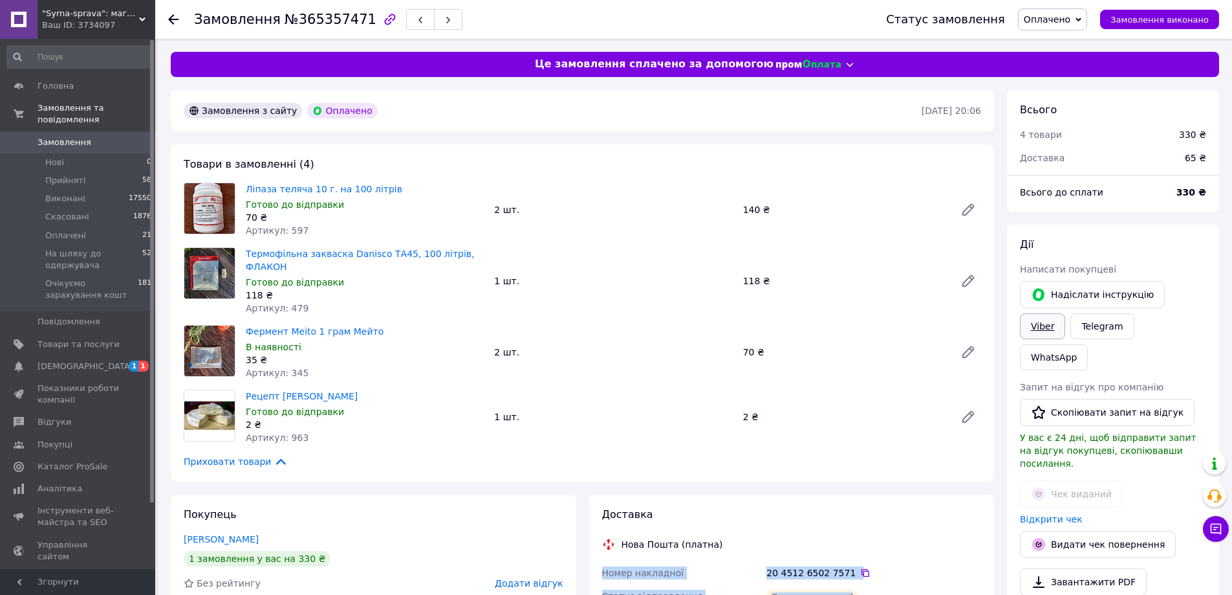
click at [1065, 313] on link "Viber" at bounding box center [1042, 326] width 45 height 26
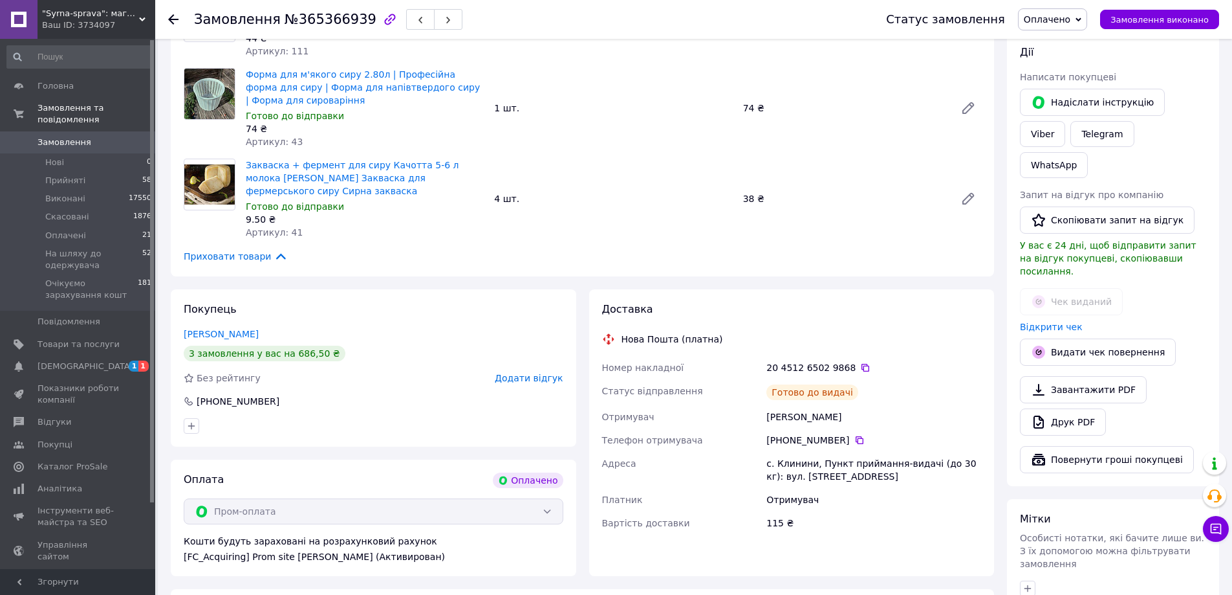
scroll to position [259, 0]
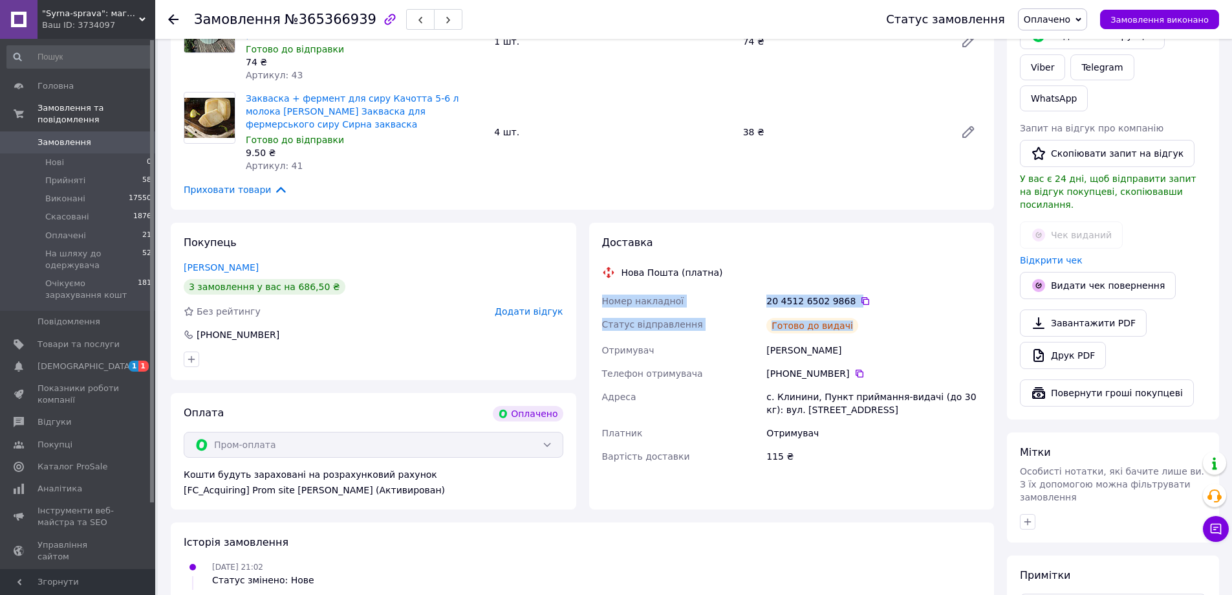
drag, startPoint x: 880, startPoint y: 304, endPoint x: 597, endPoint y: 288, distance: 283.8
click at [597, 289] on div "Доставка Нова Пошта (платна) Номер накладної 20 4512 6502 9868   Статус відправ…" at bounding box center [792, 366] width 406 height 287
copy div "Номер накладної 20 4512 6502 9868   Статус відправлення Готово до видачі"
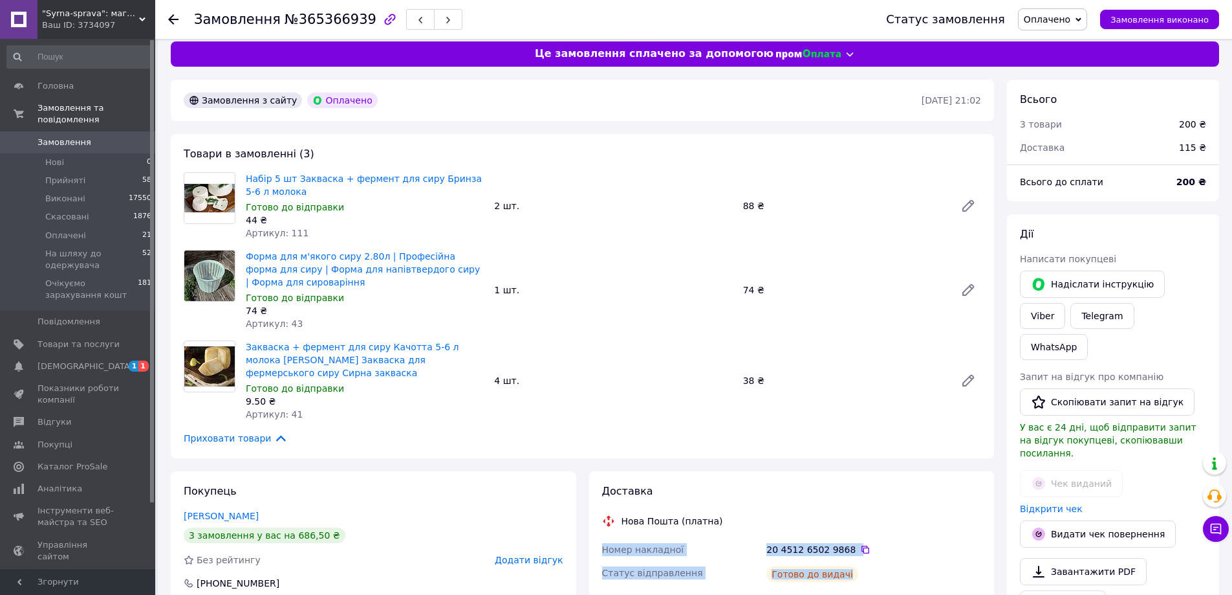
scroll to position [0, 0]
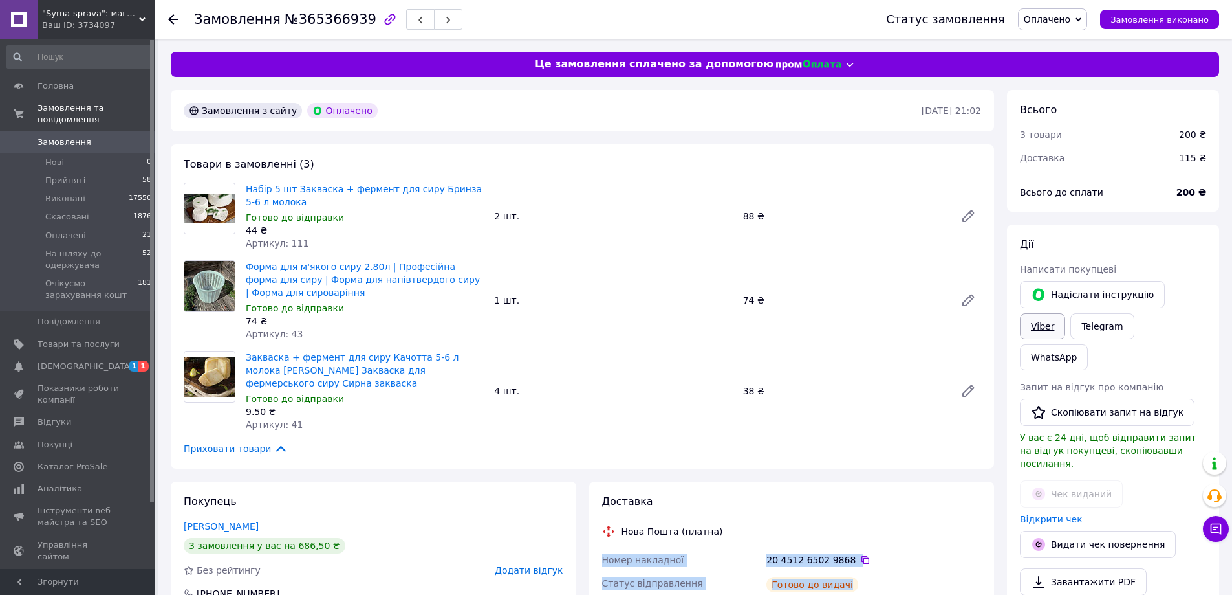
click at [1065, 313] on link "Viber" at bounding box center [1042, 326] width 45 height 26
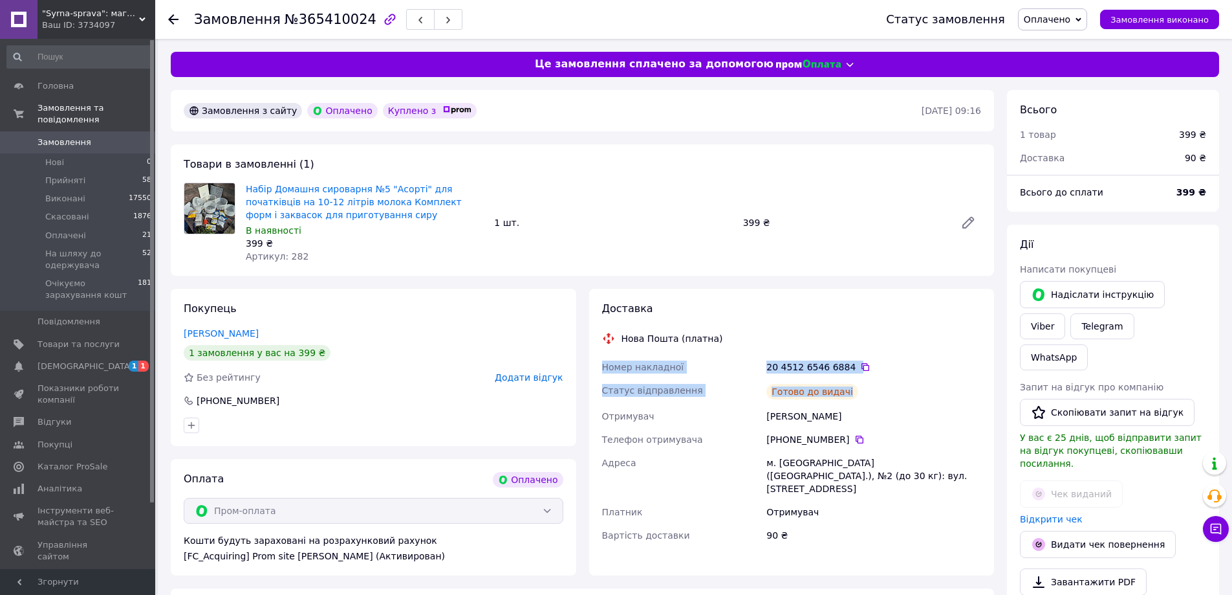
drag, startPoint x: 866, startPoint y: 384, endPoint x: 587, endPoint y: 364, distance: 278.9
click at [587, 364] on div "Доставка Нова Пошта (платна) Номер накладної 20 4512 6546 6884   Статус відправ…" at bounding box center [792, 432] width 419 height 287
copy div "Номер накладної 20 4512 6546 6884   Статус відправлення Готово до видачі"
click at [1065, 313] on link "Viber" at bounding box center [1042, 326] width 45 height 26
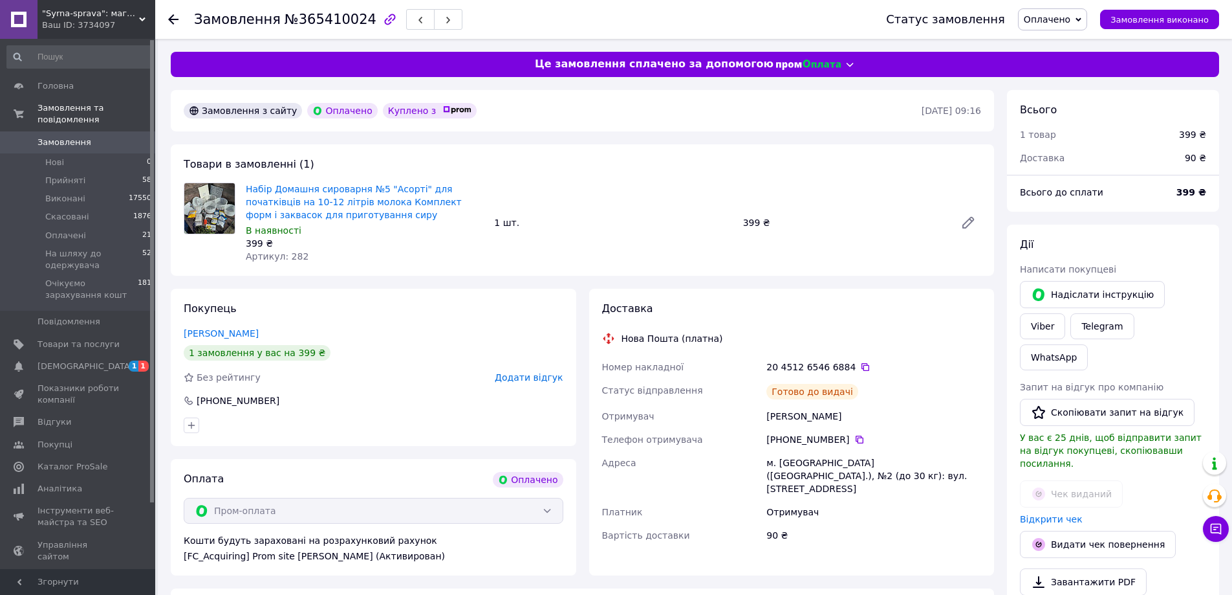
click at [1001, 523] on div "Всього 1 товар 399 ₴ Доставка 90 ₴ Всього до сплати 399 ₴ Дії Написати покупцев…" at bounding box center [1113, 538] width 225 height 896
click at [52, 230] on span "Оплачені" at bounding box center [65, 236] width 41 height 12
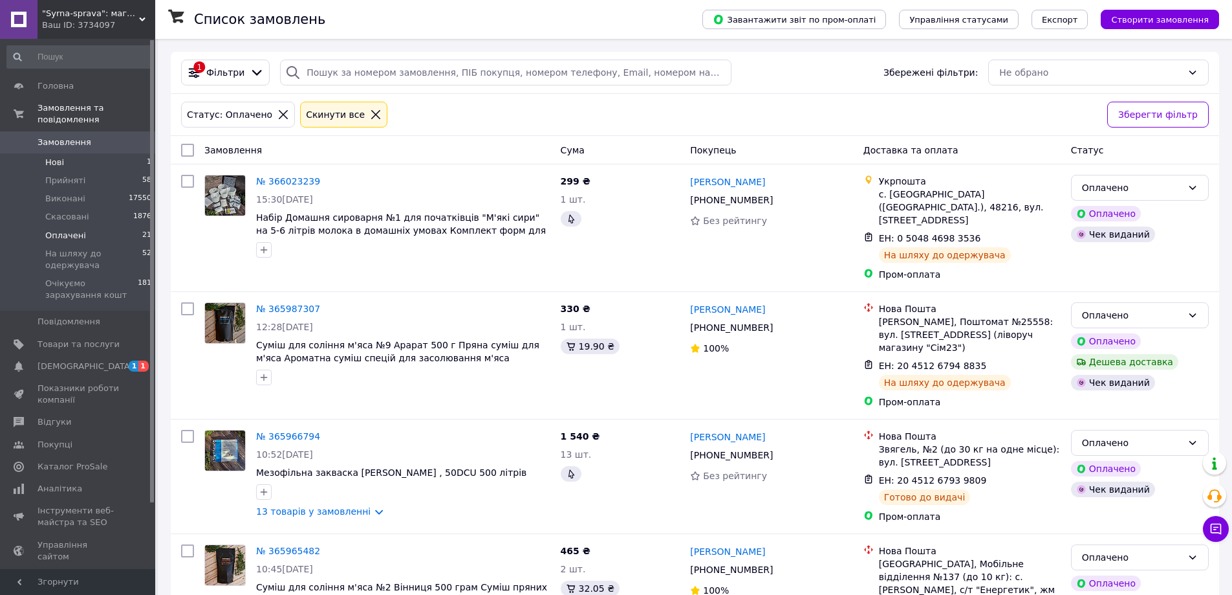
click at [58, 157] on span "Нові" at bounding box center [54, 163] width 19 height 12
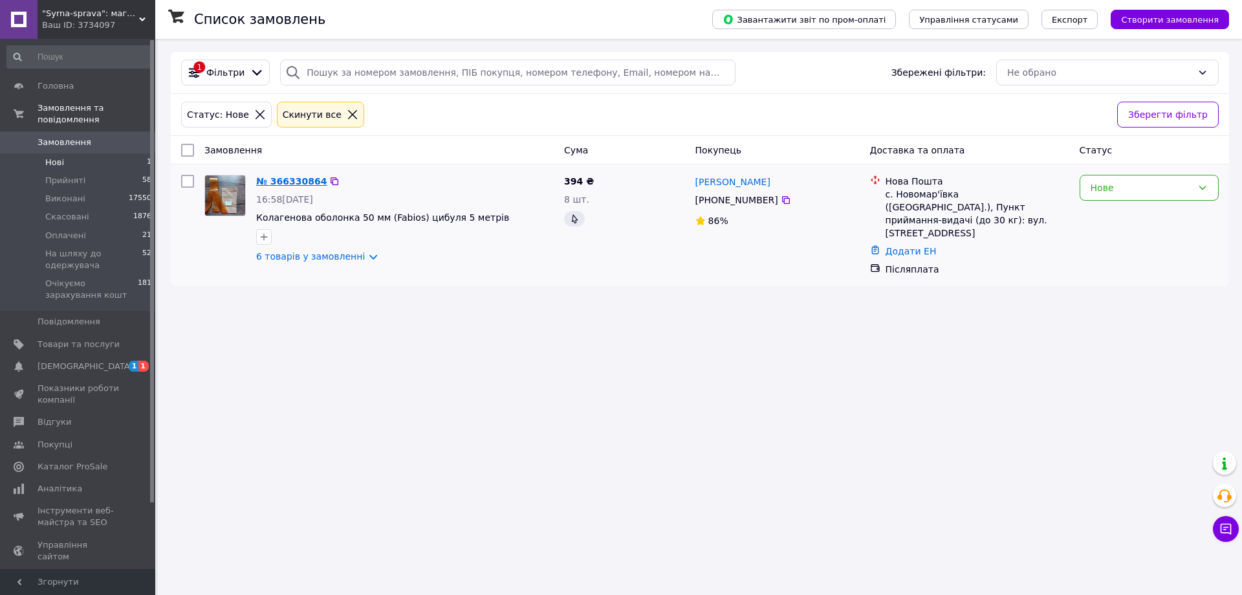
click at [298, 176] on link "№ 366330864" at bounding box center [291, 181] width 71 height 10
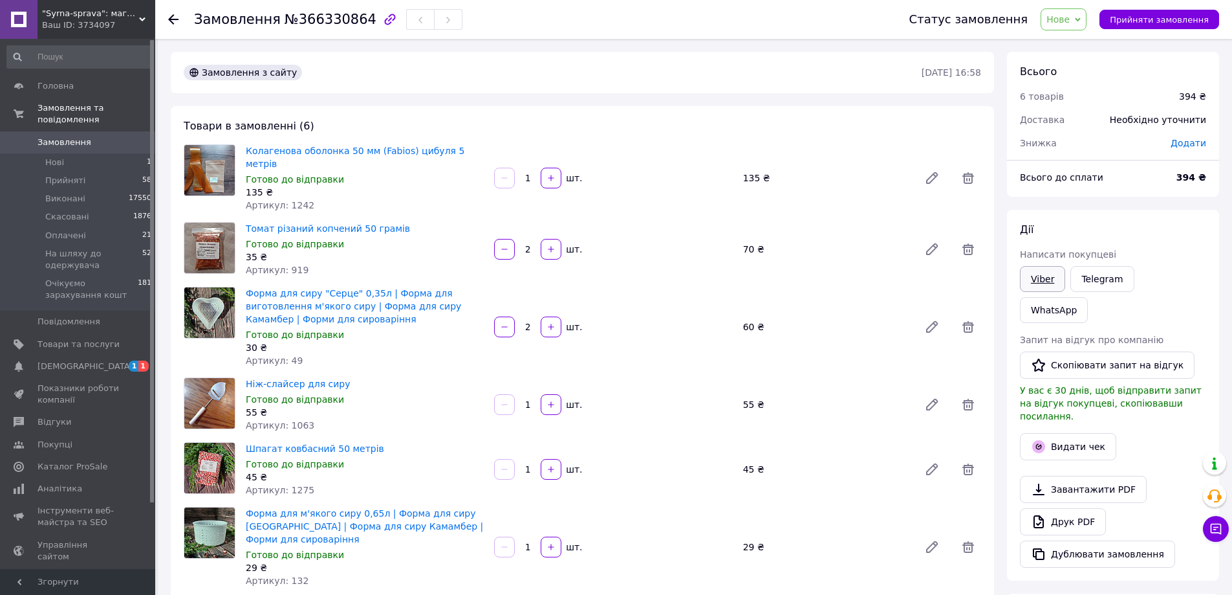
click at [1043, 279] on link "Viber" at bounding box center [1042, 279] width 45 height 26
click at [1182, 301] on div "Дії Написати покупцеві Viber Telegram WhatsApp Запит на відгук про компанію   С…" at bounding box center [1113, 395] width 186 height 345
click at [1051, 271] on link "Viber" at bounding box center [1042, 279] width 45 height 26
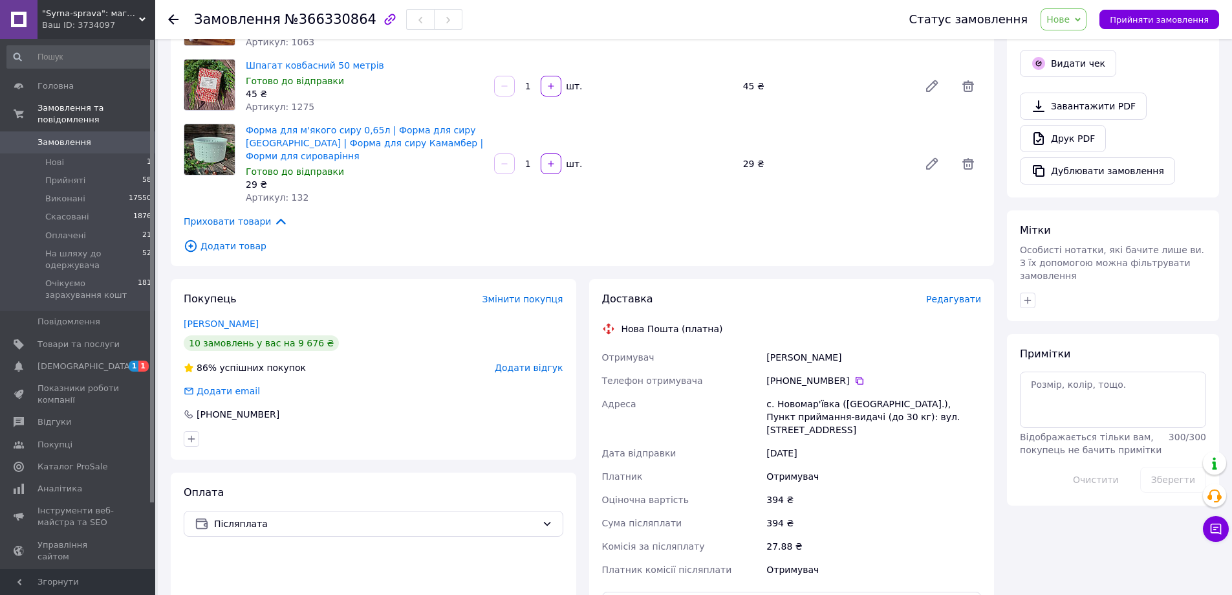
scroll to position [388, 0]
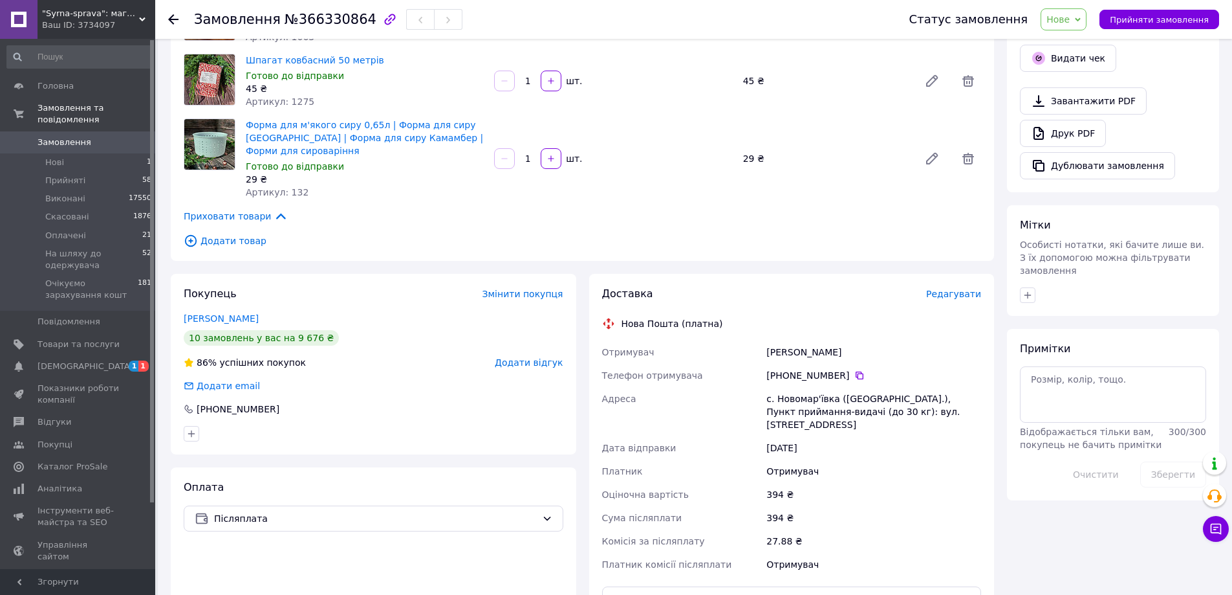
click at [1221, 285] on div "Всього 6 товарів 394 ₴ Доставка Необхідно уточнити Знижка Додати Всього до спла…" at bounding box center [1113, 234] width 225 height 1140
click at [1152, 17] on span "Прийняти замовлення" at bounding box center [1159, 20] width 99 height 10
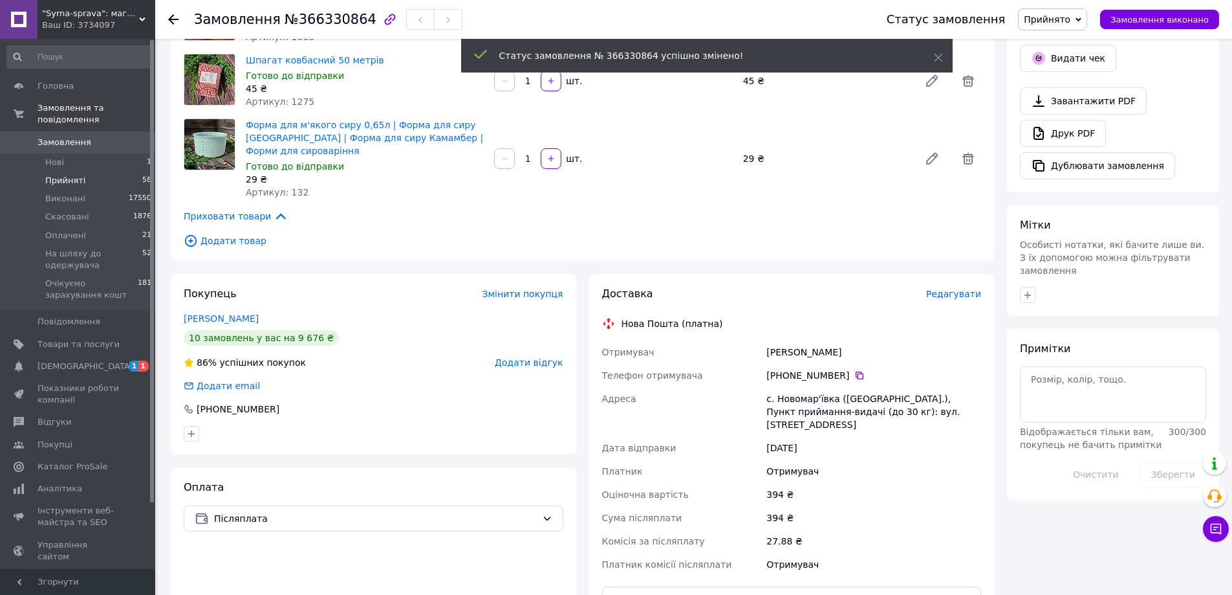
click at [78, 175] on span "Прийняті" at bounding box center [65, 181] width 40 height 12
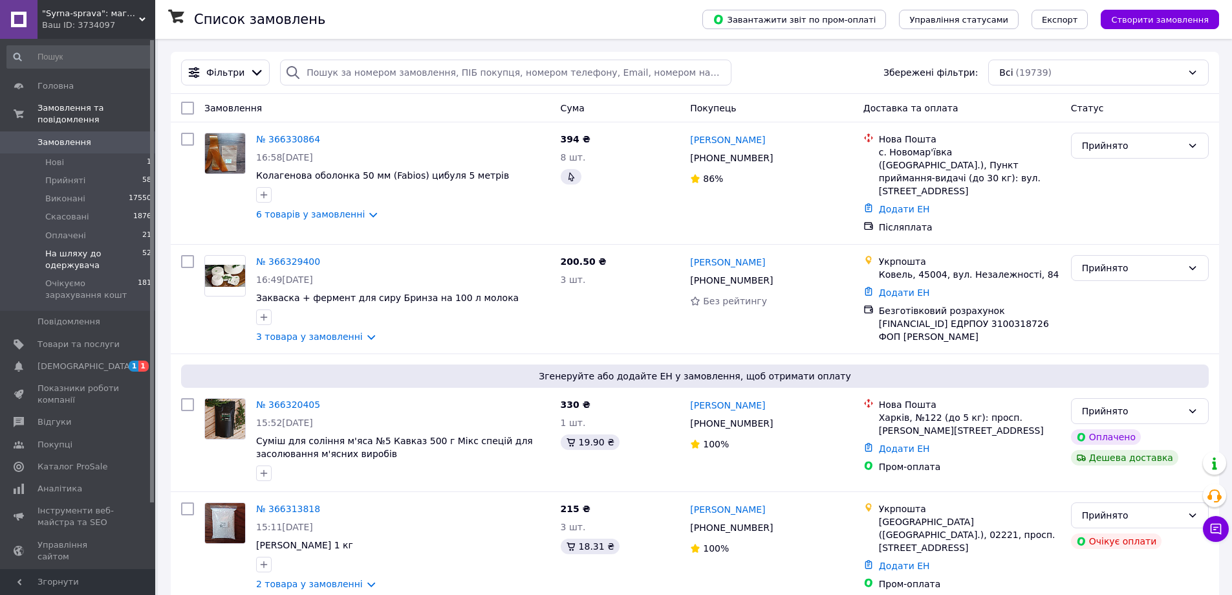
click at [77, 248] on span "На шляху до одержувача" at bounding box center [93, 259] width 97 height 23
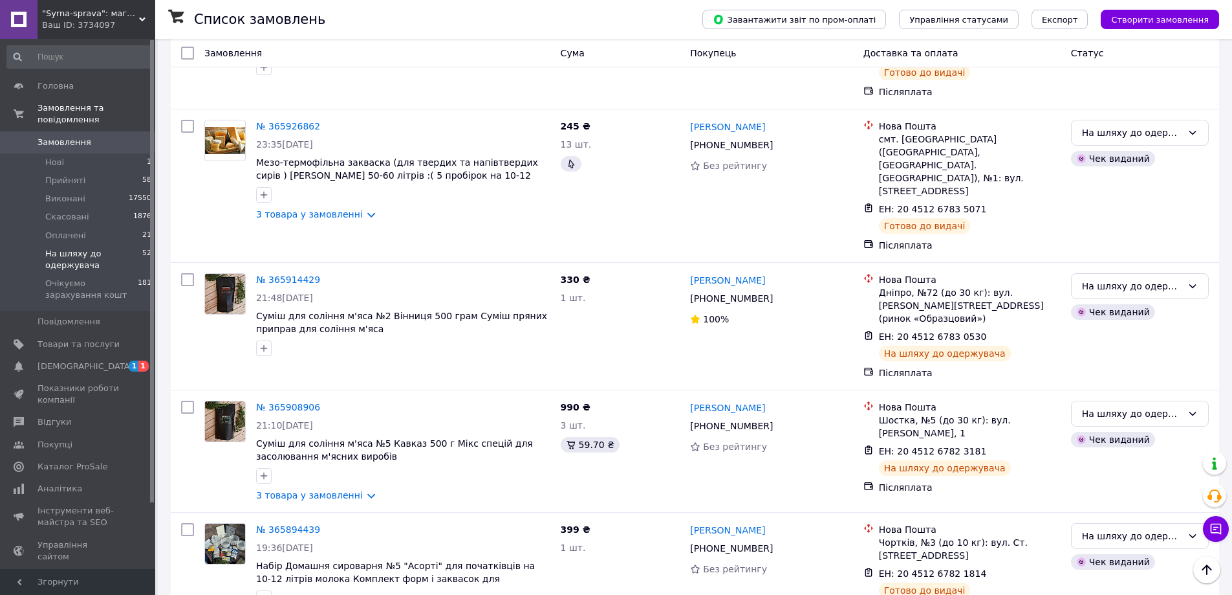
scroll to position [2106, 0]
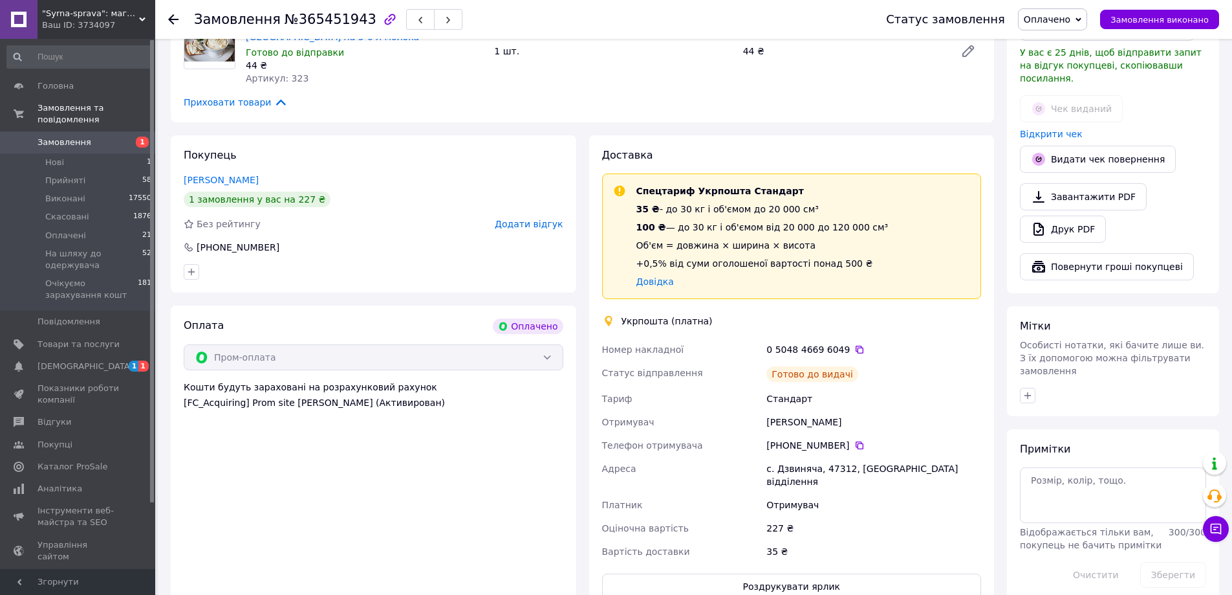
scroll to position [388, 0]
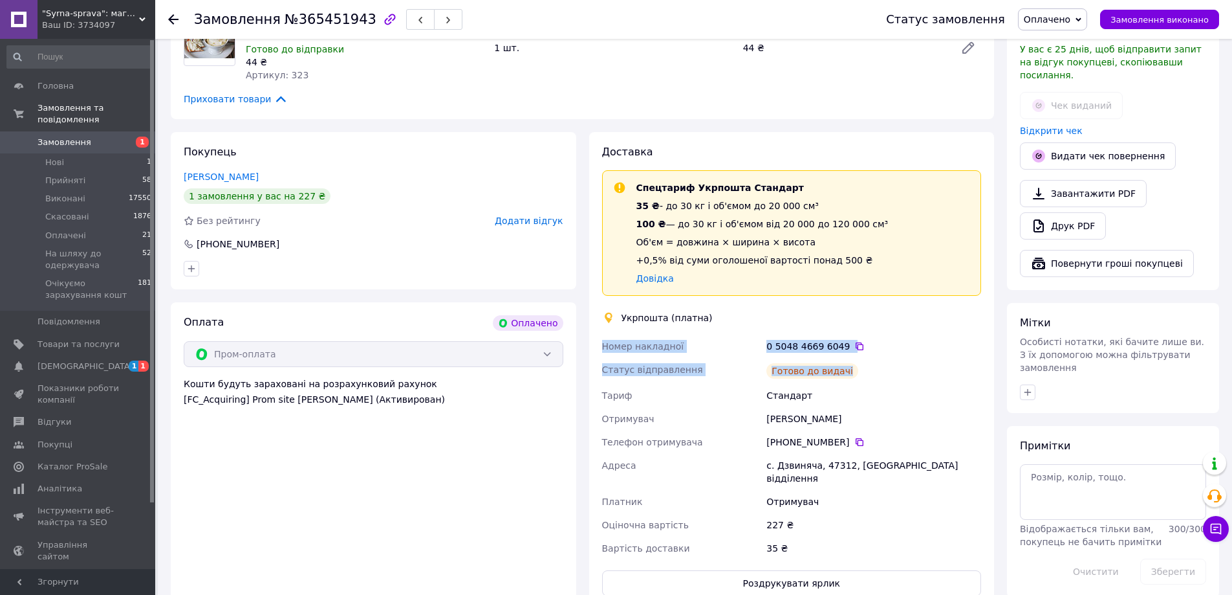
drag, startPoint x: 877, startPoint y: 359, endPoint x: 596, endPoint y: 331, distance: 281.5
click at [596, 331] on div "Доставка Спецтариф Укрпошта Стандарт 35 ₴ - до 30 кг і об'ємом до 20 000 см³ 10…" at bounding box center [792, 370] width 406 height 477
copy div "Номер накладної 0 5048 4669 6049   Статус відправлення Готово до видачі"
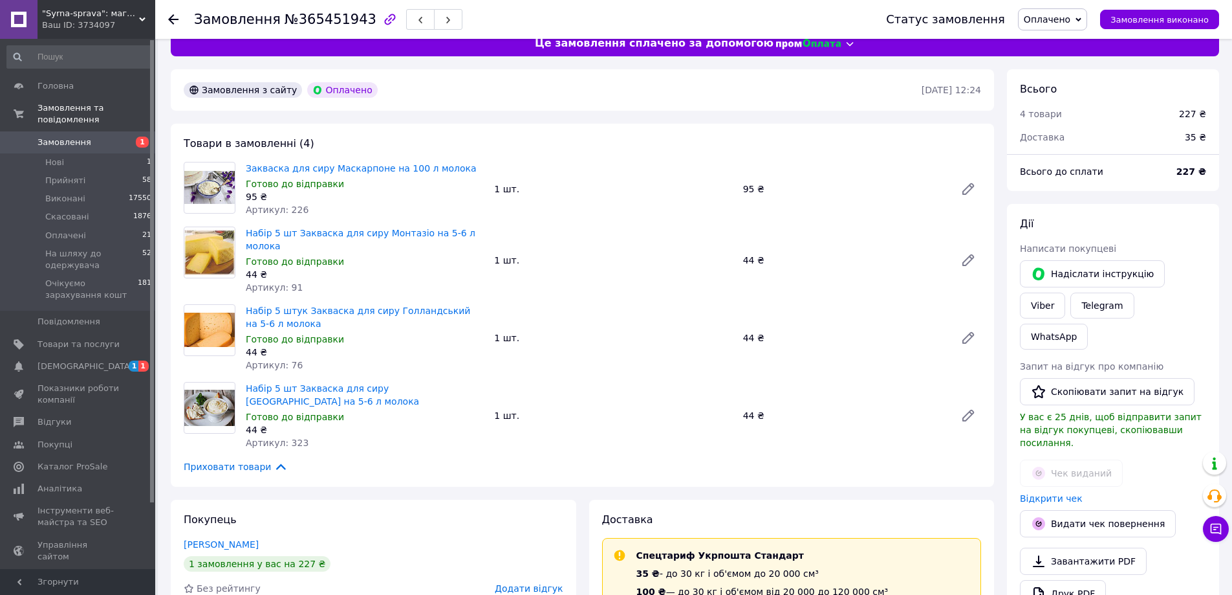
scroll to position [0, 0]
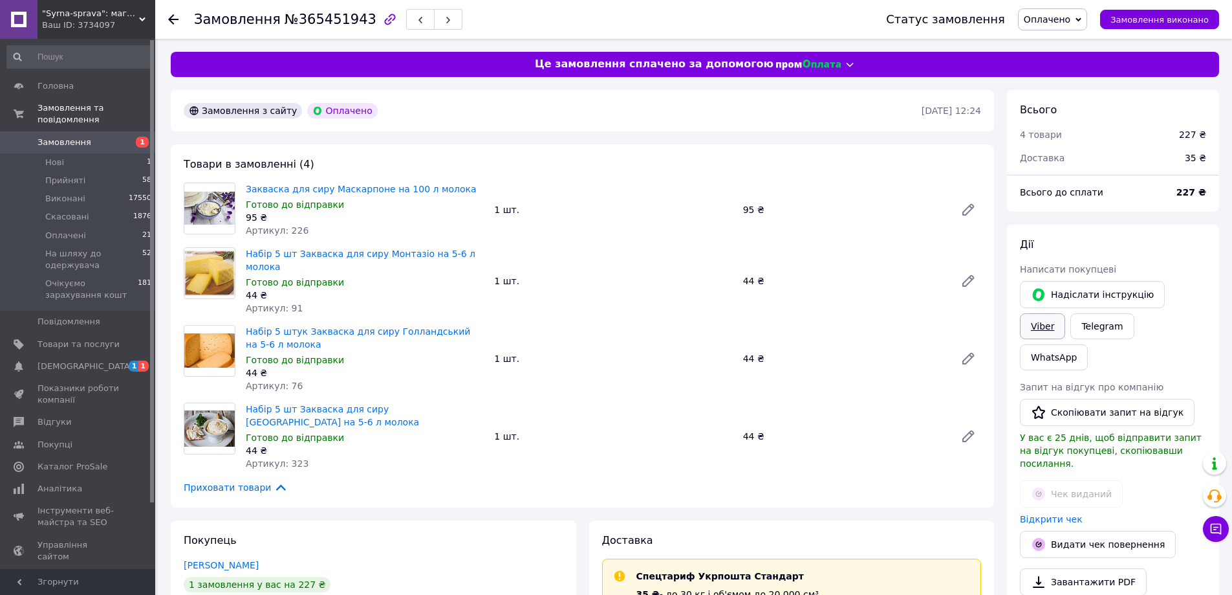
click at [1065, 313] on link "Viber" at bounding box center [1042, 326] width 45 height 26
drag, startPoint x: 160, startPoint y: 290, endPoint x: 181, endPoint y: 283, distance: 21.9
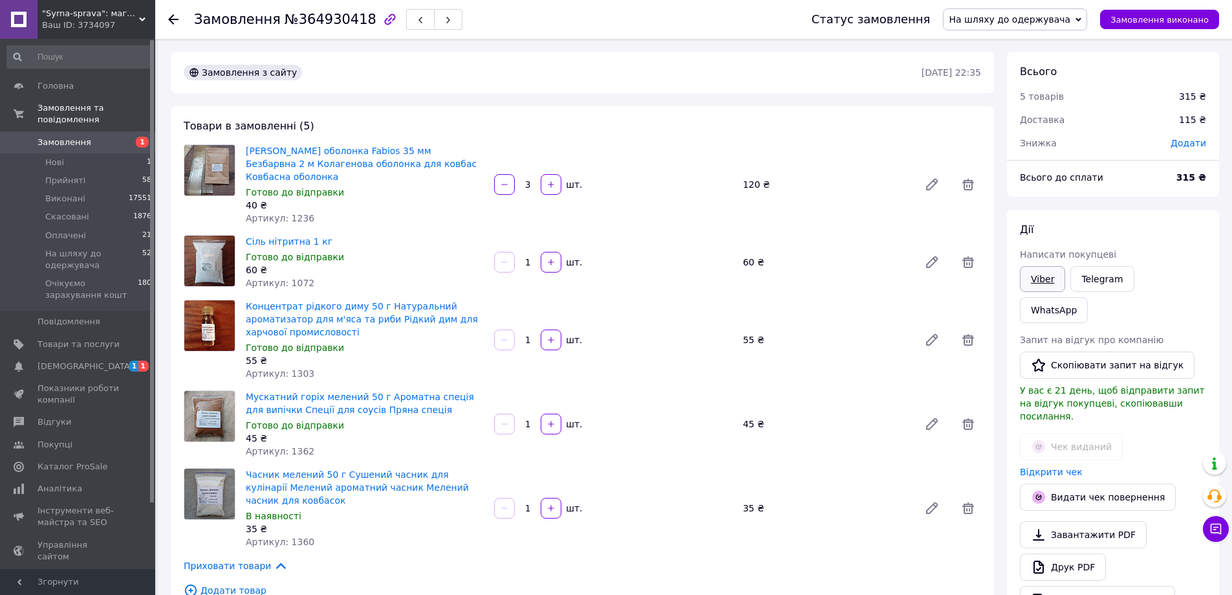
click at [1045, 276] on link "Viber" at bounding box center [1042, 279] width 45 height 26
click at [1003, 542] on div "Всього 5 товарів 315 ₴ Доставка 115 ₴ Знижка Додати Всього до сплати 315 ₴ Дії …" at bounding box center [1113, 595] width 225 height 1087
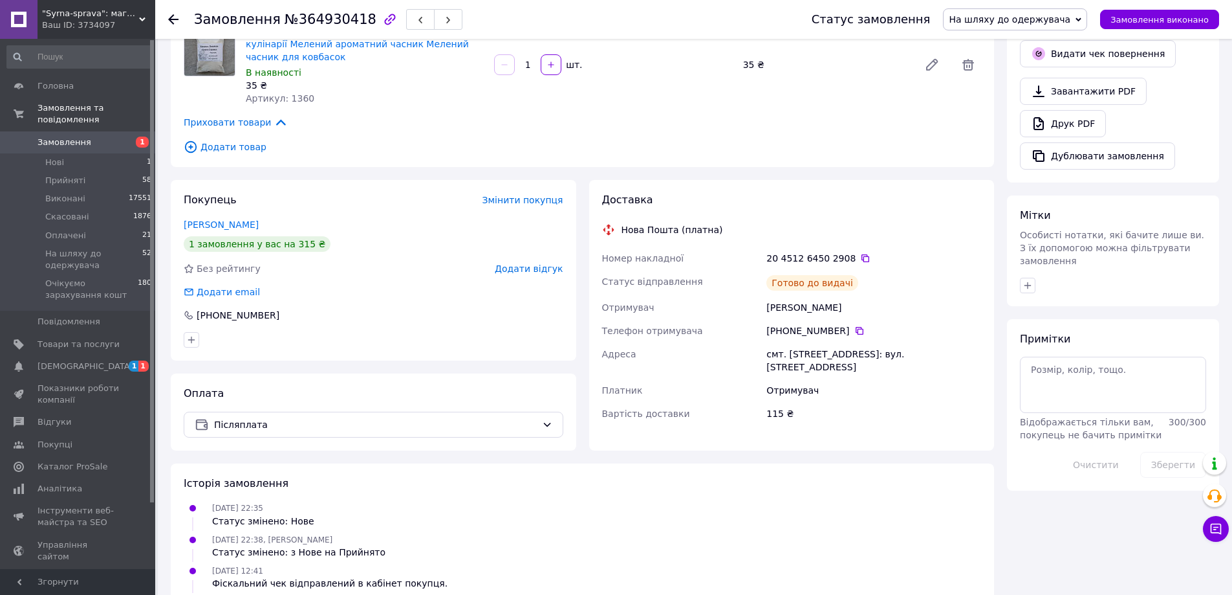
scroll to position [453, 0]
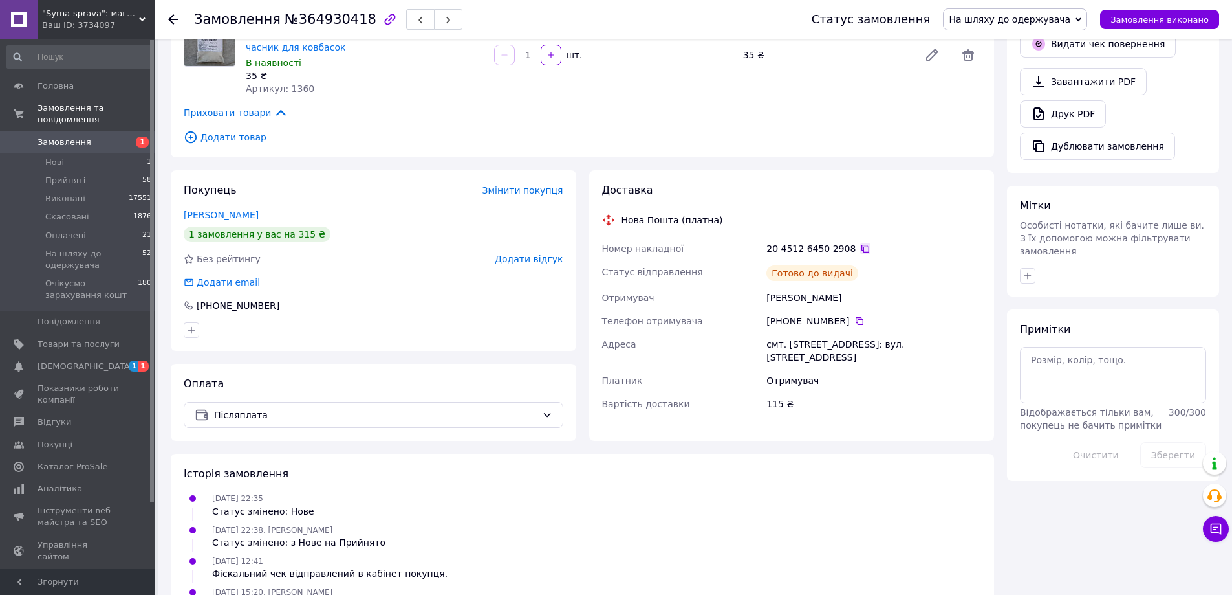
click at [860, 243] on icon at bounding box center [865, 248] width 10 height 10
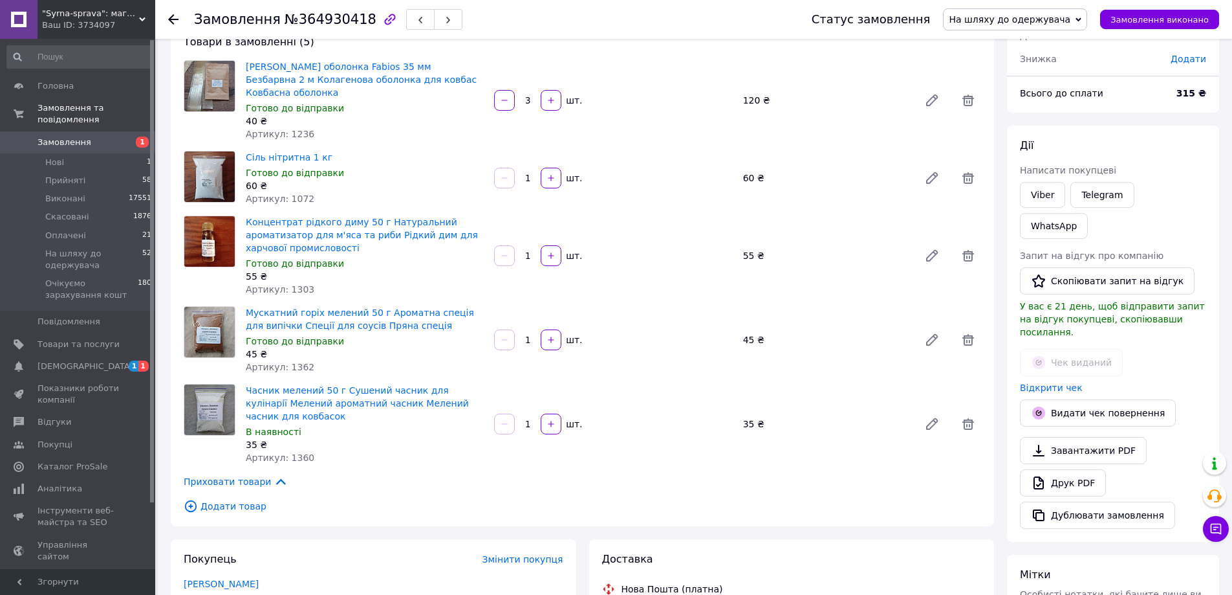
scroll to position [65, 0]
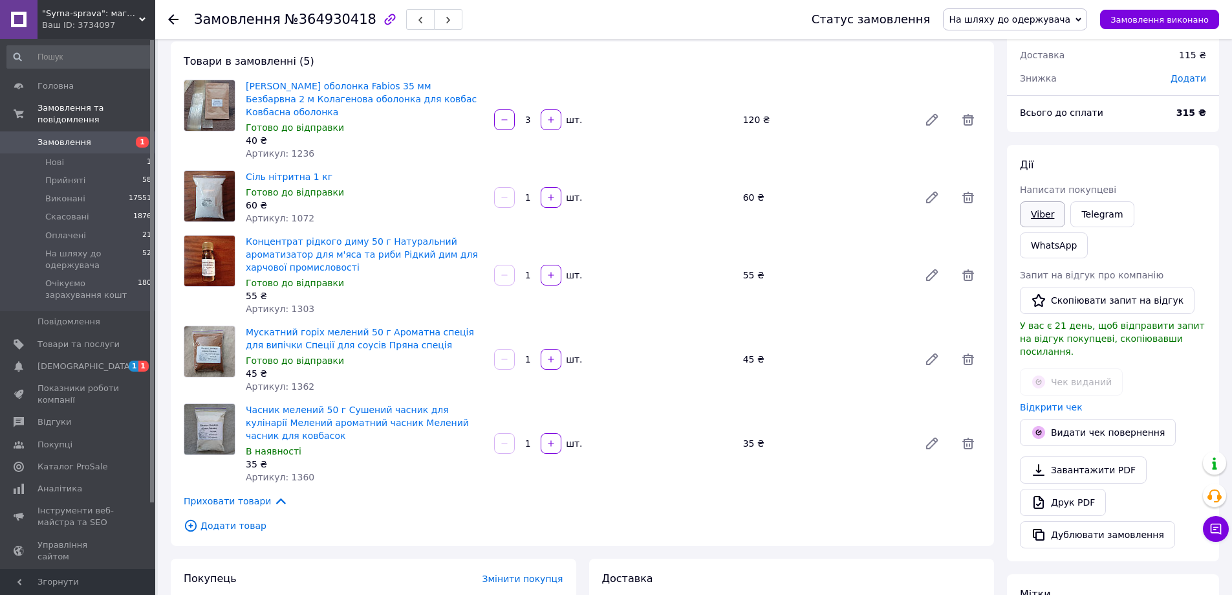
click at [1039, 212] on link "Viber" at bounding box center [1042, 214] width 45 height 26
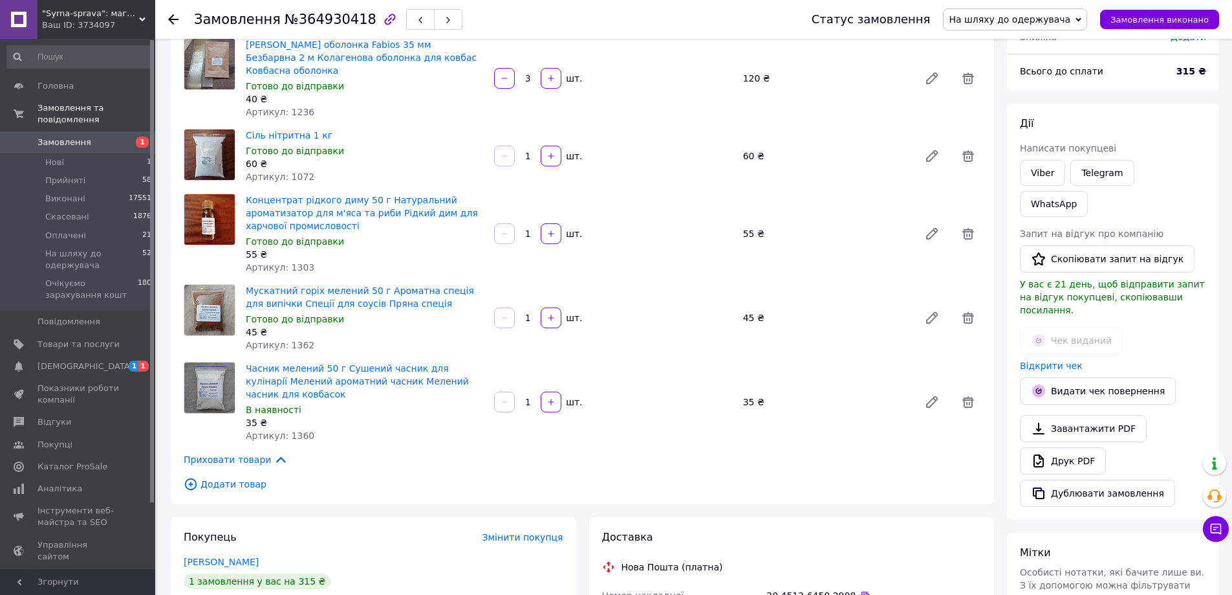
scroll to position [26, 0]
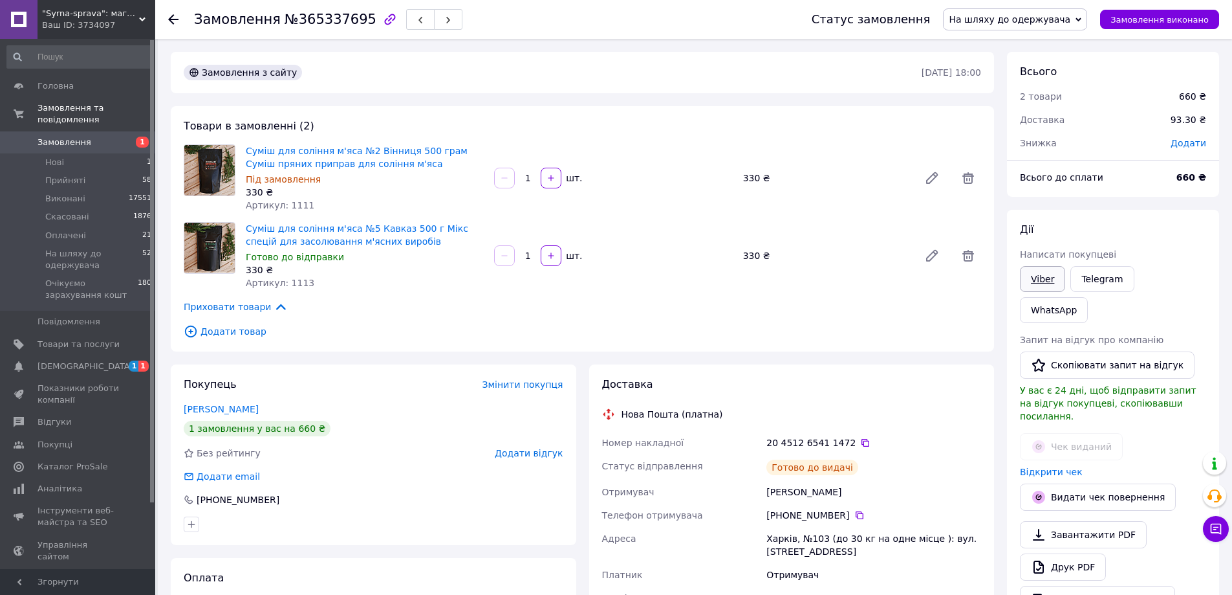
click at [1043, 272] on link "Viber" at bounding box center [1042, 279] width 45 height 26
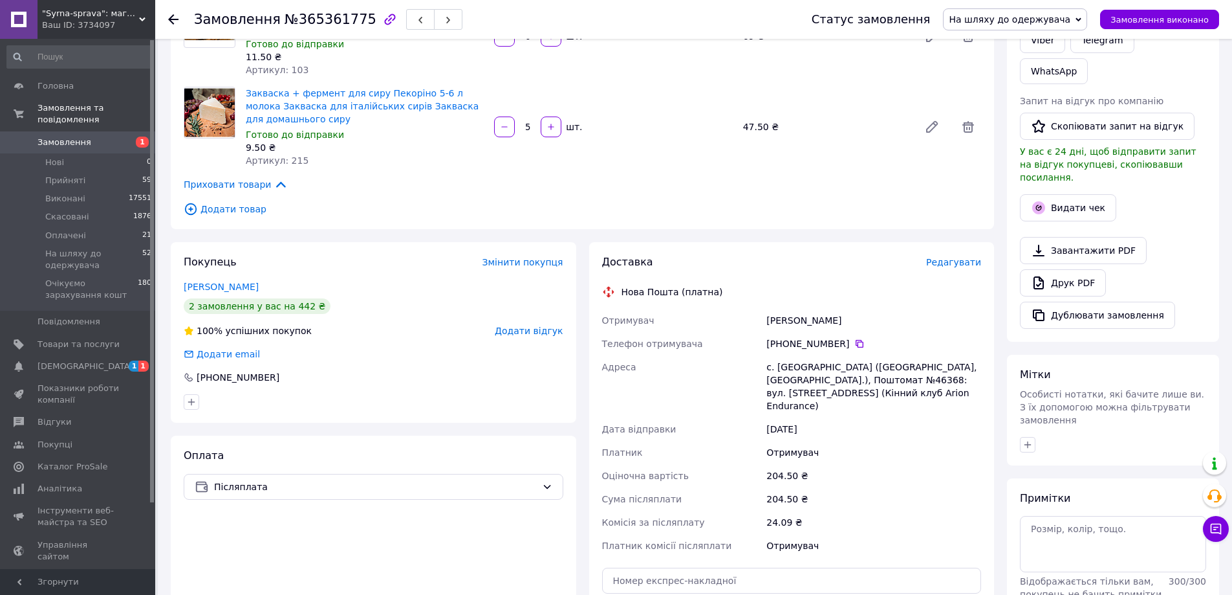
scroll to position [259, 0]
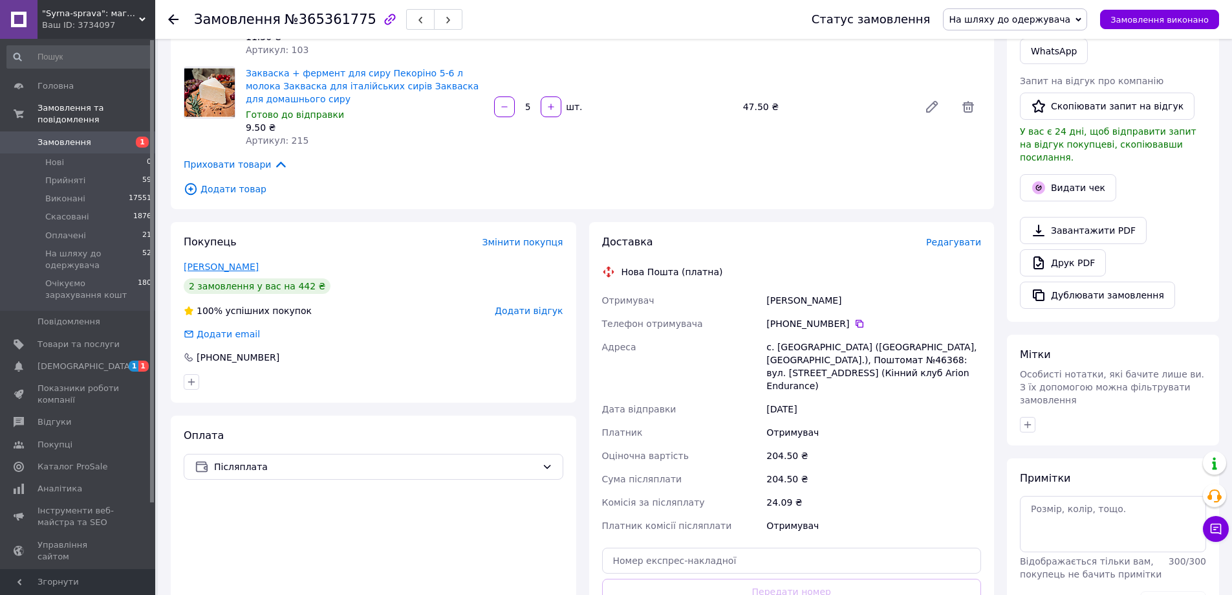
click at [237, 264] on link "[PERSON_NAME]" at bounding box center [221, 266] width 75 height 10
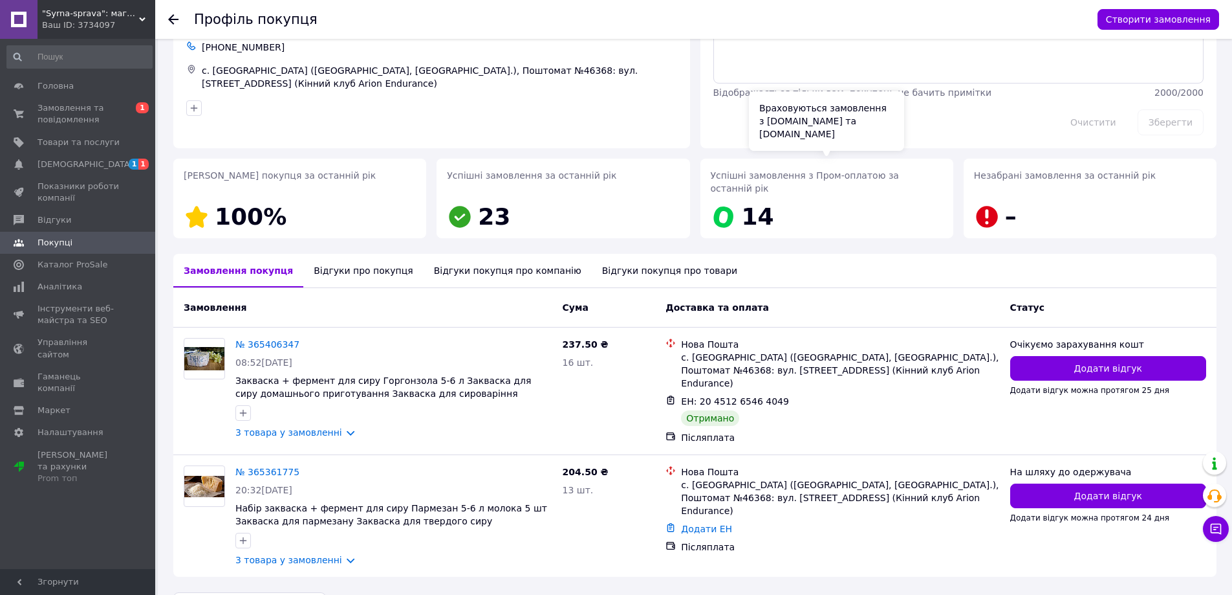
scroll to position [99, 0]
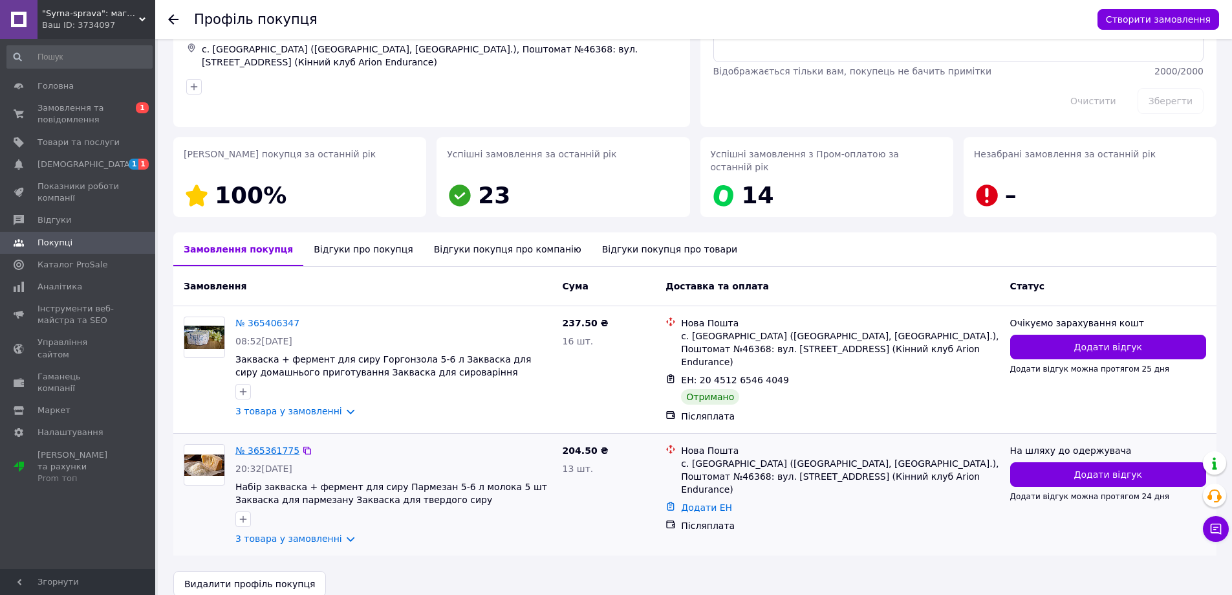
click at [279, 445] on link "№ 365361775" at bounding box center [267, 450] width 64 height 10
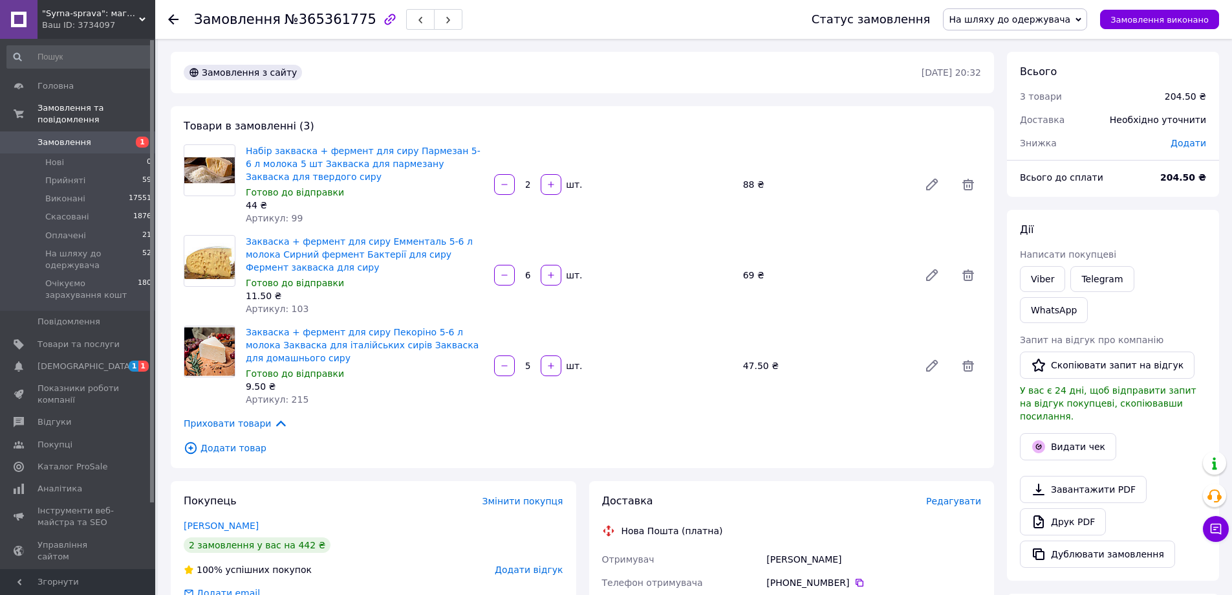
click at [1016, 19] on span "На шляху до одержувача" at bounding box center [1010, 19] width 122 height 10
click at [1037, 118] on li "Очікуємо зарахування кошт" at bounding box center [1015, 122] width 143 height 19
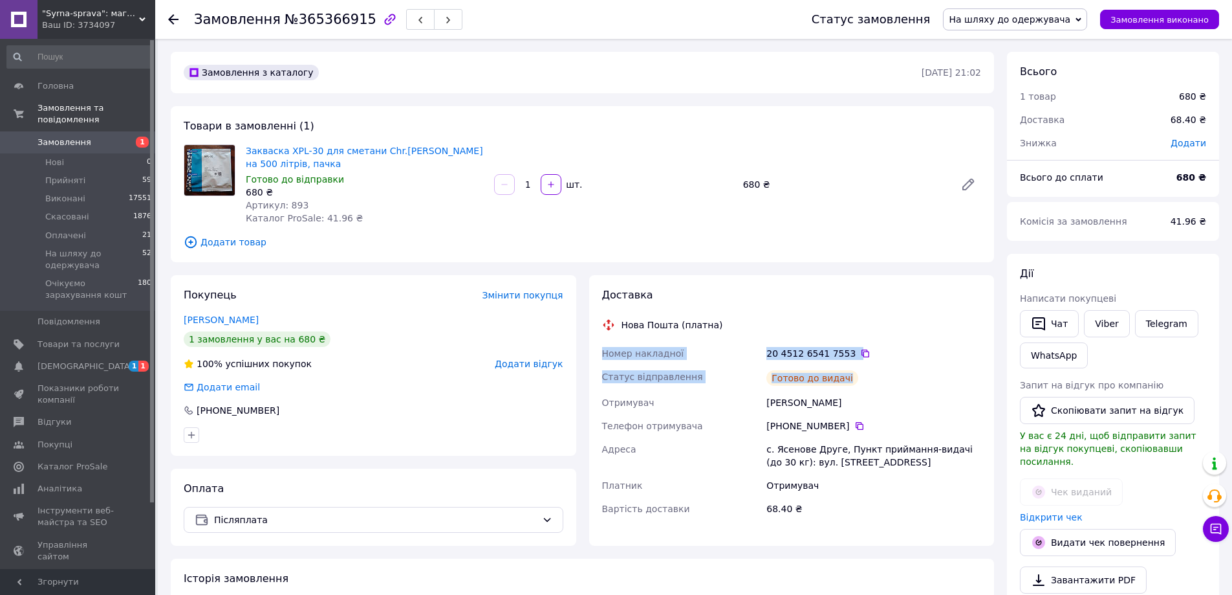
drag, startPoint x: 857, startPoint y: 374, endPoint x: 598, endPoint y: 353, distance: 260.2
click at [598, 353] on div "Доставка Нова Пошта (платна) Номер накладної 20 4512 6541 7553   Статус відправ…" at bounding box center [792, 410] width 406 height 270
copy div "Номер накладної 20 4512 6541 7553   Статус відправлення Готово до видачі"
click at [1115, 320] on link "Viber" at bounding box center [1106, 323] width 45 height 27
click at [998, 552] on div "Замовлення з каталогу 06.10.2025 • 21:02 Товари в замовленні (1) Закваска XPL-3…" at bounding box center [582, 515] width 836 height 927
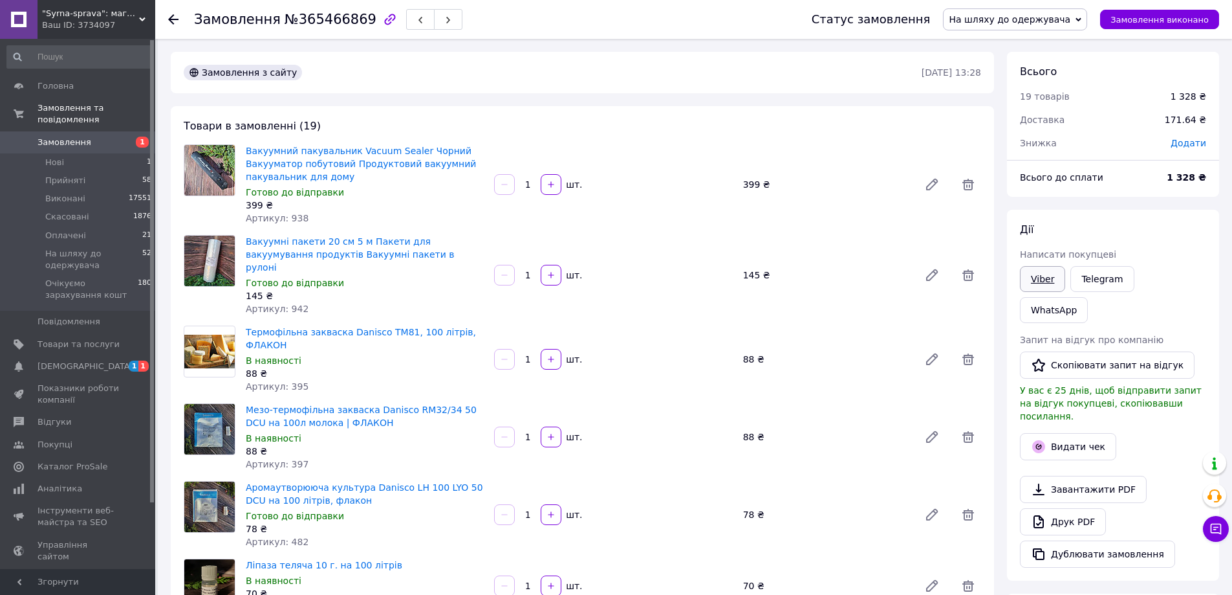
click at [1046, 274] on link "Viber" at bounding box center [1042, 279] width 45 height 26
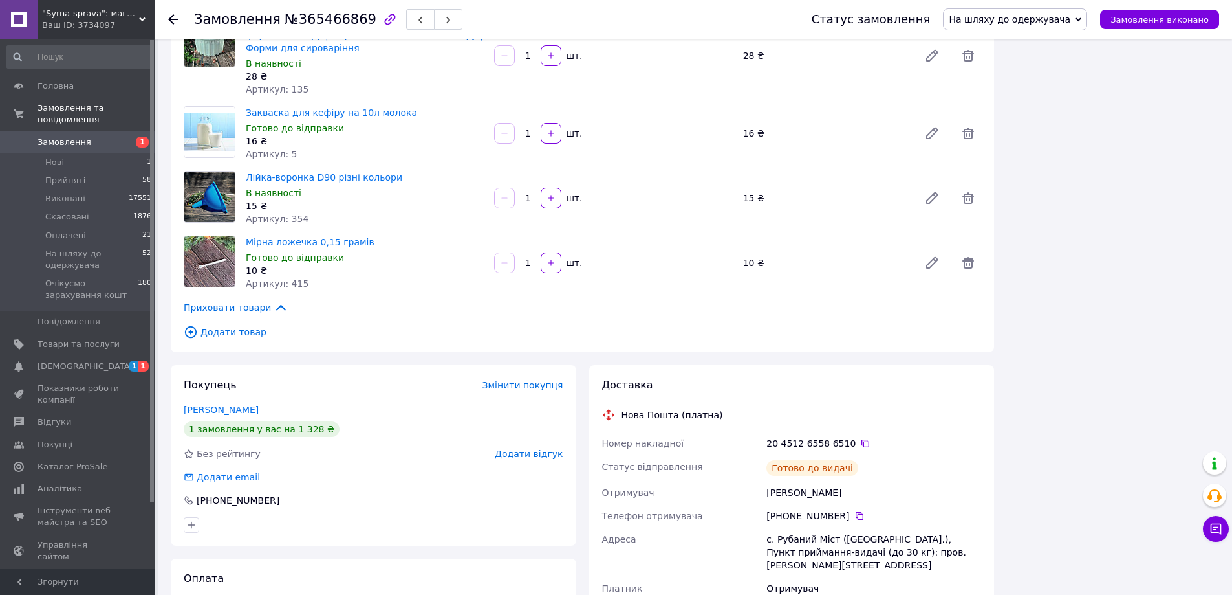
scroll to position [1359, 0]
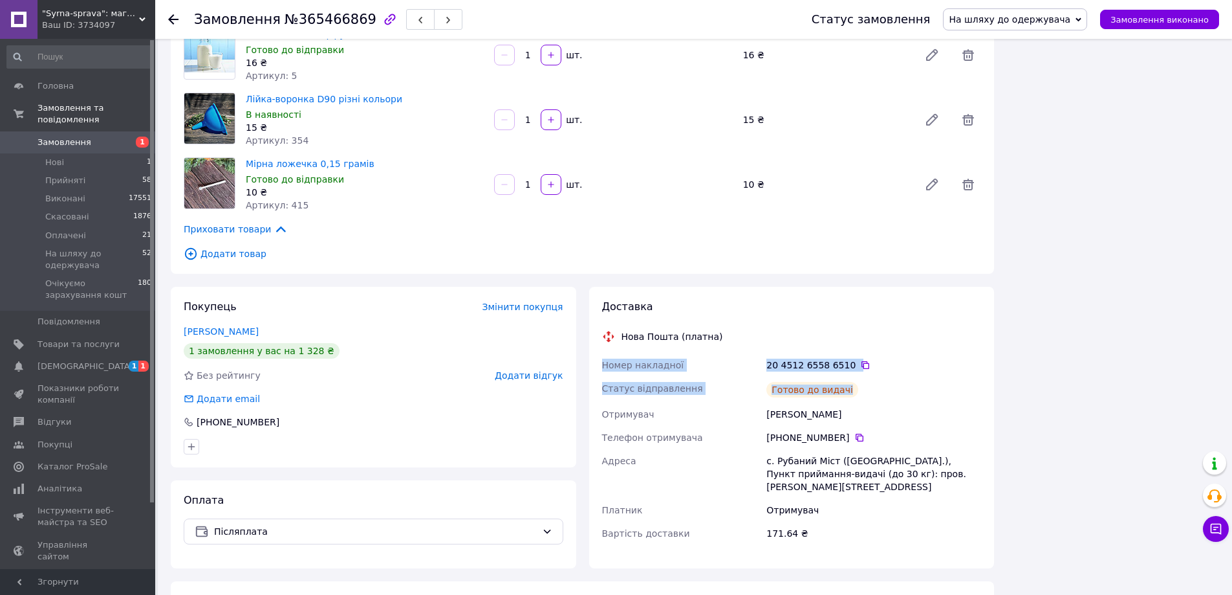
drag, startPoint x: 867, startPoint y: 316, endPoint x: 591, endPoint y: 303, distance: 275.9
click at [591, 303] on div "Доставка Нова Пошта (платна) Номер накладної 20 4512 6558 6510   Статус відправ…" at bounding box center [792, 427] width 406 height 281
copy div "Номер накладної 20 4512 6558 6510   Статус відправлення Готово до видачі"
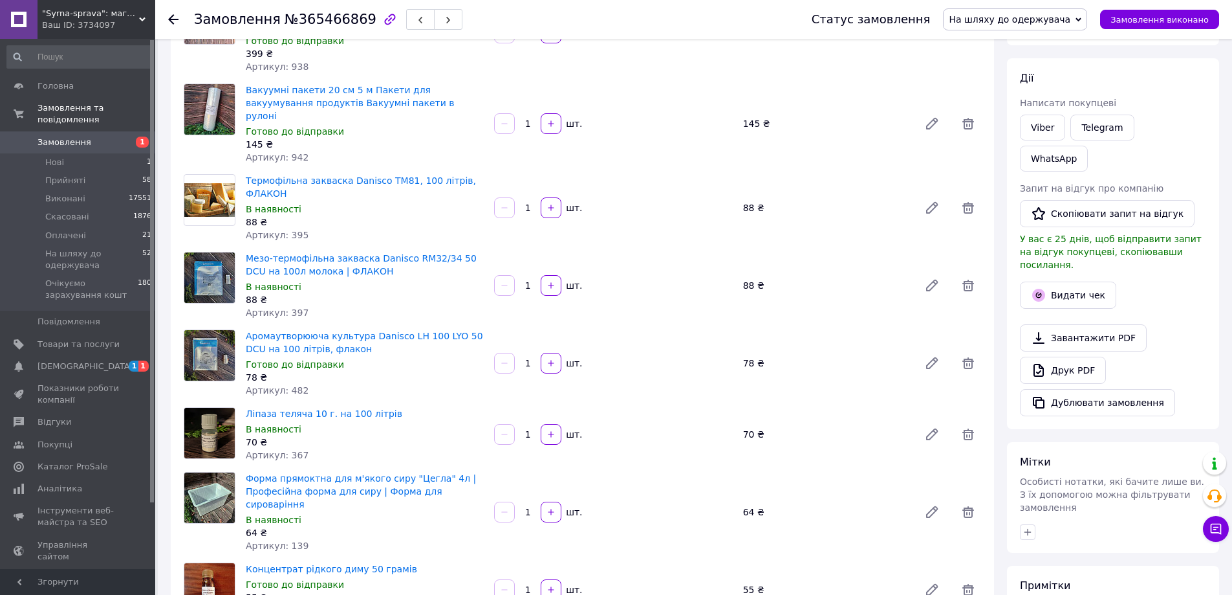
scroll to position [0, 0]
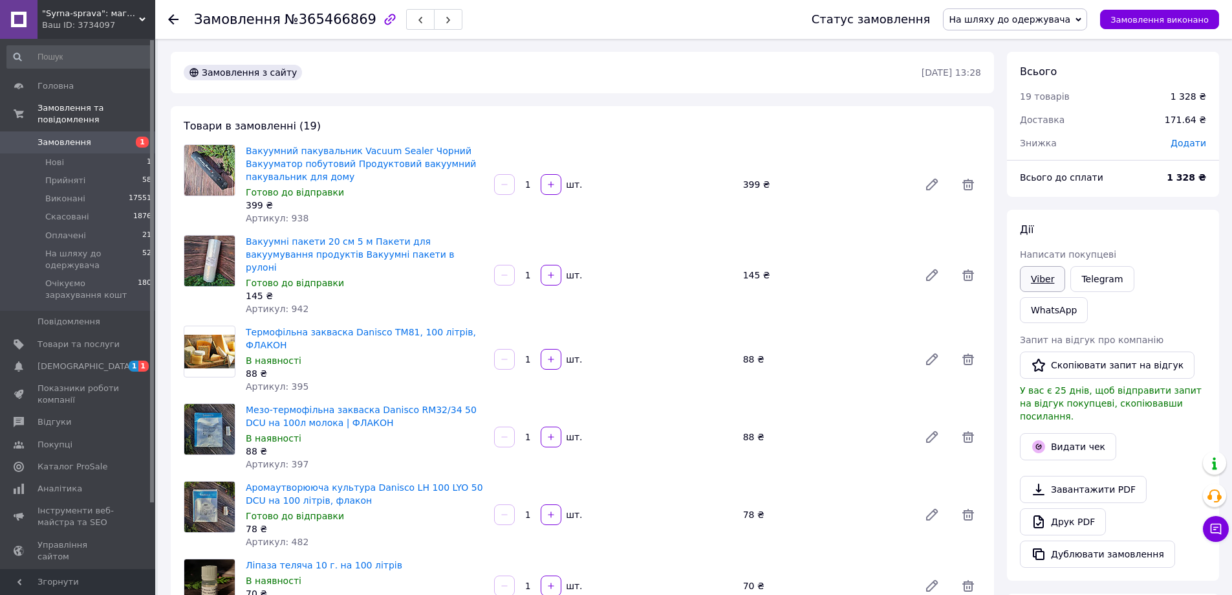
click at [1030, 276] on link "Viber" at bounding box center [1042, 279] width 45 height 26
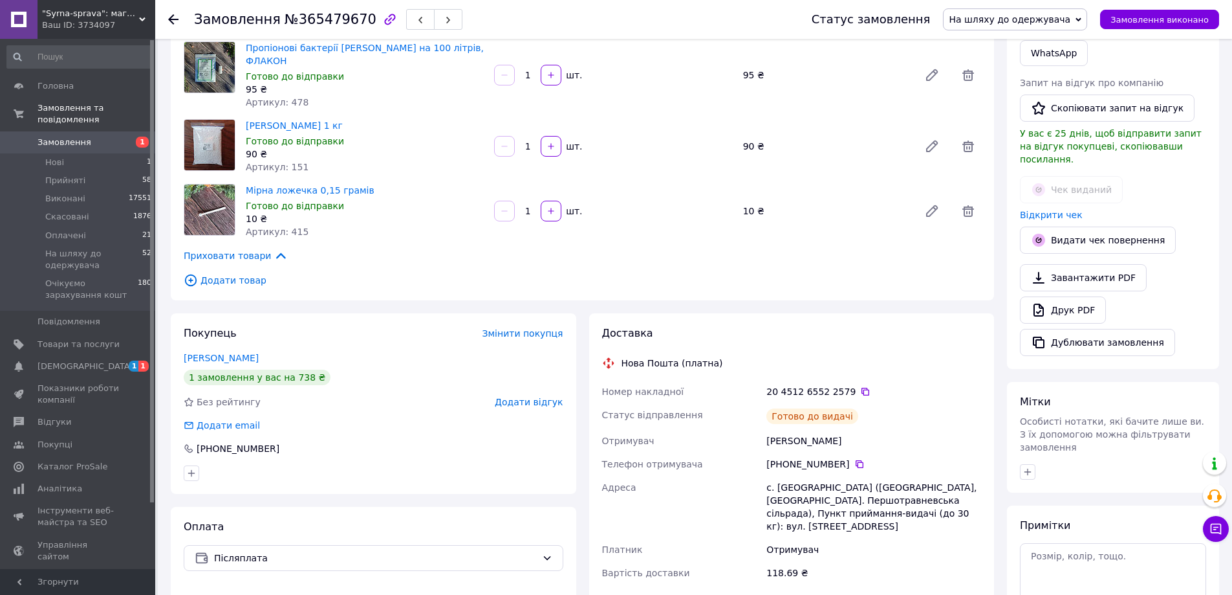
scroll to position [259, 0]
drag, startPoint x: 862, startPoint y: 399, endPoint x: 599, endPoint y: 371, distance: 264.7
click at [600, 379] on div "Номер накладної 20 4512 6552 2579   Статус відправлення Готово до видачі Отриму…" at bounding box center [792, 481] width 385 height 204
copy div "Номер накладної 20 4512 6552 2579   Статус відправлення Готово до видачі"
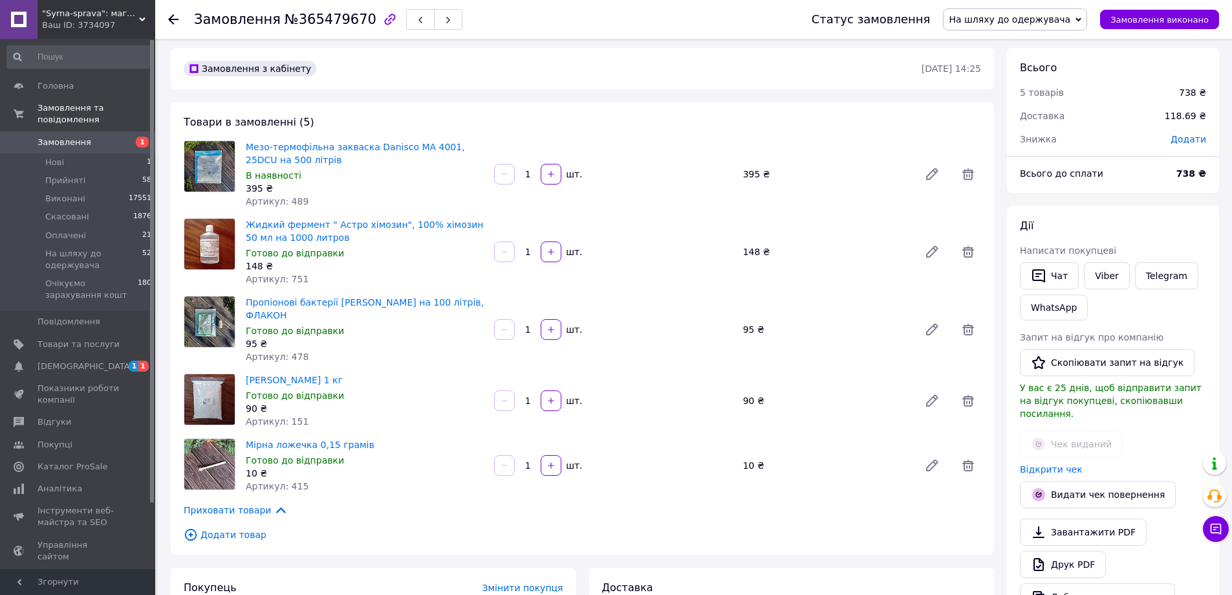
scroll to position [0, 0]
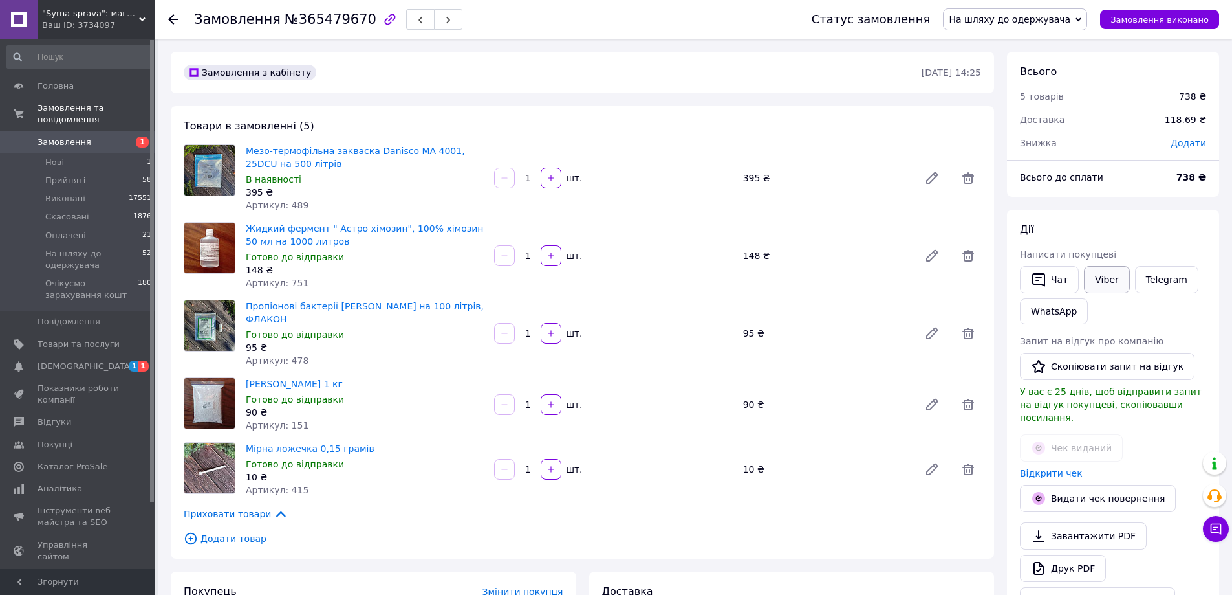
click at [1106, 276] on link "Viber" at bounding box center [1106, 279] width 45 height 27
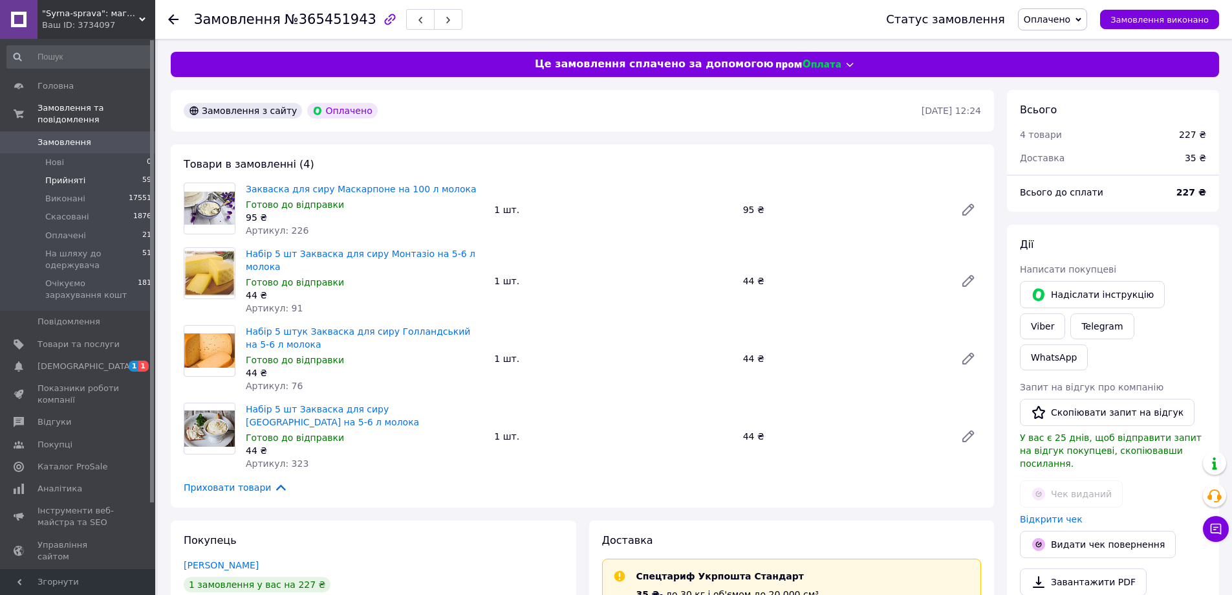
click at [59, 175] on span "Прийняті" at bounding box center [65, 181] width 40 height 12
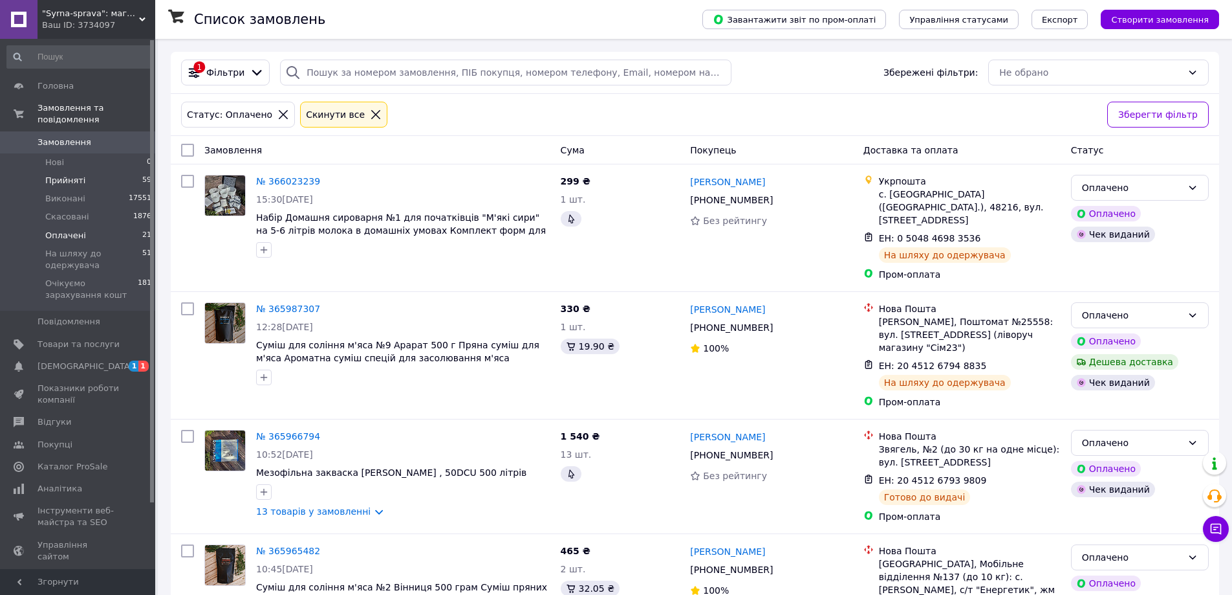
click at [50, 175] on span "Прийняті" at bounding box center [65, 181] width 40 height 12
